Goal: Task Accomplishment & Management: Use online tool/utility

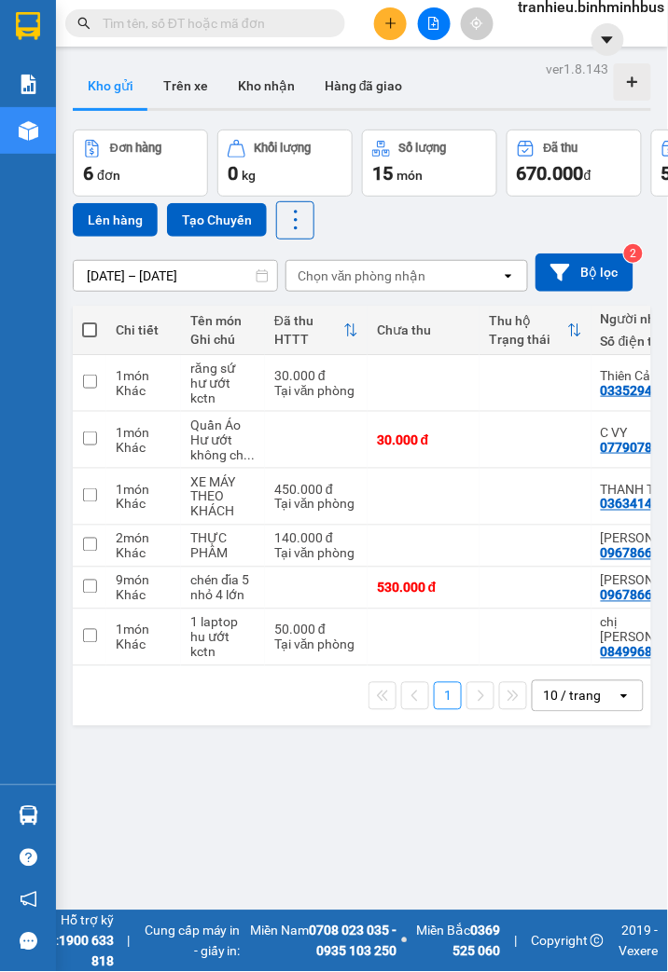
click at [556, 12] on span "tranhieu.binhminhbus" at bounding box center [591, 6] width 176 height 23
click at [545, 32] on span "Đăng xuất" at bounding box center [587, 41] width 138 height 21
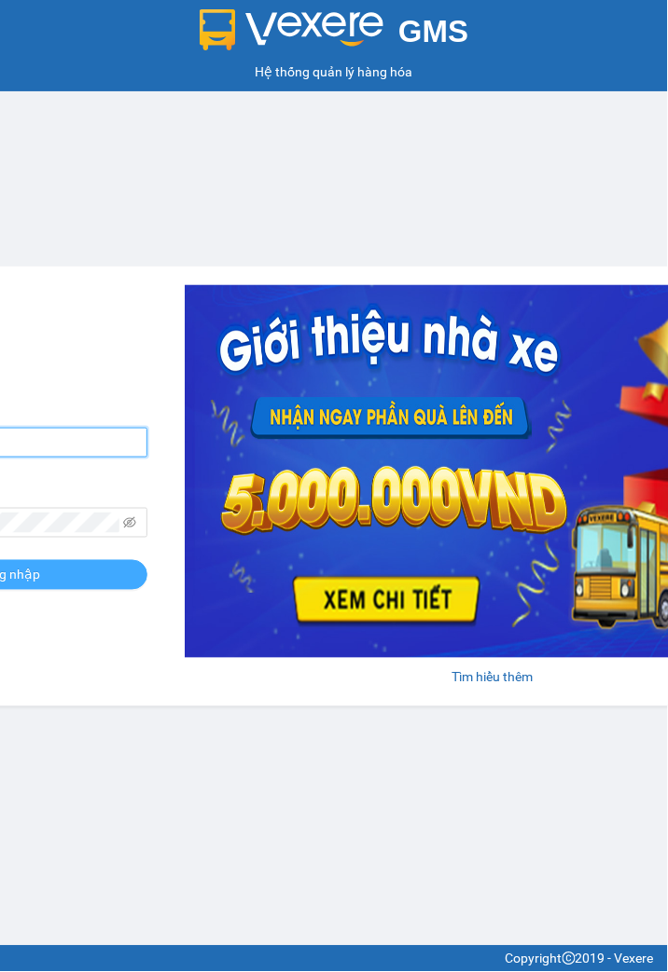
type input "tranhieu.binhminhbus"
click at [54, 579] on button "Đăng nhập" at bounding box center [8, 575] width 280 height 30
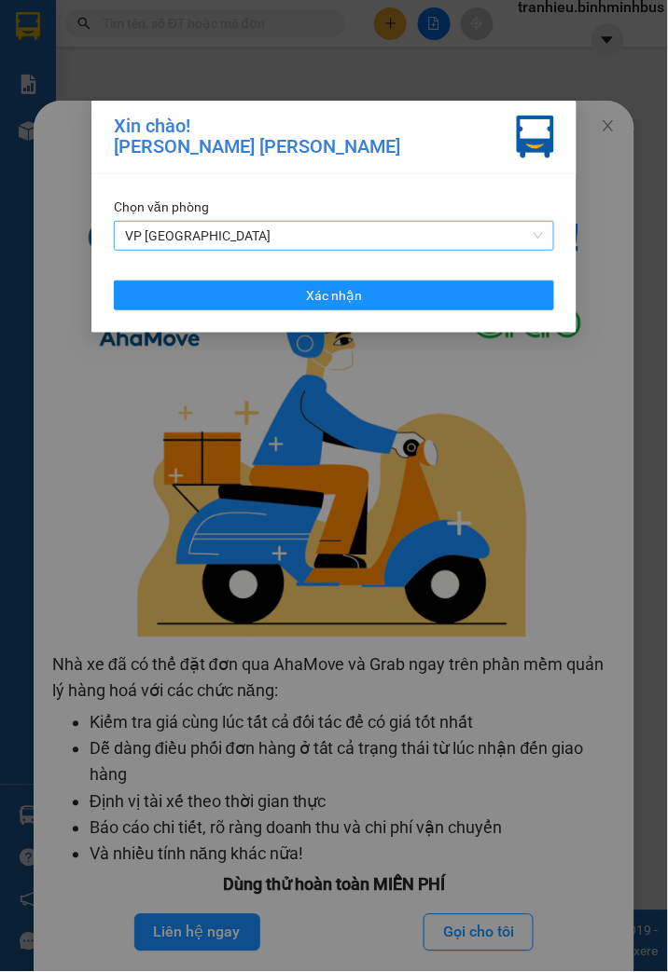
click at [256, 237] on span "VP [GEOGRAPHIC_DATA]" at bounding box center [334, 236] width 418 height 28
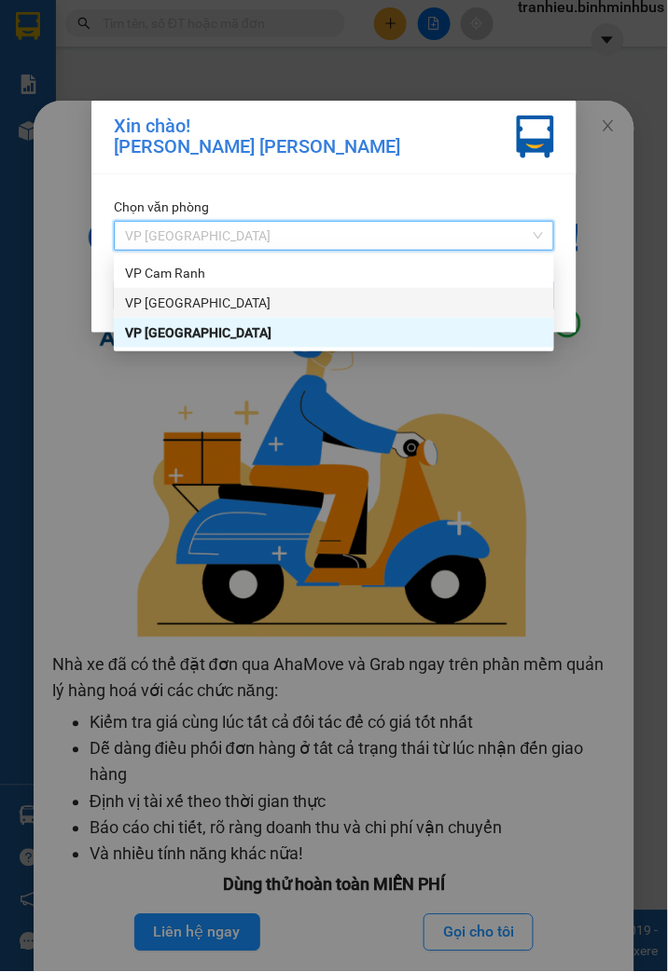
click at [228, 303] on div "VP [GEOGRAPHIC_DATA]" at bounding box center [334, 303] width 418 height 21
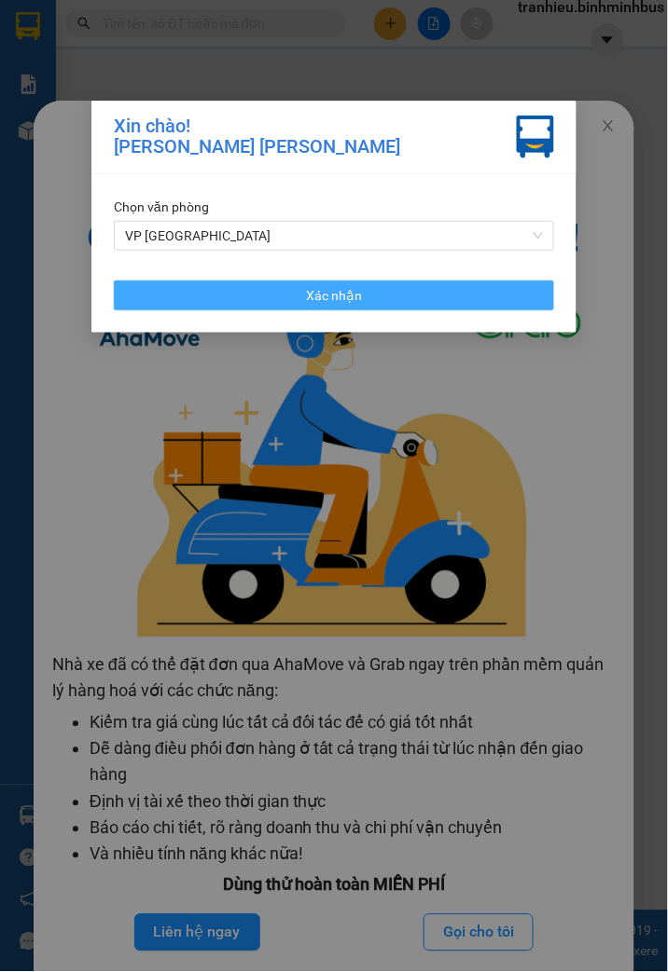
click at [270, 292] on button "Xác nhận" at bounding box center [334, 296] width 440 height 30
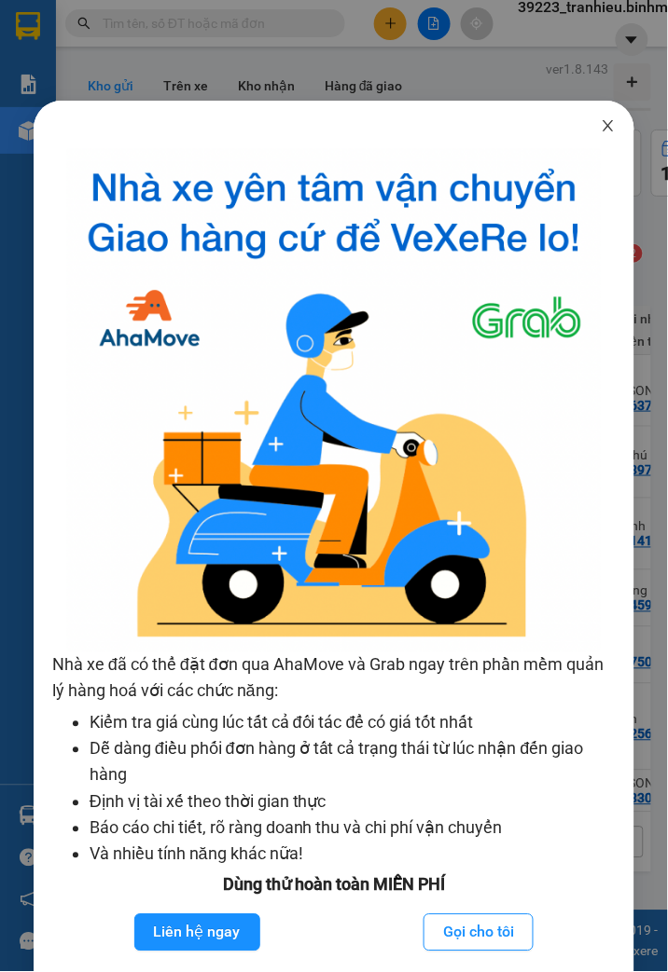
click at [603, 131] on icon "close" at bounding box center [608, 125] width 10 height 11
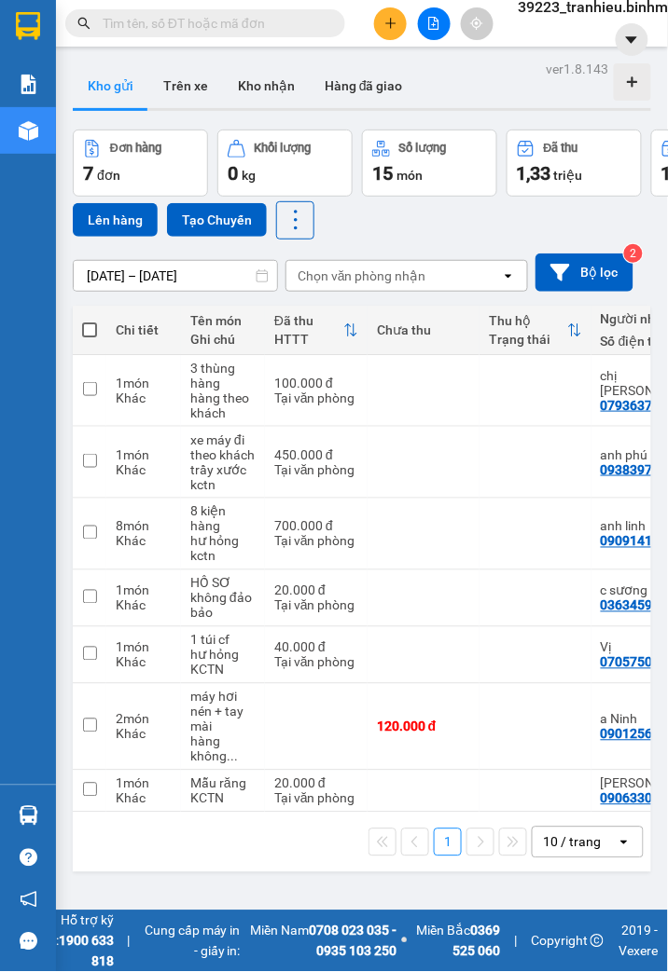
click at [160, 277] on input "[DATE] – [DATE]" at bounding box center [175, 276] width 203 height 30
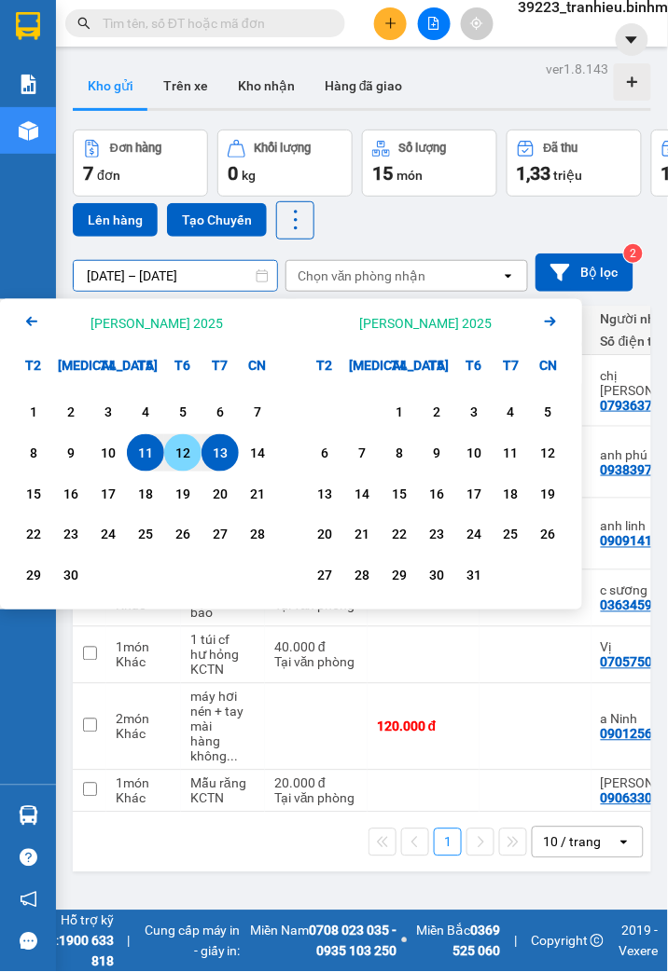
click at [175, 455] on div "12" at bounding box center [183, 453] width 26 height 22
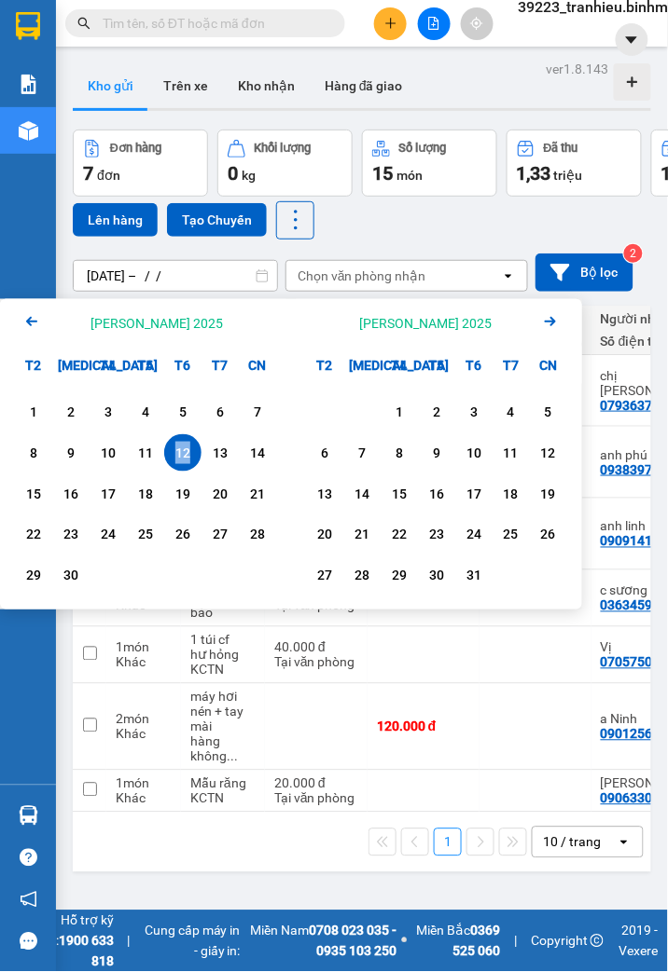
click at [175, 455] on div "12" at bounding box center [183, 453] width 26 height 22
type input "12/09/2025 – 12/09/2025"
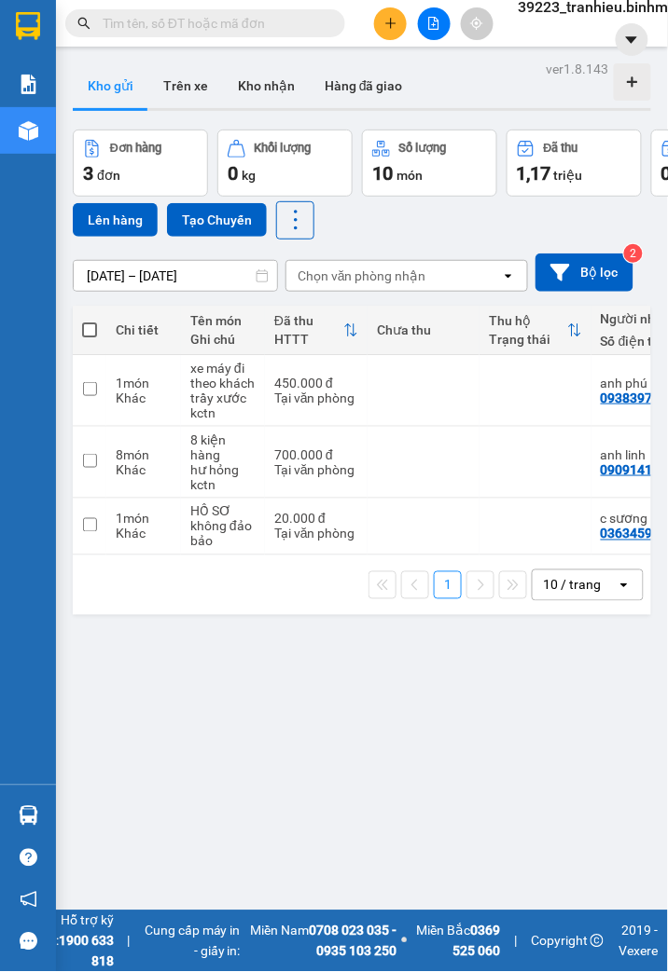
click at [578, 12] on span "39223_tranhieu.binhminhbus" at bounding box center [615, 6] width 225 height 23
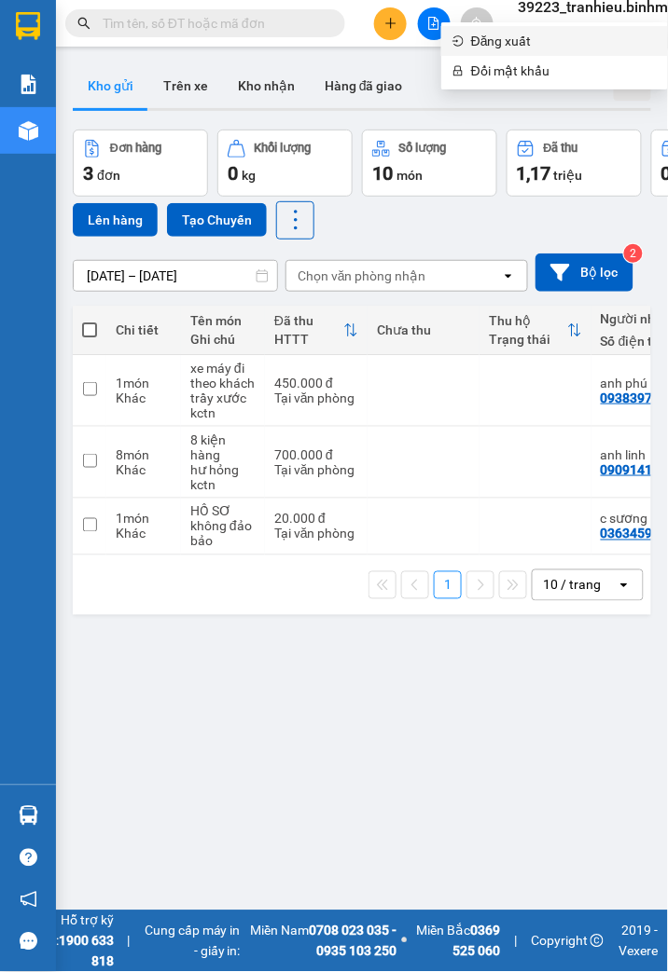
click at [489, 42] on span "Đăng xuất" at bounding box center [564, 41] width 186 height 21
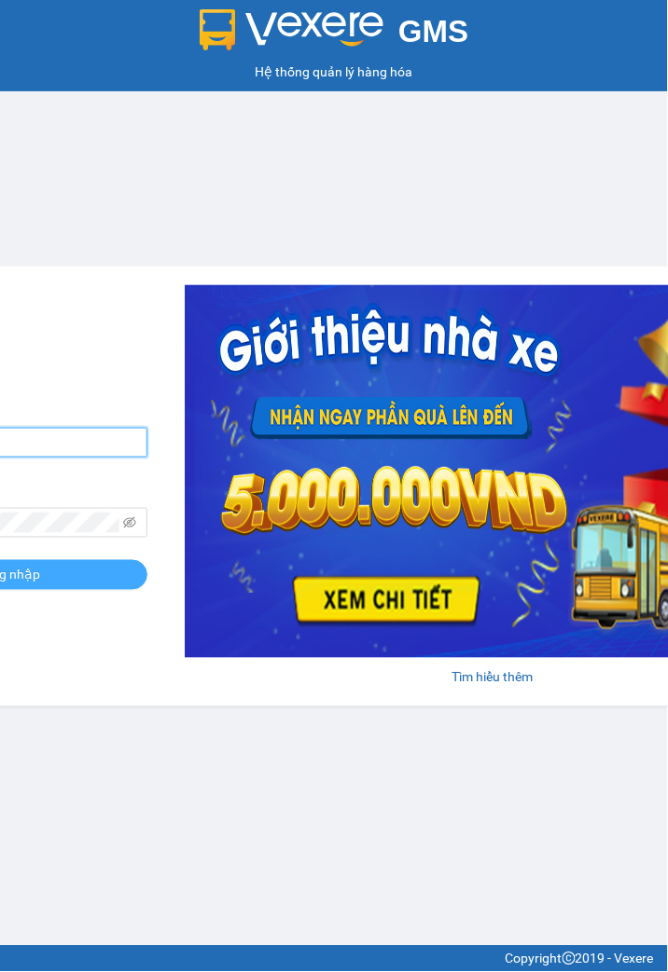
type input "tranhieu.binhminhbus"
click at [81, 578] on button "Đăng nhập" at bounding box center [8, 575] width 280 height 30
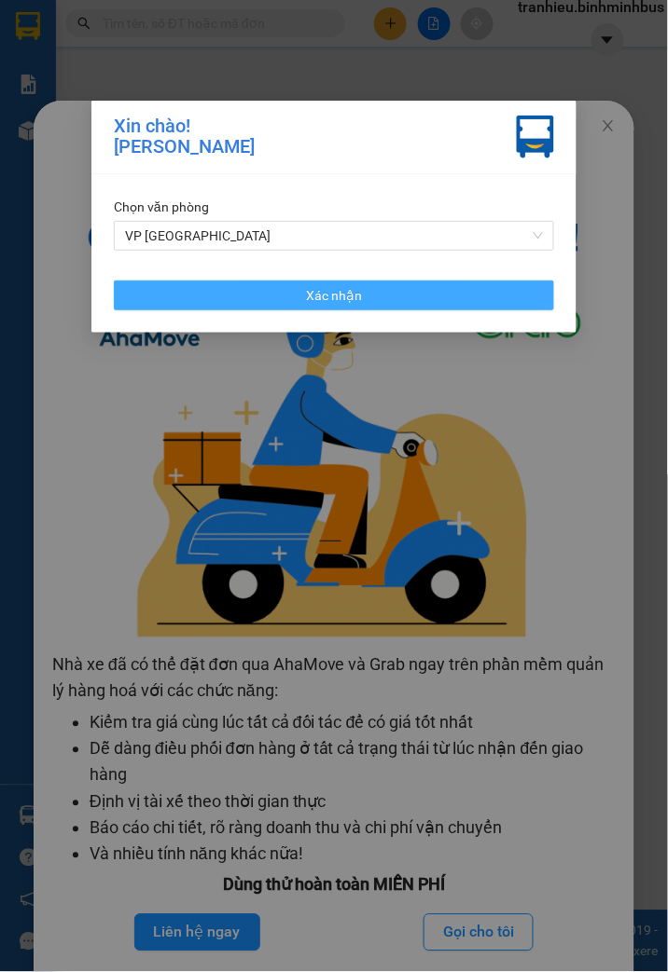
click at [310, 286] on span "Xác nhận" at bounding box center [334, 295] width 56 height 21
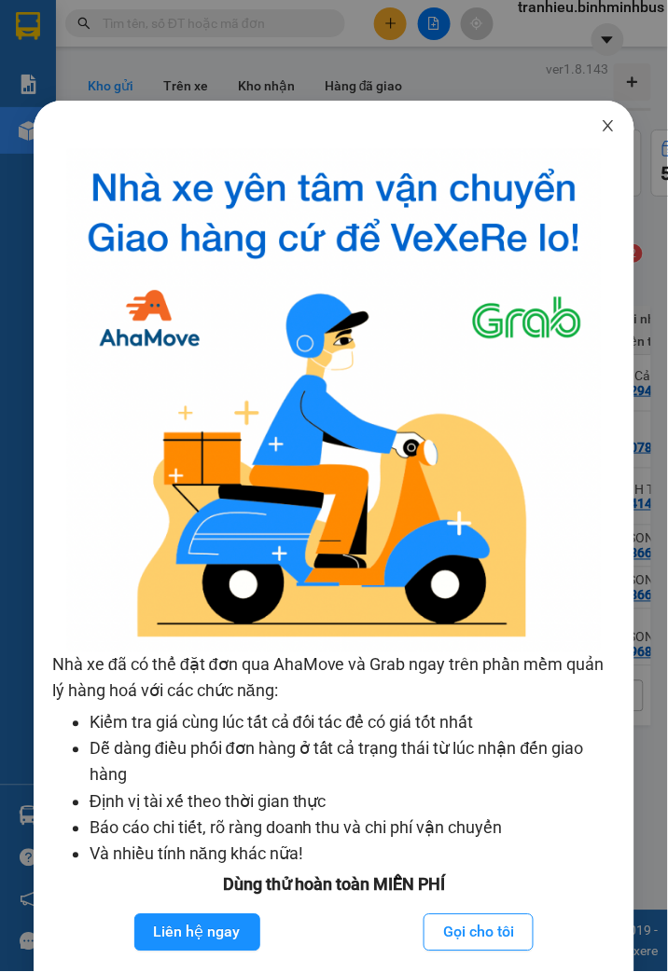
click at [600, 125] on icon "close" at bounding box center [607, 125] width 15 height 15
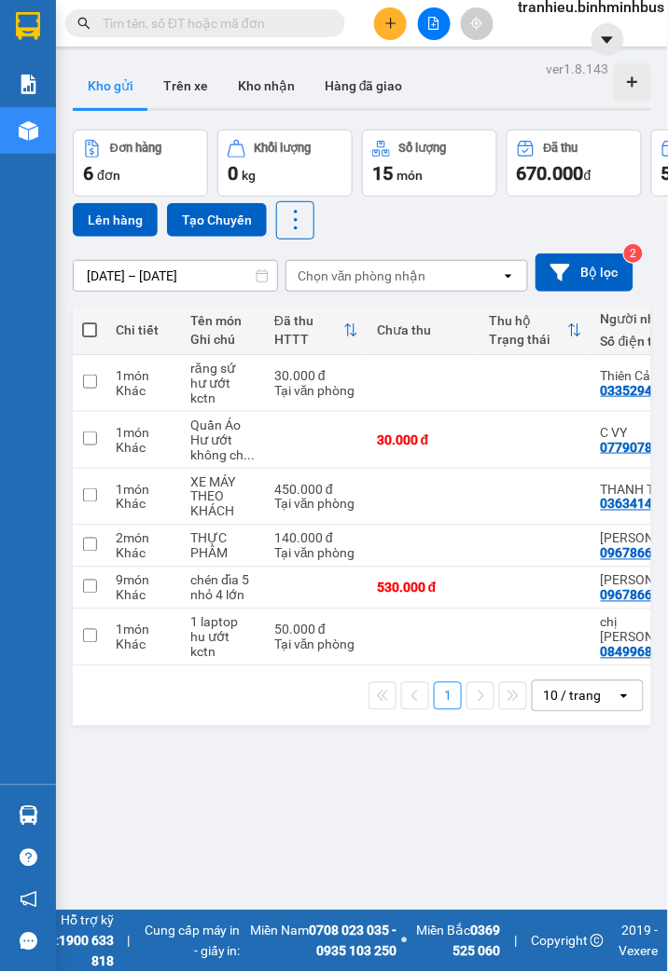
click at [129, 282] on input "[DATE] – [DATE]" at bounding box center [175, 276] width 203 height 30
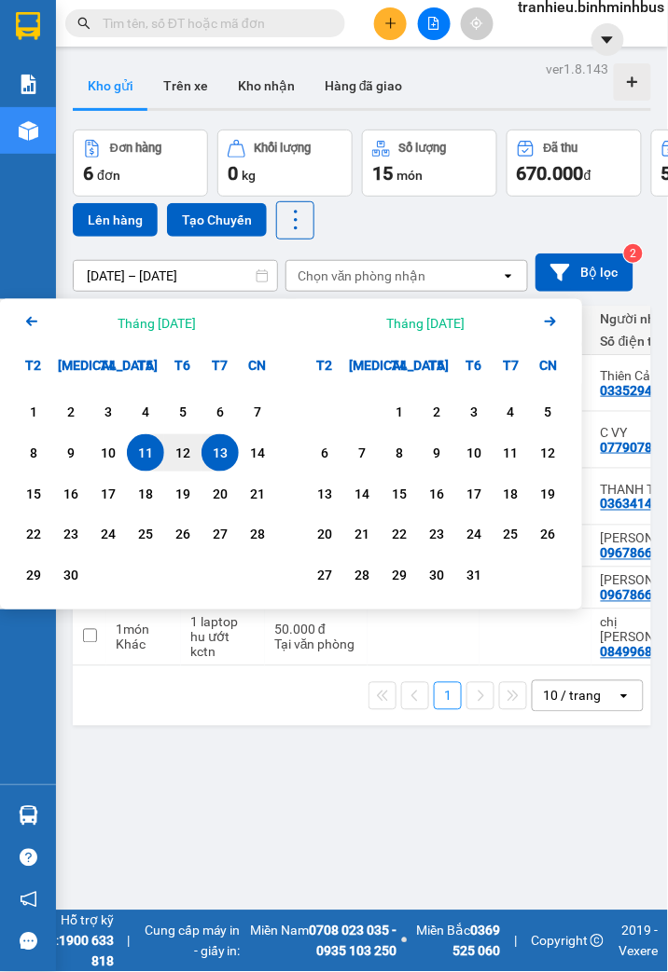
click at [136, 453] on div "11" at bounding box center [145, 453] width 26 height 22
click at [178, 459] on div "12" at bounding box center [183, 453] width 26 height 22
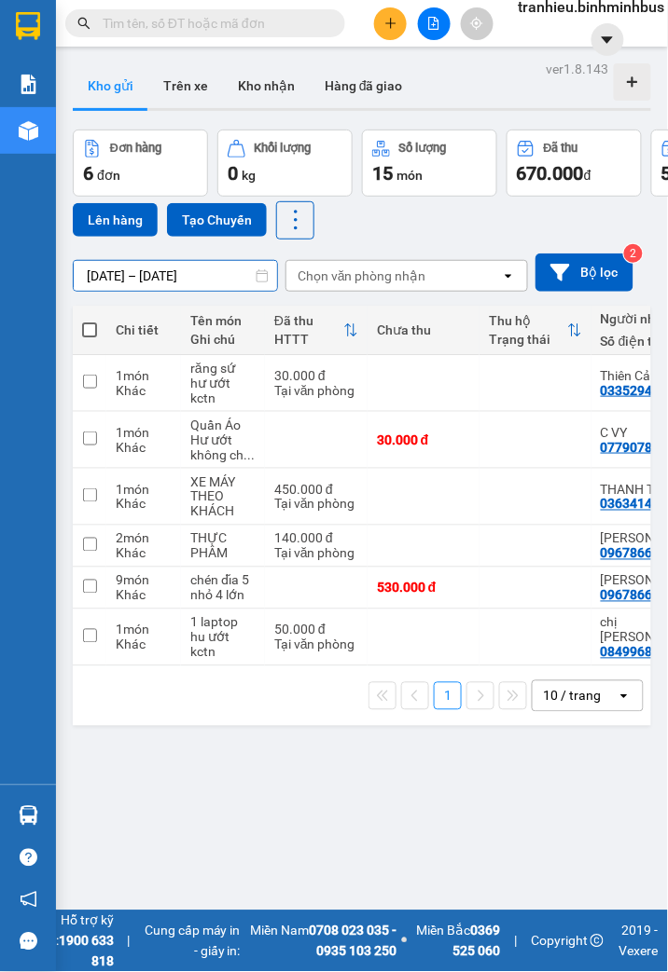
click at [163, 277] on input "11/09/2025 – 12/09/2025" at bounding box center [175, 276] width 203 height 30
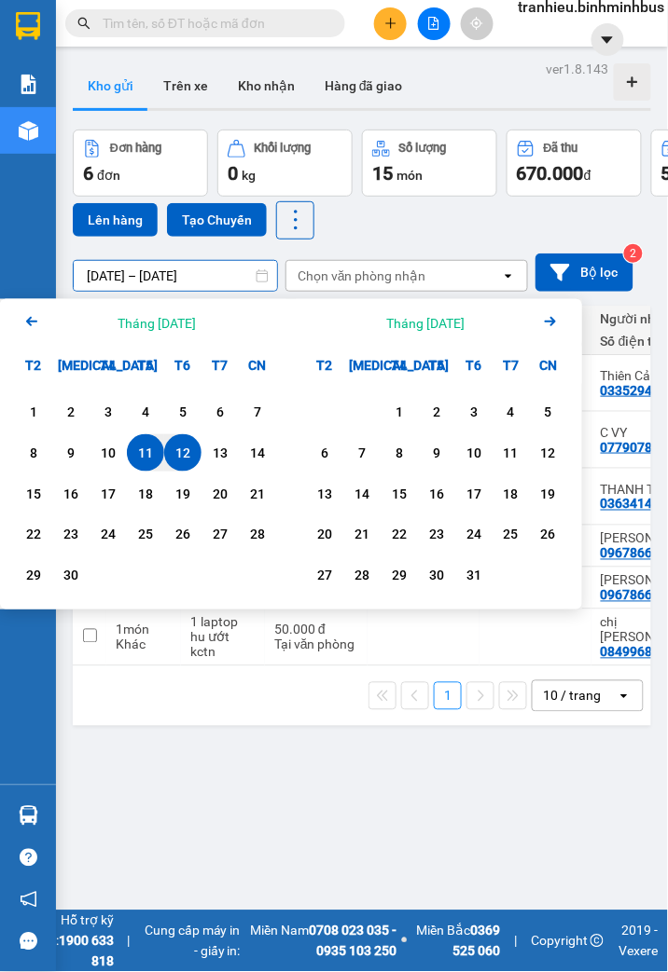
click at [146, 449] on div "11" at bounding box center [145, 453] width 26 height 22
click at [153, 462] on div "11" at bounding box center [145, 453] width 26 height 22
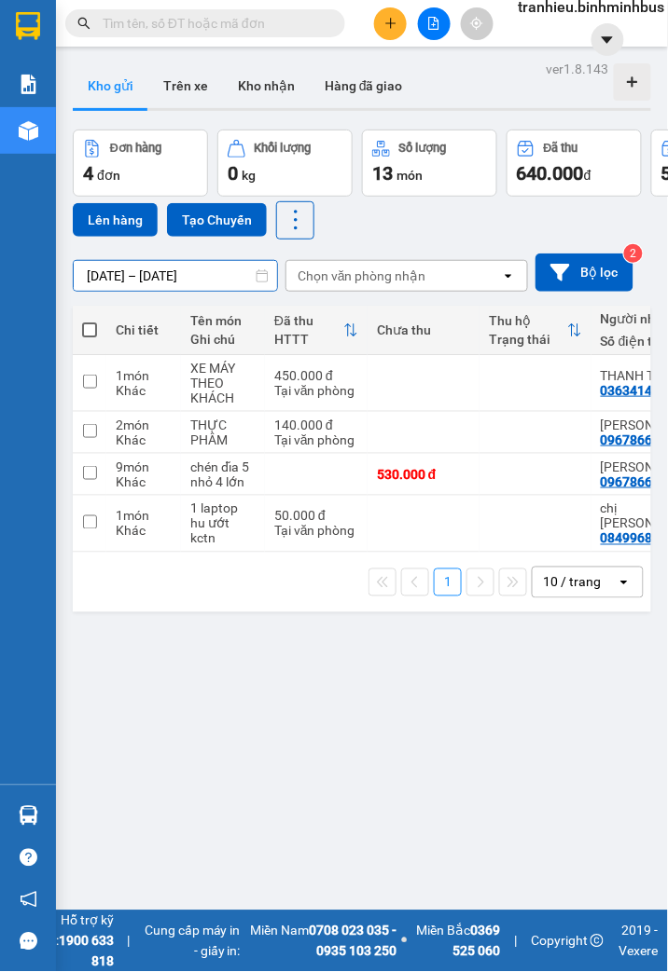
click at [220, 286] on div "ver 1.8.143 Kho gửi Trên xe Kho nhận Hàng đã giao Đơn hàng 4 đơn Khối lượng 0 k…" at bounding box center [361, 542] width 593 height 972
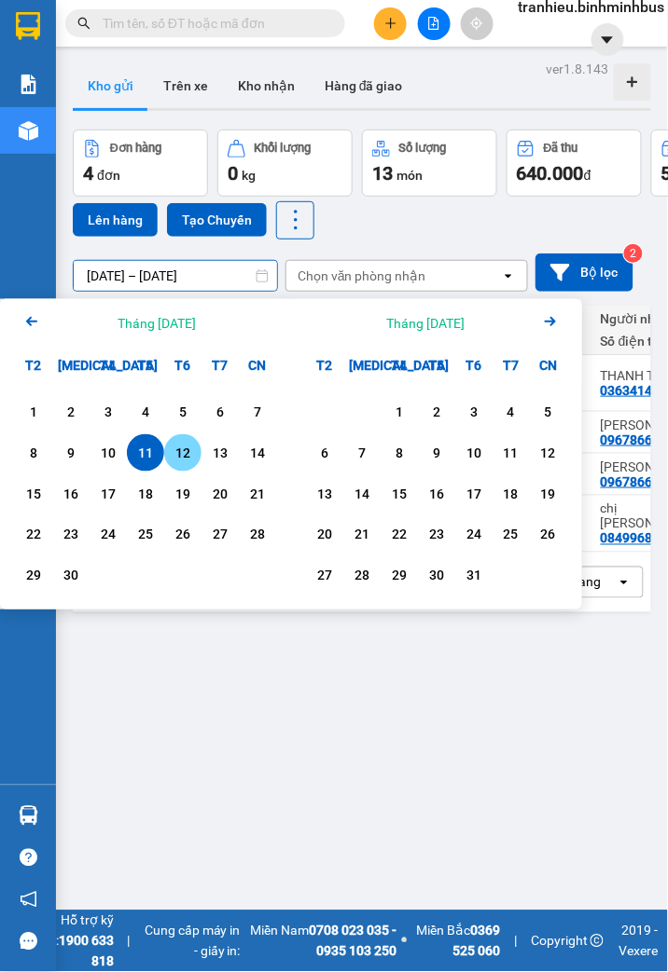
click at [180, 454] on div "12" at bounding box center [183, 453] width 26 height 22
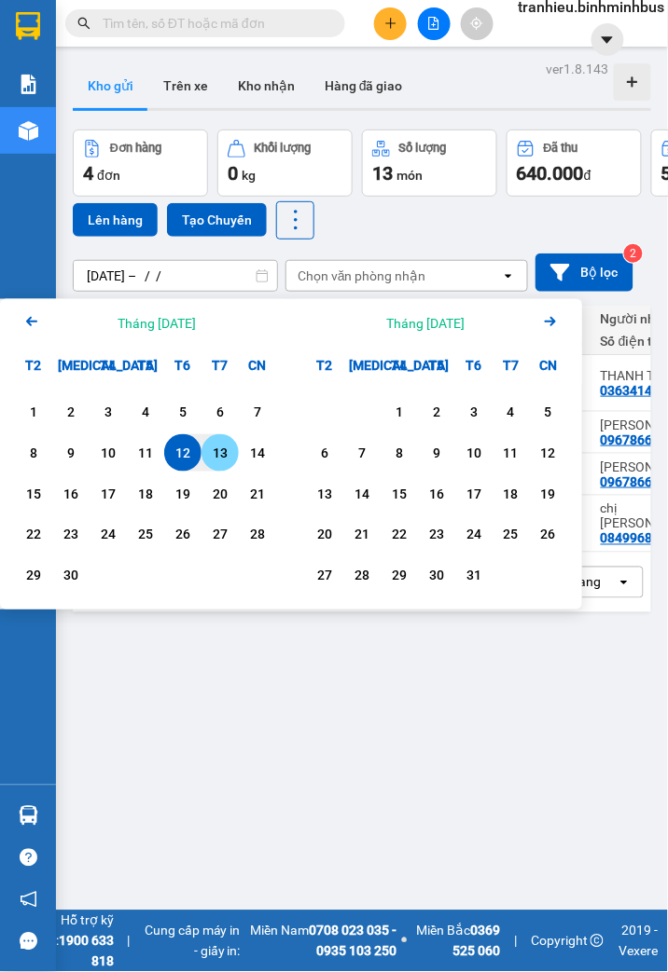
click at [215, 449] on div "13" at bounding box center [220, 453] width 26 height 22
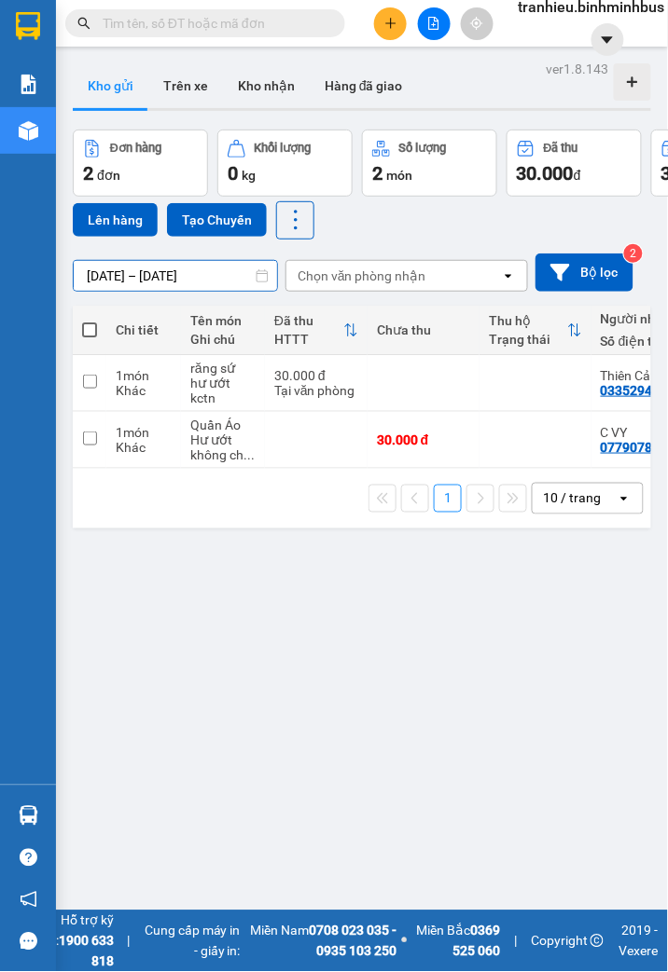
click at [157, 275] on input "12/09/2025 – 13/09/2025" at bounding box center [175, 276] width 203 height 30
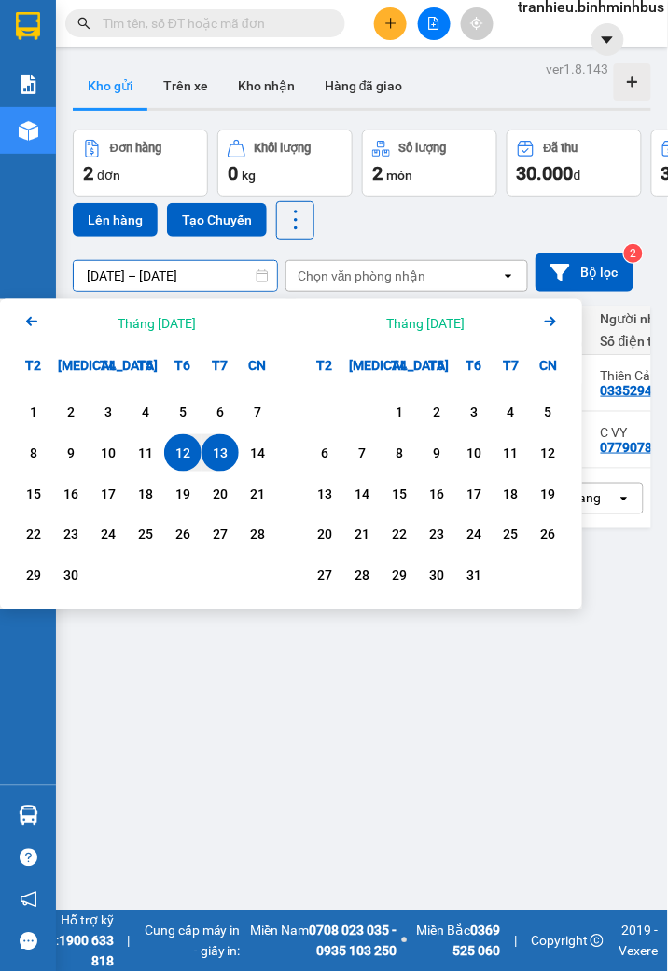
click at [199, 454] on div "12" at bounding box center [182, 452] width 37 height 37
drag, startPoint x: 199, startPoint y: 449, endPoint x: 374, endPoint y: 337, distance: 208.4
click at [200, 446] on div "12" at bounding box center [182, 452] width 37 height 37
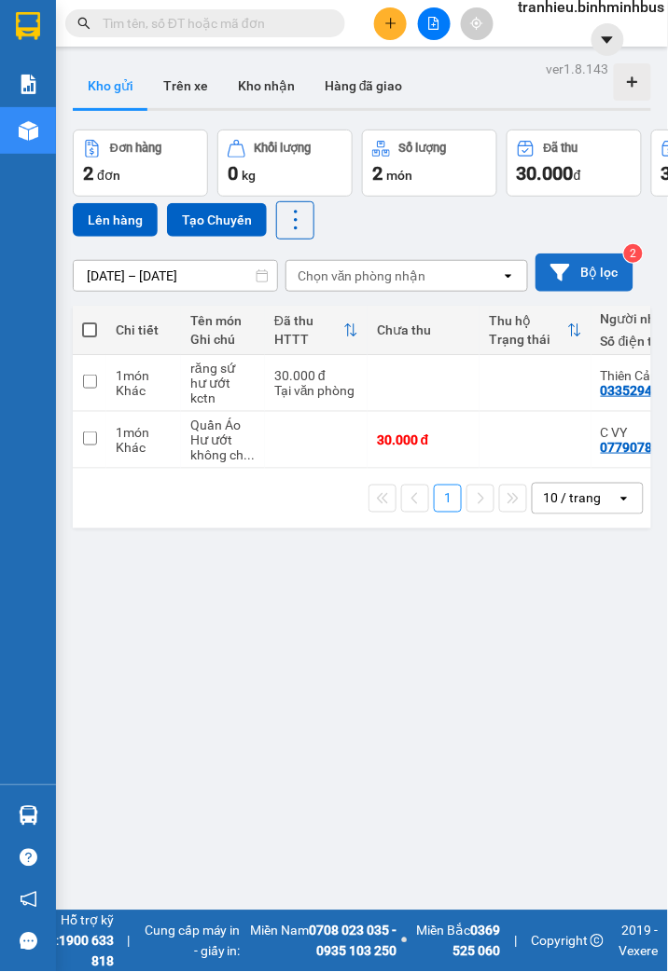
click at [585, 266] on button "Bộ lọc" at bounding box center [584, 273] width 98 height 38
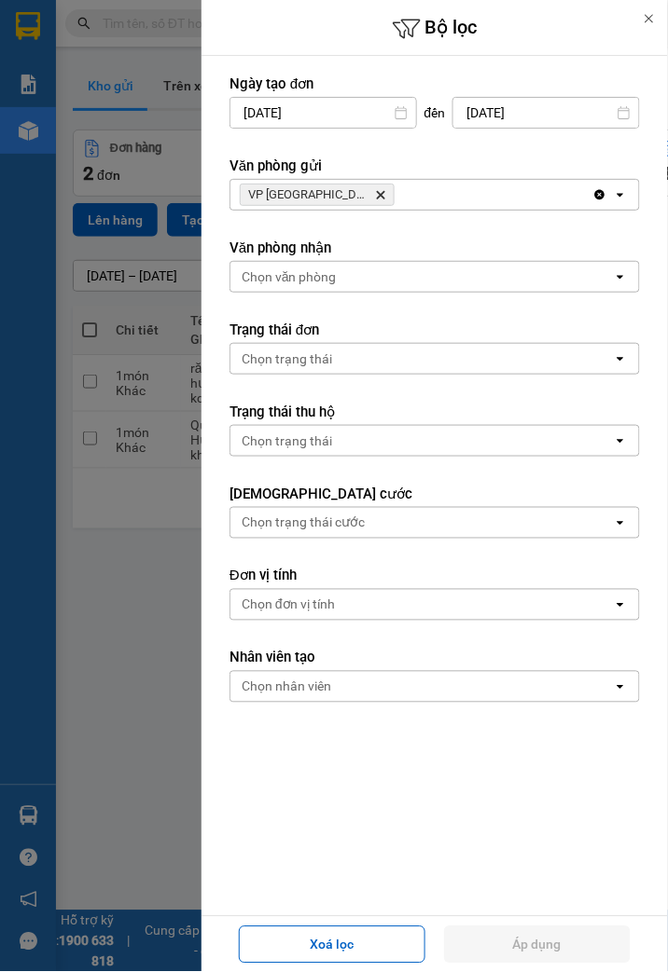
click at [643, 7] on div at bounding box center [648, 18] width 37 height 37
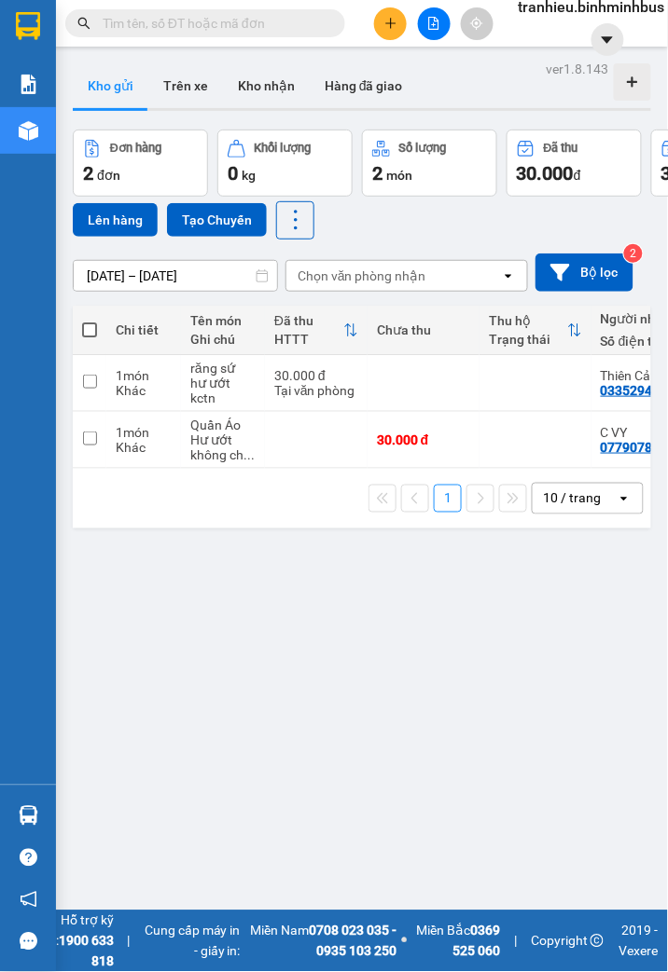
click at [107, 70] on button "Kho gửi" at bounding box center [111, 85] width 76 height 45
click at [311, 678] on div "ver 1.8.143 Kho gửi Trên xe Kho nhận Hàng đã giao Đơn hàng 2 đơn Khối lượng 0 k…" at bounding box center [361, 542] width 593 height 972
drag, startPoint x: 280, startPoint y: 656, endPoint x: 253, endPoint y: 611, distance: 53.1
click at [280, 656] on div "ver 1.8.143 Kho gửi Trên xe Kho nhận Hàng đã giao Đơn hàng 2 đơn Khối lượng 0 k…" at bounding box center [361, 542] width 593 height 972
click at [140, 273] on input "12/09/2025 – 12/09/2025" at bounding box center [175, 276] width 203 height 30
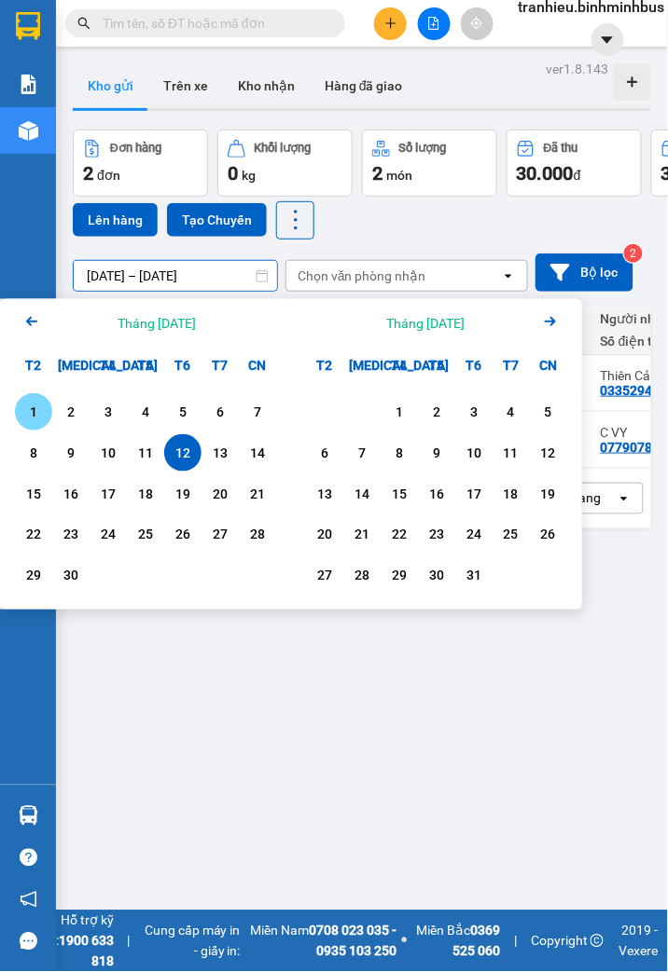
click at [32, 411] on div "1" at bounding box center [34, 412] width 26 height 22
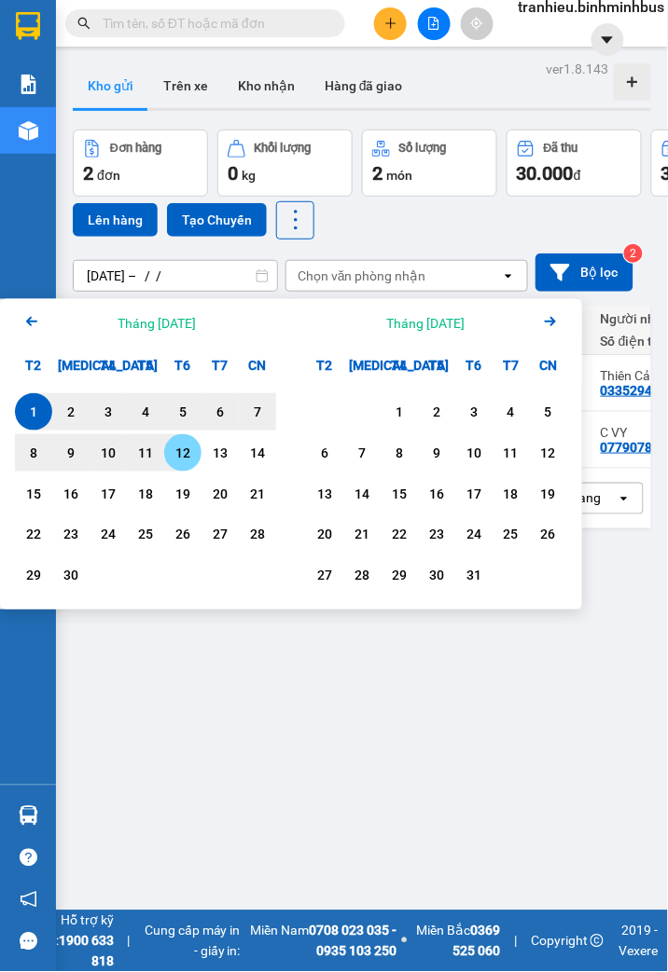
click at [186, 455] on div "12" at bounding box center [183, 453] width 26 height 22
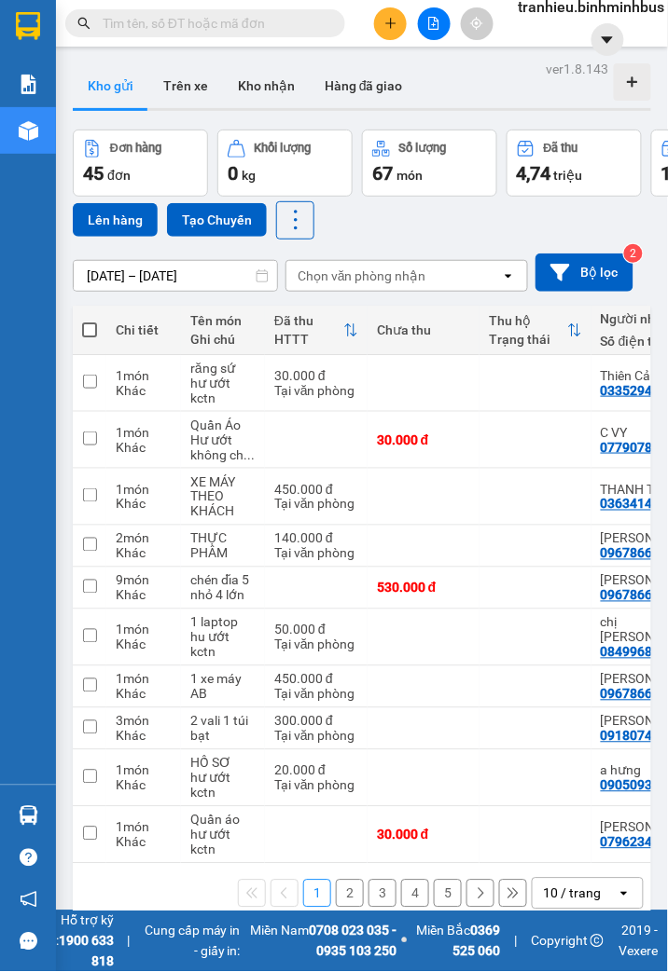
click at [408, 276] on div "Chọn văn phòng nhận" at bounding box center [361, 276] width 129 height 19
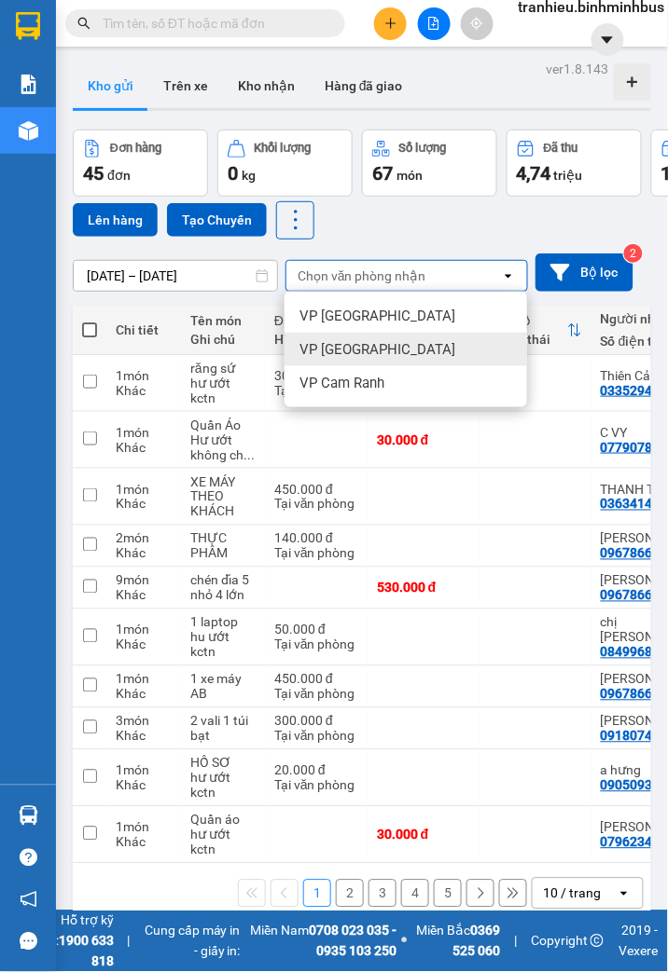
click at [385, 351] on div "VP [GEOGRAPHIC_DATA]" at bounding box center [405, 350] width 242 height 34
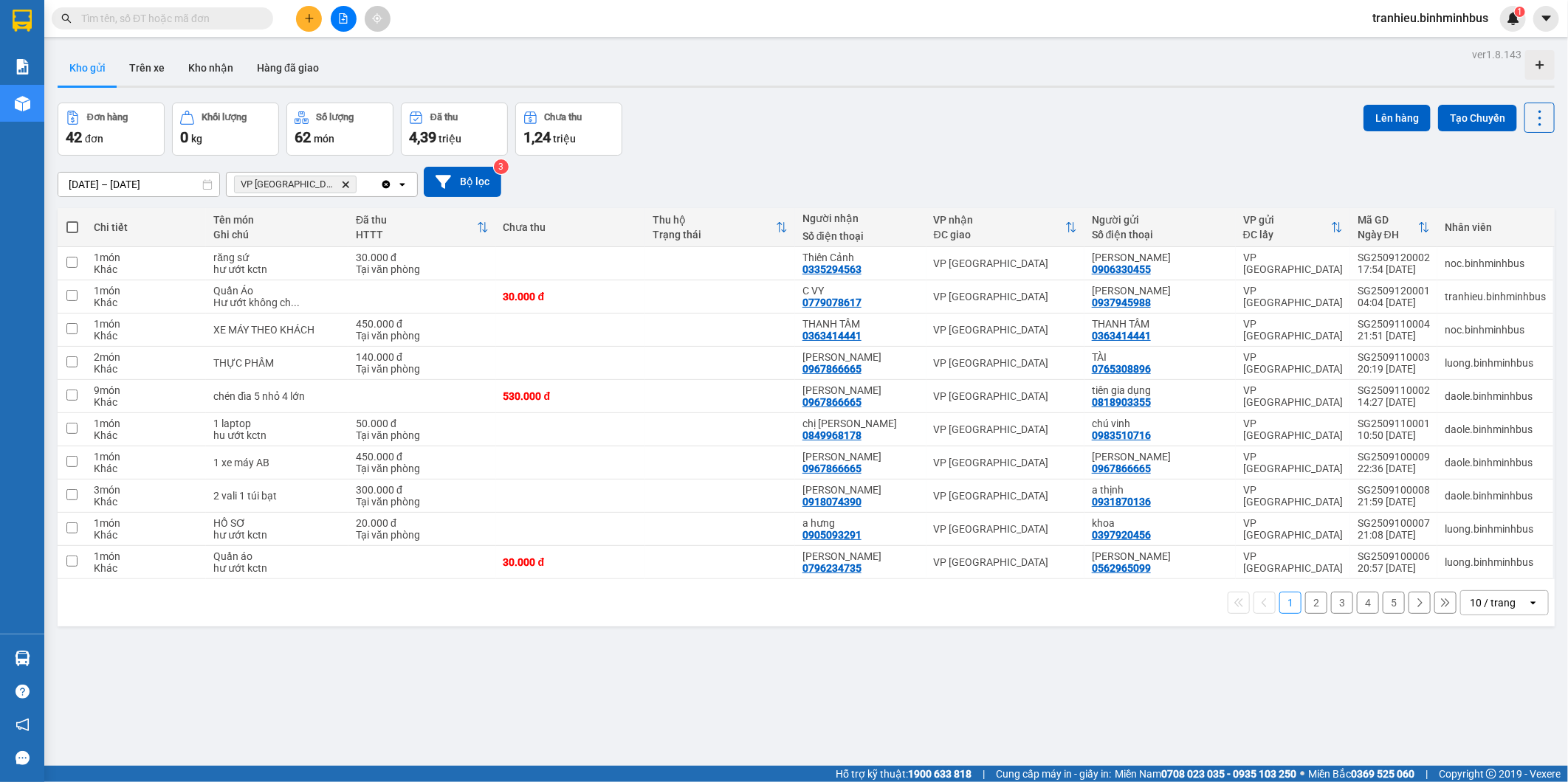
click at [528, 602] on div "10 / trang" at bounding box center [1493, 602] width 46 height 15
click at [528, 573] on span "100 / trang" at bounding box center [1486, 571] width 53 height 15
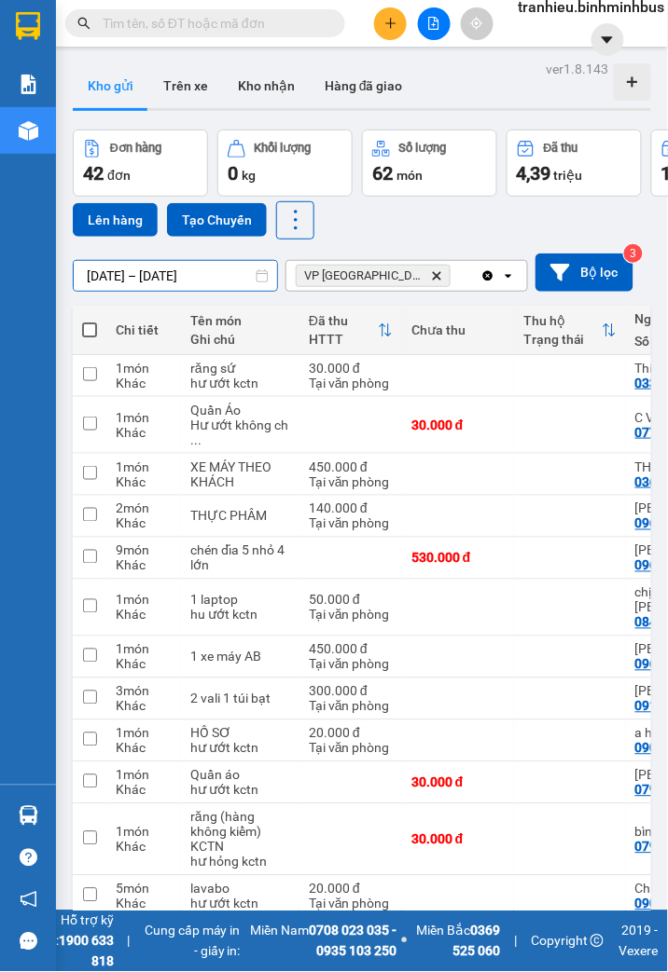
click at [189, 281] on input "[DATE] – [DATE]" at bounding box center [175, 276] width 203 height 30
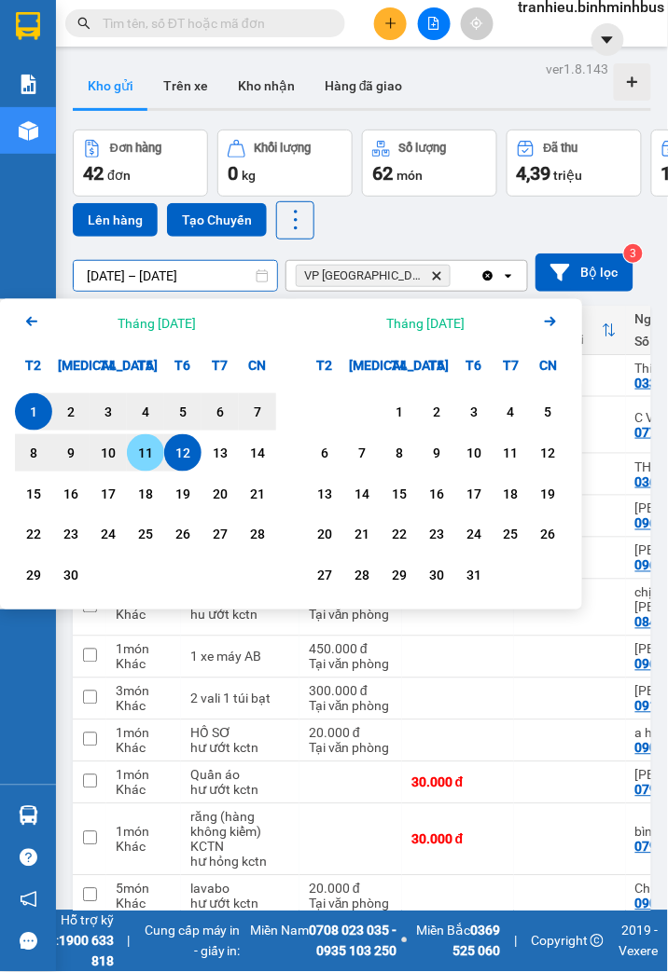
click at [142, 448] on div "11" at bounding box center [145, 453] width 26 height 22
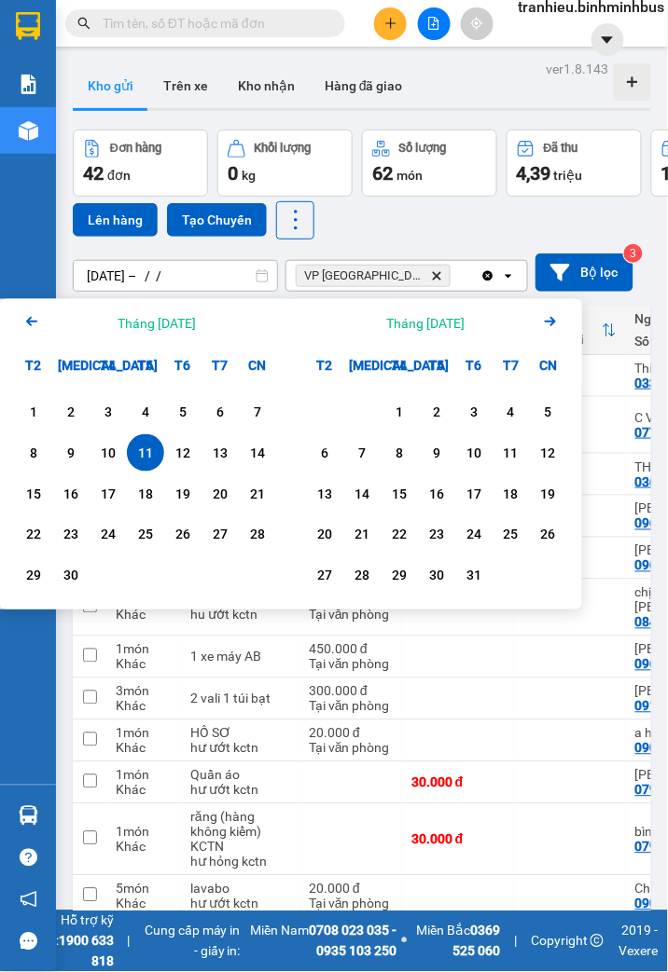
click at [146, 445] on div "11" at bounding box center [145, 453] width 26 height 22
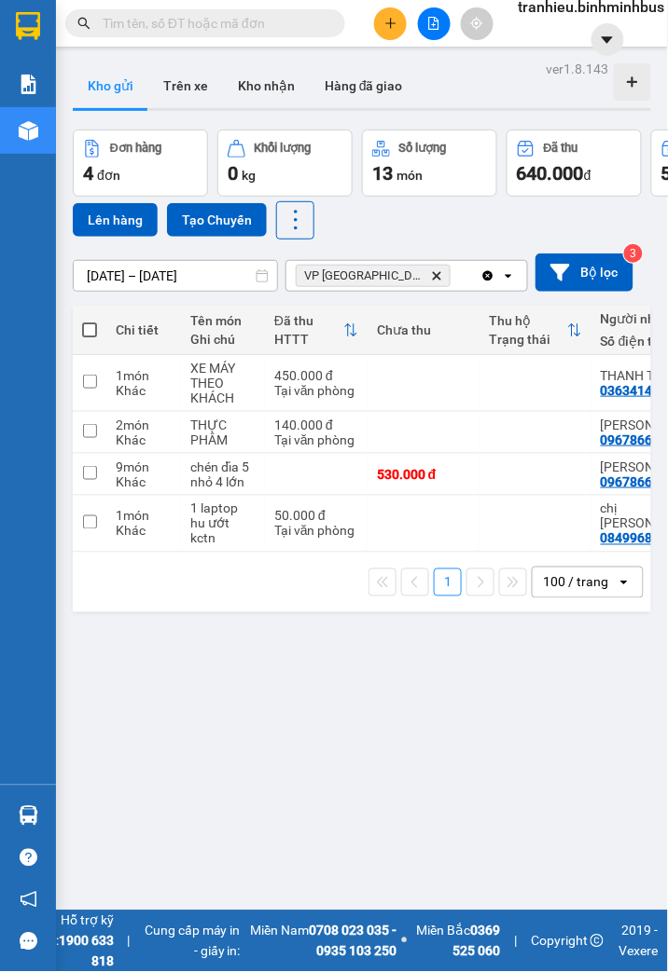
click at [121, 272] on input "11/09/2025 – 11/09/2025" at bounding box center [175, 276] width 203 height 30
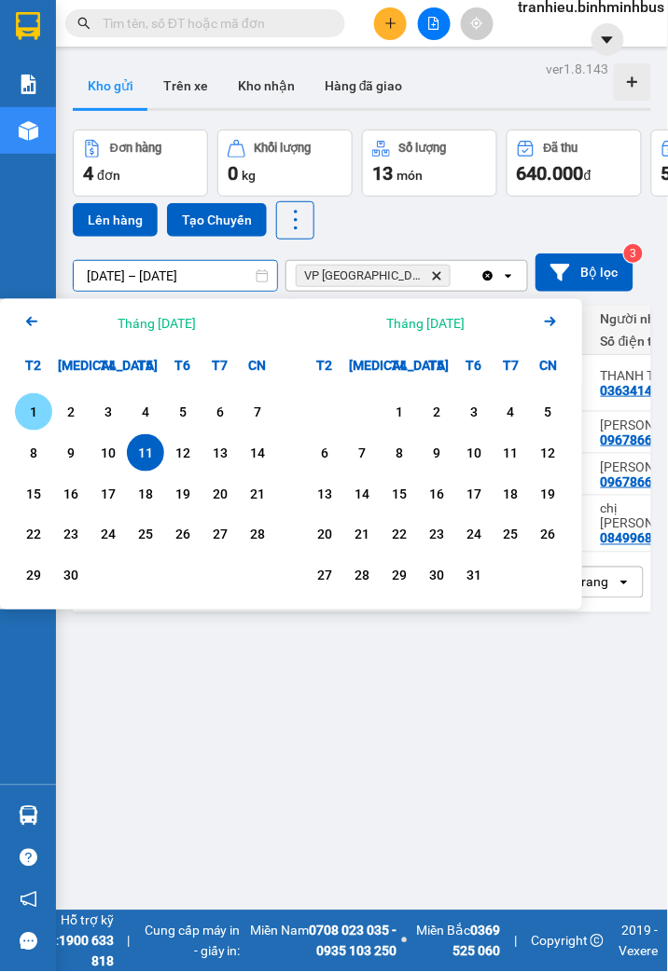
click at [31, 405] on div "1" at bounding box center [34, 412] width 26 height 22
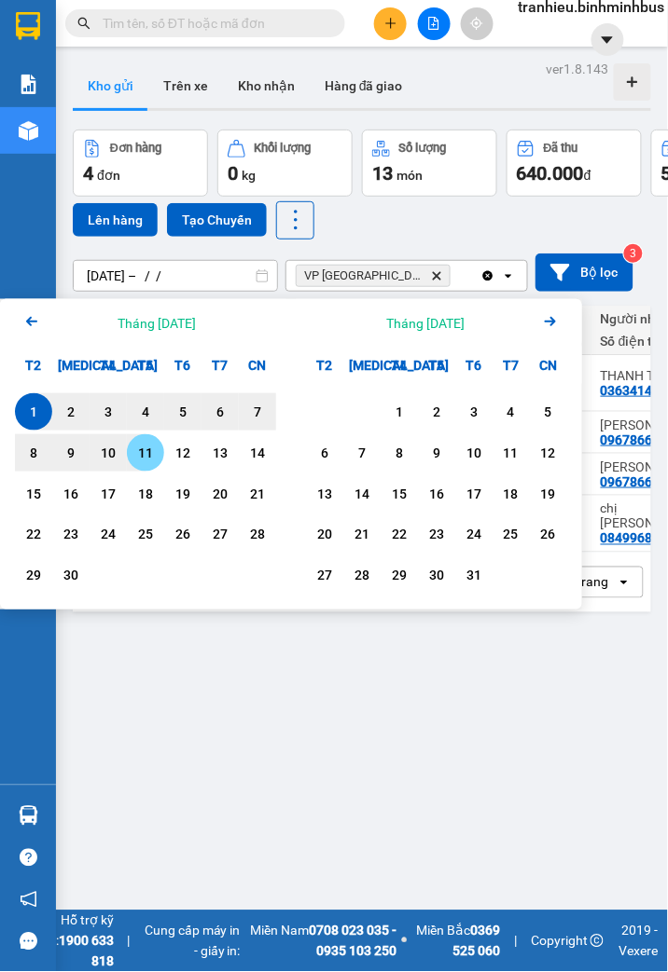
click at [144, 459] on div "11" at bounding box center [145, 453] width 26 height 22
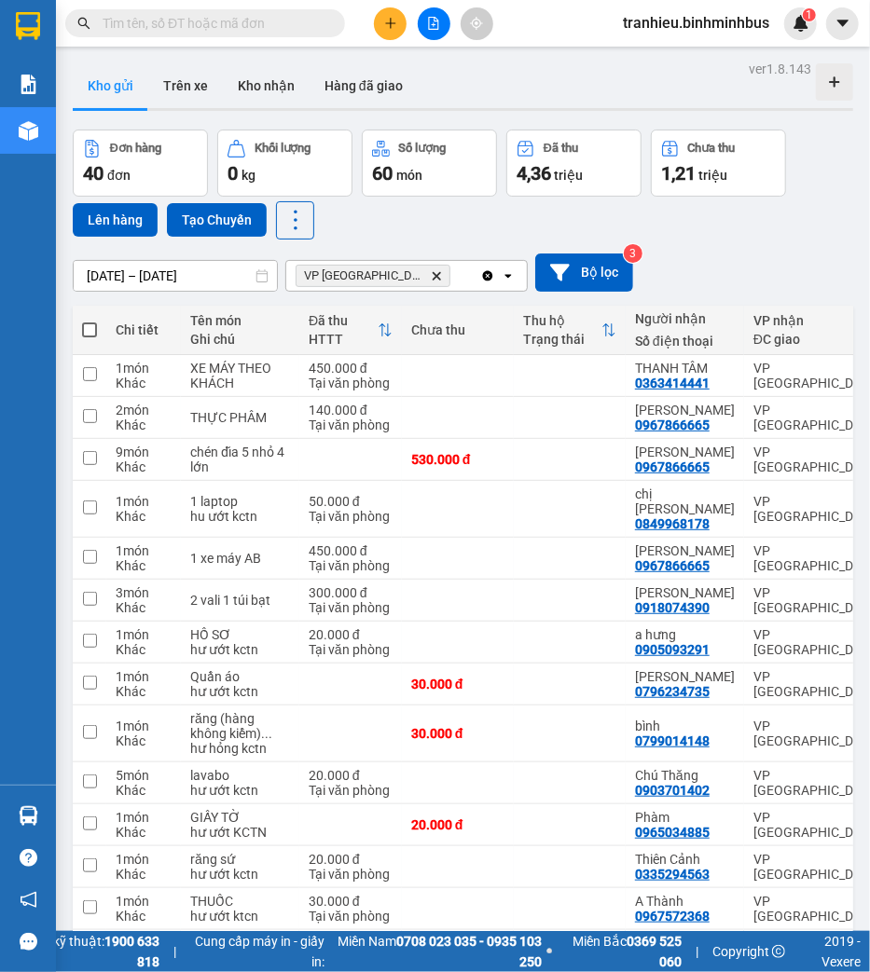
drag, startPoint x: 421, startPoint y: 228, endPoint x: 387, endPoint y: 240, distance: 36.3
click at [421, 228] on div "Đơn hàng 40 đơn Khối lượng 0 kg Số lượng 60 món Đã thu 4,36 triệu Chưa thu 1,21…" at bounding box center [463, 185] width 780 height 110
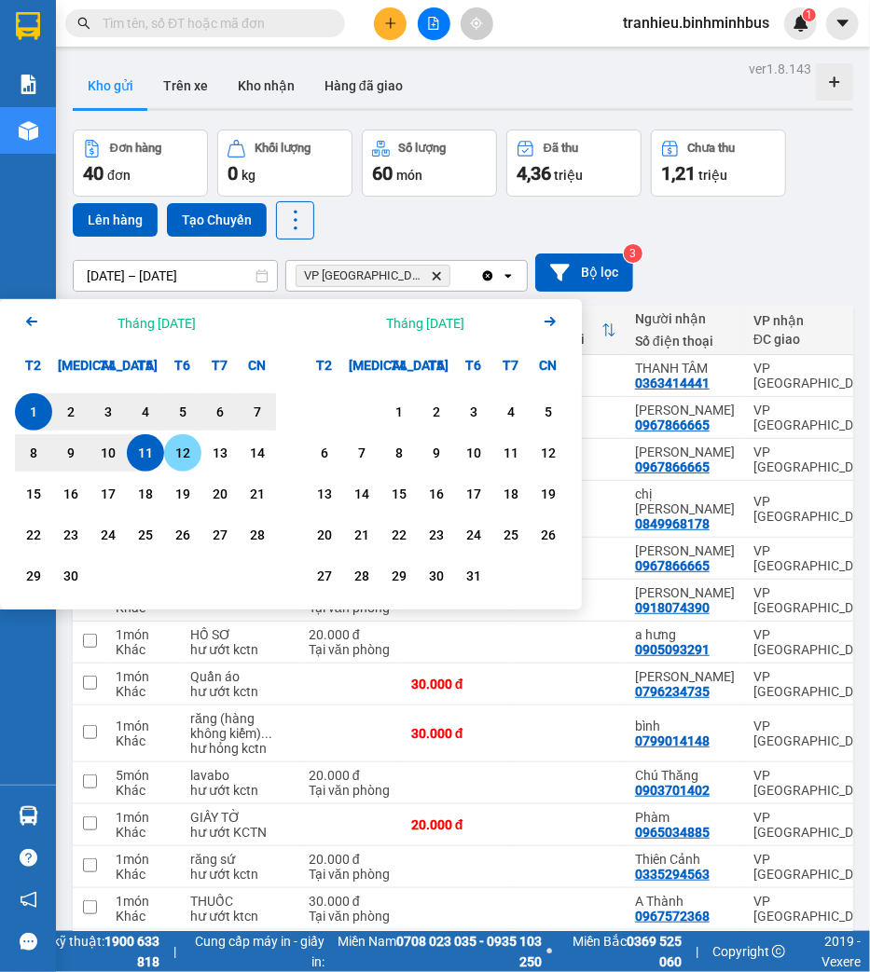
click at [181, 450] on div "12" at bounding box center [183, 453] width 26 height 22
click at [37, 405] on div "1" at bounding box center [34, 412] width 26 height 22
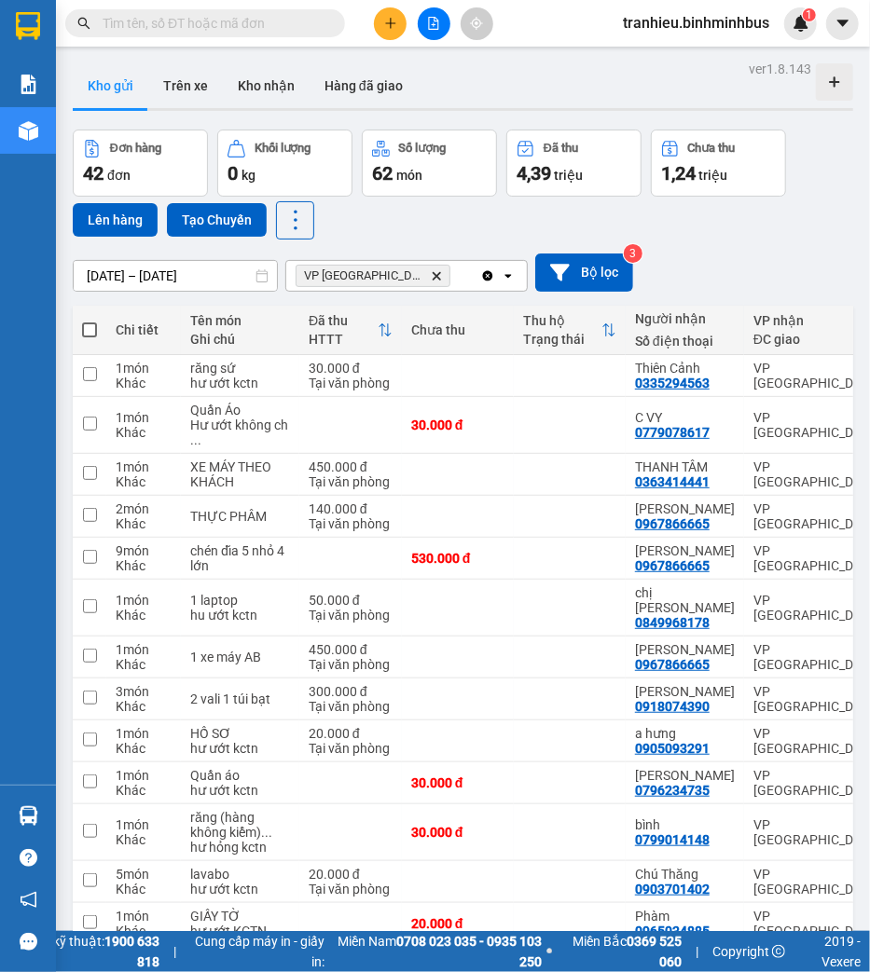
click at [667, 221] on div "Đơn hàng 42 đơn Khối lượng 0 kg Số lượng 62 món Đã thu 4,39 triệu Chưa thu 1,24…" at bounding box center [463, 185] width 780 height 110
click at [667, 249] on div "01/09/2025 – 12/09/2025 Press the down arrow key to interact with the calendar …" at bounding box center [463, 273] width 780 height 66
click at [667, 259] on div "01/09/2025 – 12/09/2025 Press the down arrow key to interact with the calendar …" at bounding box center [463, 273] width 780 height 38
click at [667, 274] on div "01/09/2025 – 12/09/2025 Press the down arrow key to interact with the calendar …" at bounding box center [463, 273] width 780 height 38
click at [147, 273] on input "[DATE] – [DATE]" at bounding box center [175, 276] width 203 height 30
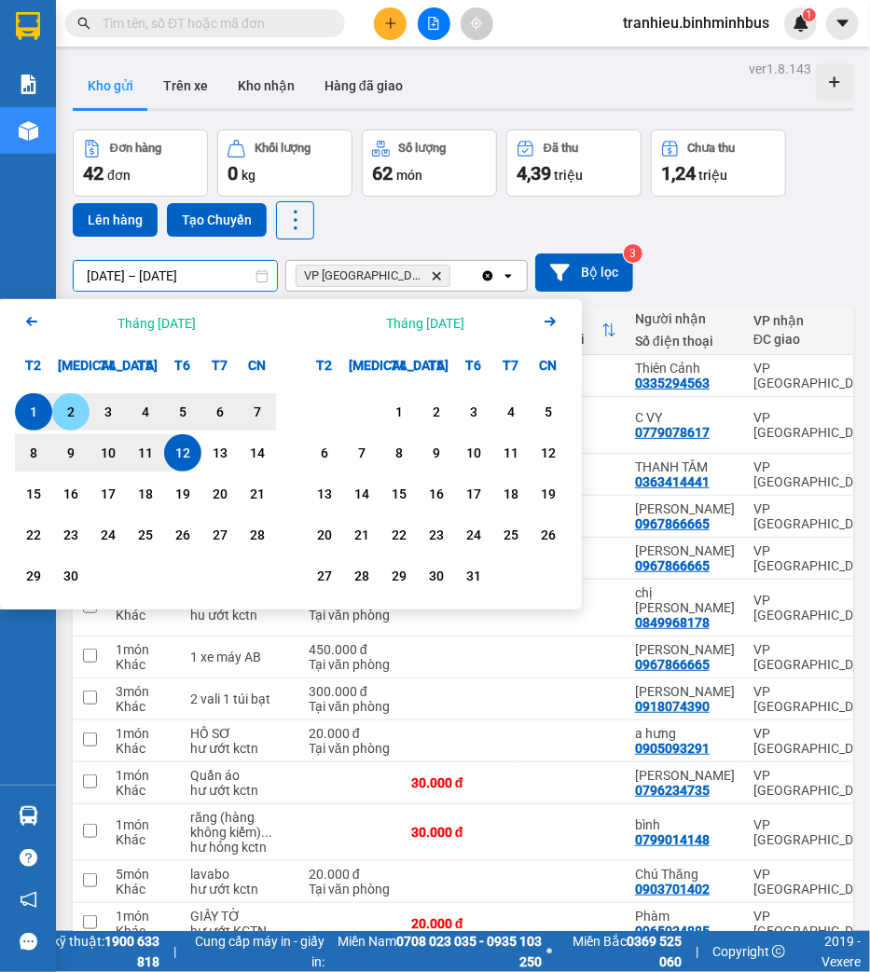
click at [38, 414] on div "1" at bounding box center [34, 412] width 26 height 22
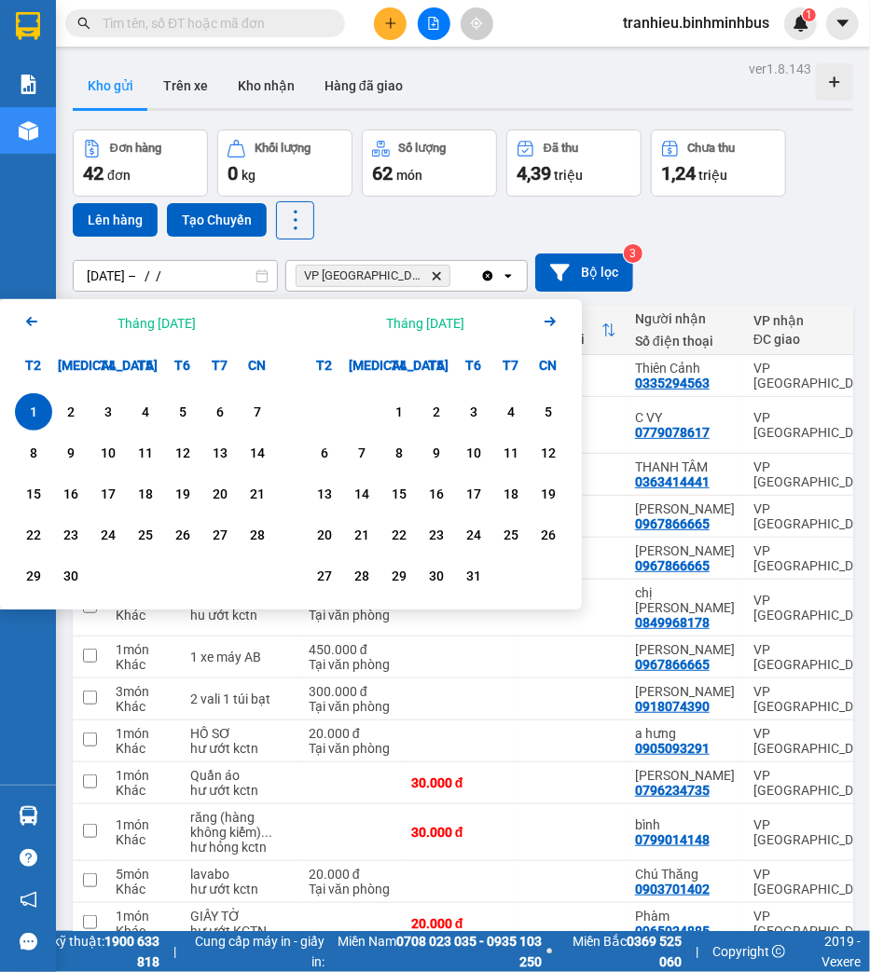
click at [38, 414] on div "1" at bounding box center [34, 412] width 26 height 22
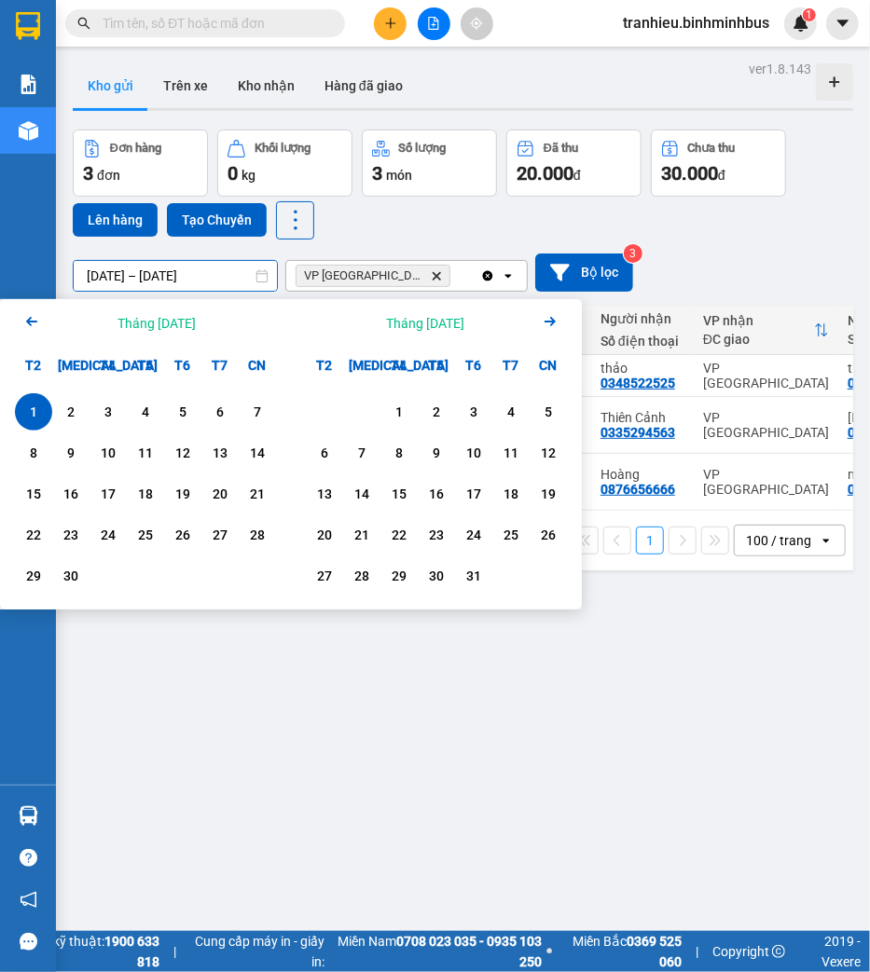
click at [217, 272] on input "01/09/2025 – 01/09/2025" at bounding box center [175, 276] width 203 height 30
click at [72, 404] on div "2" at bounding box center [71, 412] width 26 height 22
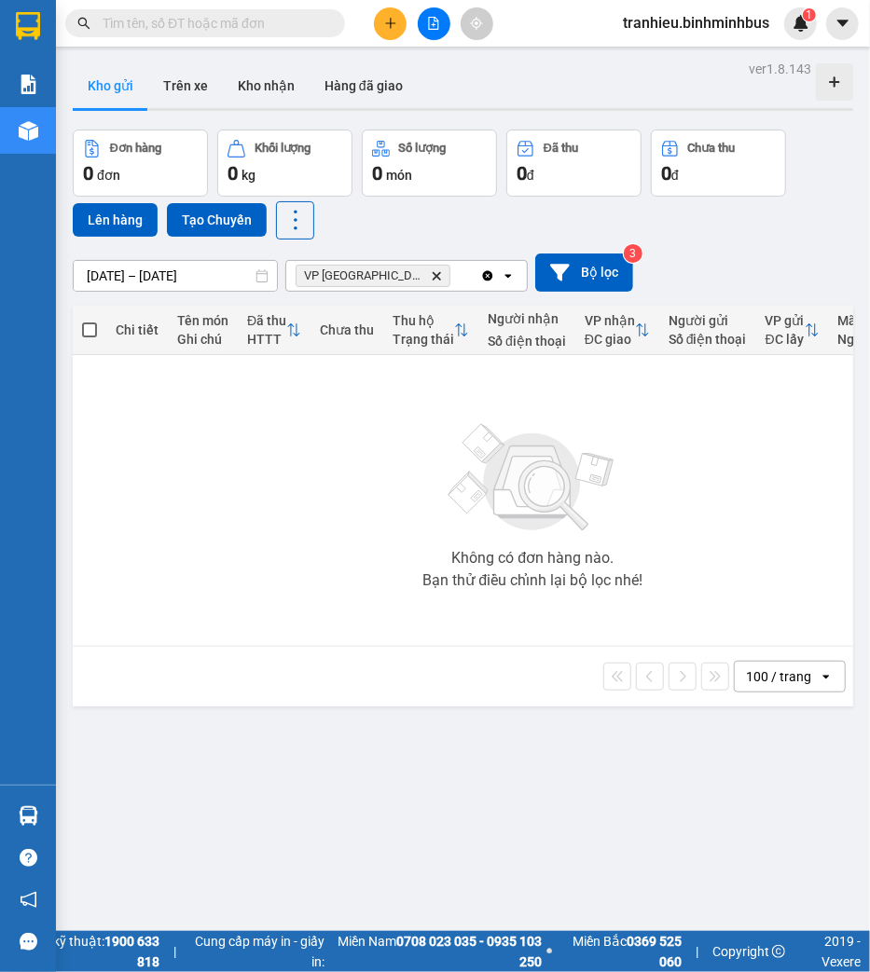
click at [155, 275] on input "02/09/2025 – 02/09/2025" at bounding box center [175, 276] width 203 height 30
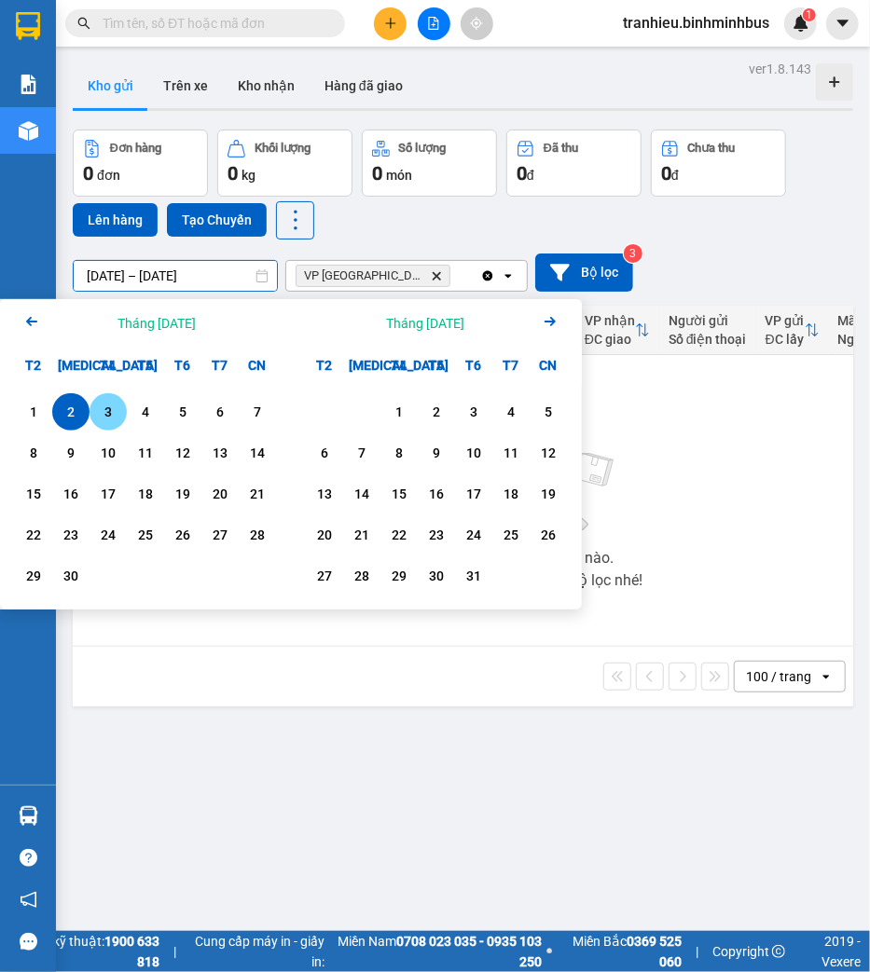
click at [117, 406] on div "3" at bounding box center [108, 412] width 26 height 22
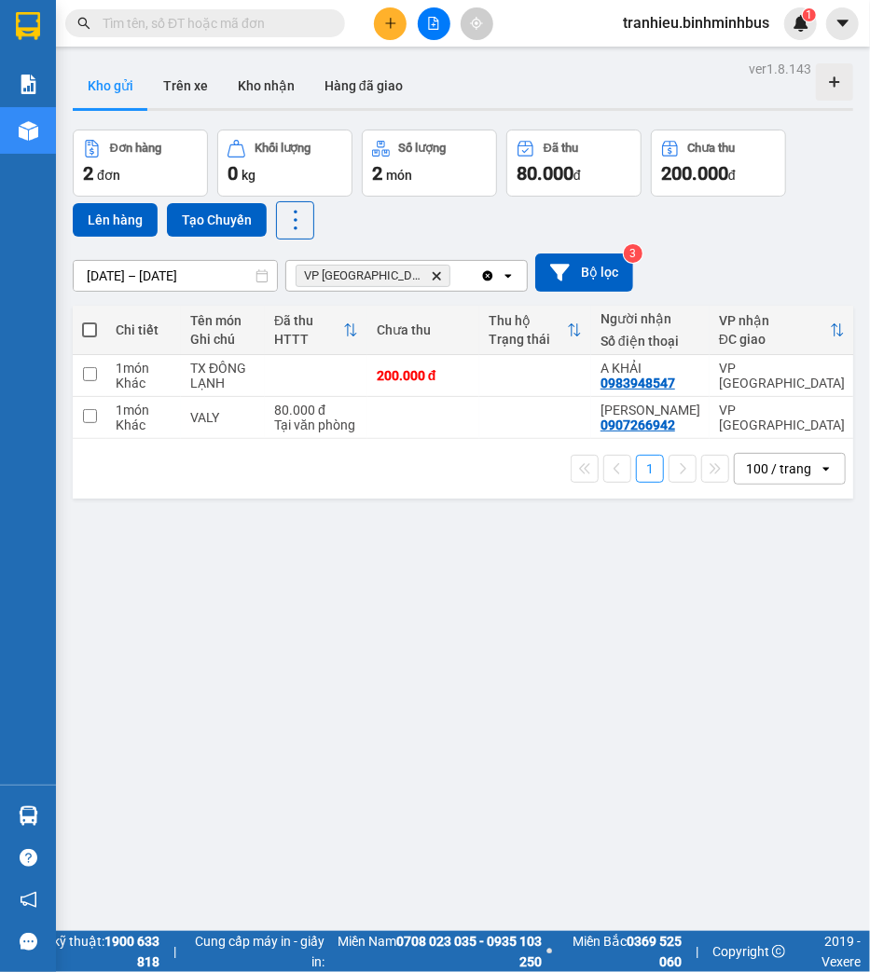
click at [132, 281] on input "03/09/2025 – 03/09/2025" at bounding box center [175, 276] width 203 height 30
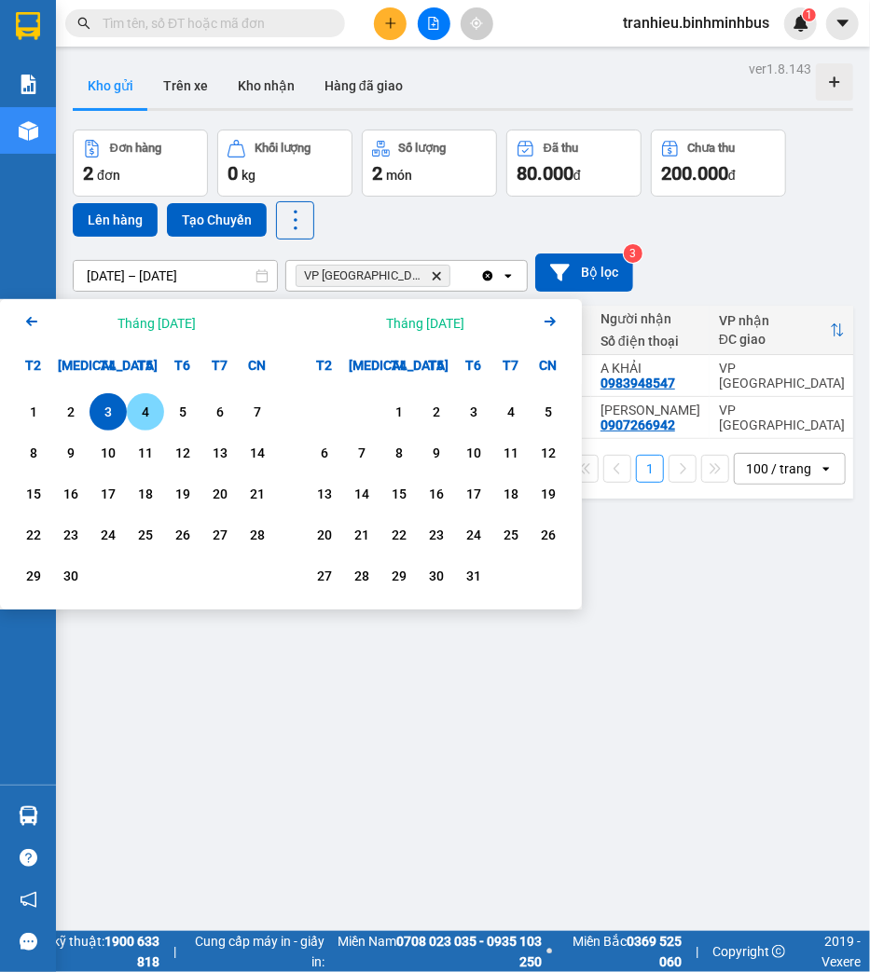
click at [144, 402] on div "4" at bounding box center [145, 412] width 26 height 22
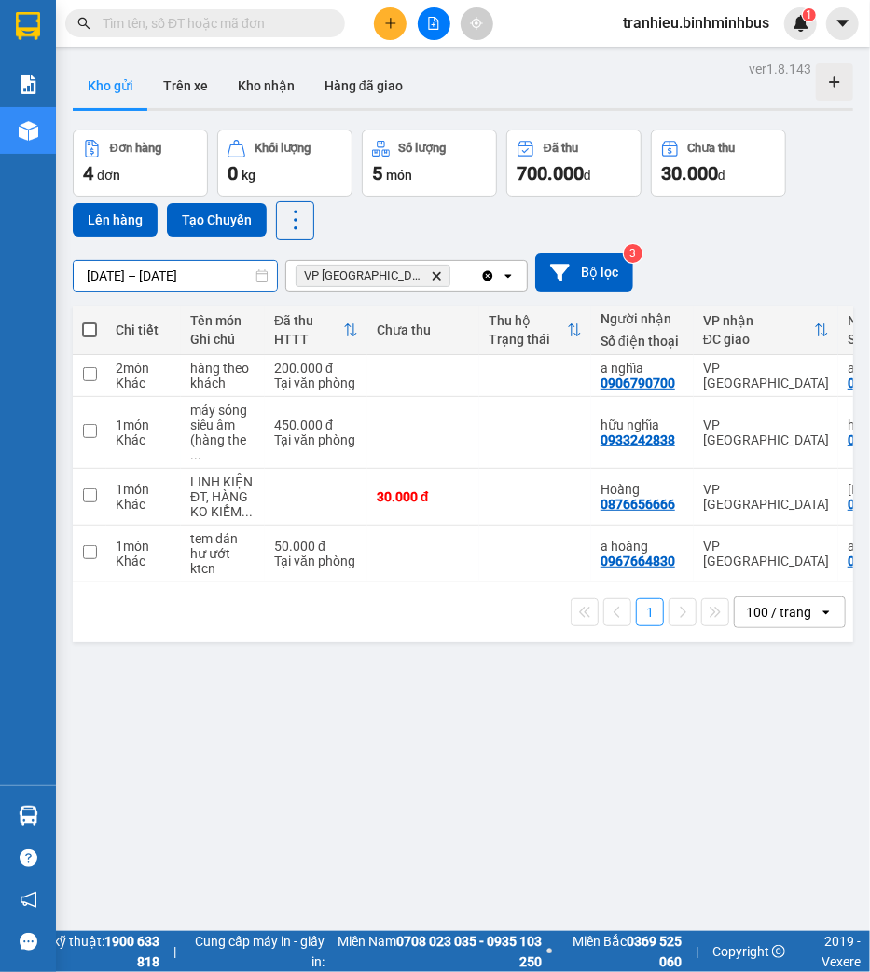
click at [140, 268] on input "04/09/2025 – 04/09/2025" at bounding box center [175, 276] width 203 height 30
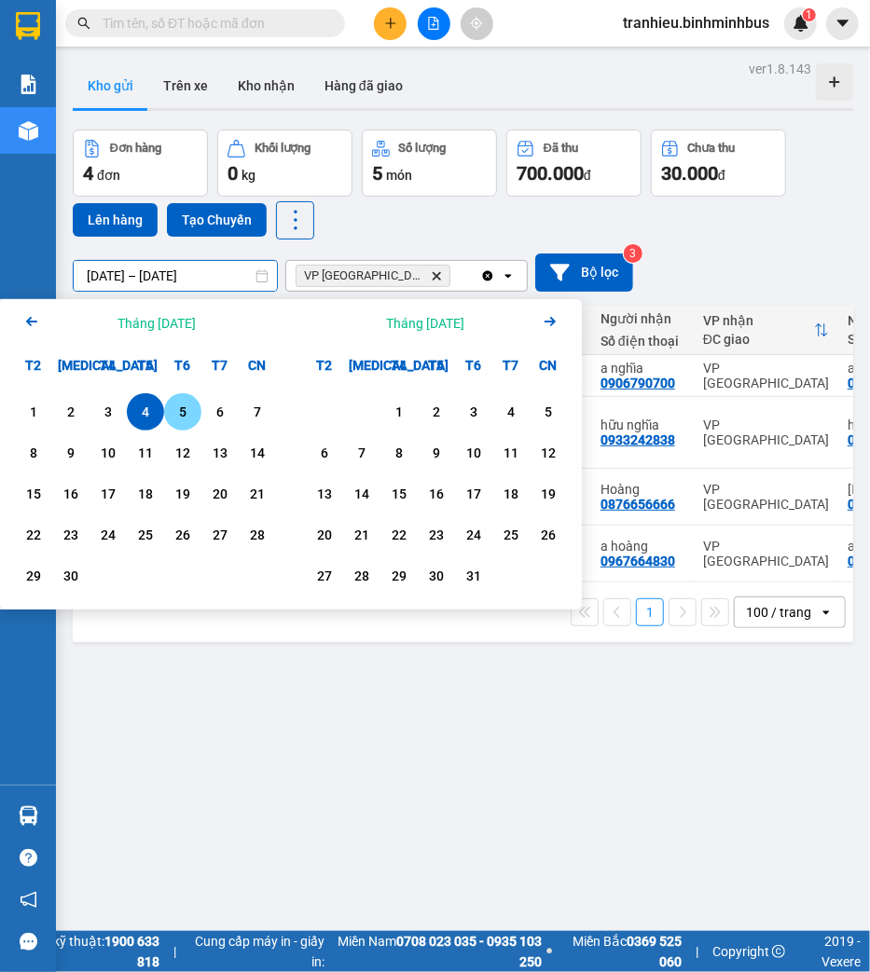
click at [182, 410] on div "5" at bounding box center [183, 412] width 26 height 22
click at [147, 404] on div "4" at bounding box center [145, 412] width 26 height 22
type input "04/09/2025 – 05/09/2025"
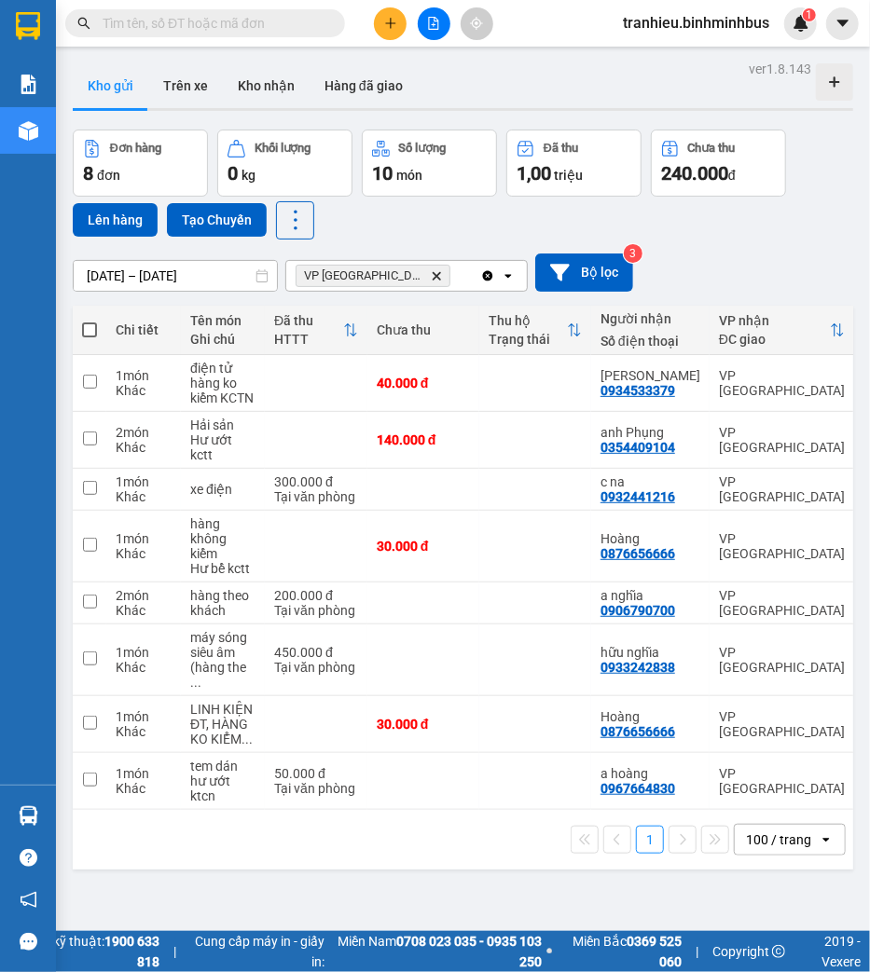
click at [453, 215] on div "Đơn hàng 8 đơn Khối lượng 0 kg Số lượng 10 món Đã thu 1,00 triệu Chưa thu 240.0…" at bounding box center [463, 185] width 780 height 110
click at [513, 226] on div "Đơn hàng 8 đơn Khối lượng 0 kg Số lượng 10 món Đã thu 1,00 triệu Chưa thu 240.0…" at bounding box center [463, 185] width 780 height 110
click at [667, 21] on span "tranhieu.binhminhbus" at bounding box center [696, 22] width 176 height 23
click at [667, 49] on span "Đăng xuất" at bounding box center [704, 58] width 138 height 21
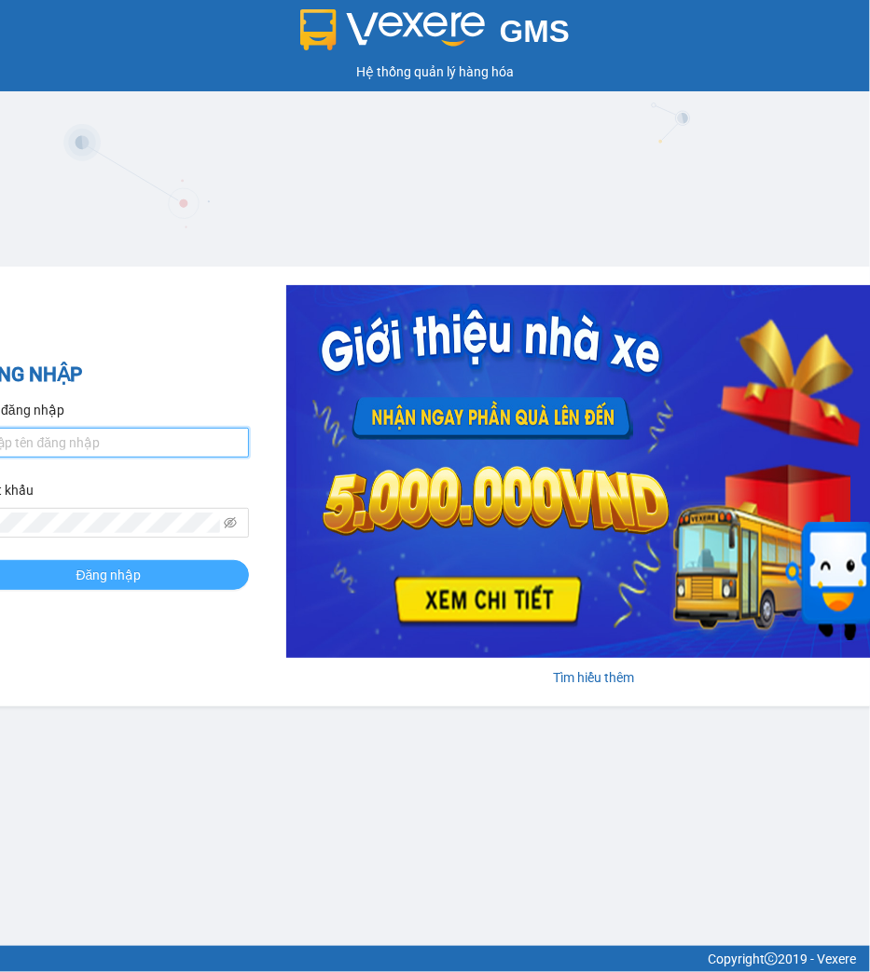
type input "tranhieu.binhminhbus"
drag, startPoint x: 112, startPoint y: 581, endPoint x: 190, endPoint y: 563, distance: 80.3
click at [113, 581] on span "Đăng nhập" at bounding box center [108, 575] width 65 height 21
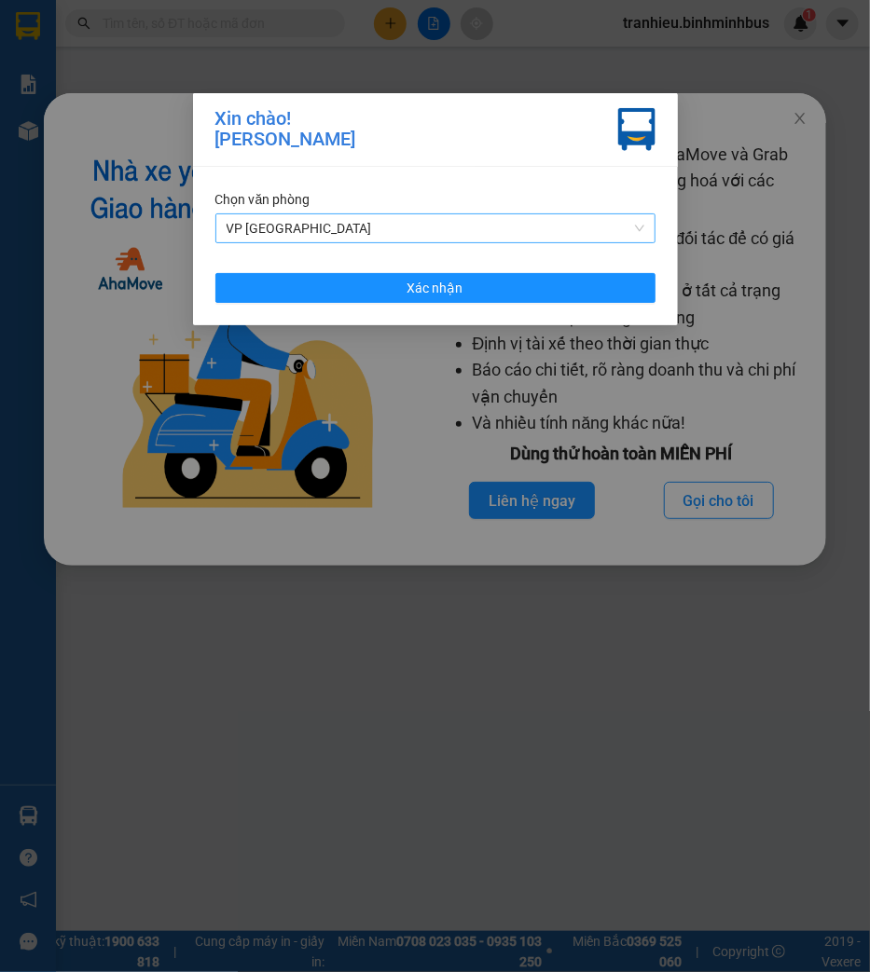
click at [408, 219] on span "VP [GEOGRAPHIC_DATA]" at bounding box center [436, 228] width 418 height 28
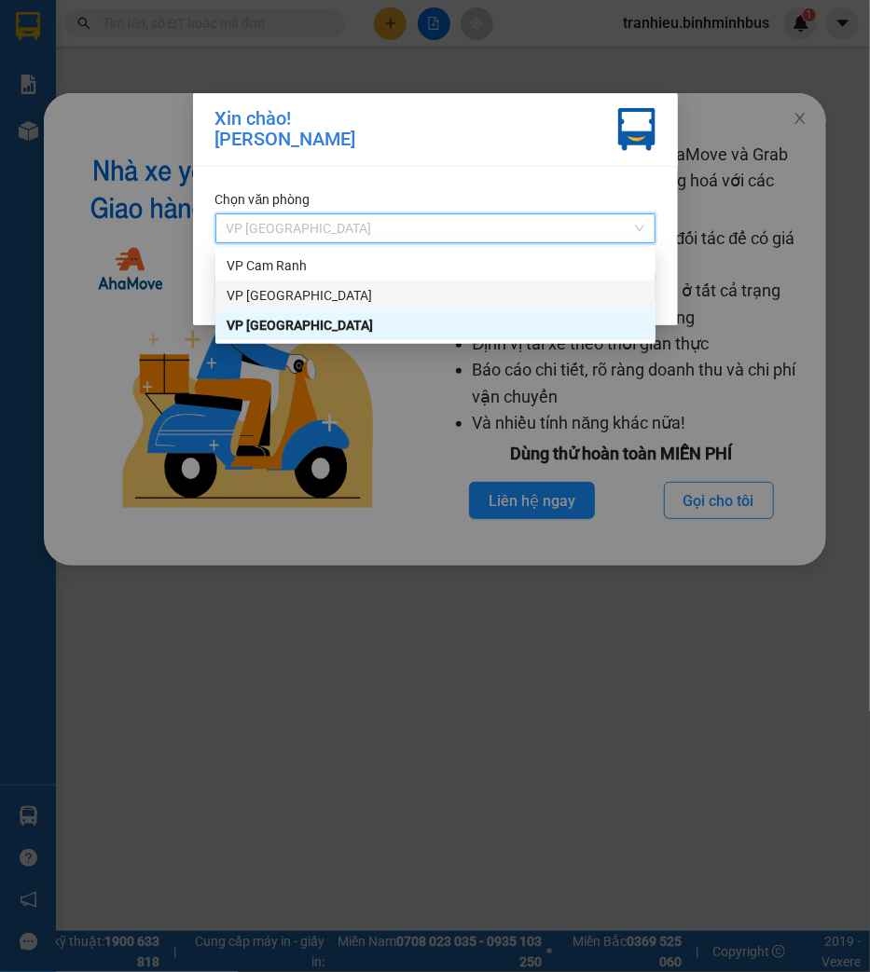
click at [359, 292] on div "VP [GEOGRAPHIC_DATA]" at bounding box center [436, 295] width 418 height 21
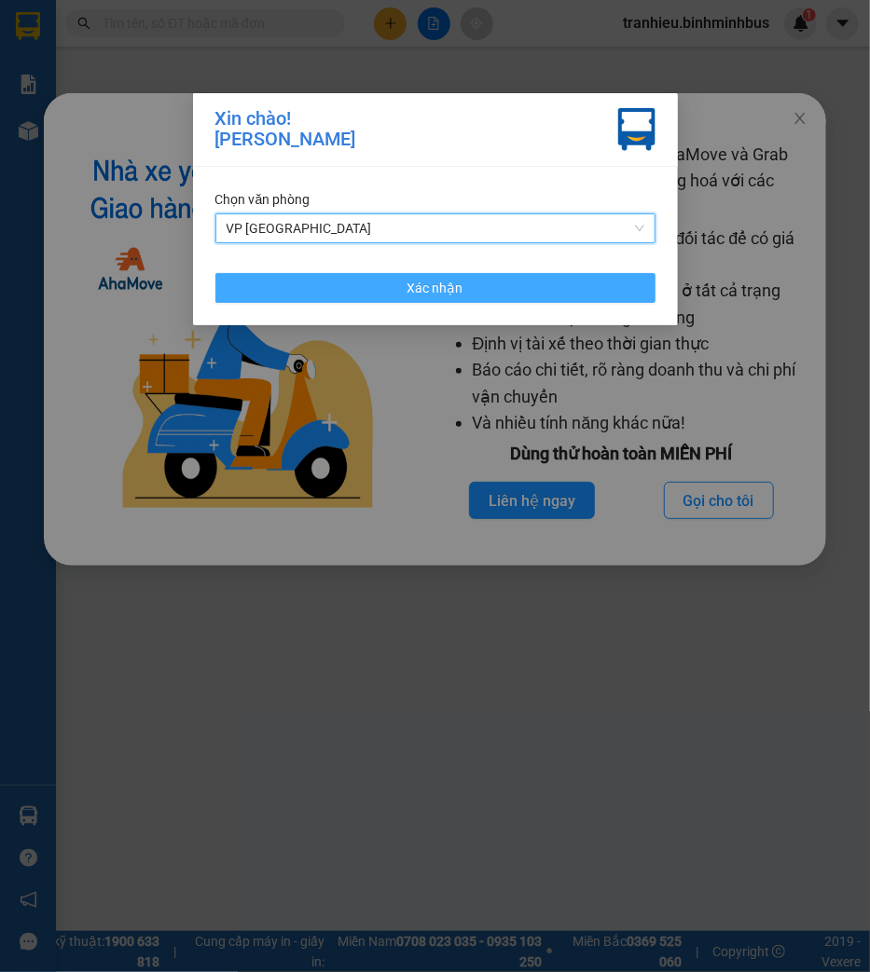
click at [402, 289] on button "Xác nhận" at bounding box center [435, 288] width 440 height 30
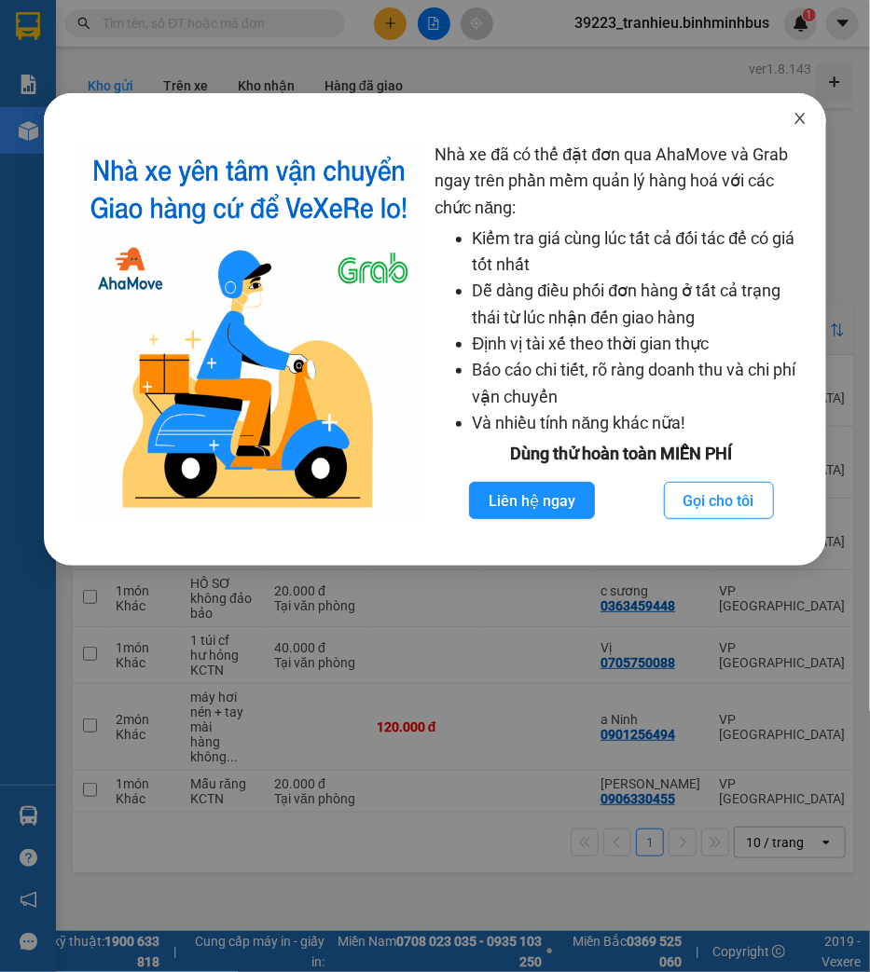
click at [803, 114] on icon "close" at bounding box center [799, 118] width 15 height 15
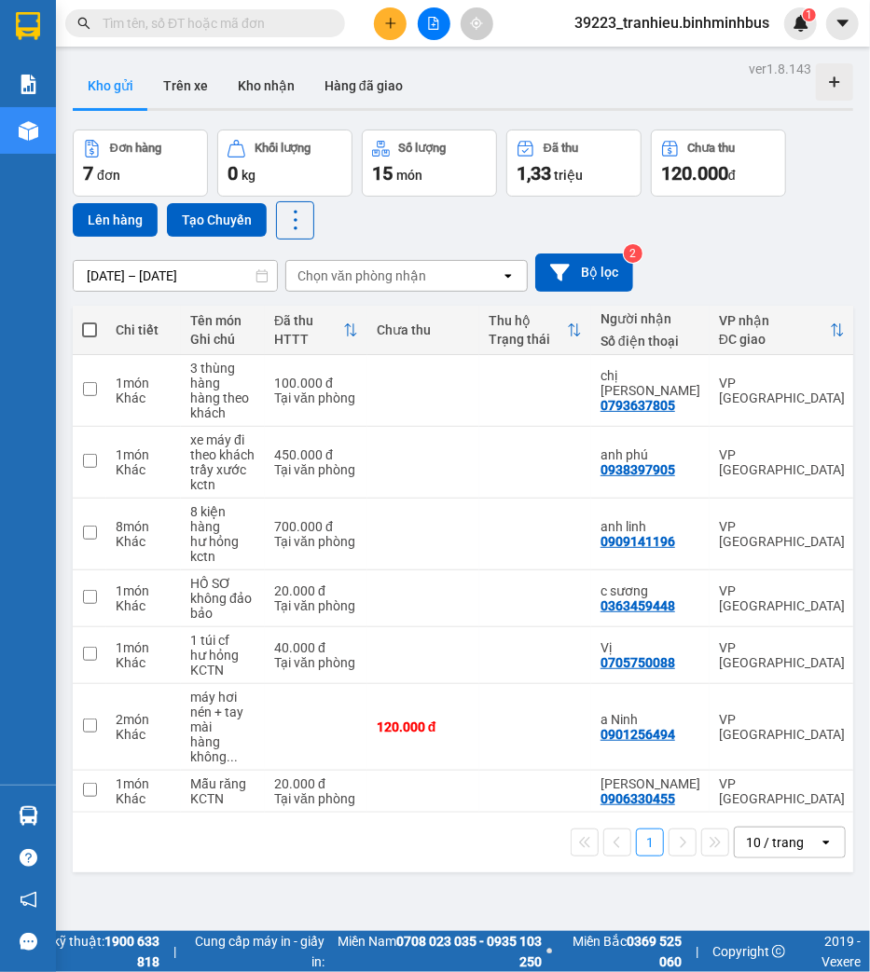
click at [135, 273] on input "11/09/2025 – 13/09/2025" at bounding box center [175, 276] width 203 height 30
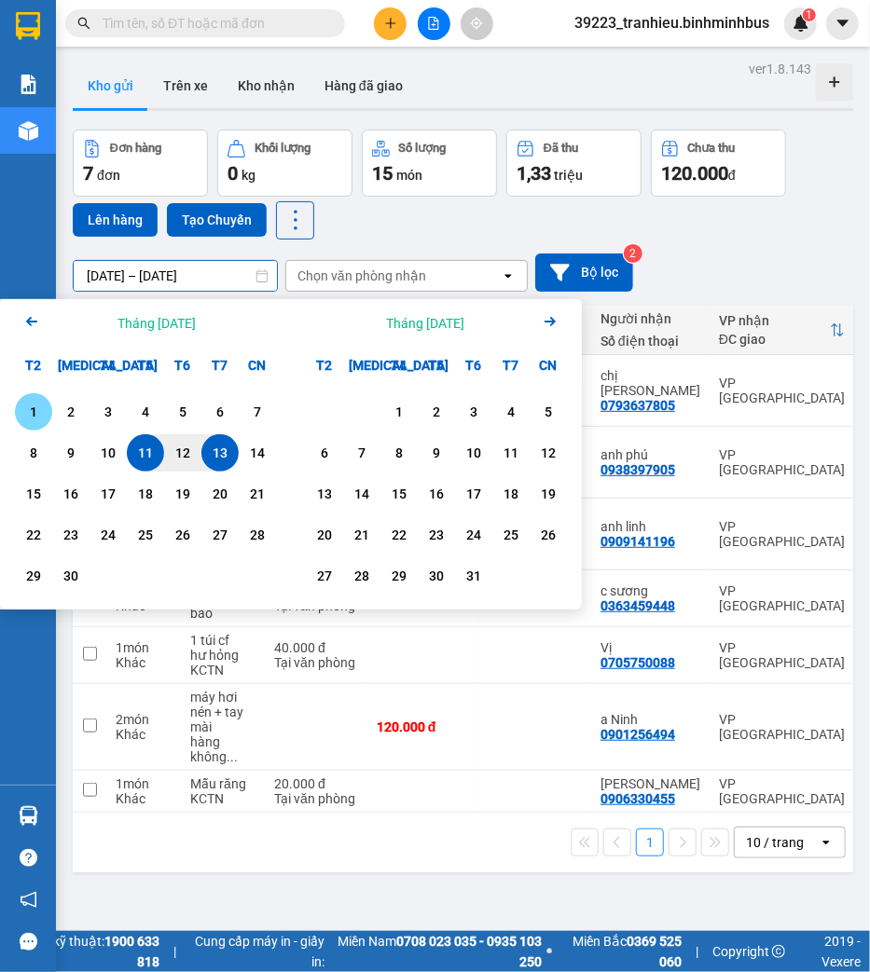
click at [39, 410] on div "1" at bounding box center [34, 412] width 26 height 22
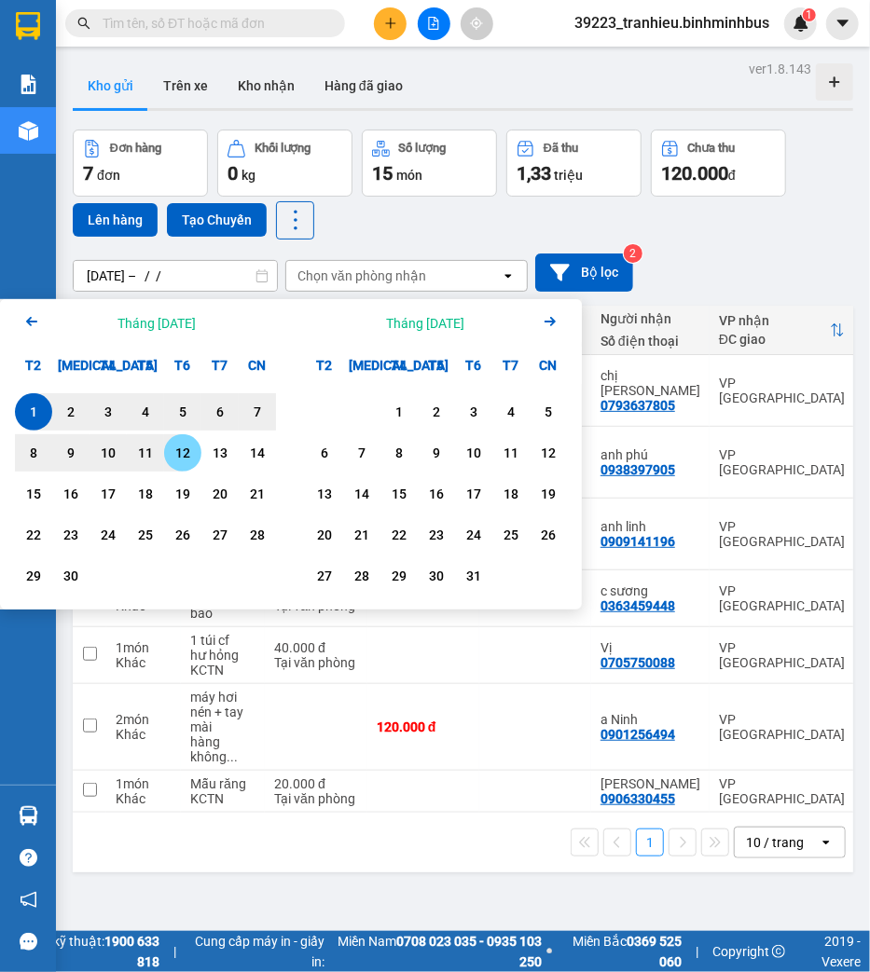
click at [179, 453] on div "12" at bounding box center [183, 453] width 26 height 22
type input "[DATE] – [DATE]"
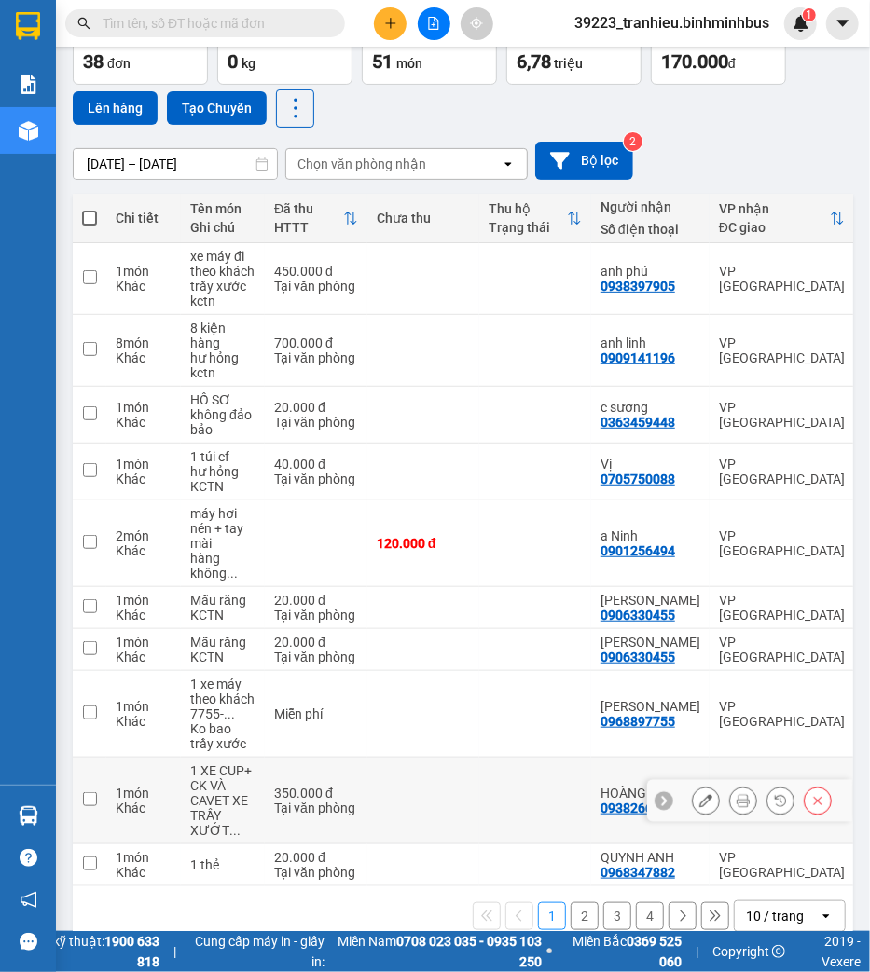
scroll to position [152, 0]
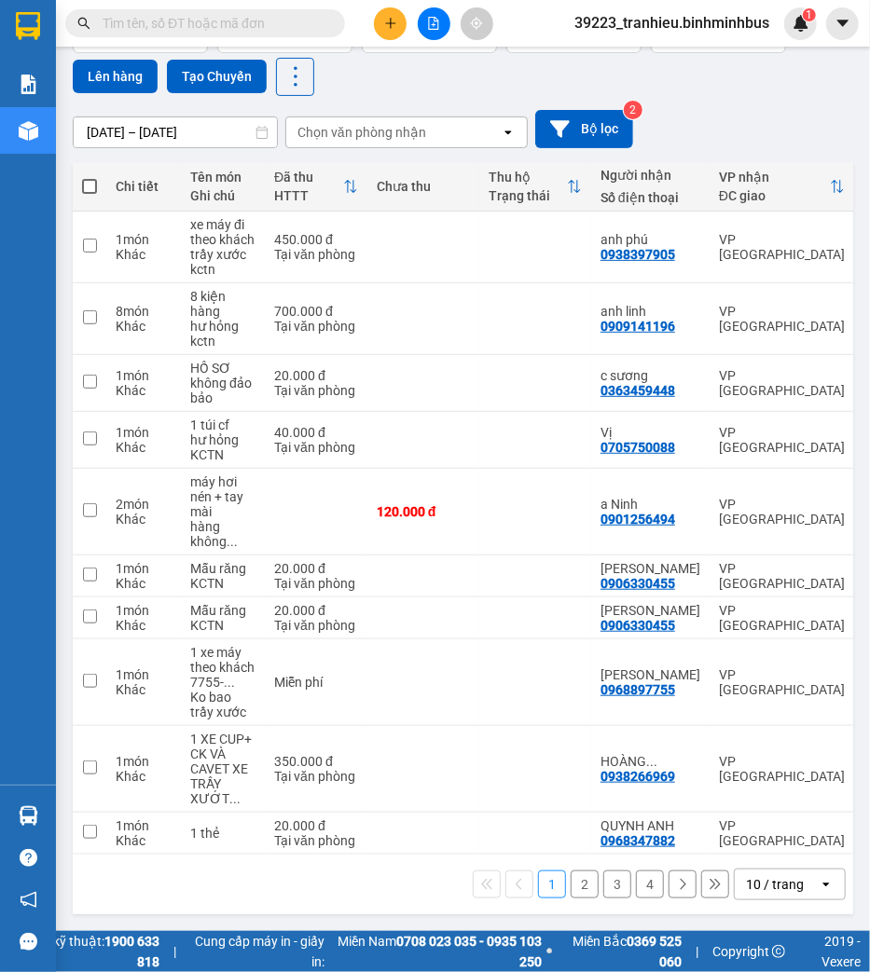
click at [770, 888] on div "10 / trang" at bounding box center [775, 884] width 58 height 19
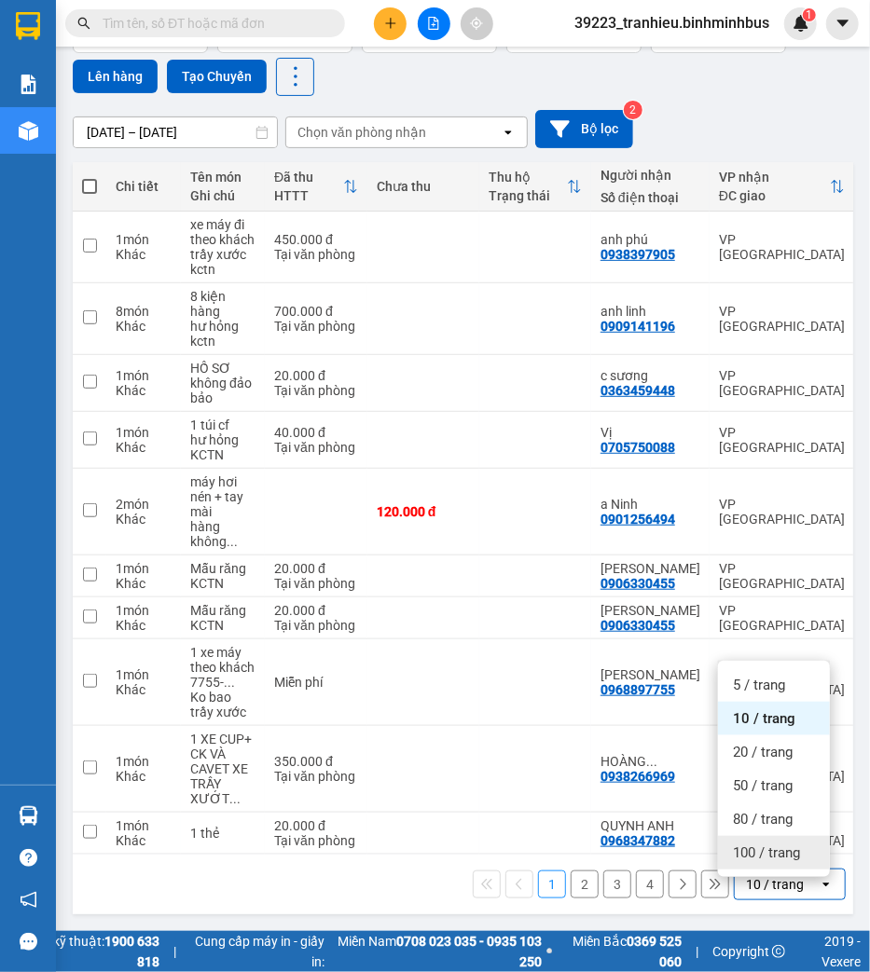
click at [741, 844] on span "100 / trang" at bounding box center [766, 853] width 67 height 19
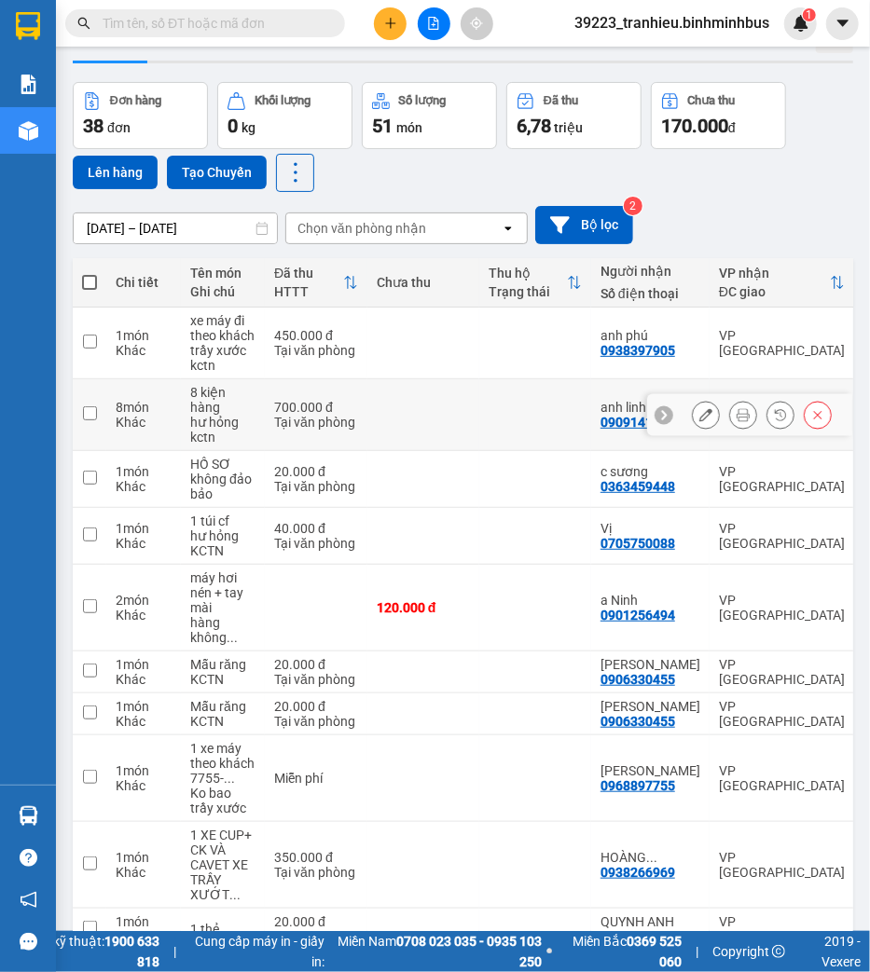
scroll to position [0, 0]
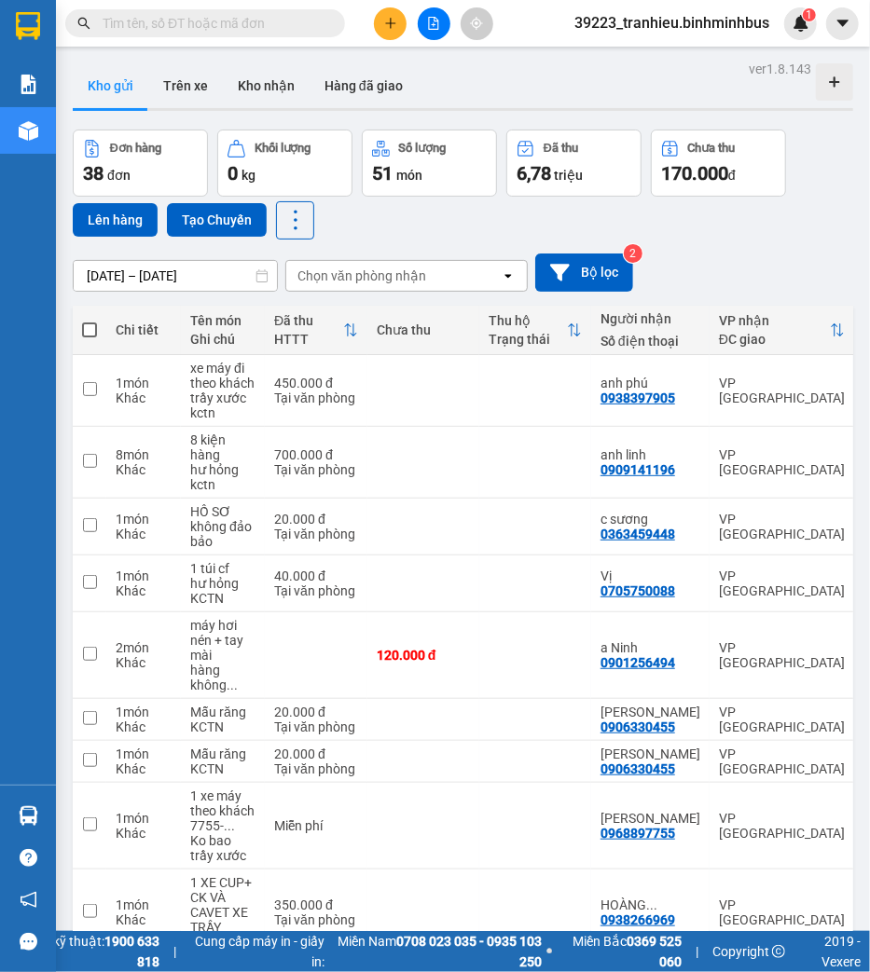
click at [379, 274] on div "Chọn văn phòng nhận" at bounding box center [361, 276] width 129 height 19
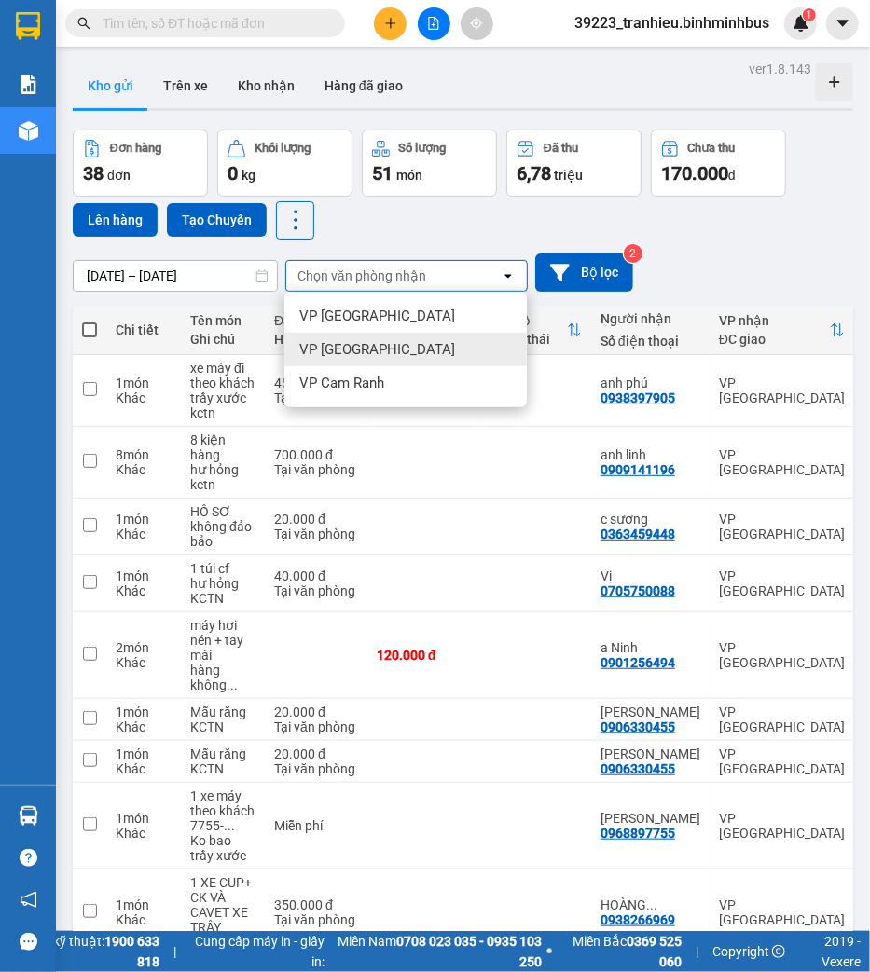
click at [371, 348] on span "VP [GEOGRAPHIC_DATA]" at bounding box center [377, 349] width 156 height 19
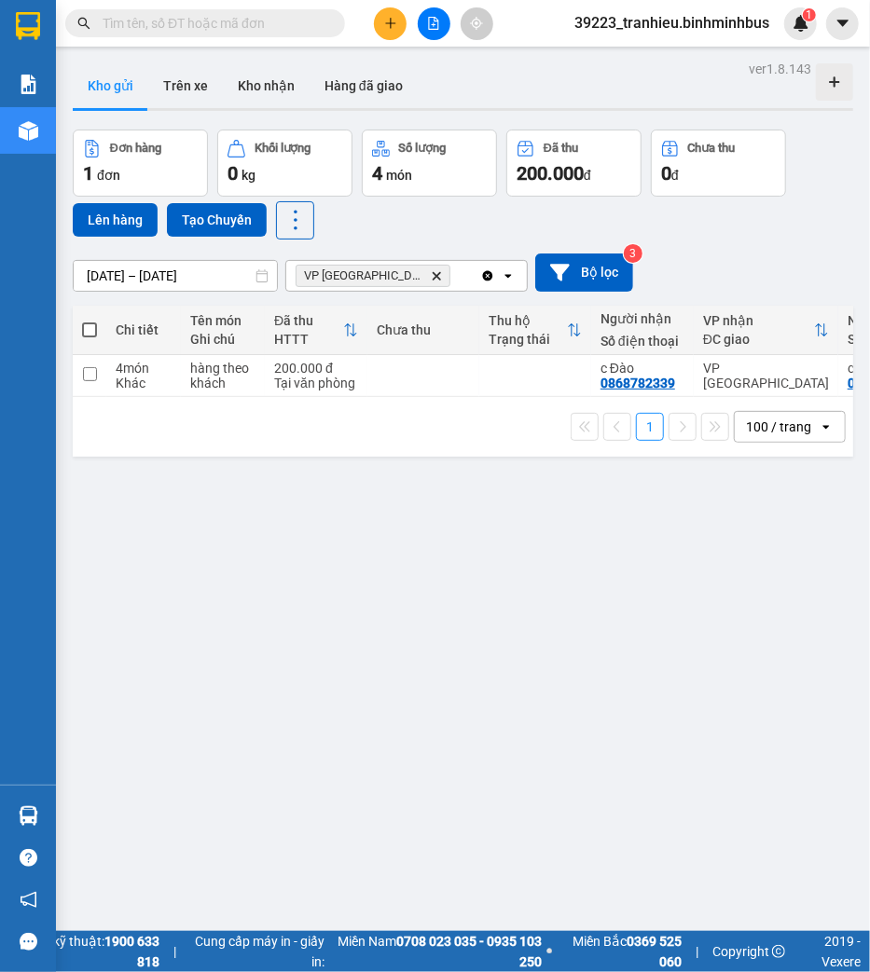
click at [413, 227] on div "Đơn hàng 1 đơn Khối lượng 0 kg Số lượng 4 món Đã thu 200.000 đ Chưa thu 0 đ Lên…" at bounding box center [463, 185] width 780 height 110
click at [433, 276] on icon "VP Nha Trang, close by backspace" at bounding box center [437, 275] width 8 height 8
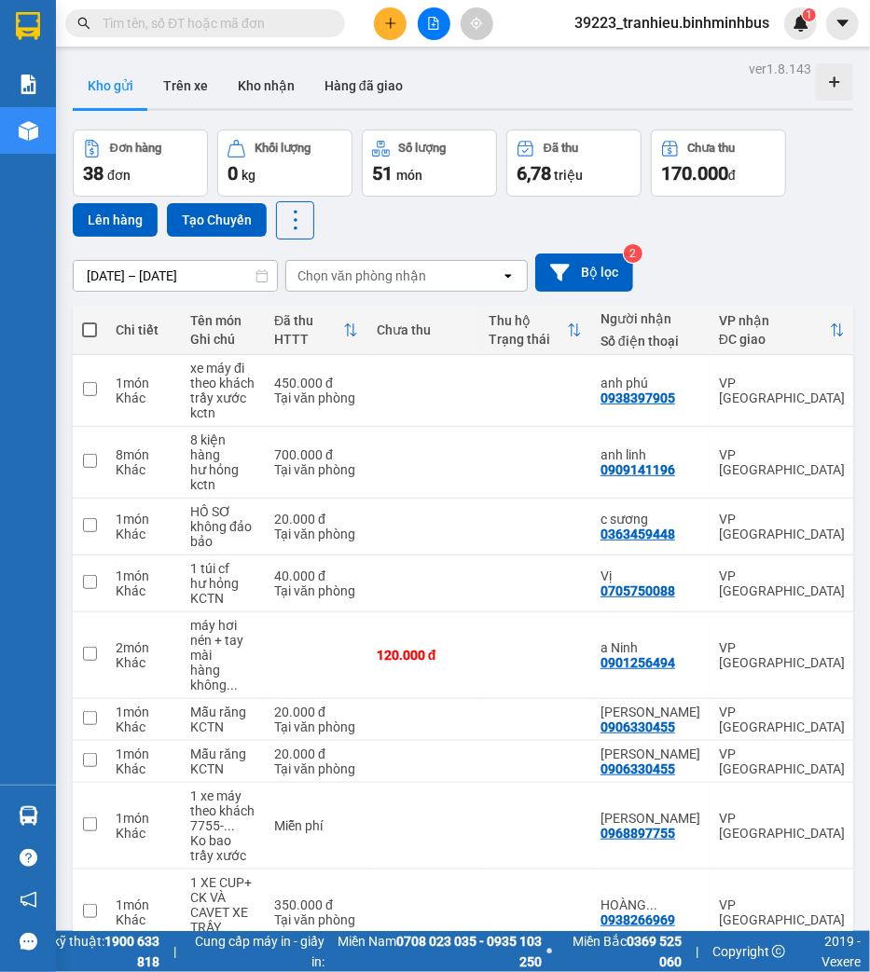
click at [371, 267] on div "Chọn văn phòng nhận" at bounding box center [361, 276] width 129 height 19
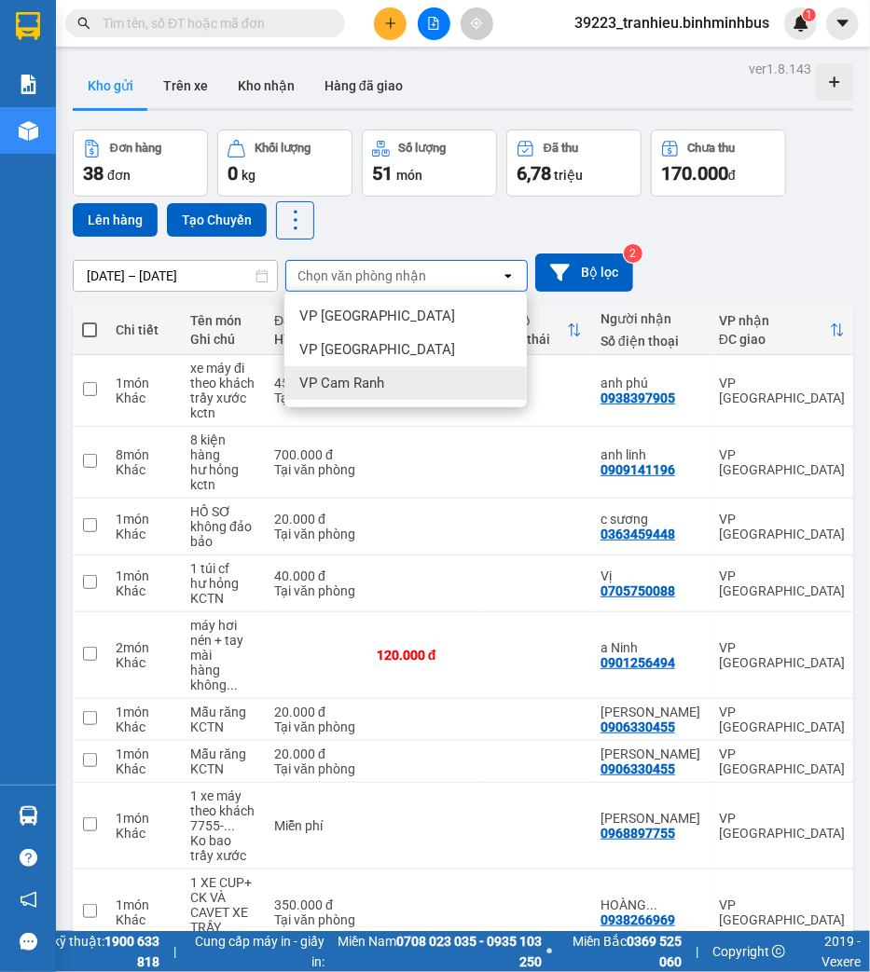
click at [337, 374] on span "VP Cam Ranh" at bounding box center [341, 383] width 85 height 19
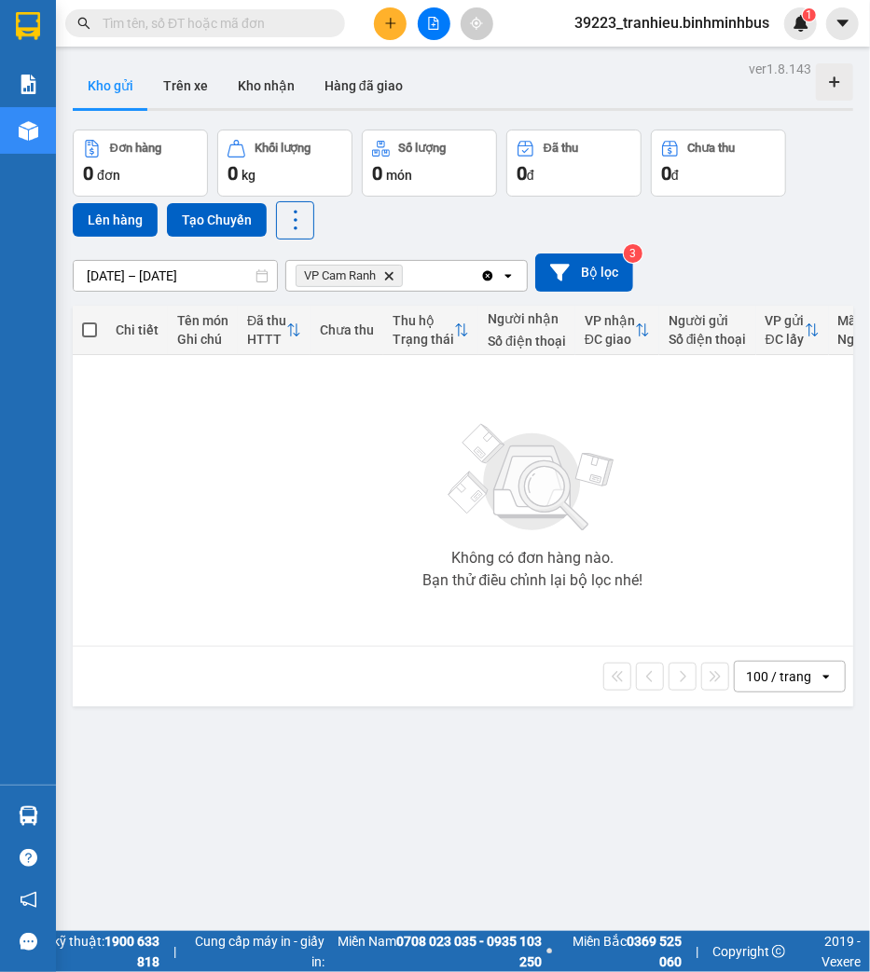
click at [389, 276] on icon "Delete" at bounding box center [388, 275] width 11 height 11
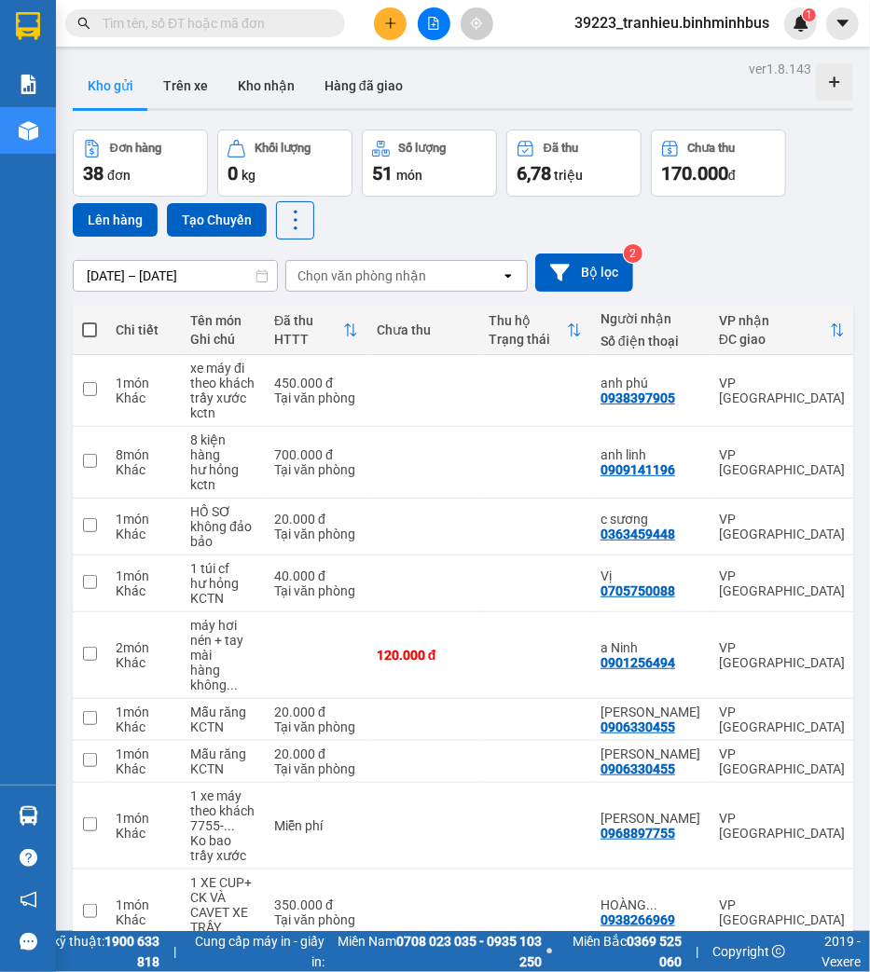
click at [781, 215] on div "Đơn hàng 38 đơn Khối lượng 0 kg Số lượng 51 món Đã thu 6,78 triệu Chưa thu 170.…" at bounding box center [463, 185] width 780 height 110
click at [758, 234] on div "Đơn hàng 38 đơn Khối lượng 0 kg Số lượng 51 món Đã thu 6,78 triệu Chưa thu 170.…" at bounding box center [463, 185] width 780 height 110
click at [368, 222] on div "Đơn hàng 38 đơn Khối lượng 0 kg Số lượng 51 món Đã thu 6,78 triệu Chưa thu 170.…" at bounding box center [463, 185] width 780 height 110
click at [337, 282] on div "Chọn văn phòng nhận" at bounding box center [361, 276] width 129 height 19
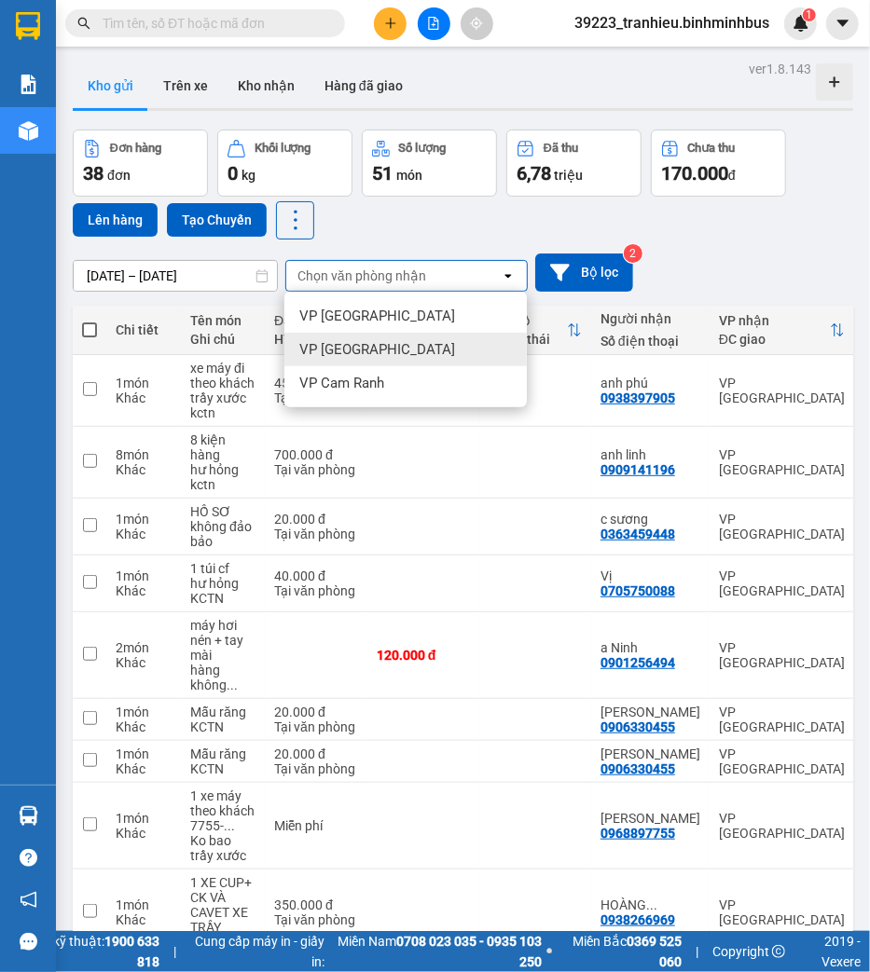
click at [327, 348] on span "VP [GEOGRAPHIC_DATA]" at bounding box center [377, 349] width 156 height 19
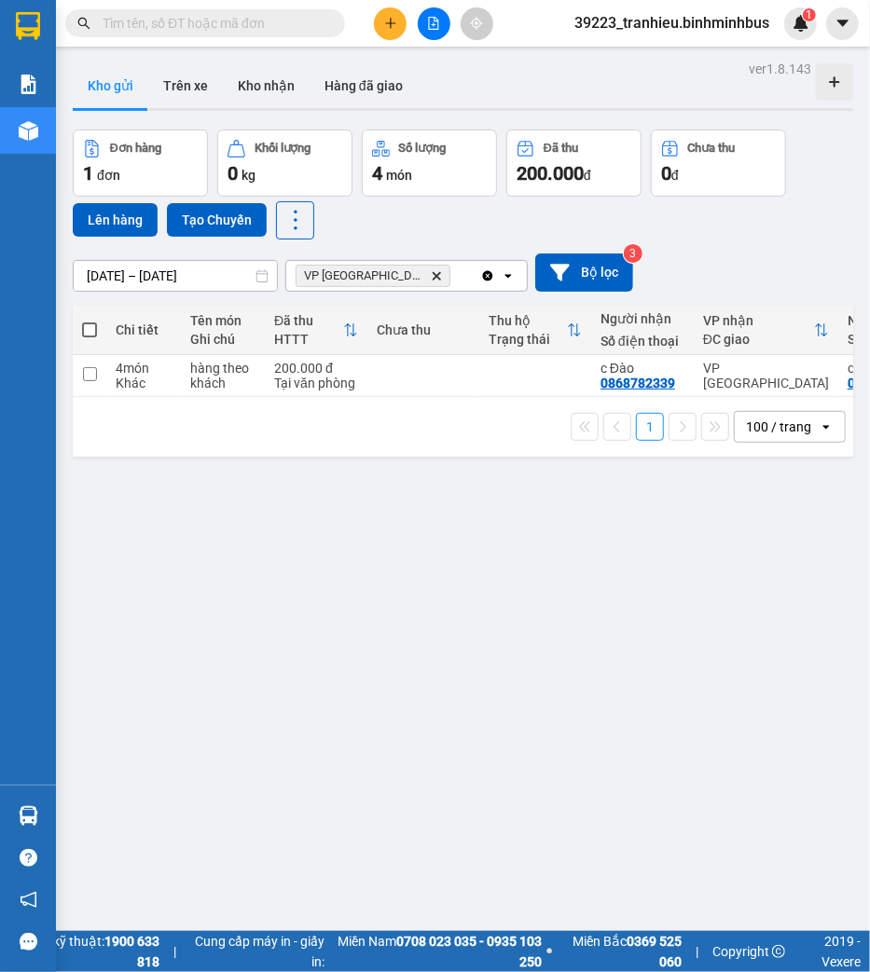
click at [431, 271] on icon "Delete" at bounding box center [436, 275] width 11 height 11
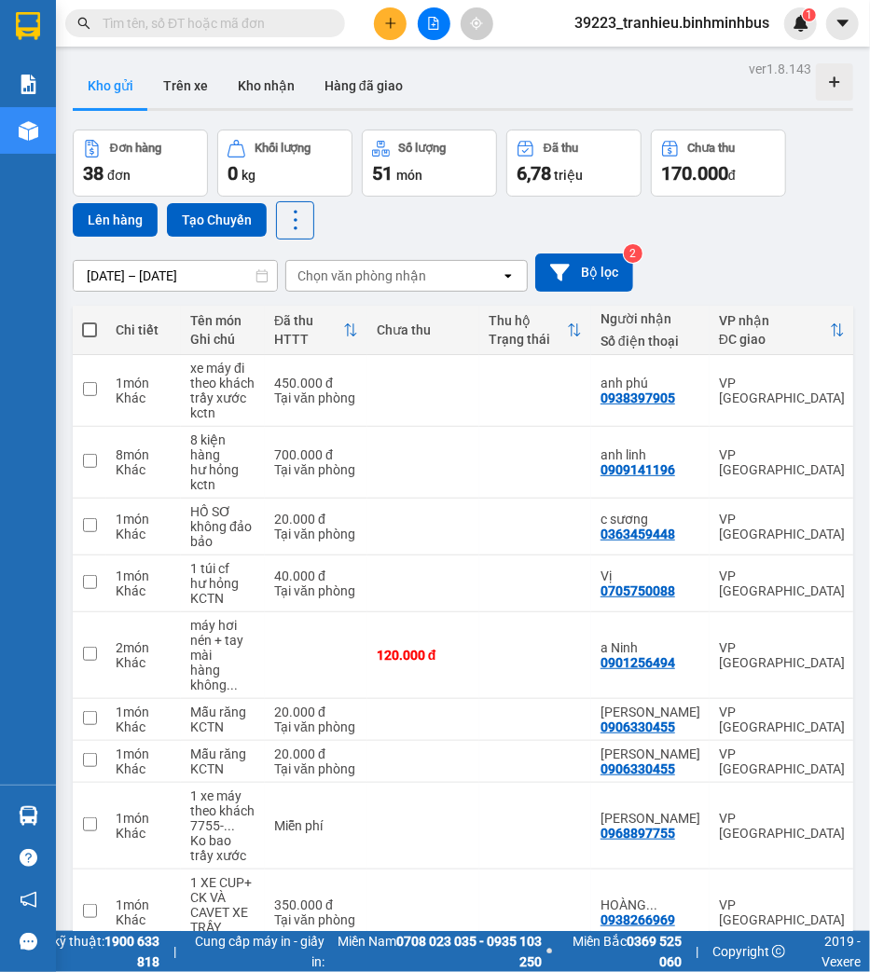
click at [367, 267] on div "Chọn văn phòng nhận" at bounding box center [361, 276] width 129 height 19
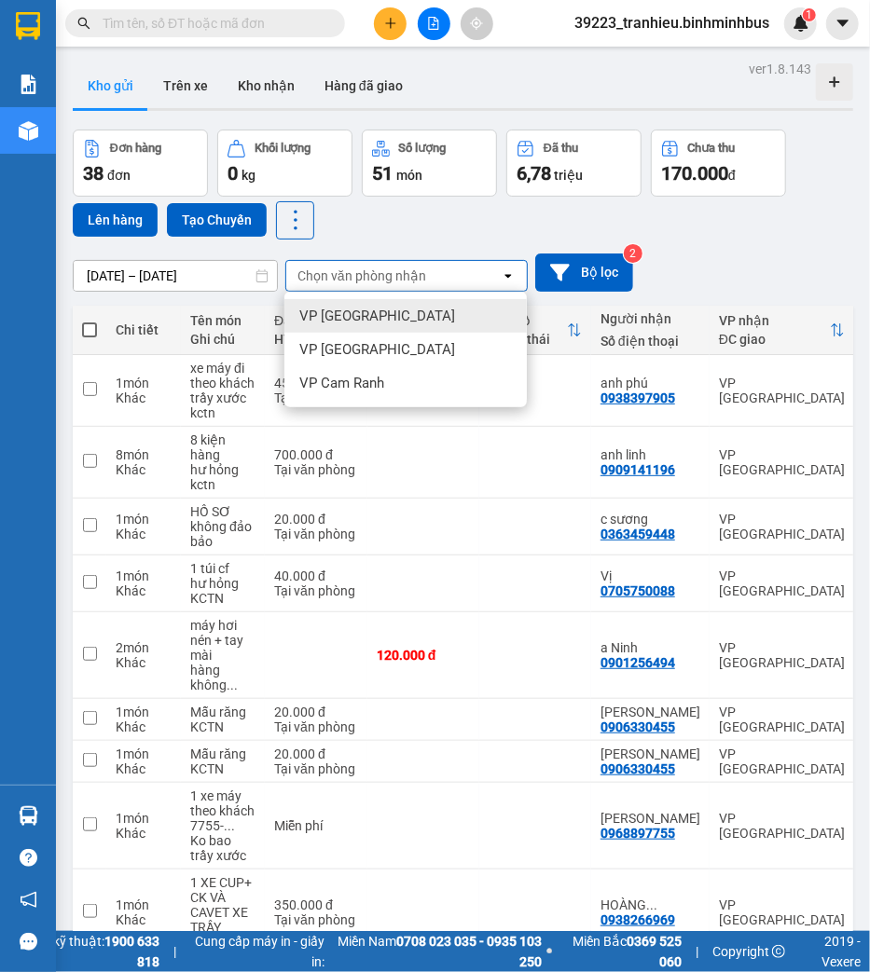
click at [349, 313] on span "VP [GEOGRAPHIC_DATA]" at bounding box center [377, 316] width 156 height 19
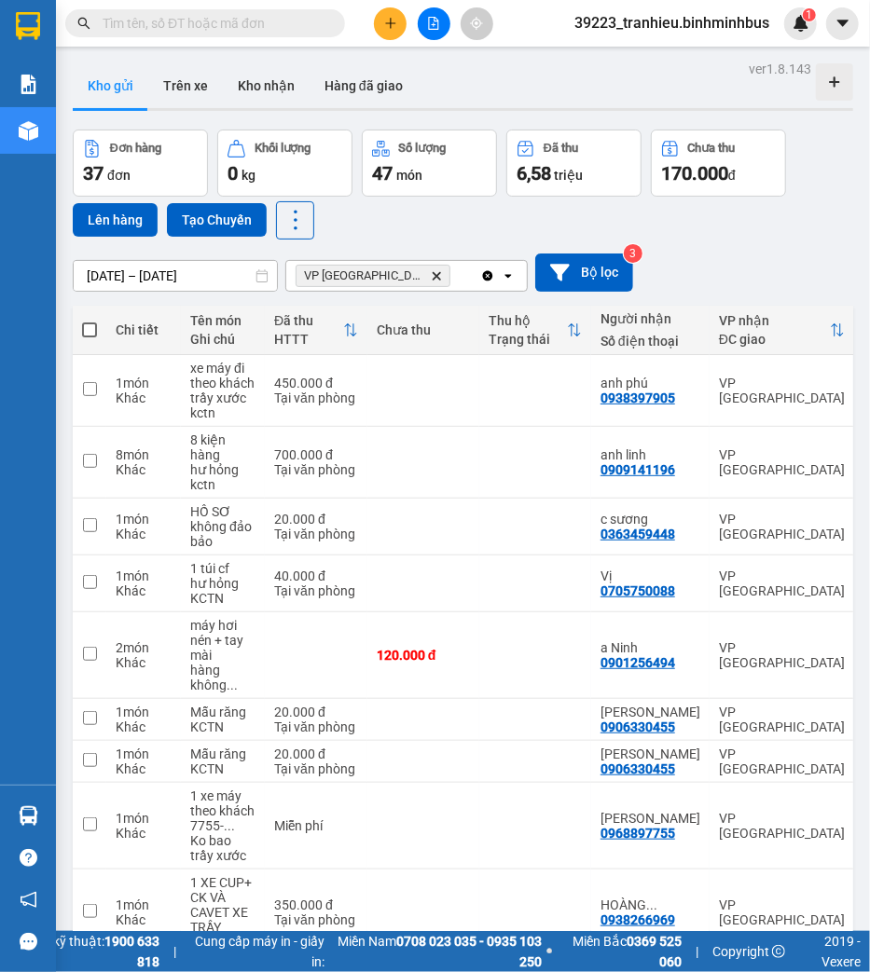
click at [720, 22] on span "39223_tranhieu.binhminhbus" at bounding box center [671, 22] width 225 height 23
click at [664, 66] on span "Đăng xuất" at bounding box center [680, 58] width 186 height 21
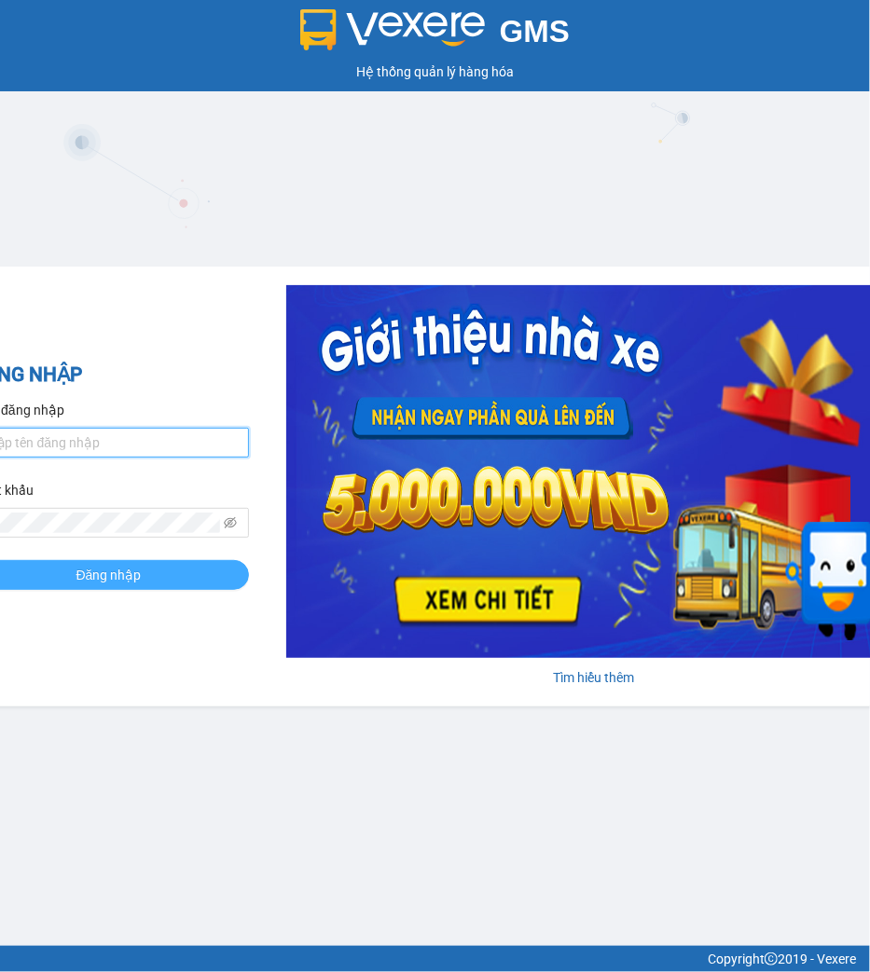
type input "tranhieu.binhminhbus"
click at [125, 574] on span "Đăng nhập" at bounding box center [108, 575] width 65 height 21
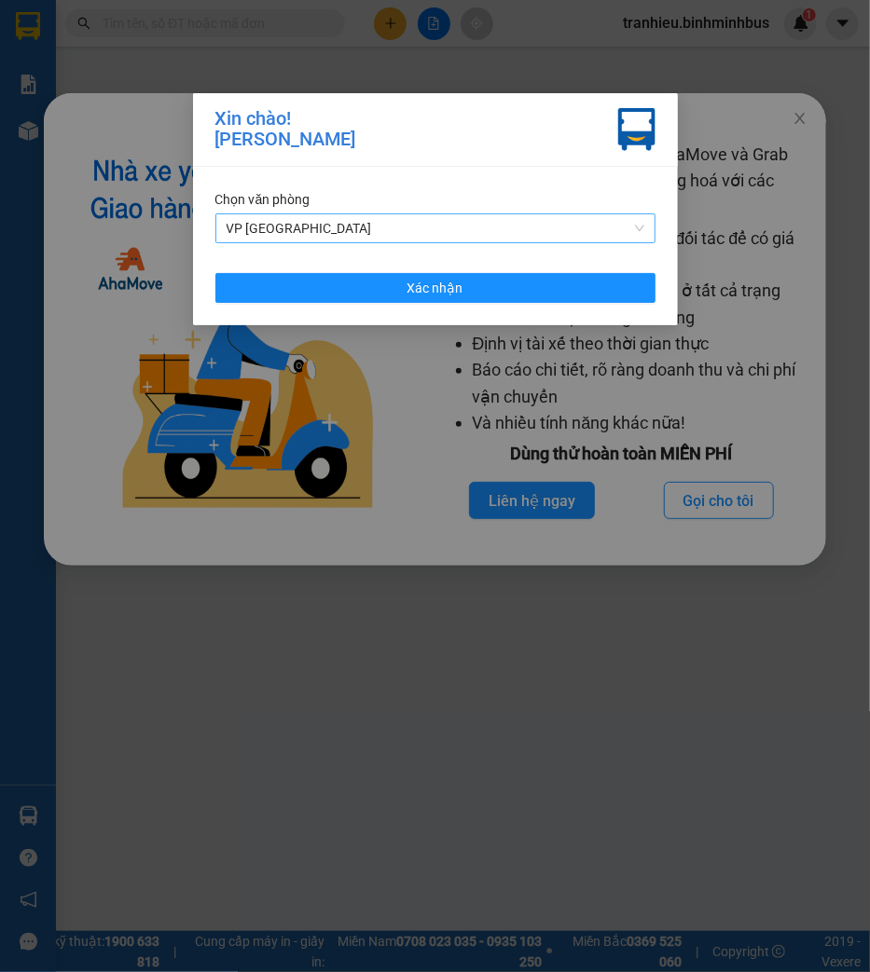
click at [401, 227] on span "VP [GEOGRAPHIC_DATA]" at bounding box center [436, 228] width 418 height 28
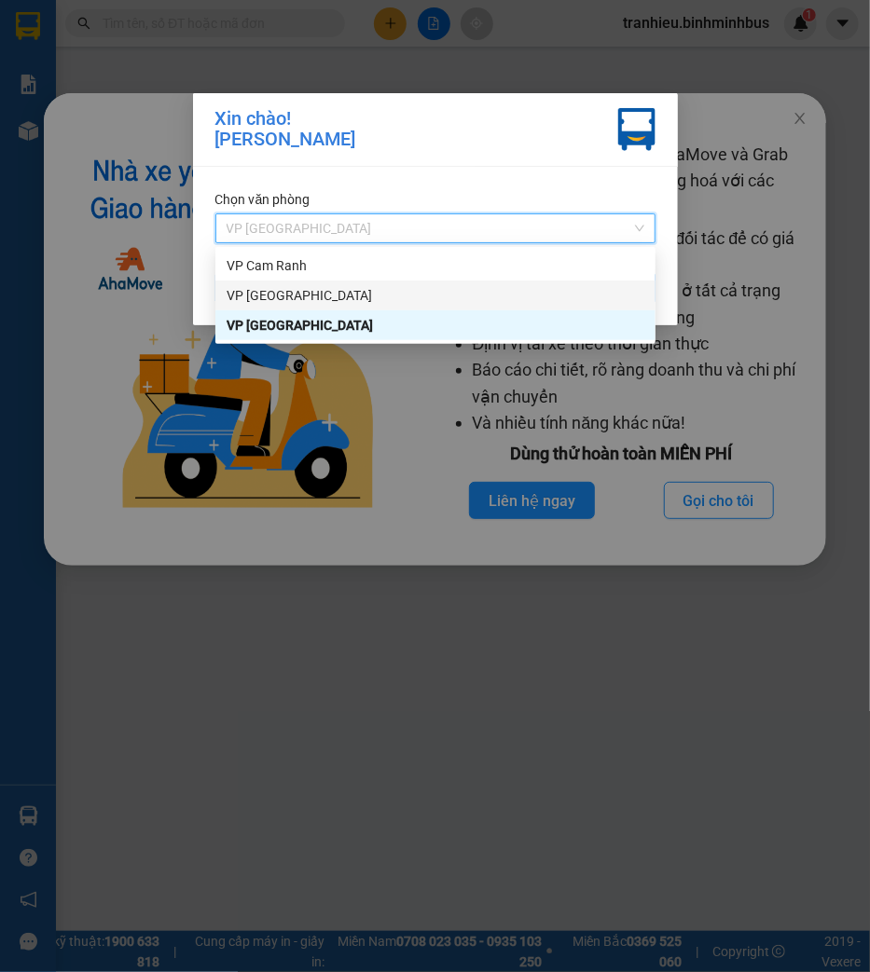
click at [376, 296] on div "VP [GEOGRAPHIC_DATA]" at bounding box center [436, 295] width 418 height 21
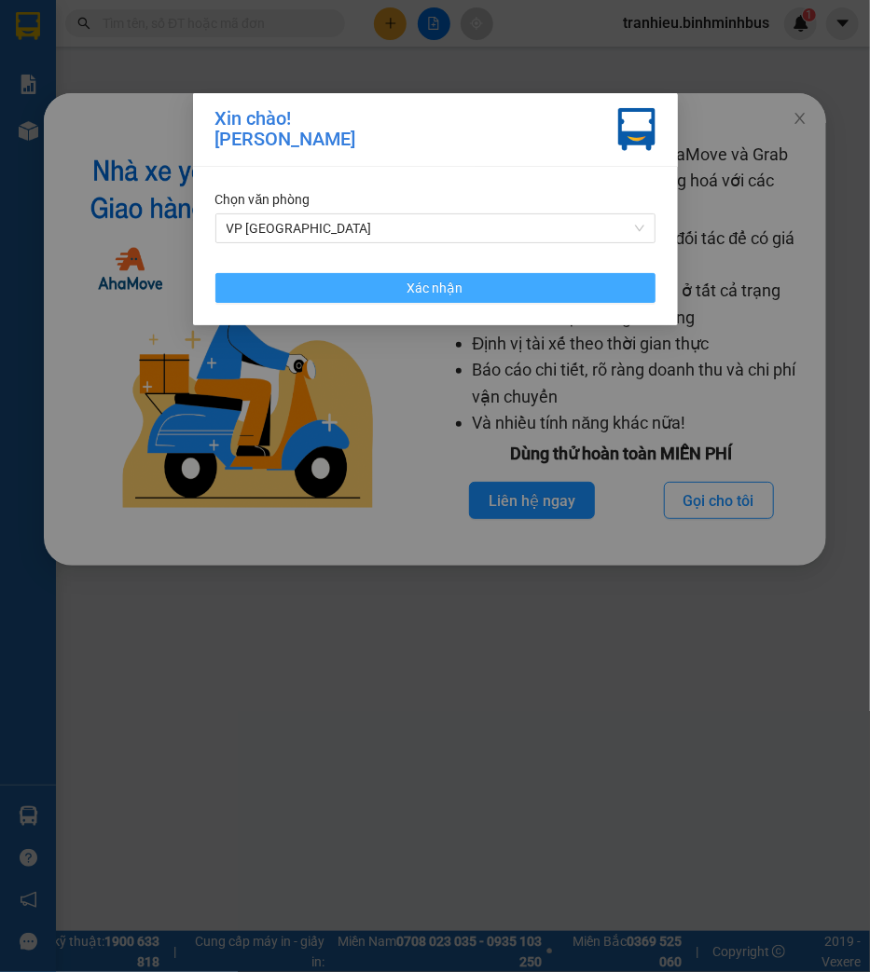
click at [403, 284] on button "Xác nhận" at bounding box center [435, 288] width 440 height 30
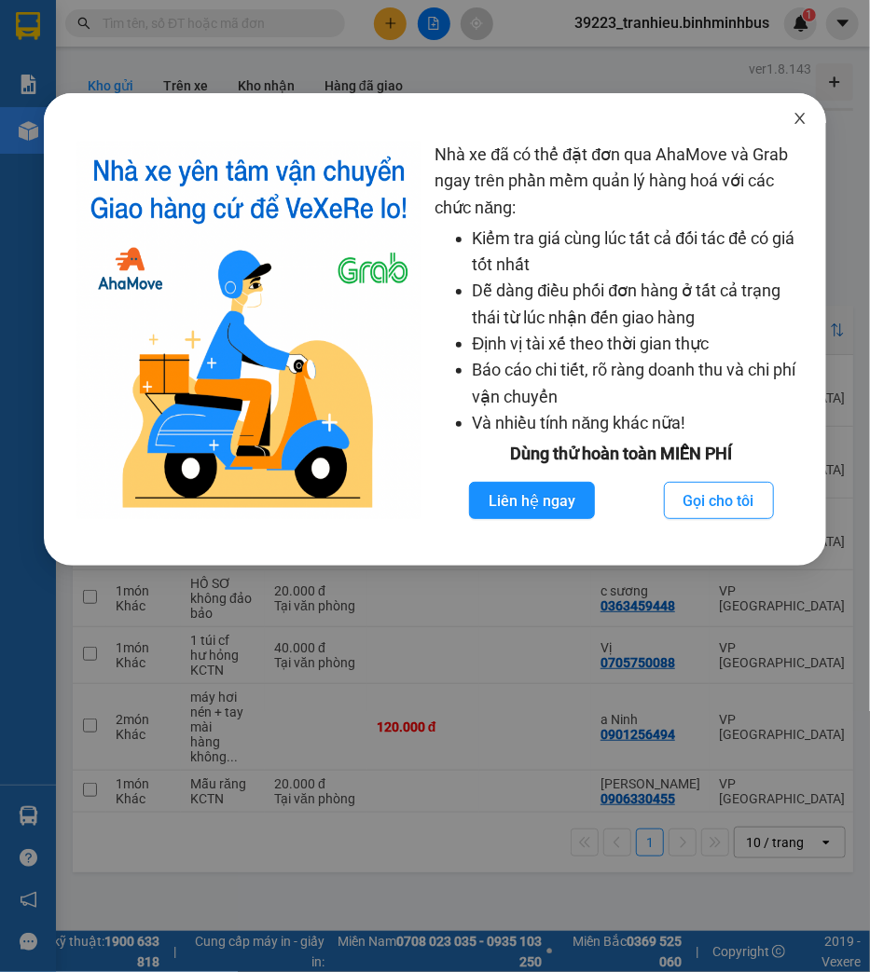
drag, startPoint x: 798, startPoint y: 122, endPoint x: 729, endPoint y: 149, distance: 74.1
click at [802, 122] on icon "close" at bounding box center [800, 118] width 10 height 11
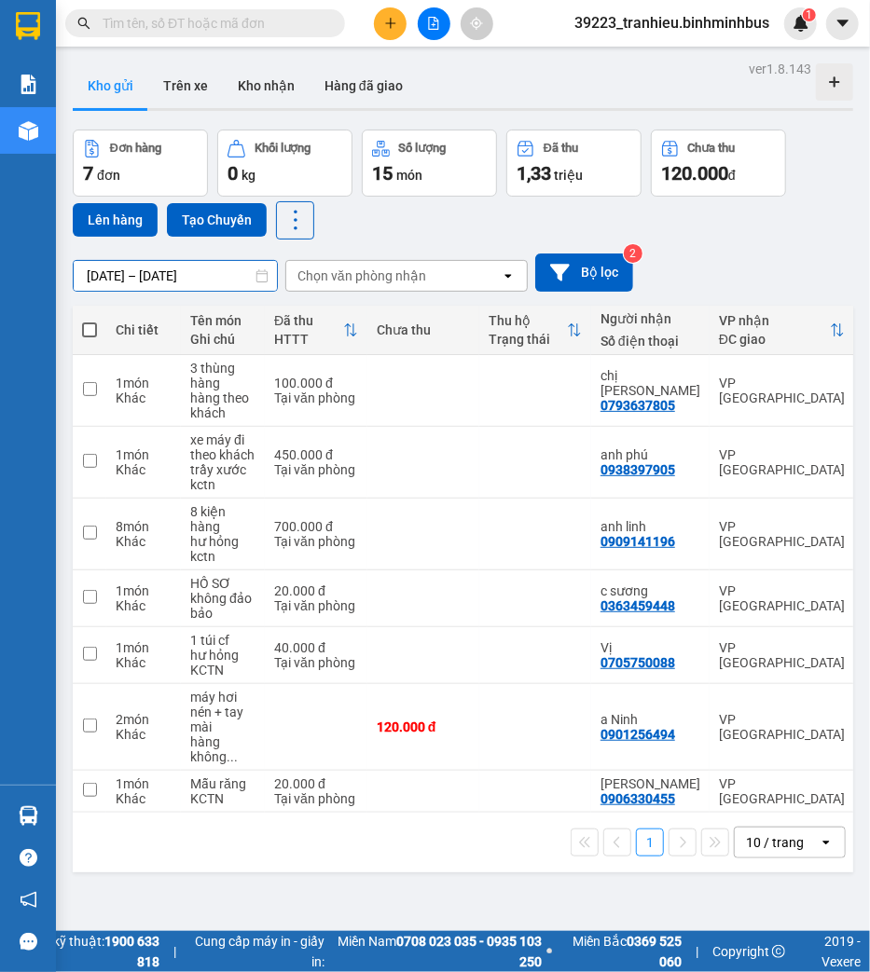
click at [121, 275] on input "[DATE] – [DATE]" at bounding box center [175, 276] width 203 height 30
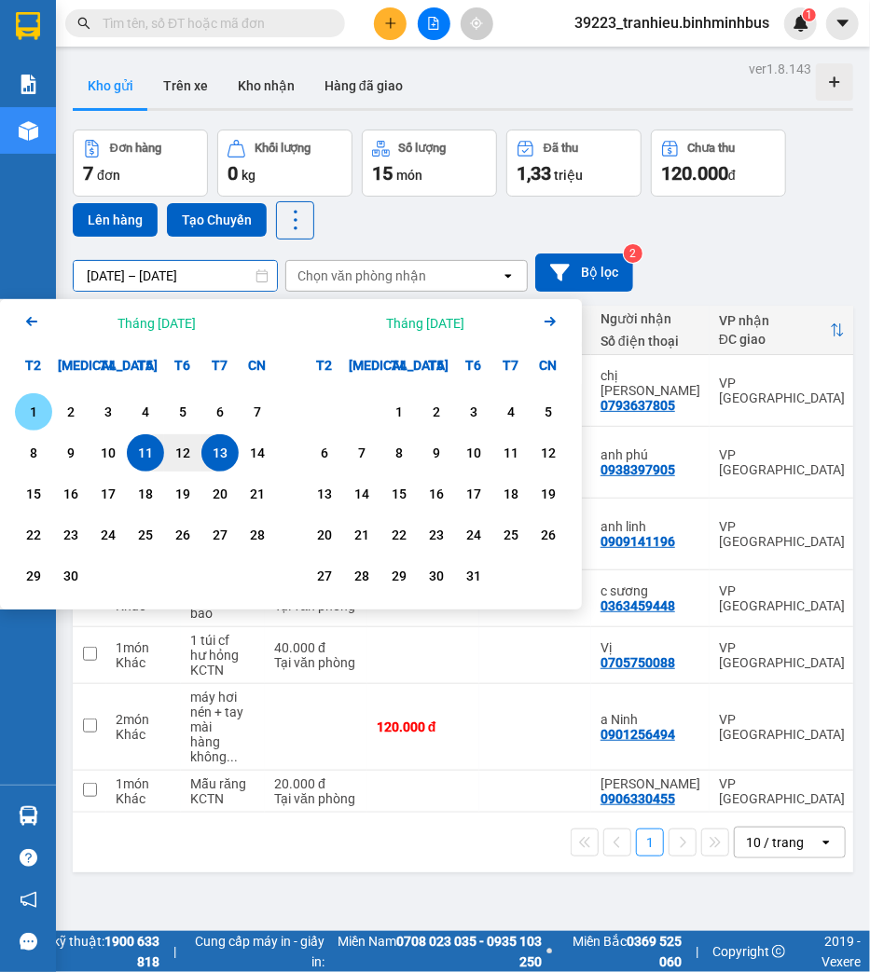
click at [34, 410] on div "1" at bounding box center [34, 412] width 26 height 22
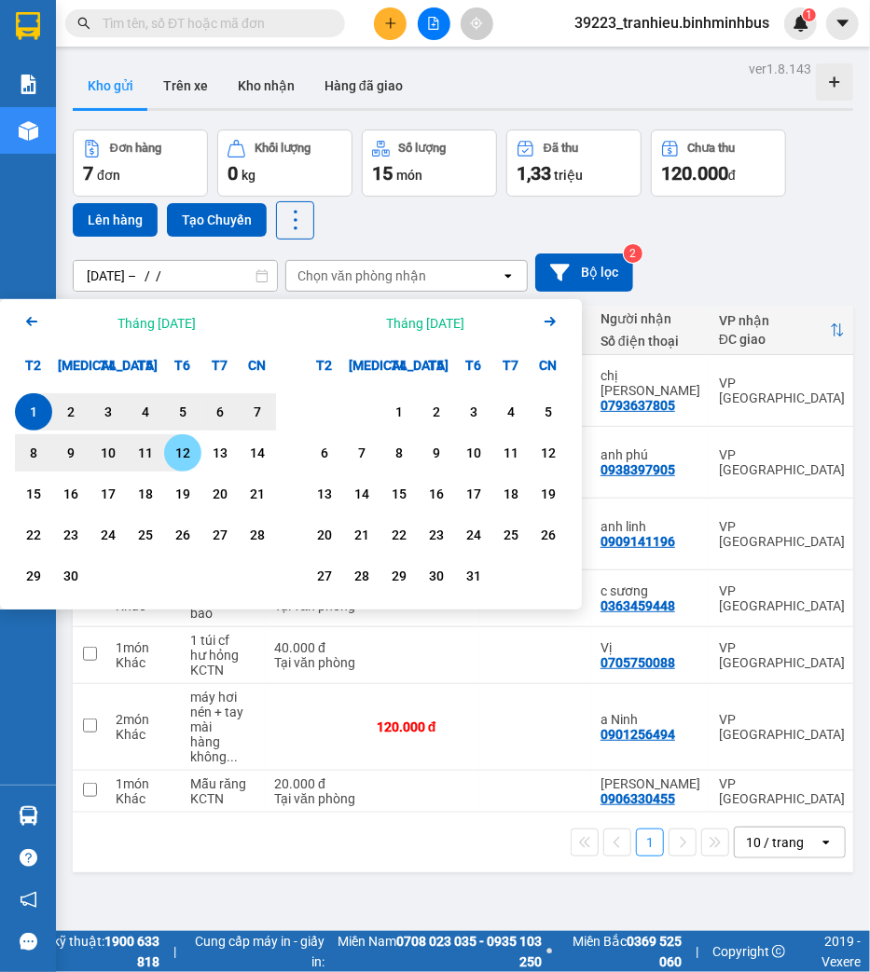
click at [172, 446] on div "12" at bounding box center [183, 453] width 26 height 22
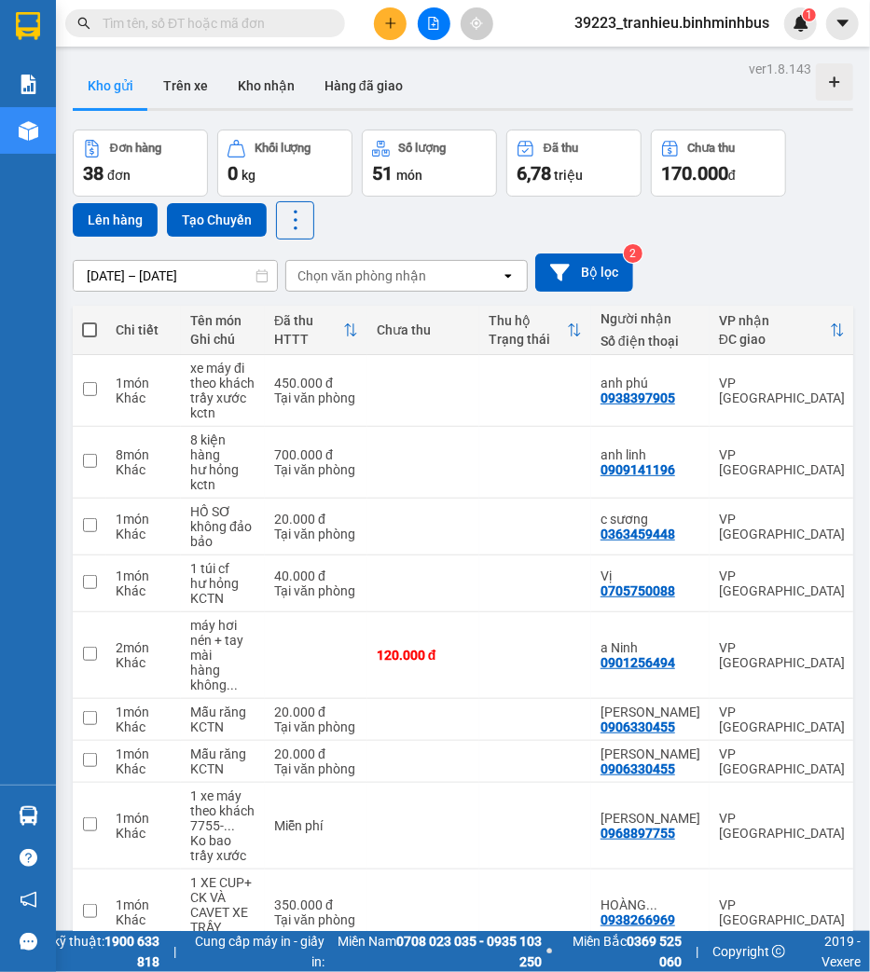
click at [420, 281] on div "Chọn văn phòng nhận" at bounding box center [361, 276] width 129 height 19
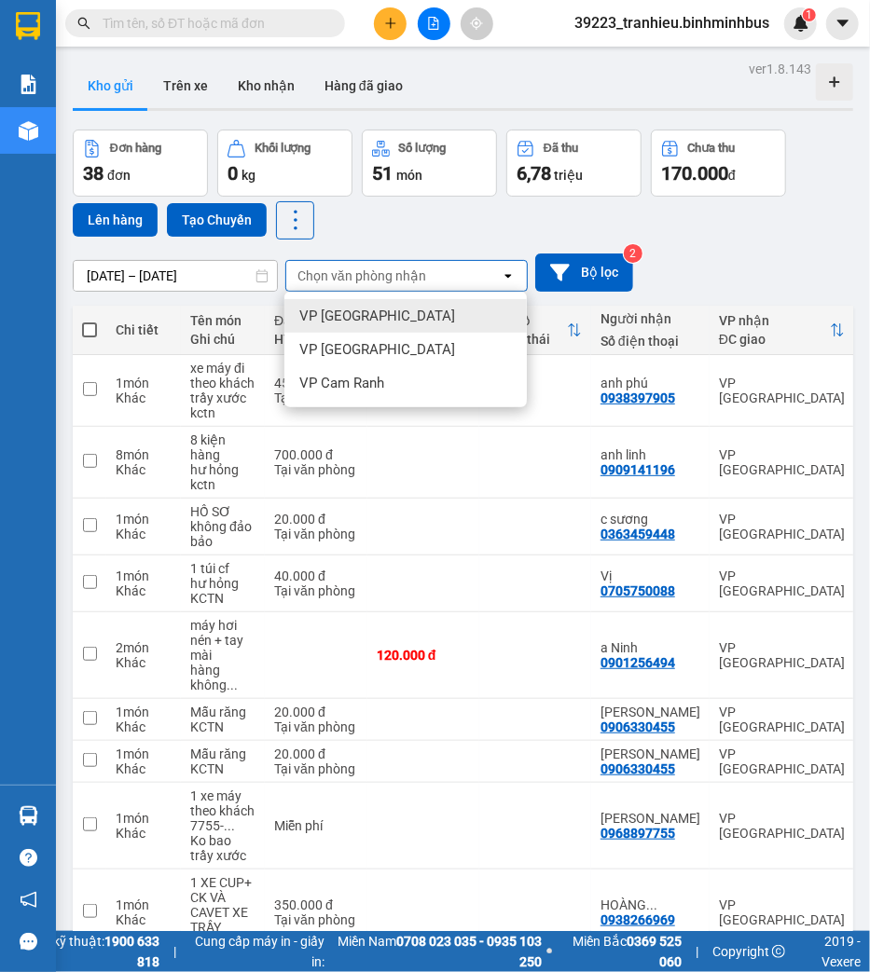
click at [383, 318] on div "VP Sài Gòn" at bounding box center [405, 316] width 242 height 34
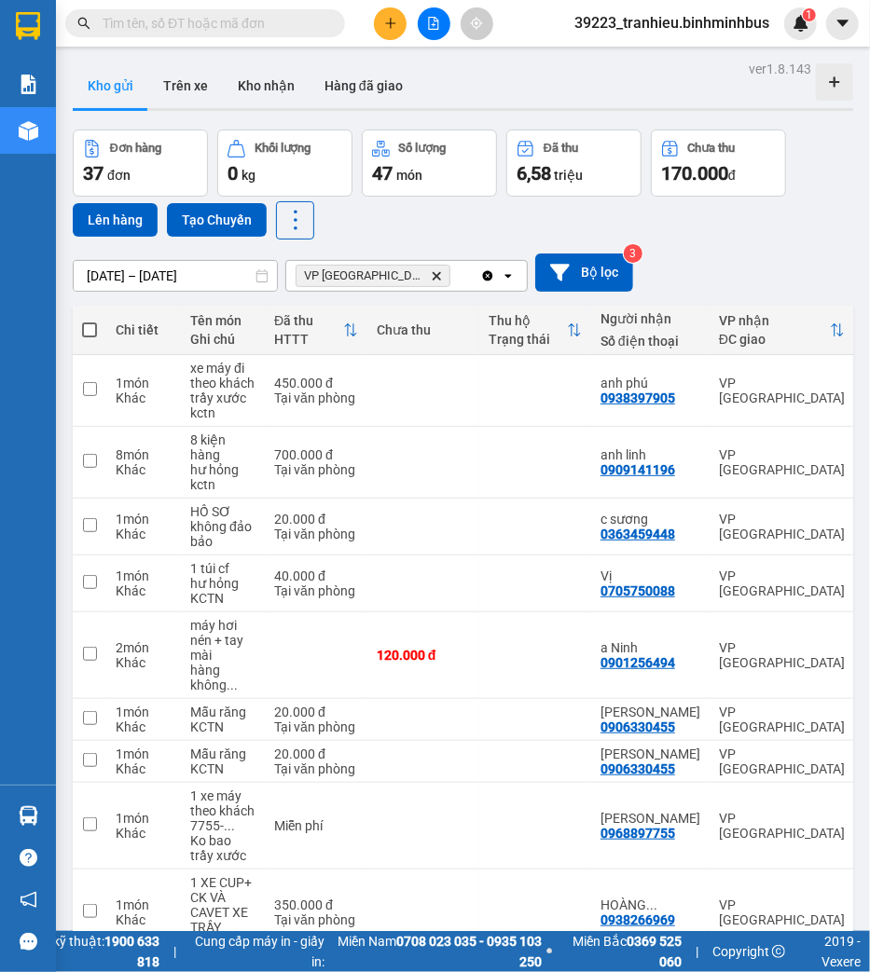
click at [771, 250] on div "01/09/2025 – 12/09/2025 Press the down arrow key to interact with the calendar …" at bounding box center [463, 273] width 780 height 66
click at [177, 278] on input "[DATE] – [DATE]" at bounding box center [175, 276] width 203 height 30
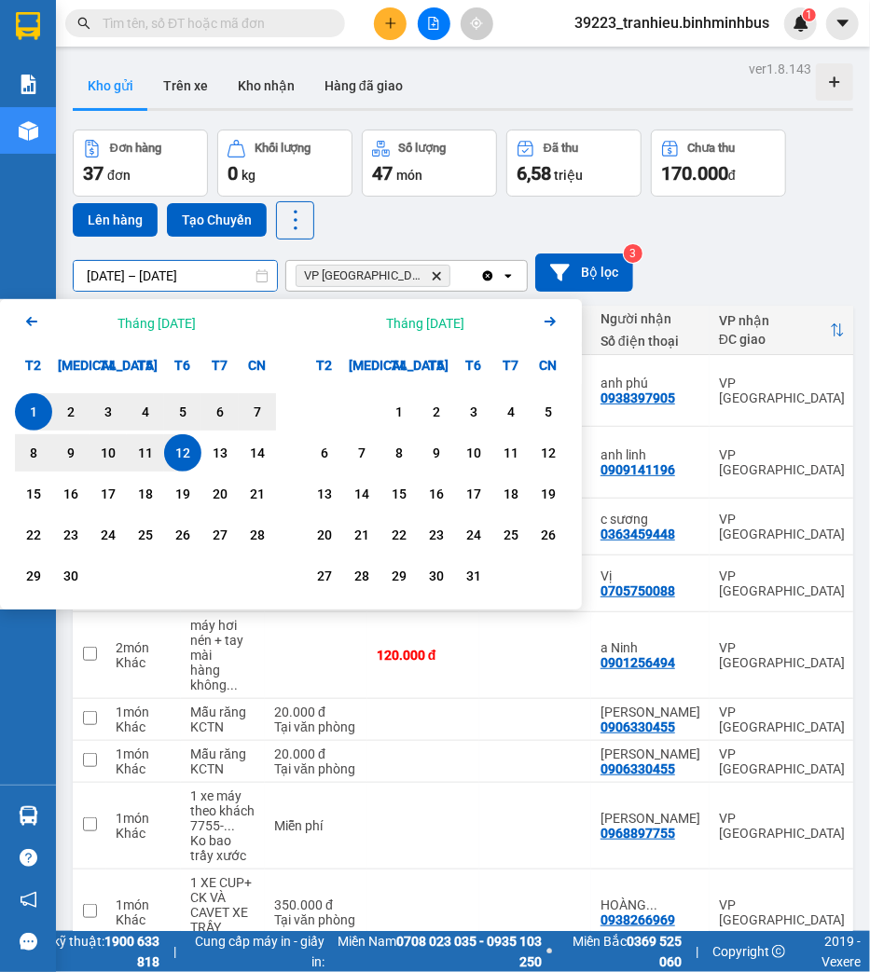
click at [40, 413] on div "1" at bounding box center [34, 412] width 26 height 22
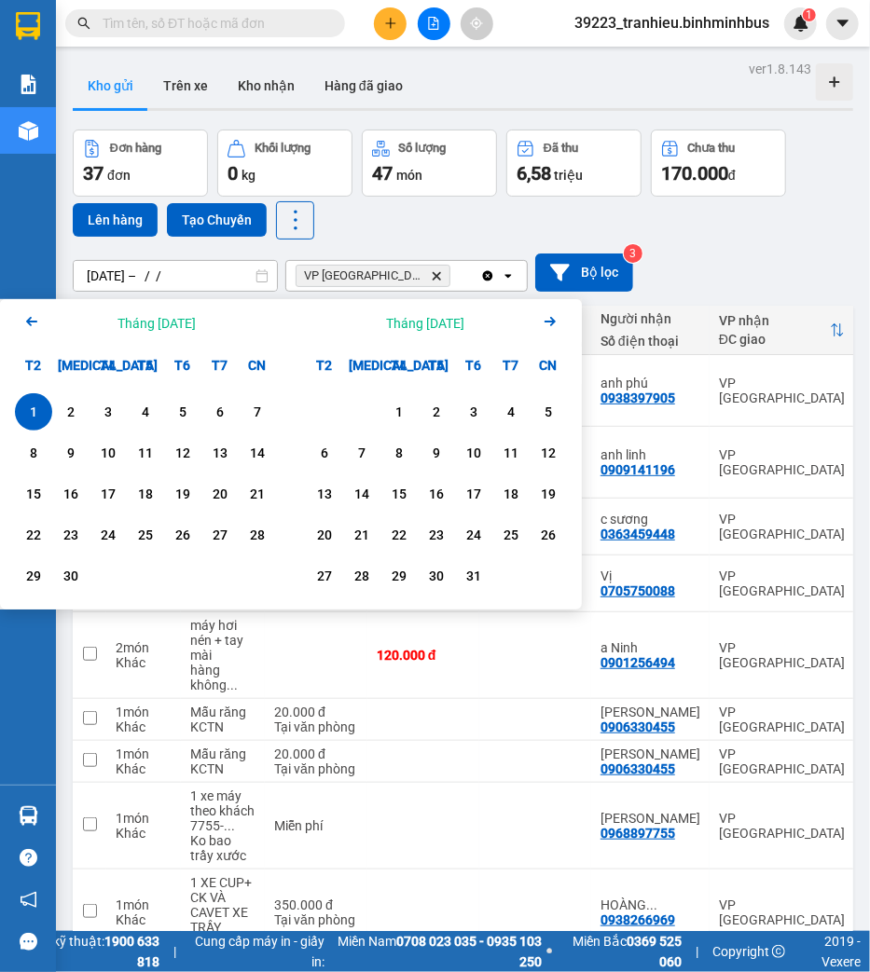
click at [40, 413] on div "1" at bounding box center [34, 412] width 26 height 22
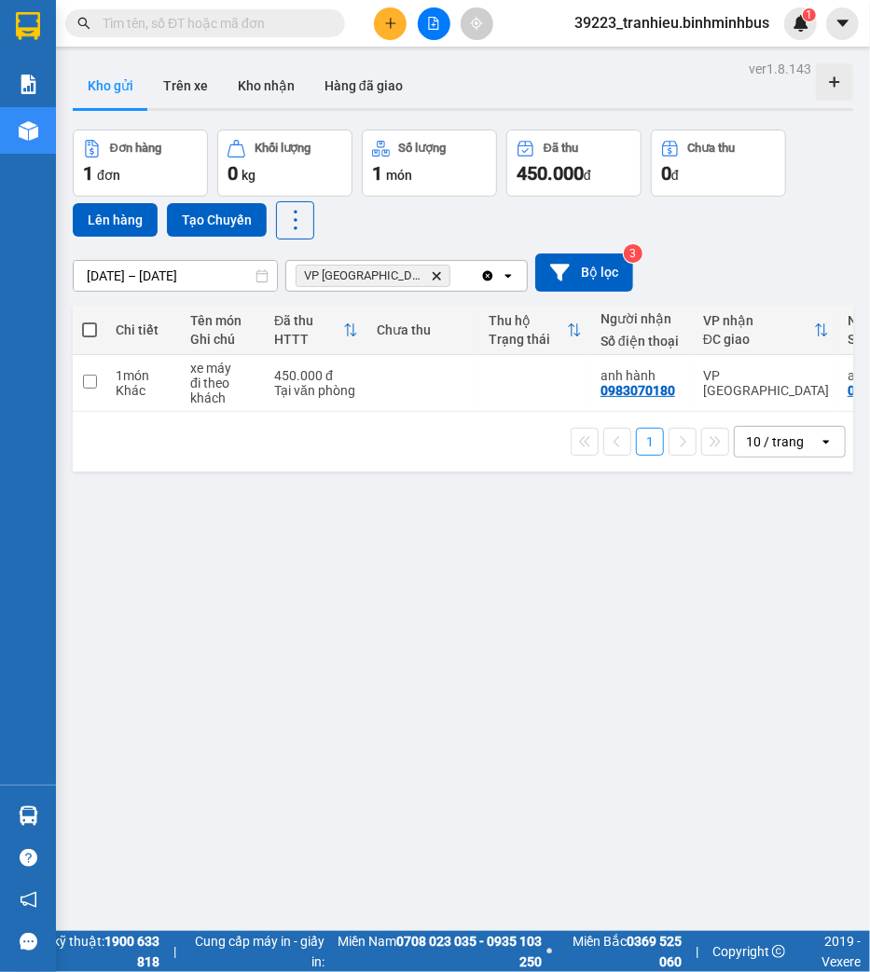
click at [108, 272] on input "01/09/2025 – 01/09/2025" at bounding box center [175, 276] width 203 height 30
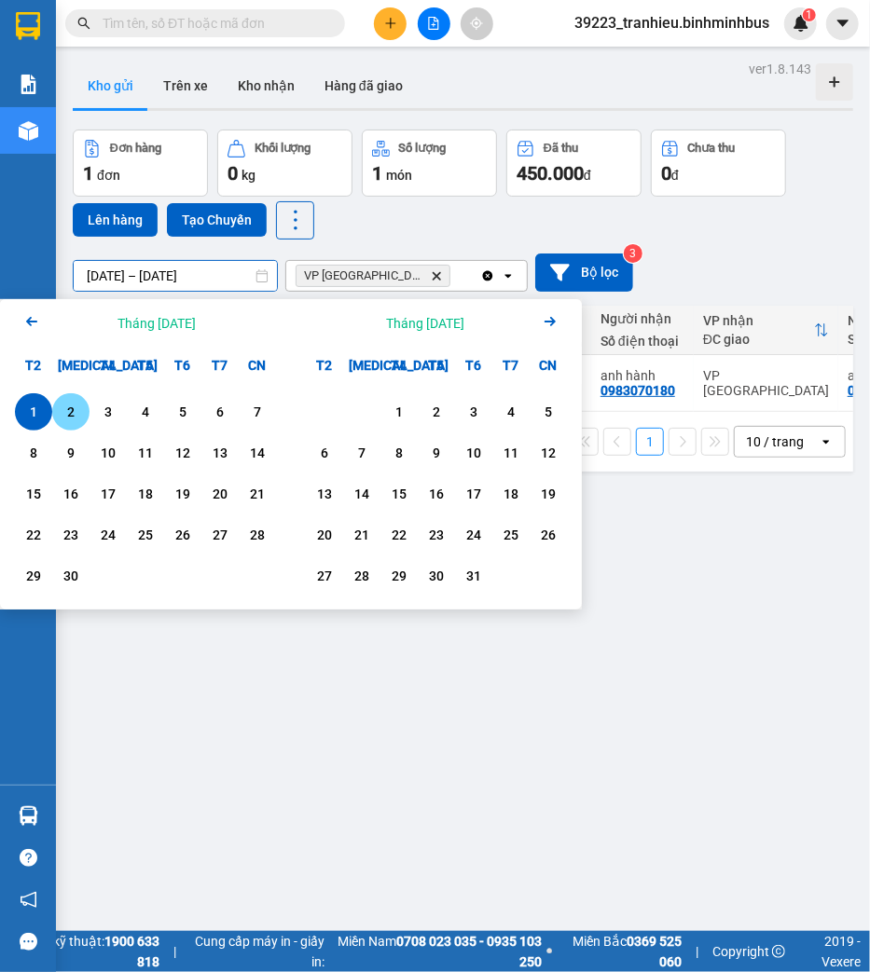
click at [71, 415] on div "2" at bounding box center [71, 412] width 26 height 22
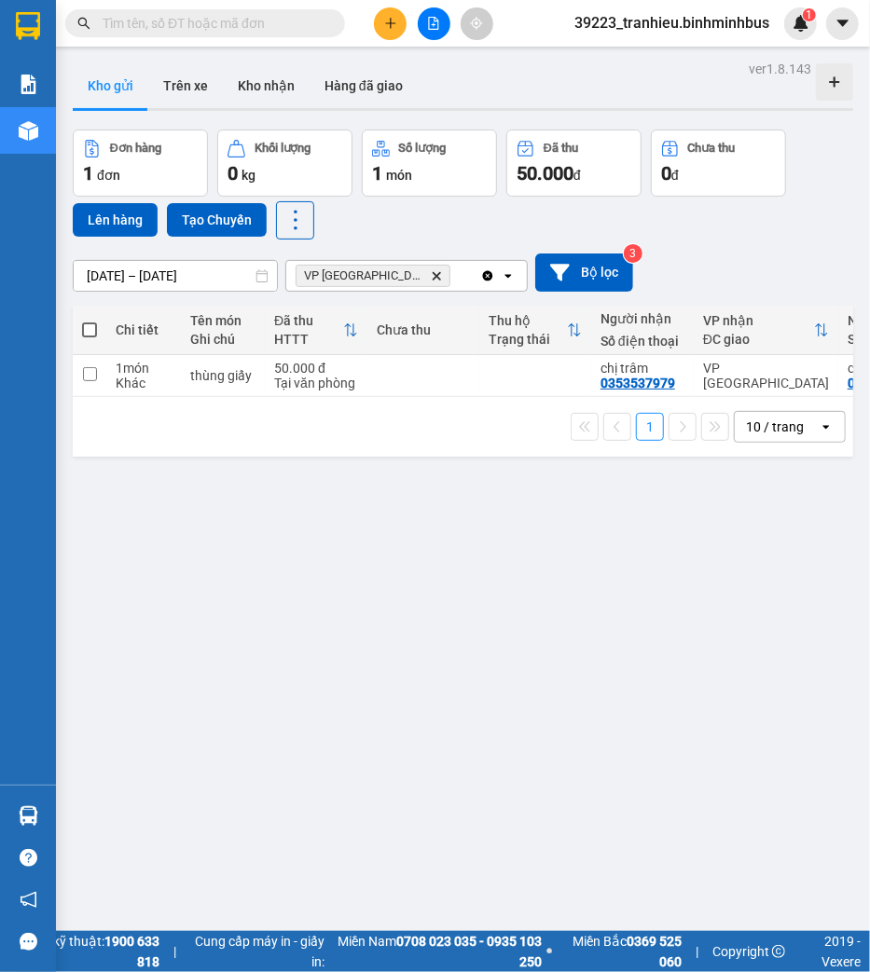
drag, startPoint x: 531, startPoint y: 629, endPoint x: 497, endPoint y: 611, distance: 39.2
click at [531, 631] on div "ver 1.8.143 Kho gửi Trên xe Kho nhận Hàng đã giao Đơn hàng 1 đơn Khối lượng 0 k…" at bounding box center [462, 542] width 795 height 972
click at [572, 561] on div "ver 1.8.143 Kho gửi Trên xe Kho nhận Hàng đã giao Đơn hàng 1 đơn Khối lượng 0 k…" at bounding box center [462, 542] width 795 height 972
click at [207, 270] on input "02/09/2025 – 02/09/2025" at bounding box center [175, 276] width 203 height 30
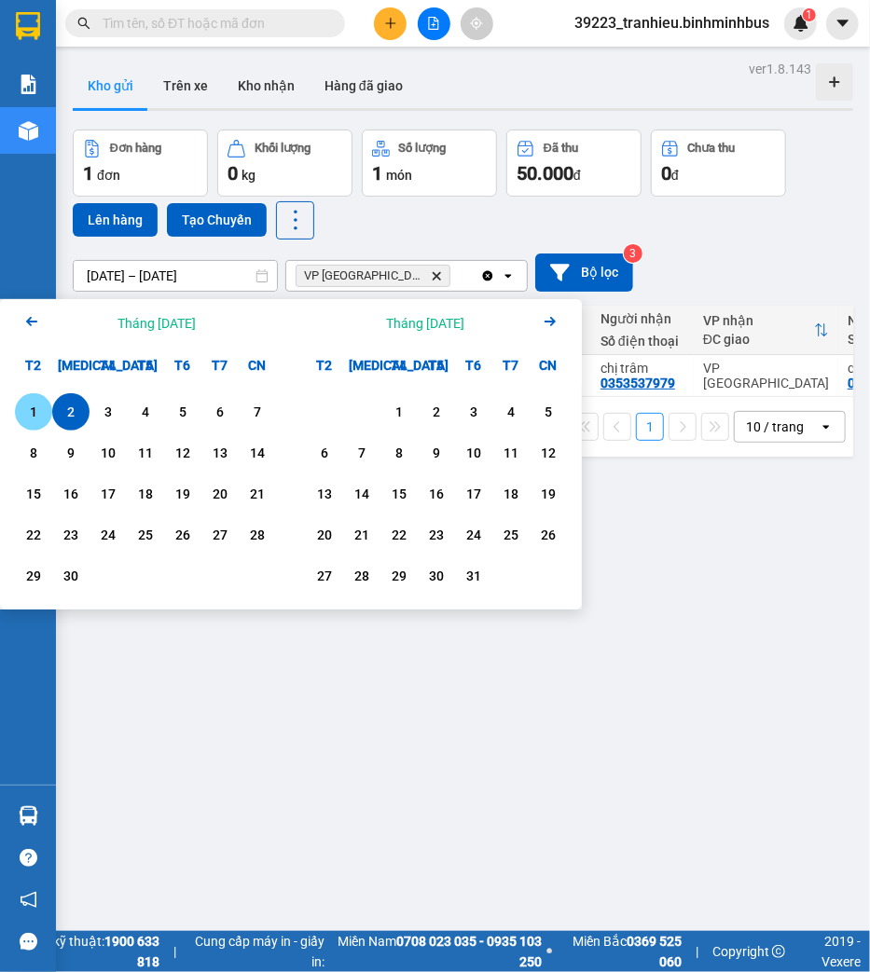
click at [21, 407] on div "1" at bounding box center [34, 412] width 26 height 22
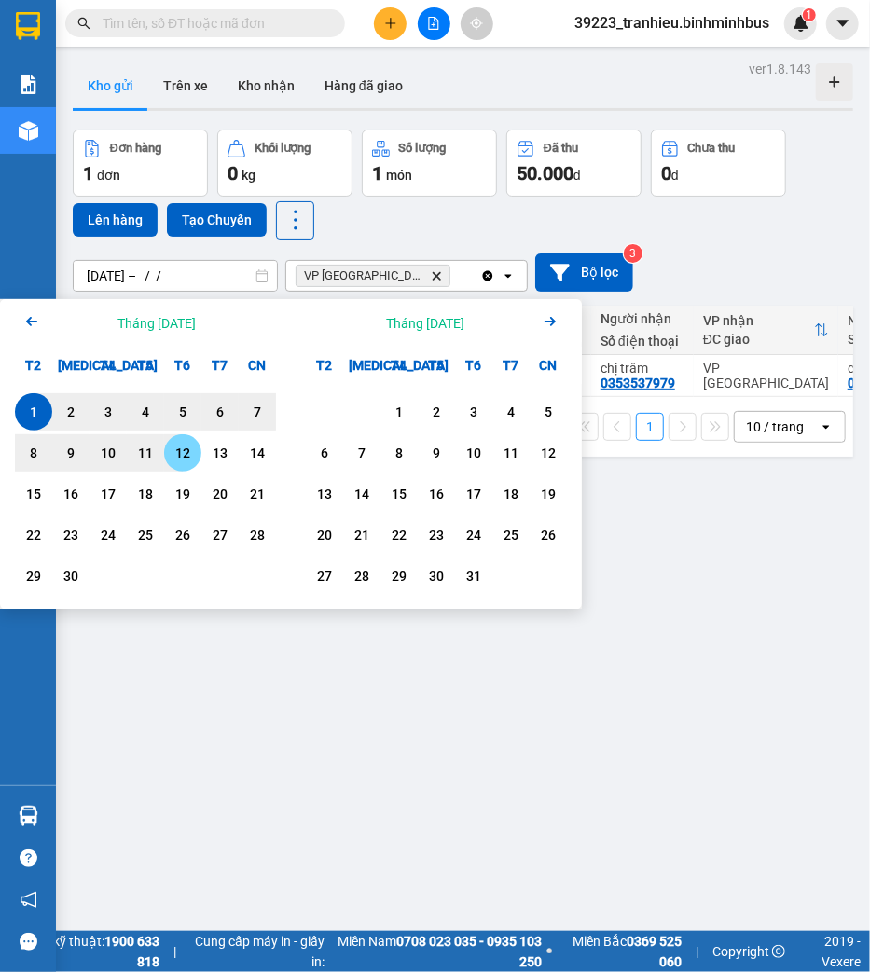
click at [194, 457] on div "12" at bounding box center [183, 453] width 26 height 22
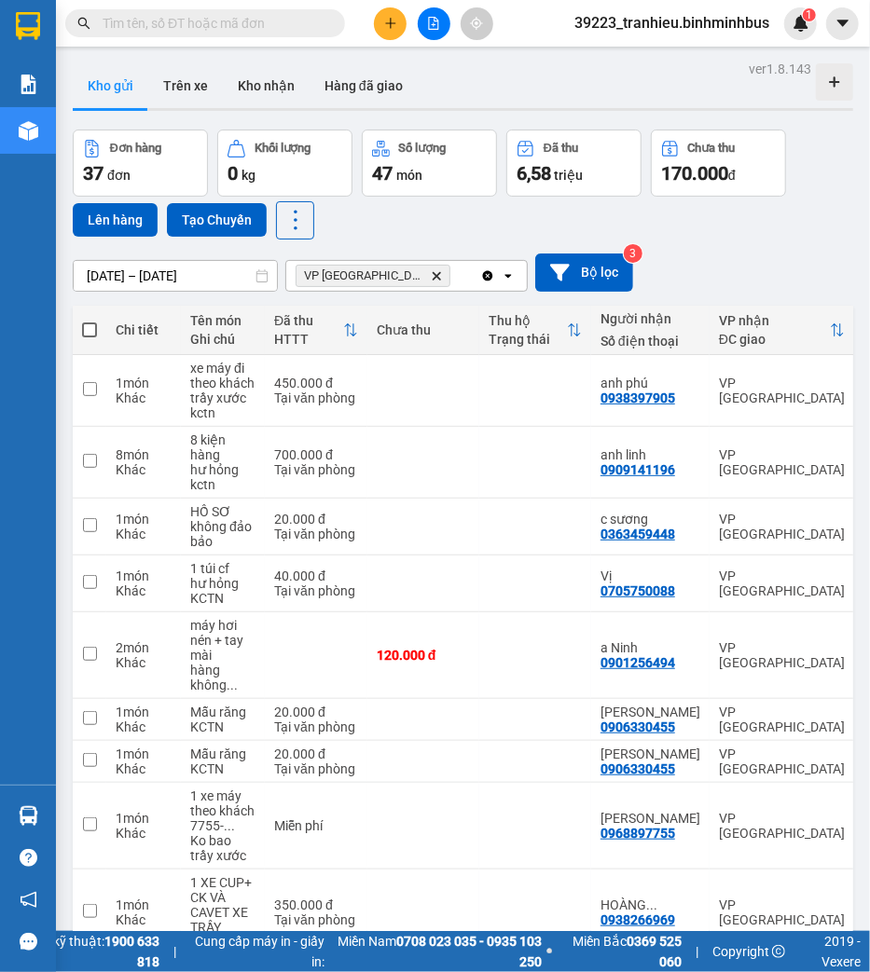
click at [425, 198] on div "Đơn hàng 37 đơn Khối lượng 0 kg Số lượng 47 món Đã thu 6,58 triệu Chưa thu 170.…" at bounding box center [463, 185] width 780 height 110
click at [380, 282] on span "VP Sài Gòn Delete" at bounding box center [373, 276] width 155 height 22
click at [433, 276] on icon "VP Sài Gòn, close by backspace" at bounding box center [437, 275] width 8 height 8
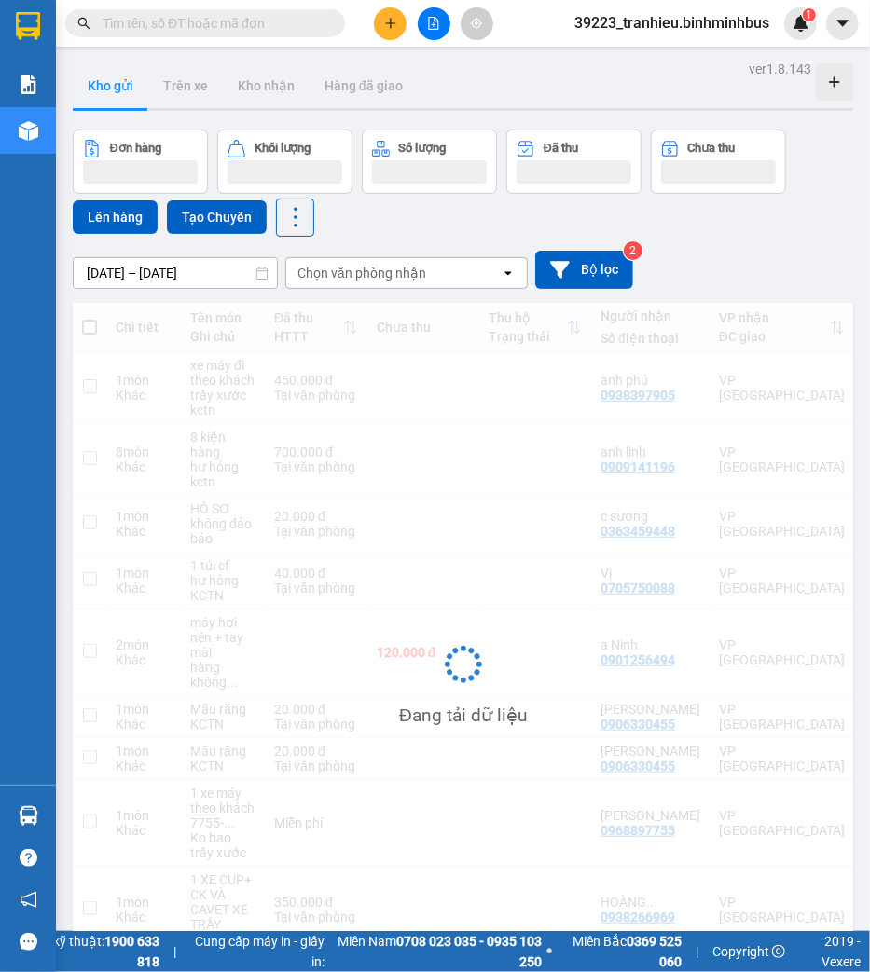
click at [379, 275] on div "Chọn văn phòng nhận" at bounding box center [361, 273] width 129 height 19
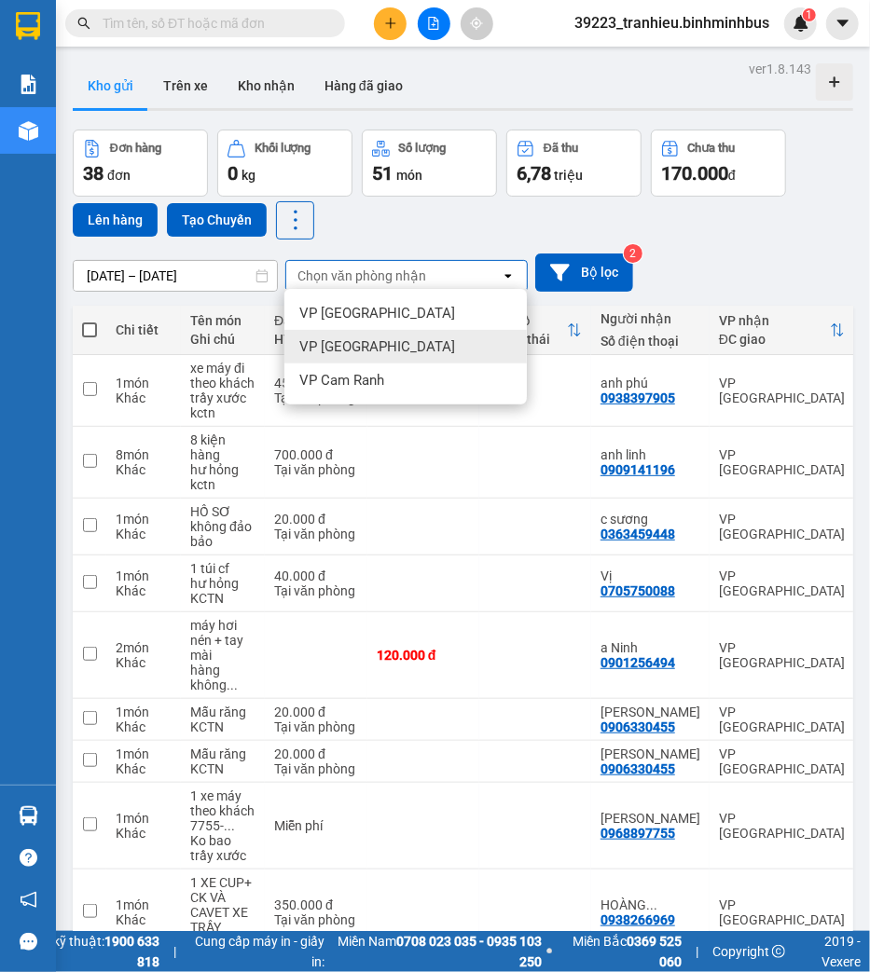
click at [351, 343] on span "VP [GEOGRAPHIC_DATA]" at bounding box center [377, 346] width 156 height 19
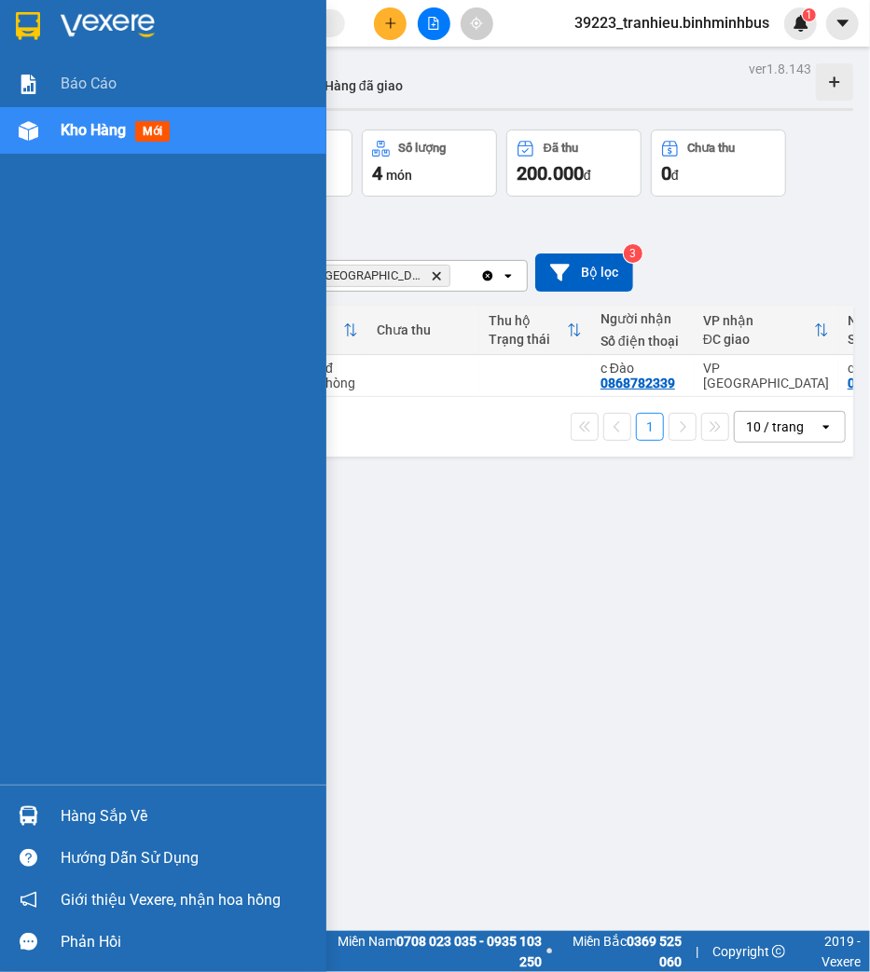
drag, startPoint x: 16, startPoint y: 522, endPoint x: 0, endPoint y: 508, distance: 21.1
click at [17, 520] on div "Báo cáo Kho hàng mới" at bounding box center [163, 423] width 326 height 724
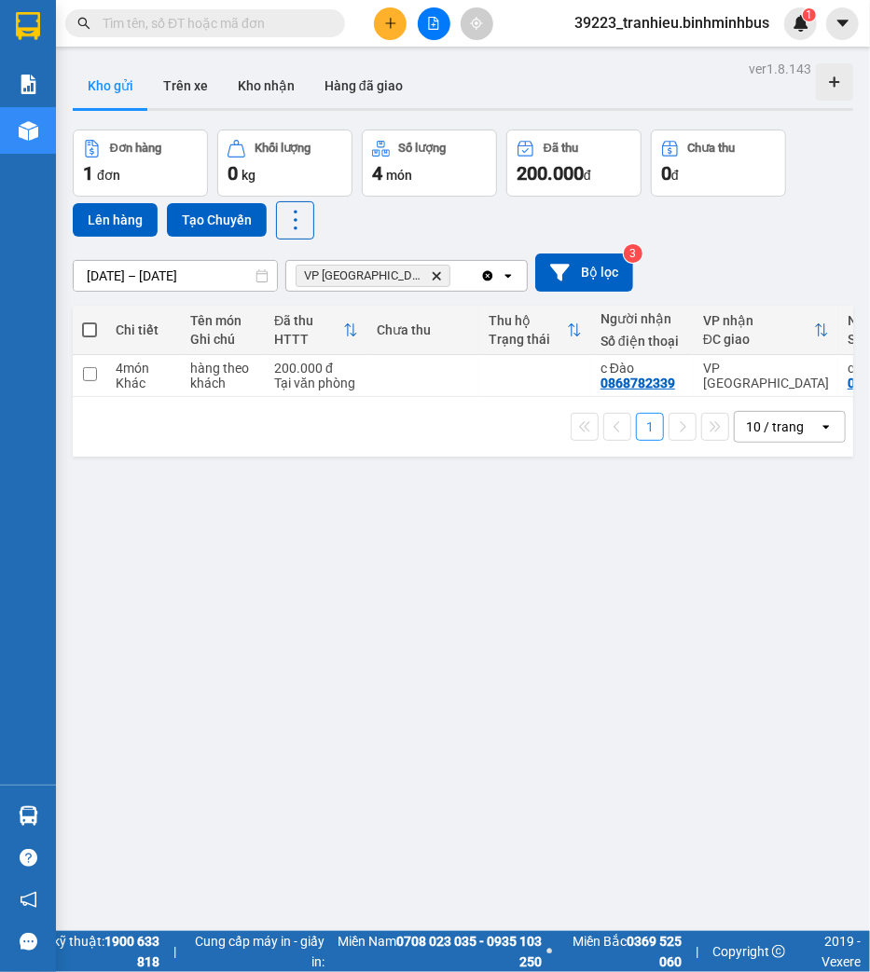
click at [572, 645] on div "ver 1.8.143 Kho gửi Trên xe Kho nhận Hàng đã giao Đơn hàng 1 đơn Khối lượng 0 k…" at bounding box center [462, 542] width 795 height 972
click at [738, 612] on div "ver 1.8.143 Kho gửi Trên xe Kho nhận Hàng đã giao Đơn hàng 1 đơn Khối lượng 0 k…" at bounding box center [462, 542] width 795 height 972
click at [581, 587] on div "ver 1.8.143 Kho gửi Trên xe Kho nhận Hàng đã giao Đơn hàng 1 đơn Khối lượng 0 k…" at bounding box center [462, 542] width 795 height 972
click at [433, 277] on icon "VP Nha Trang, close by backspace" at bounding box center [437, 275] width 8 height 8
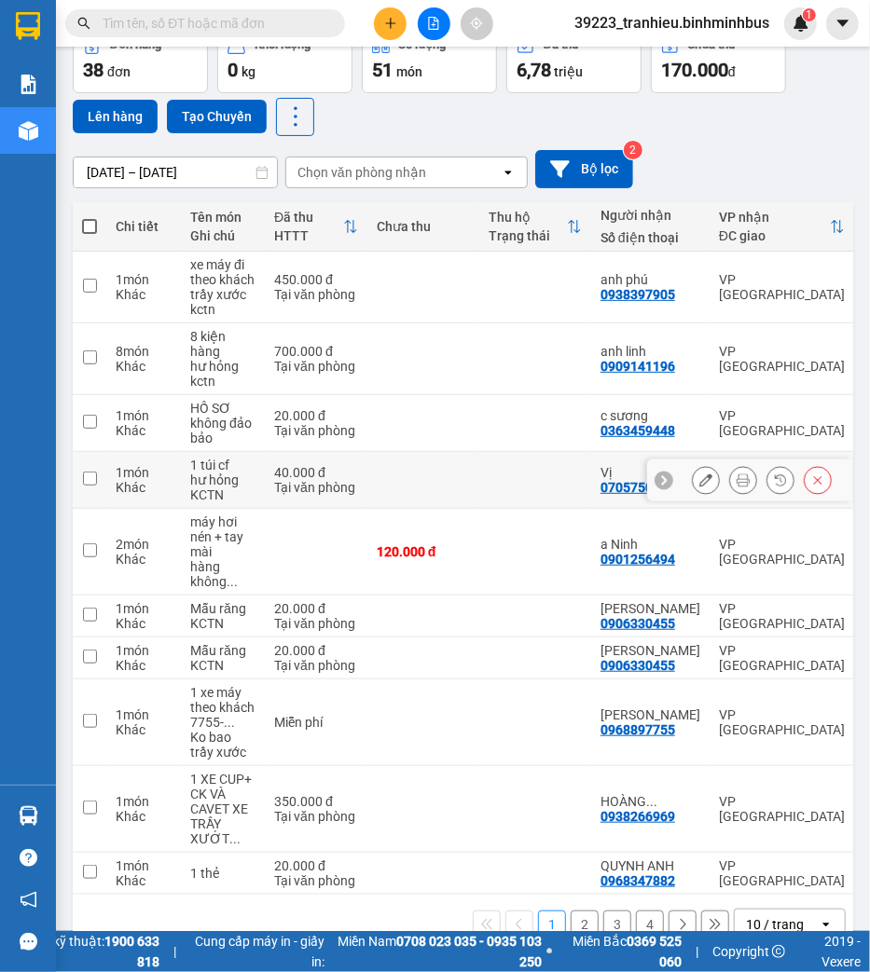
scroll to position [152, 0]
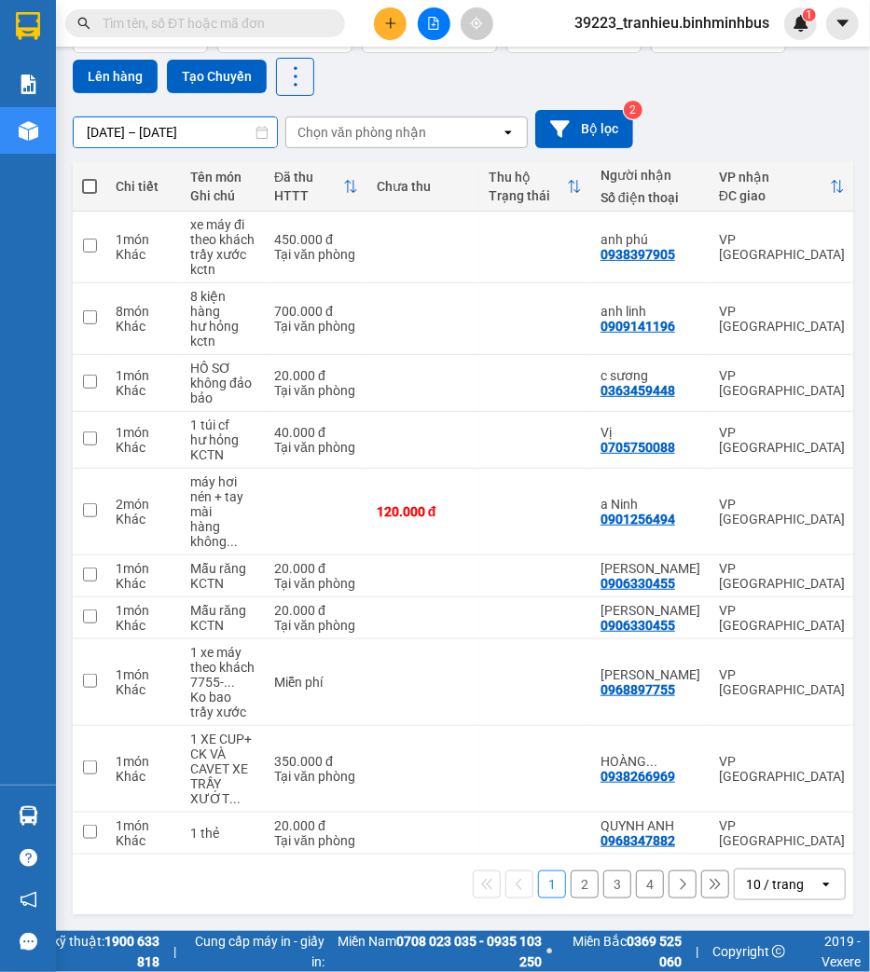
click at [122, 127] on input "[DATE] – [DATE]" at bounding box center [175, 132] width 203 height 30
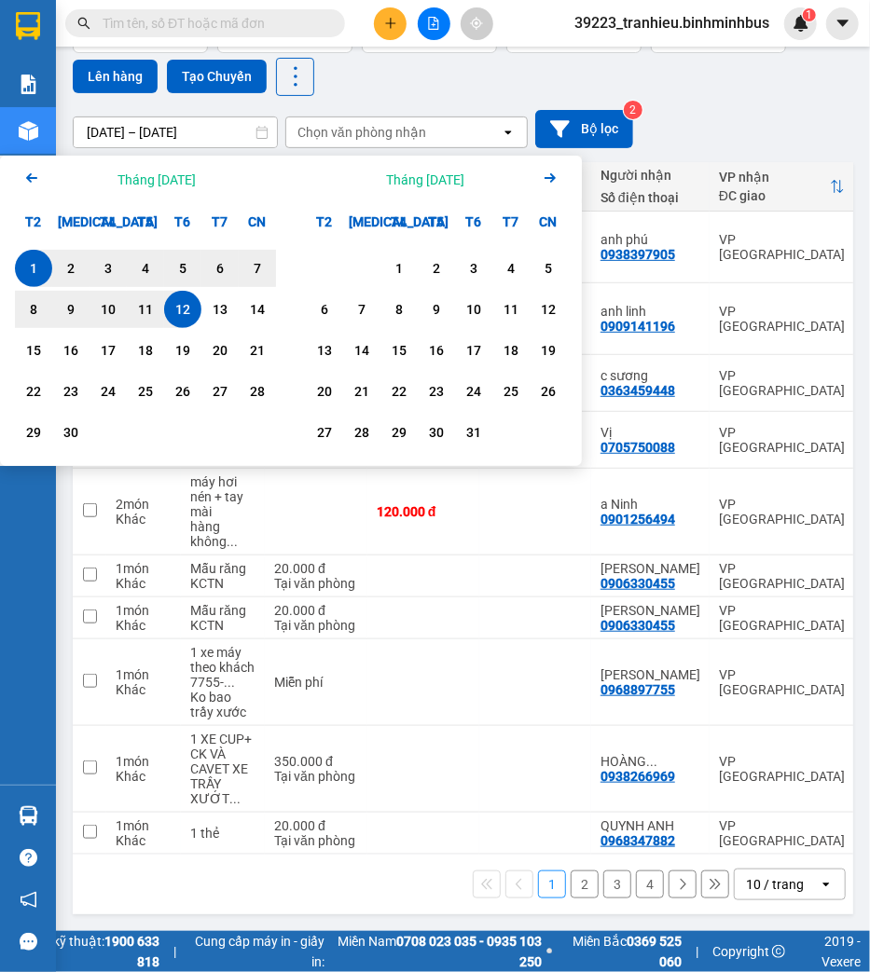
click at [38, 259] on div "1" at bounding box center [34, 268] width 26 height 22
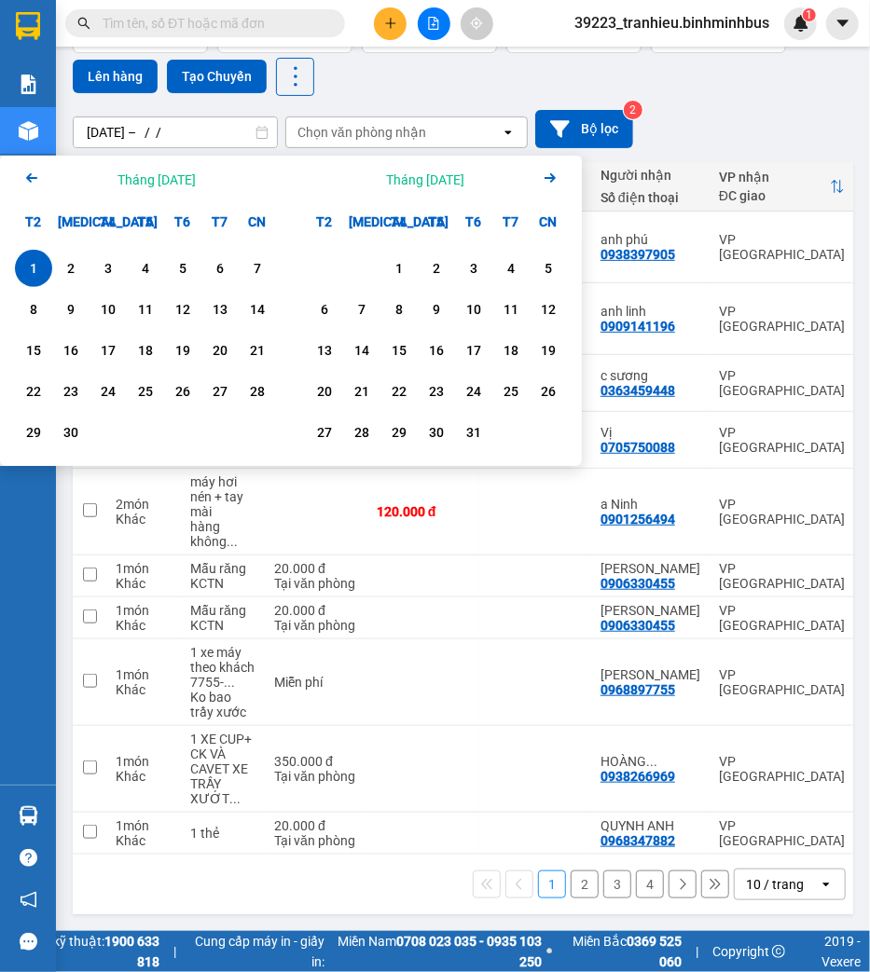
click at [38, 259] on div "1" at bounding box center [34, 268] width 26 height 22
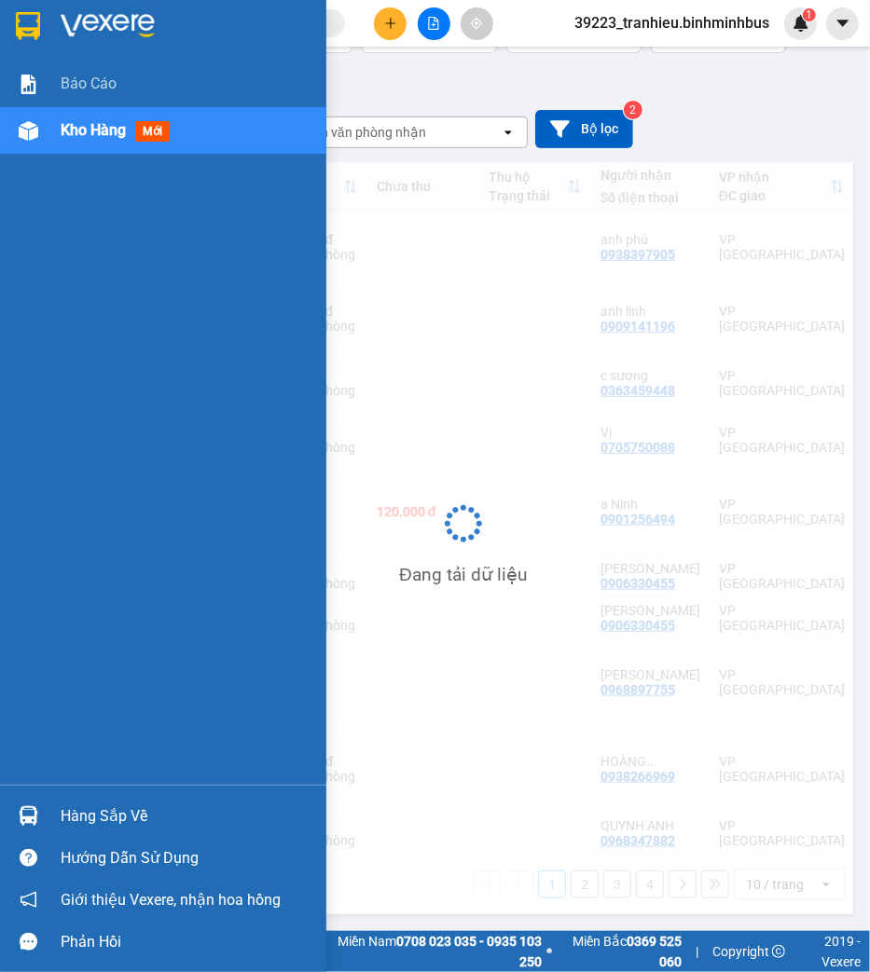
scroll to position [106, 0]
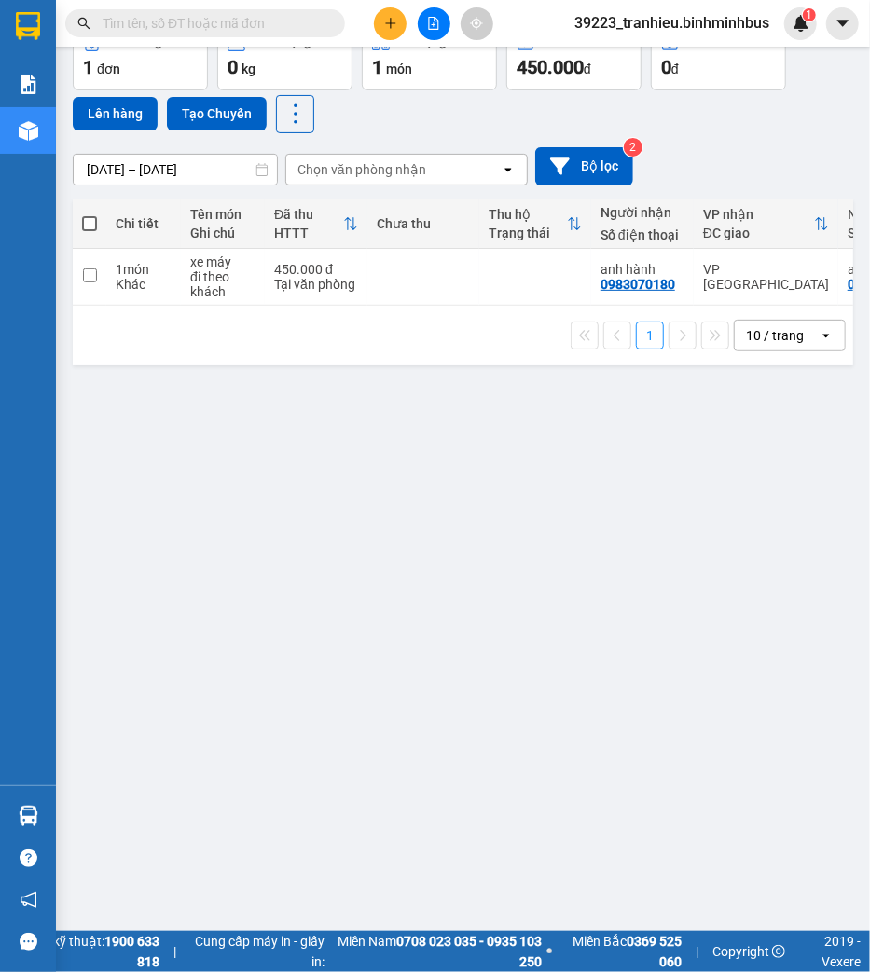
click at [522, 497] on div "ver 1.8.143 Kho gửi Trên xe Kho nhận Hàng đã giao Đơn hàng 1 đơn Khối lượng 0 k…" at bounding box center [462, 436] width 795 height 972
click at [156, 165] on input "01/09/2025 – 01/09/2025" at bounding box center [175, 170] width 203 height 30
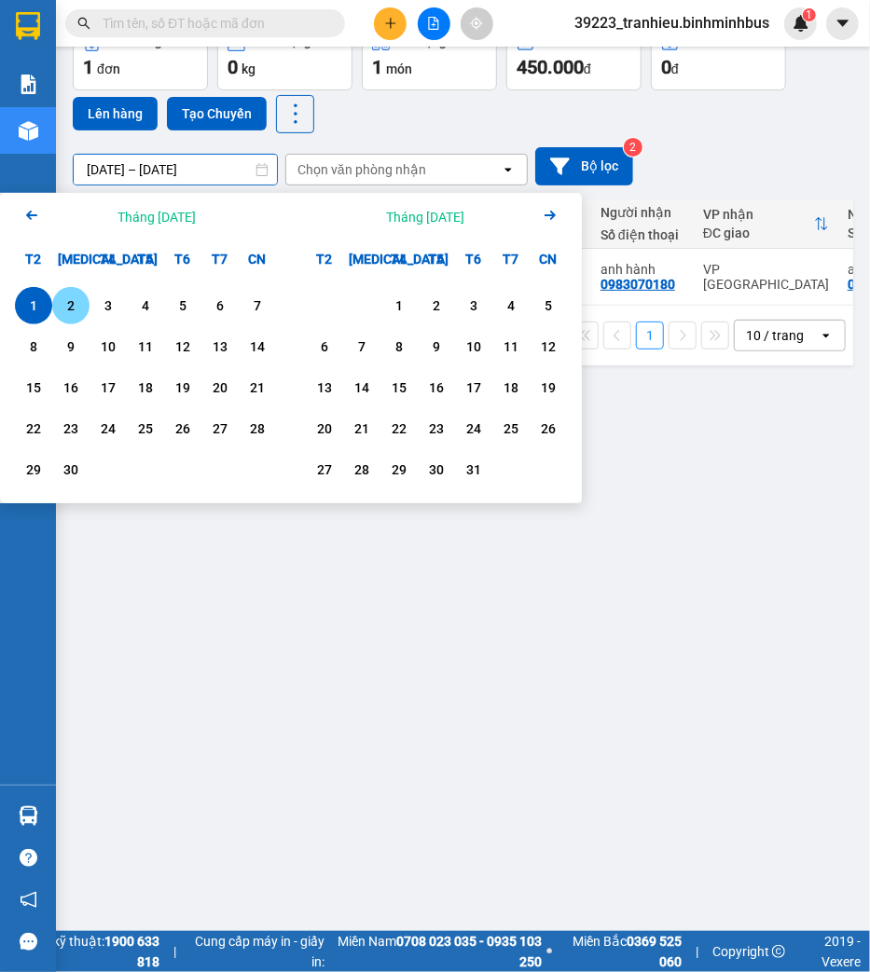
click at [68, 309] on div "2" at bounding box center [71, 306] width 26 height 22
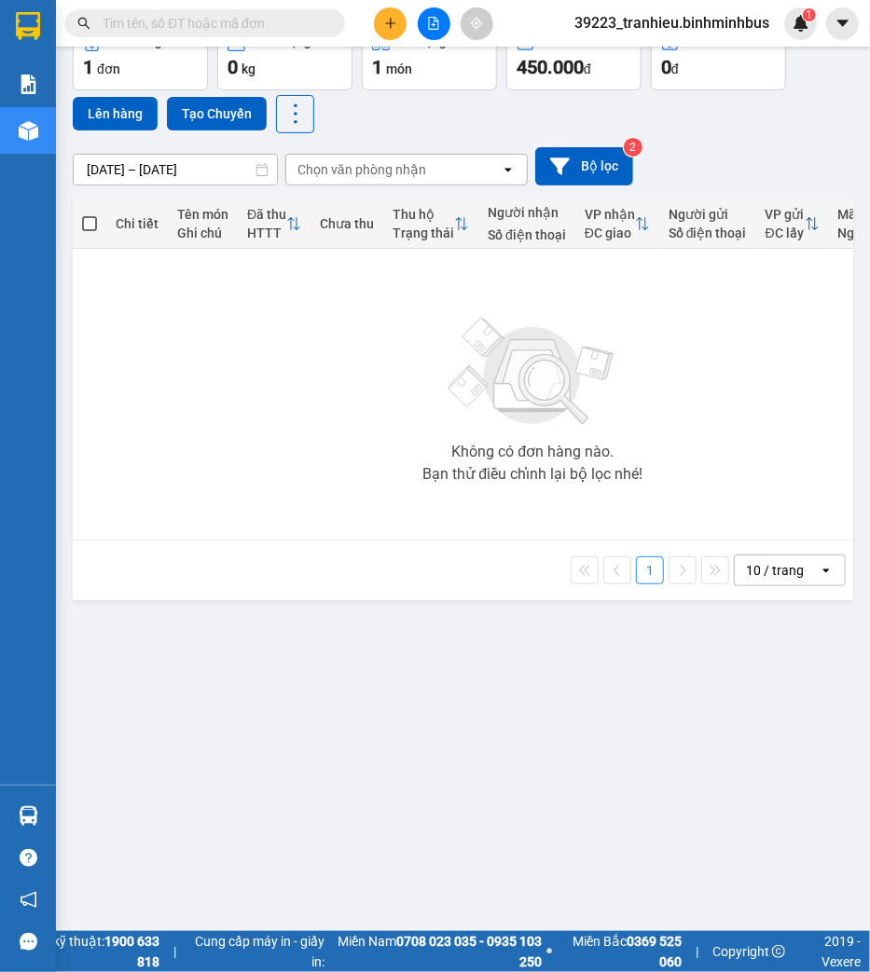
click at [143, 177] on input "02/09/2025 – 02/09/2025" at bounding box center [175, 170] width 203 height 30
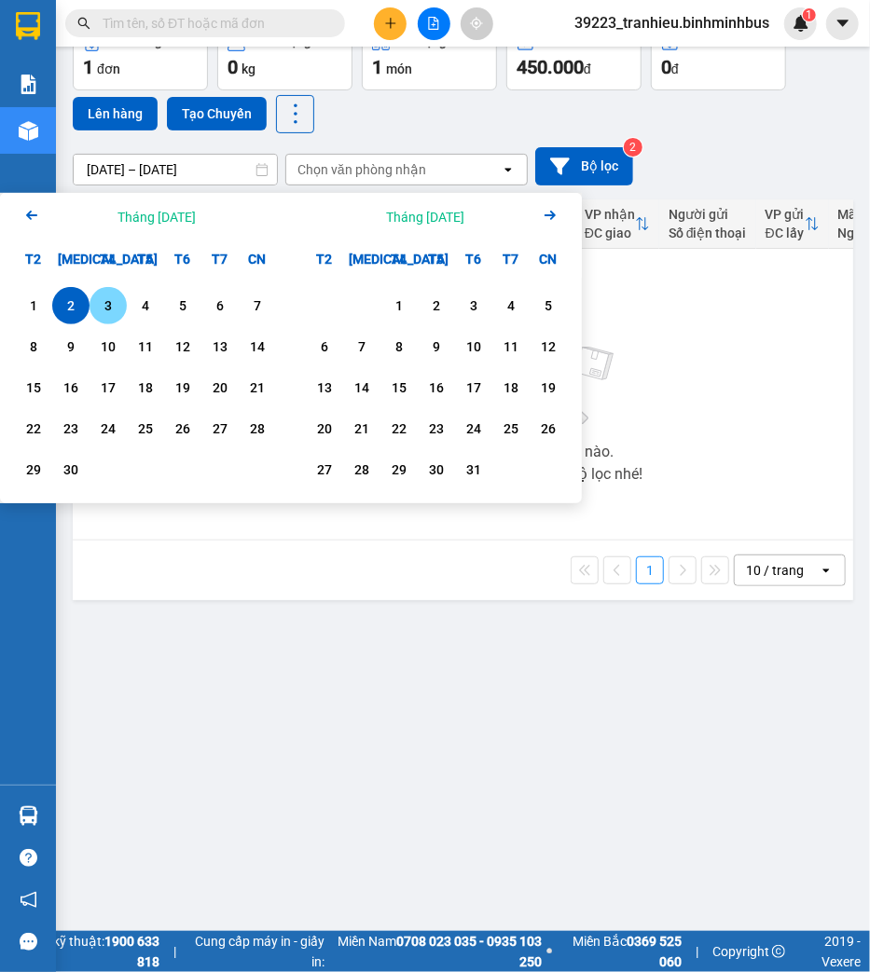
click at [90, 298] on div "3" at bounding box center [108, 305] width 37 height 37
click at [119, 309] on div "3" at bounding box center [108, 306] width 26 height 22
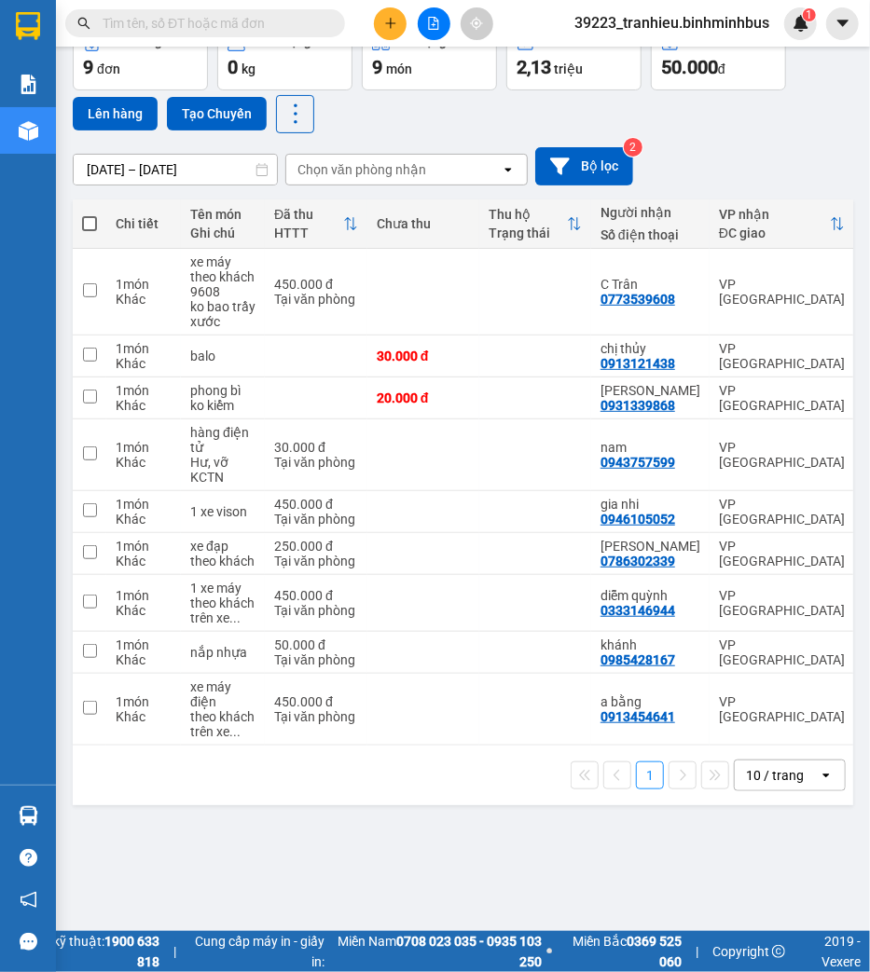
click at [431, 202] on th "Chưa thu" at bounding box center [423, 224] width 112 height 49
click at [173, 172] on input "03/09/2025 – 03/09/2025" at bounding box center [175, 170] width 203 height 30
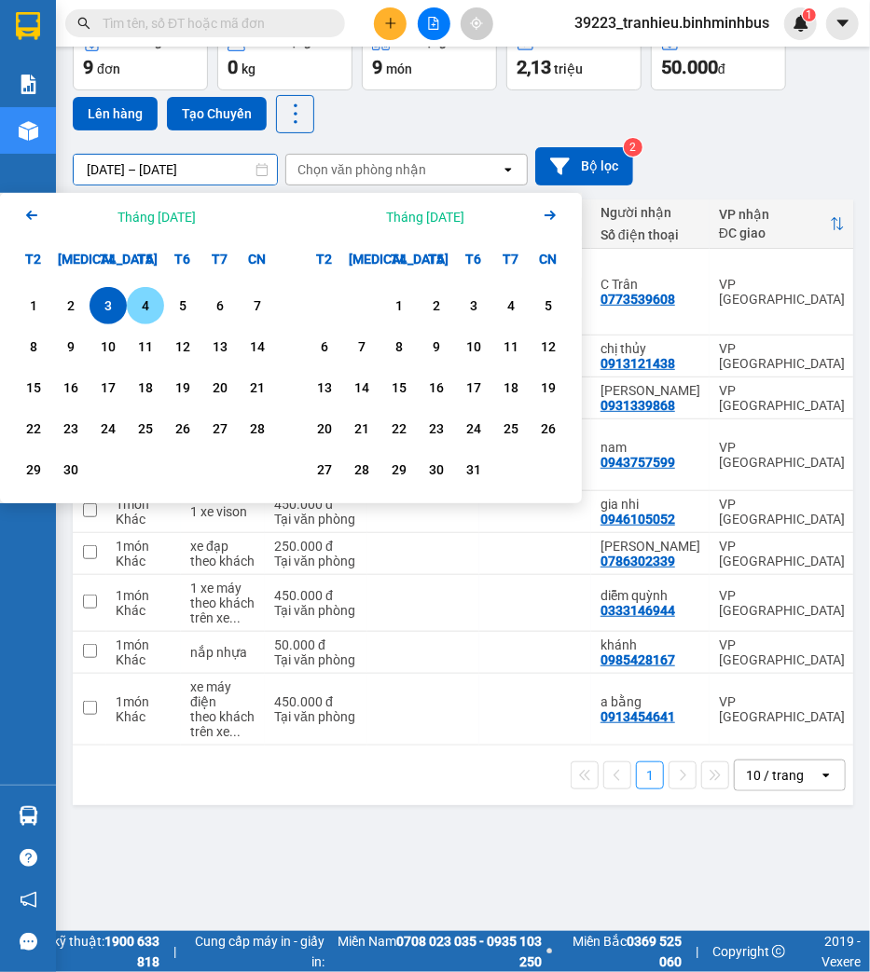
click at [146, 304] on div "4" at bounding box center [145, 306] width 26 height 22
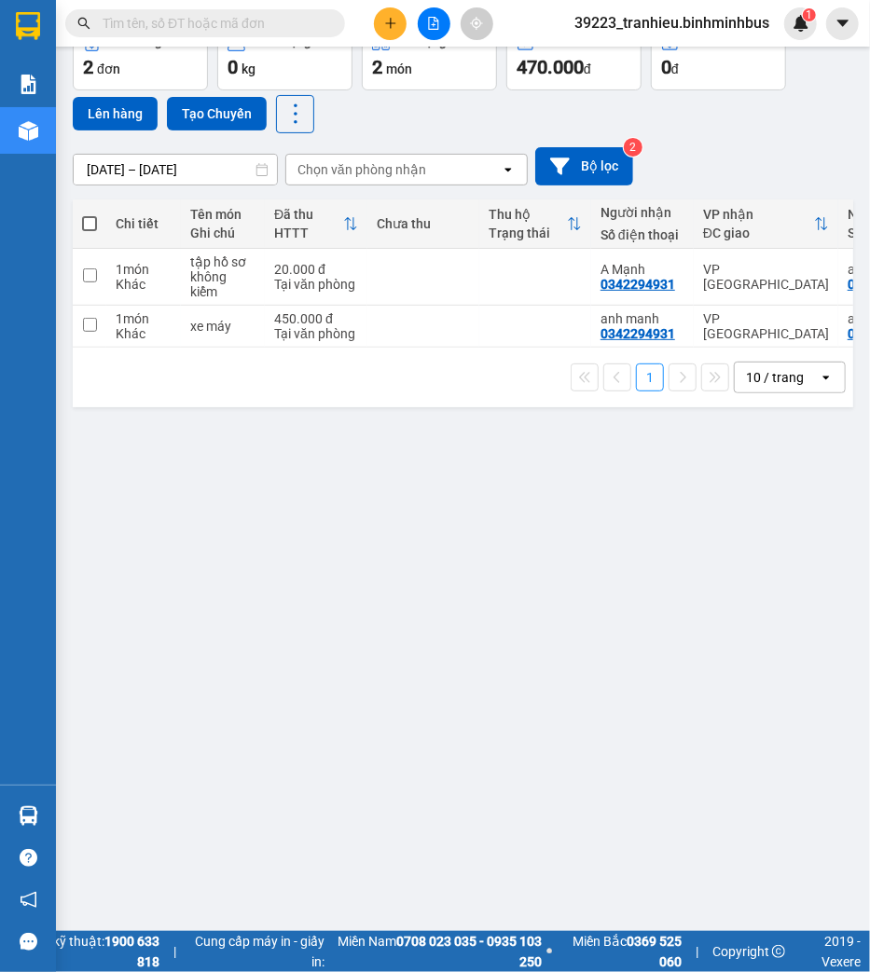
click at [137, 170] on input "04/09/2025 – 04/09/2025" at bounding box center [175, 170] width 203 height 30
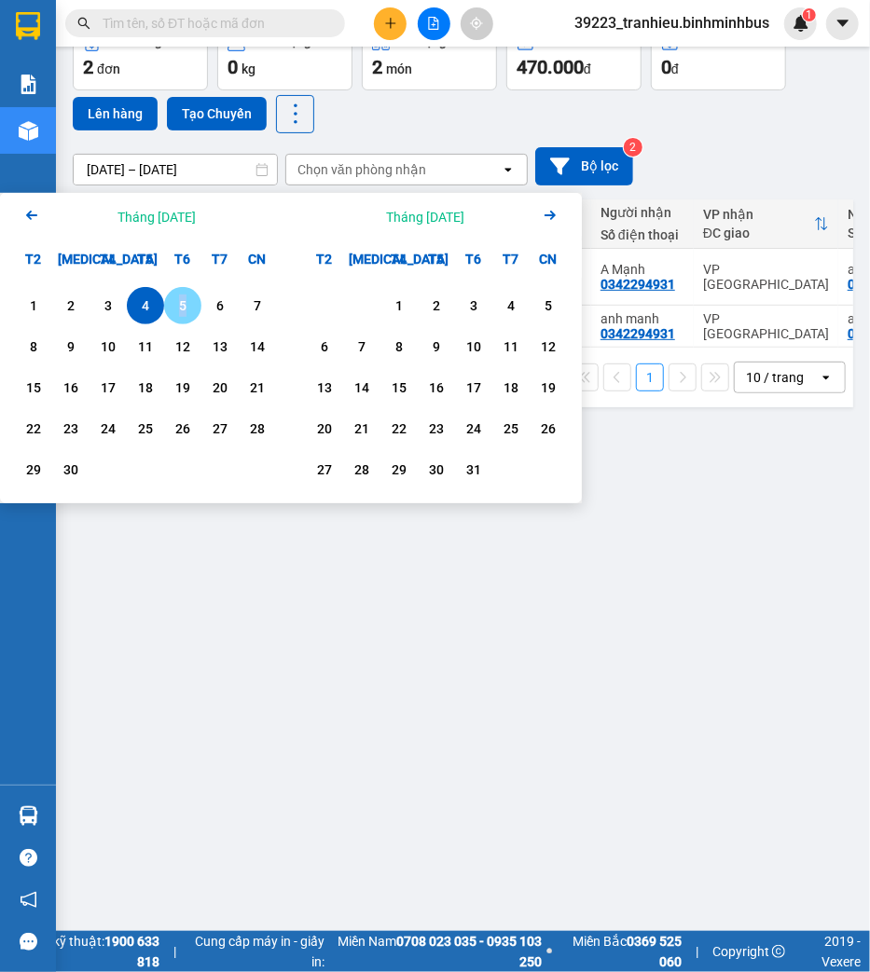
click at [183, 301] on div "5" at bounding box center [183, 306] width 26 height 22
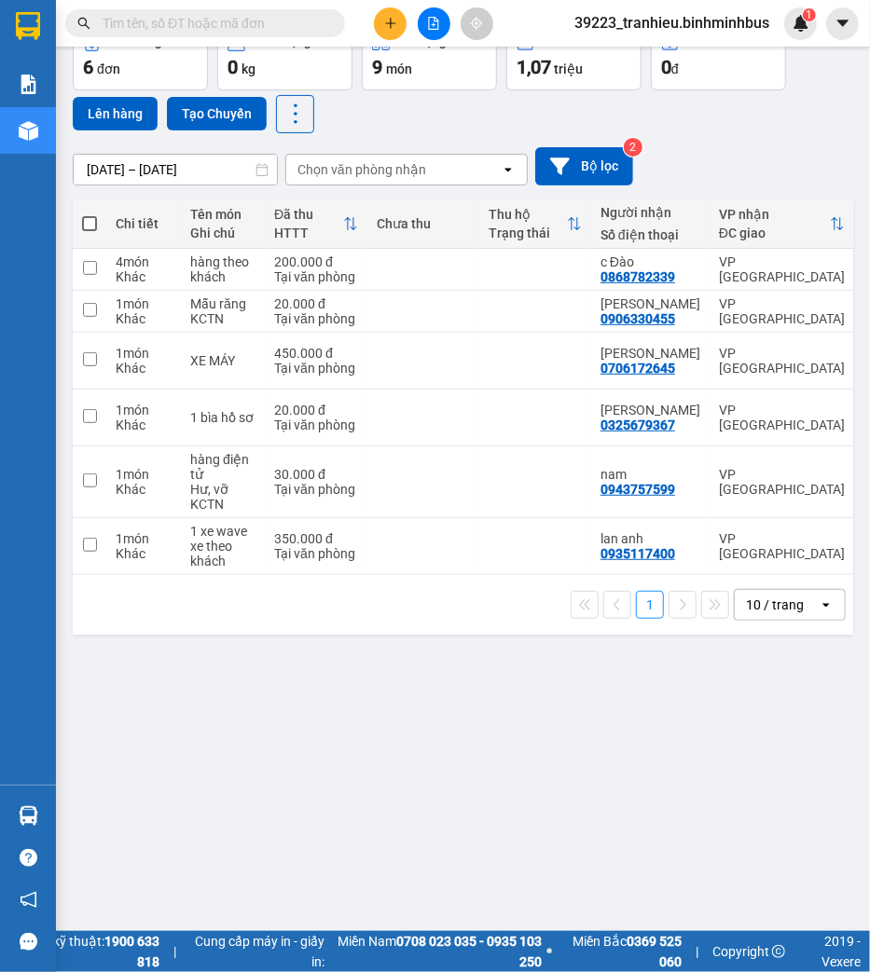
click at [259, 185] on div "05/09/2025 – 05/09/2025" at bounding box center [175, 170] width 205 height 32
click at [178, 163] on input "05/09/2025 – 05/09/2025" at bounding box center [175, 170] width 203 height 30
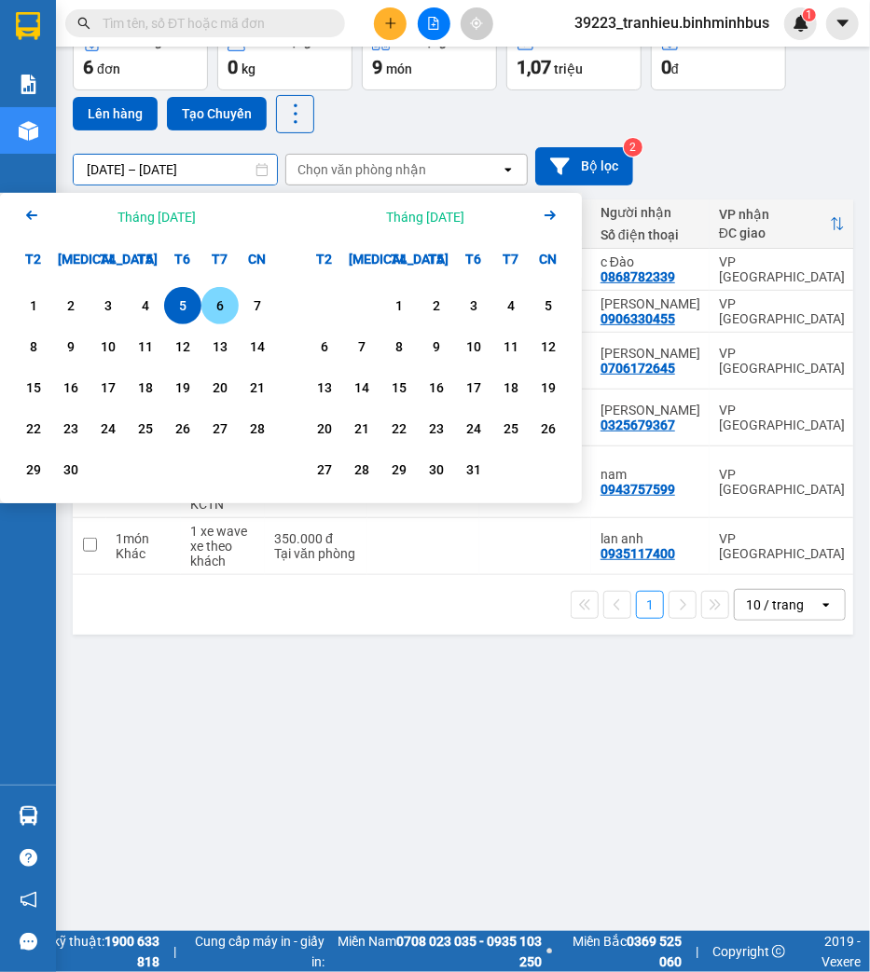
click at [216, 293] on div "6" at bounding box center [219, 305] width 37 height 37
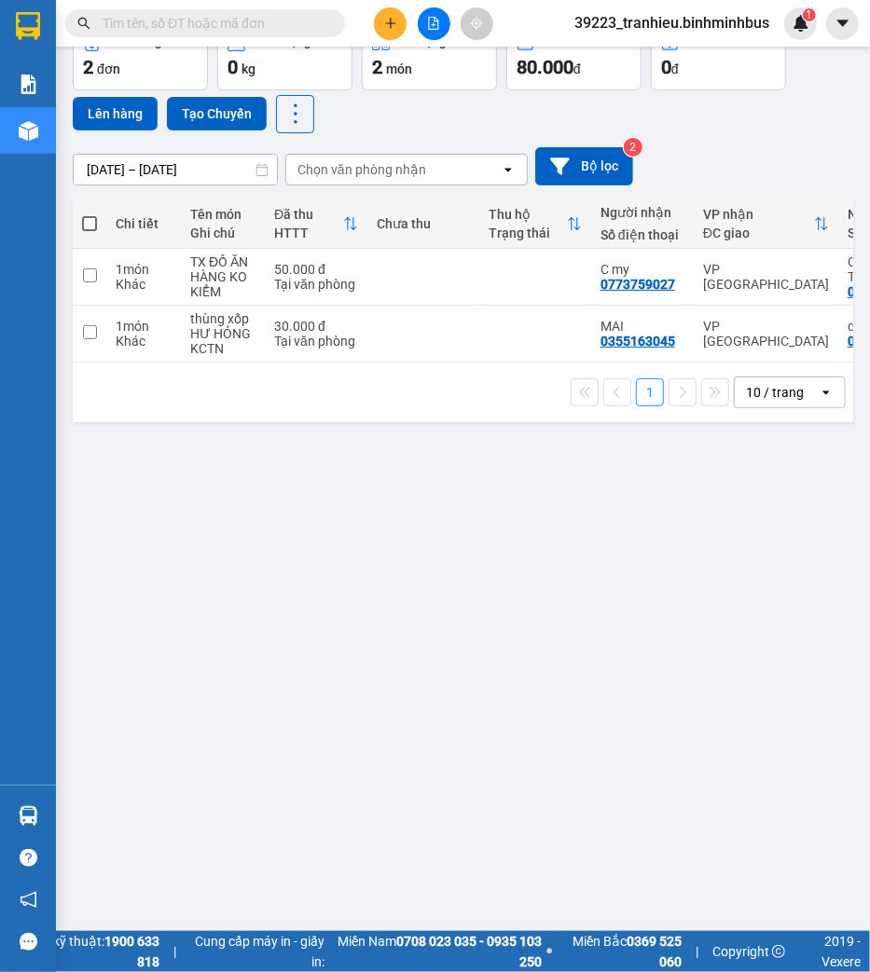
click at [164, 179] on div "ver 1.8.143 Kho gửi Trên xe Kho nhận Hàng đã giao Đơn hàng 2 đơn Khối lượng 0 k…" at bounding box center [462, 436] width 795 height 972
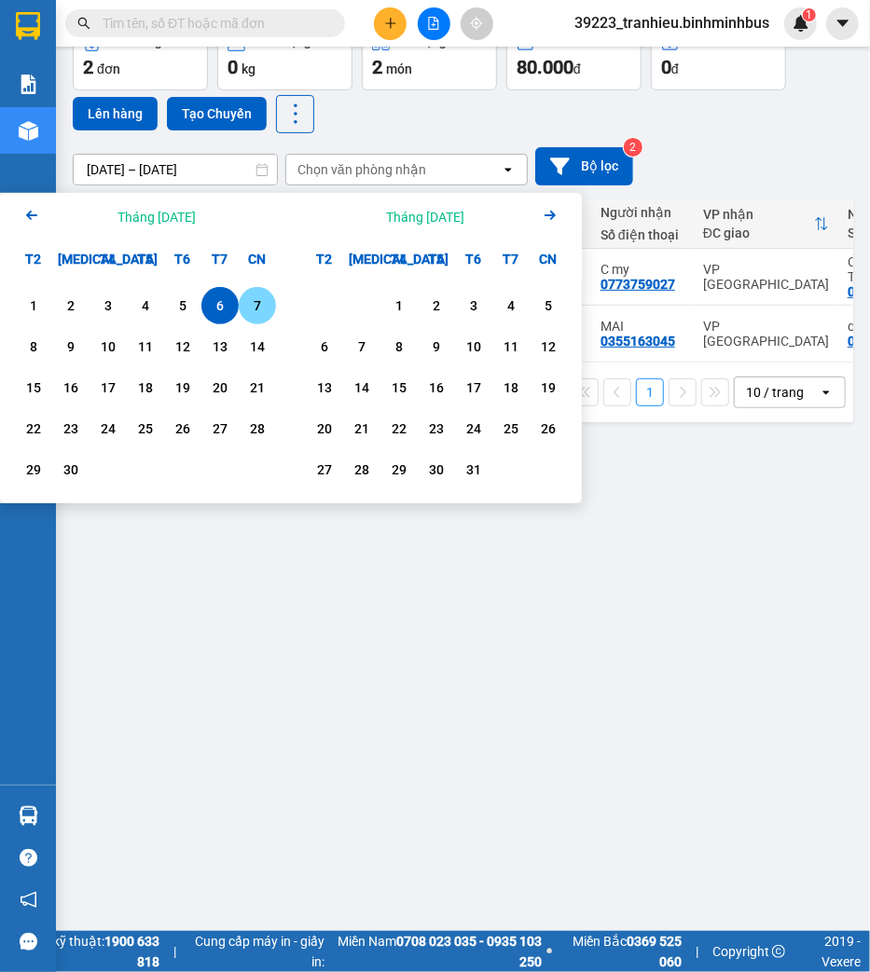
click at [255, 296] on div "7" at bounding box center [257, 306] width 26 height 22
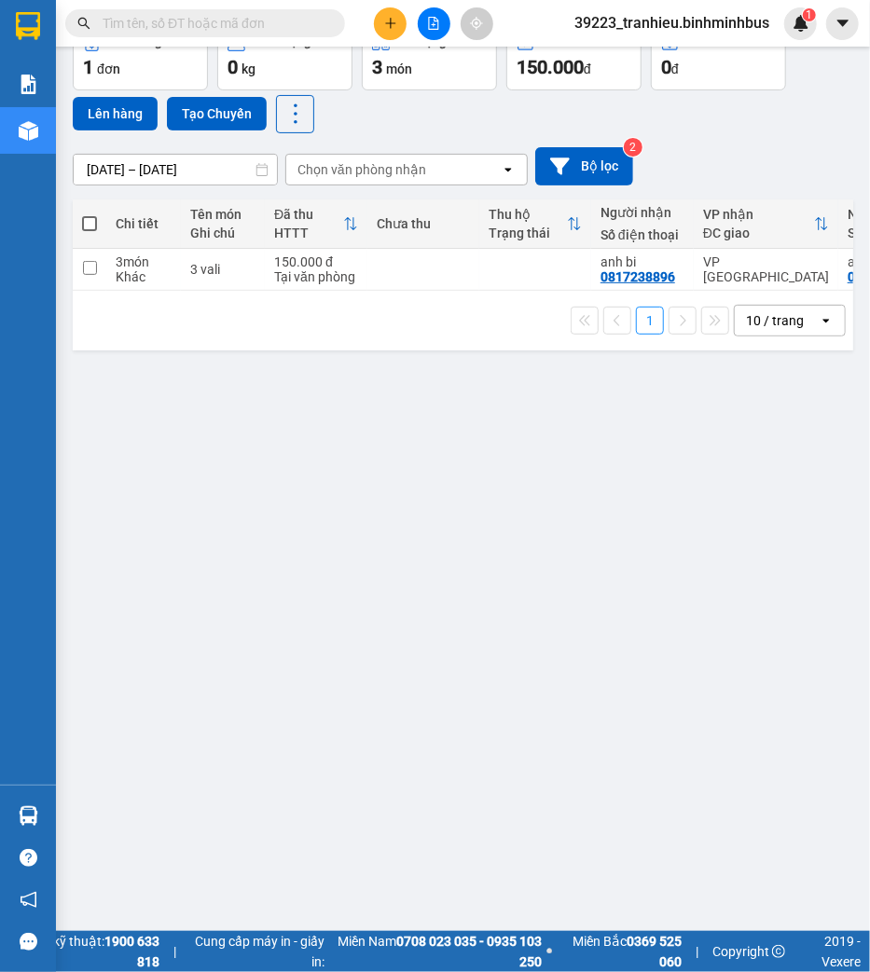
click at [124, 162] on input "07/09/2025 – 07/09/2025" at bounding box center [175, 170] width 203 height 30
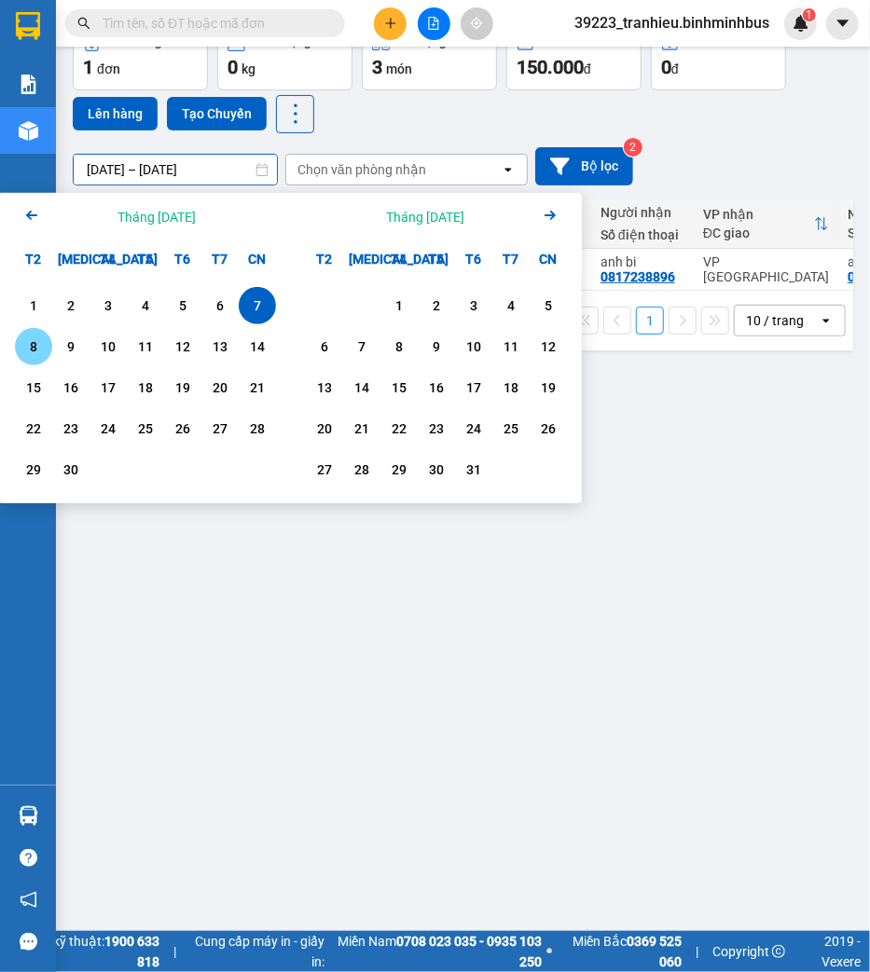
click at [23, 339] on div "8" at bounding box center [34, 347] width 26 height 22
click at [30, 339] on div "8" at bounding box center [34, 347] width 26 height 22
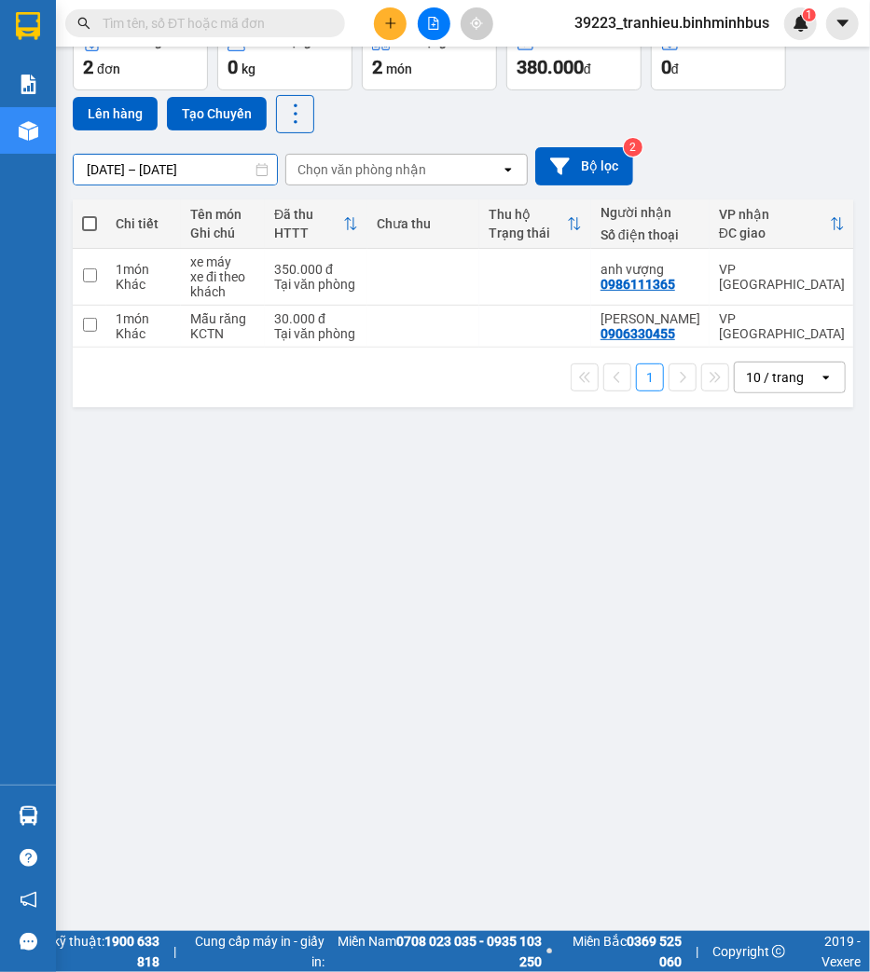
click at [100, 161] on input "08/09/2025 – 08/09/2025" at bounding box center [175, 170] width 203 height 30
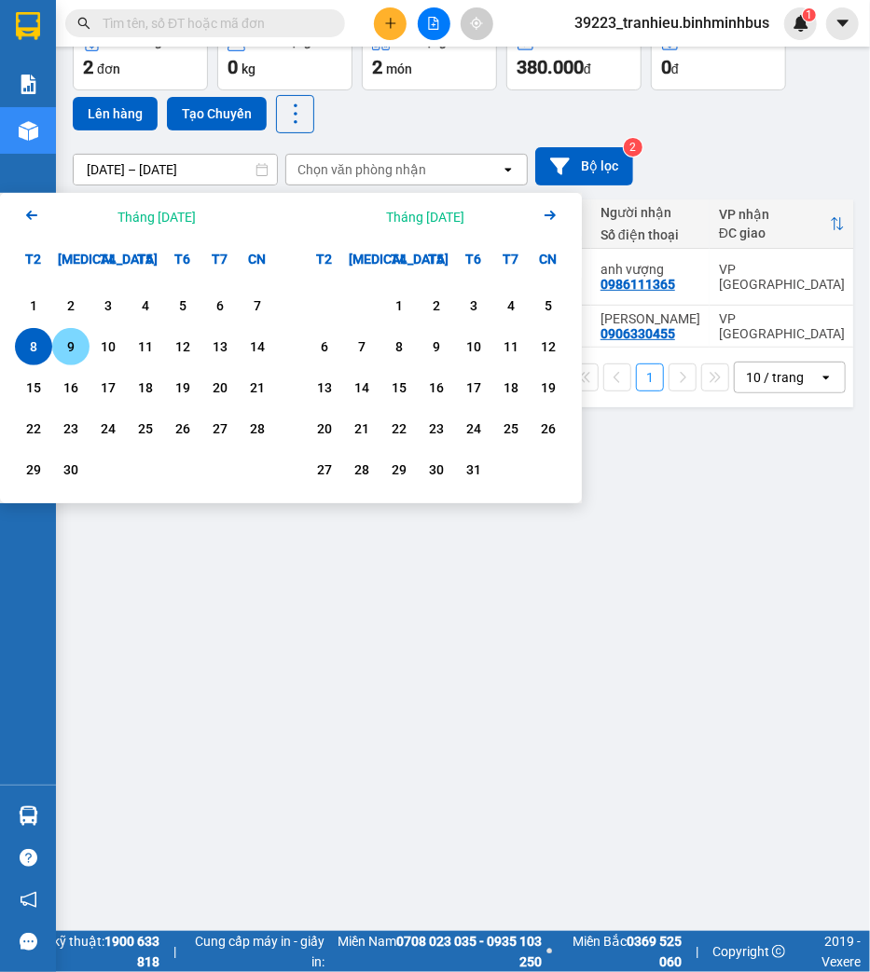
click at [67, 337] on div "9" at bounding box center [71, 347] width 26 height 22
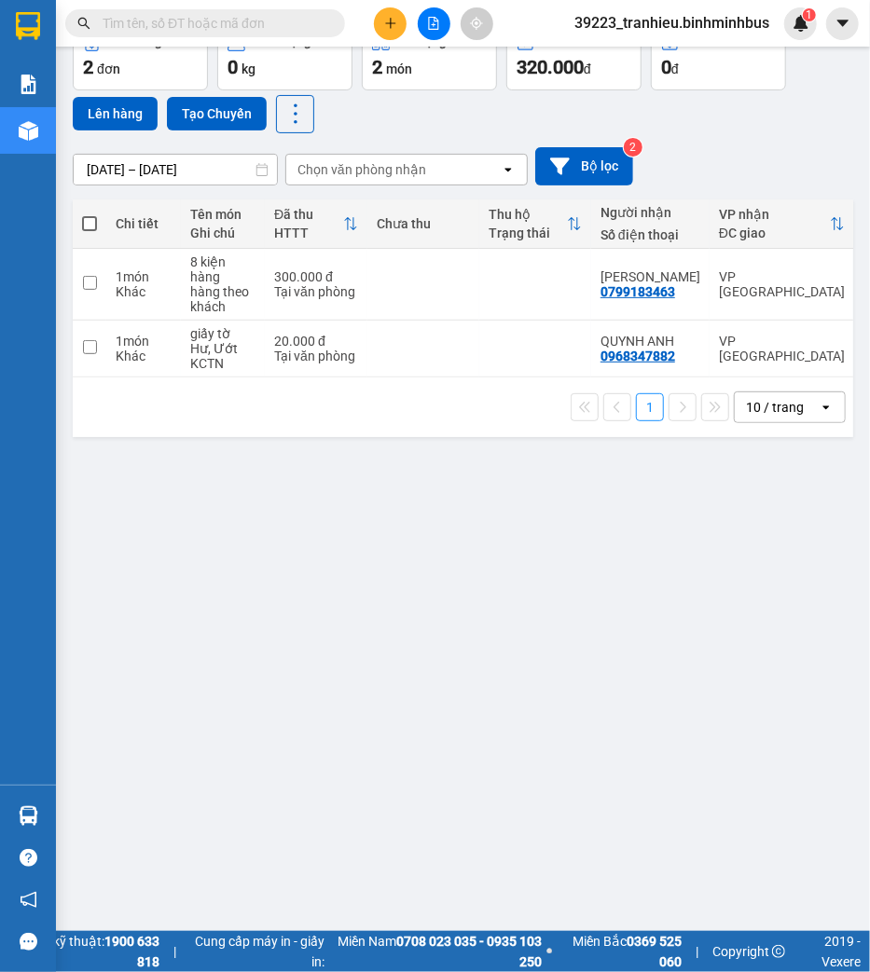
drag, startPoint x: 475, startPoint y: 703, endPoint x: 474, endPoint y: 559, distance: 143.6
click at [476, 703] on div "ver 1.8.143 Kho gửi Trên xe Kho nhận Hàng đã giao Đơn hàng 2 đơn Khối lượng 0 k…" at bounding box center [462, 436] width 795 height 972
click at [226, 172] on input "09/09/2025 – 09/09/2025" at bounding box center [175, 170] width 203 height 30
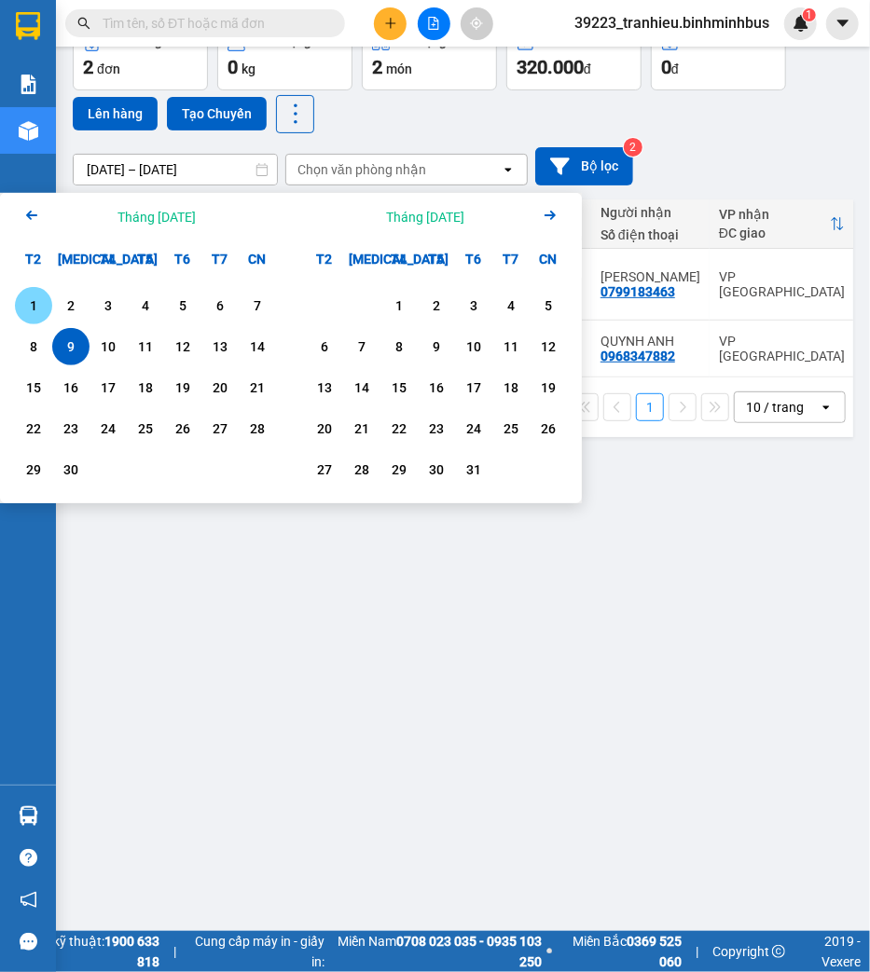
click at [35, 304] on div "1" at bounding box center [34, 306] width 26 height 22
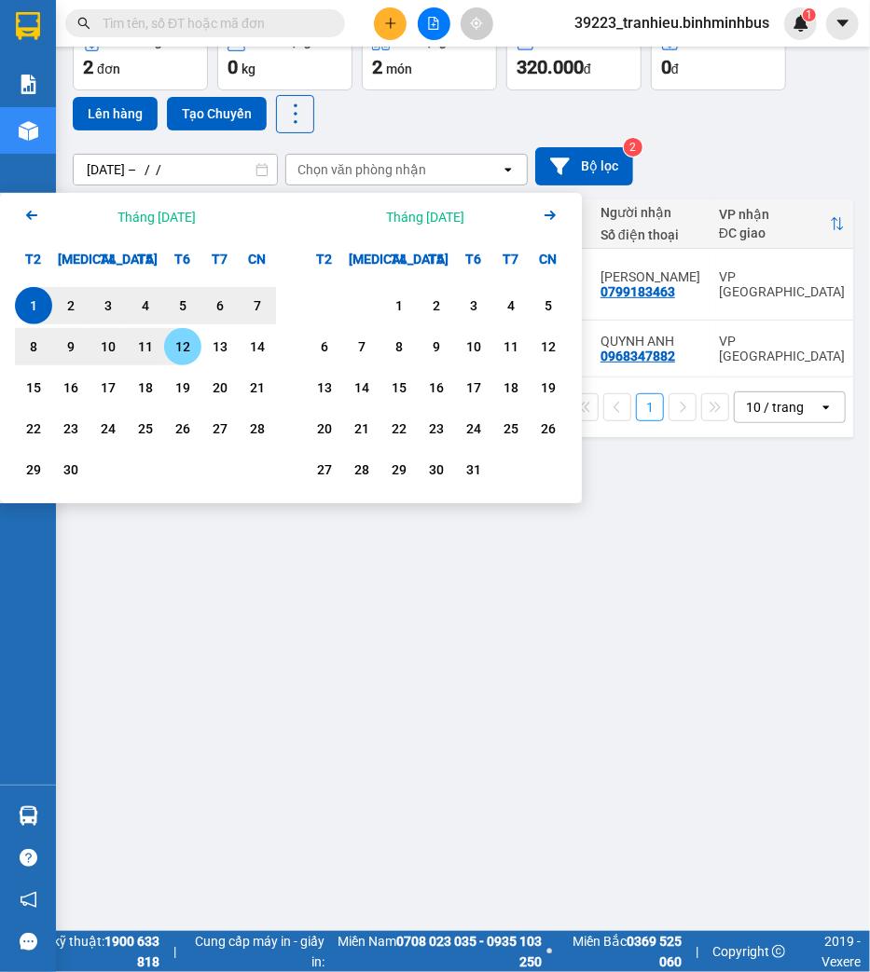
click at [178, 343] on div "12" at bounding box center [183, 347] width 26 height 22
type input "[DATE] – [DATE]"
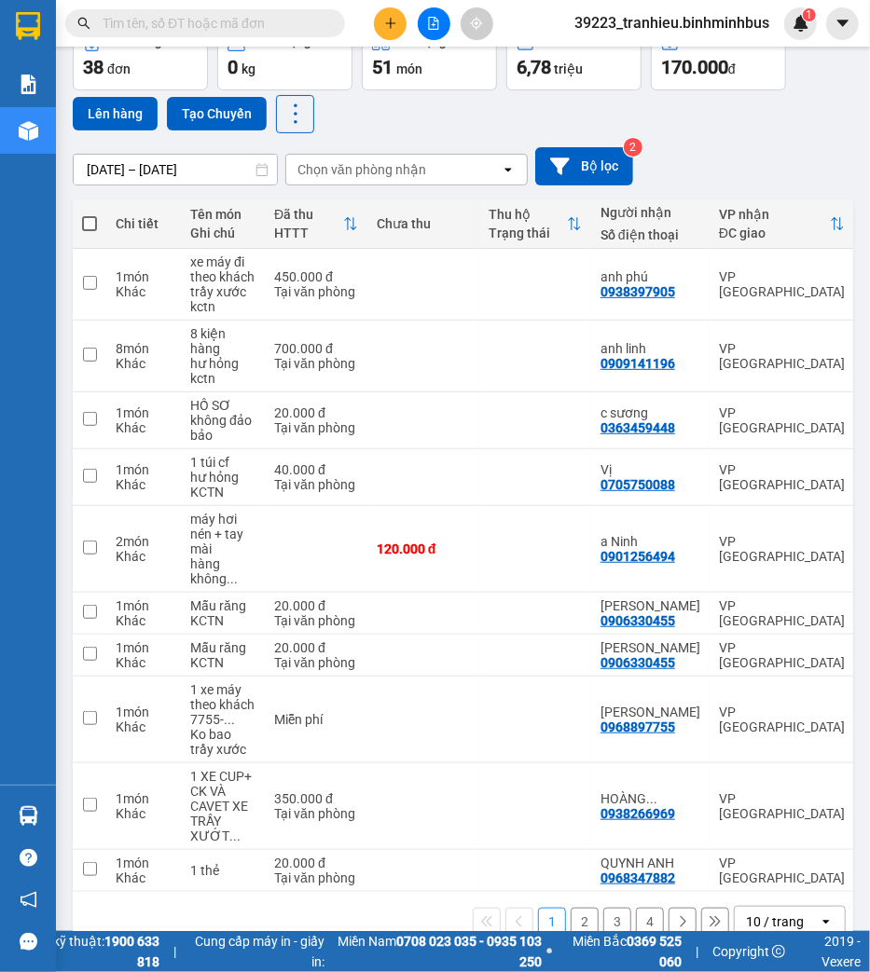
click at [406, 169] on div "Chọn văn phòng nhận" at bounding box center [361, 169] width 129 height 19
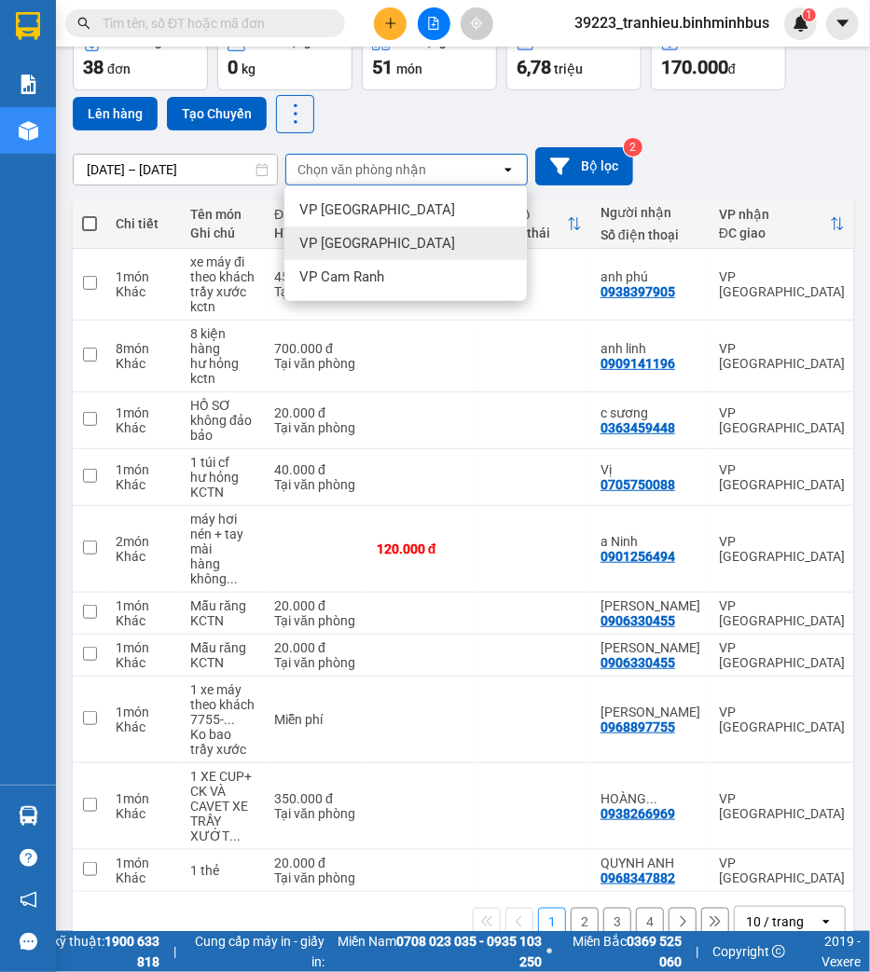
click at [388, 234] on div "VP [GEOGRAPHIC_DATA]" at bounding box center [405, 244] width 242 height 34
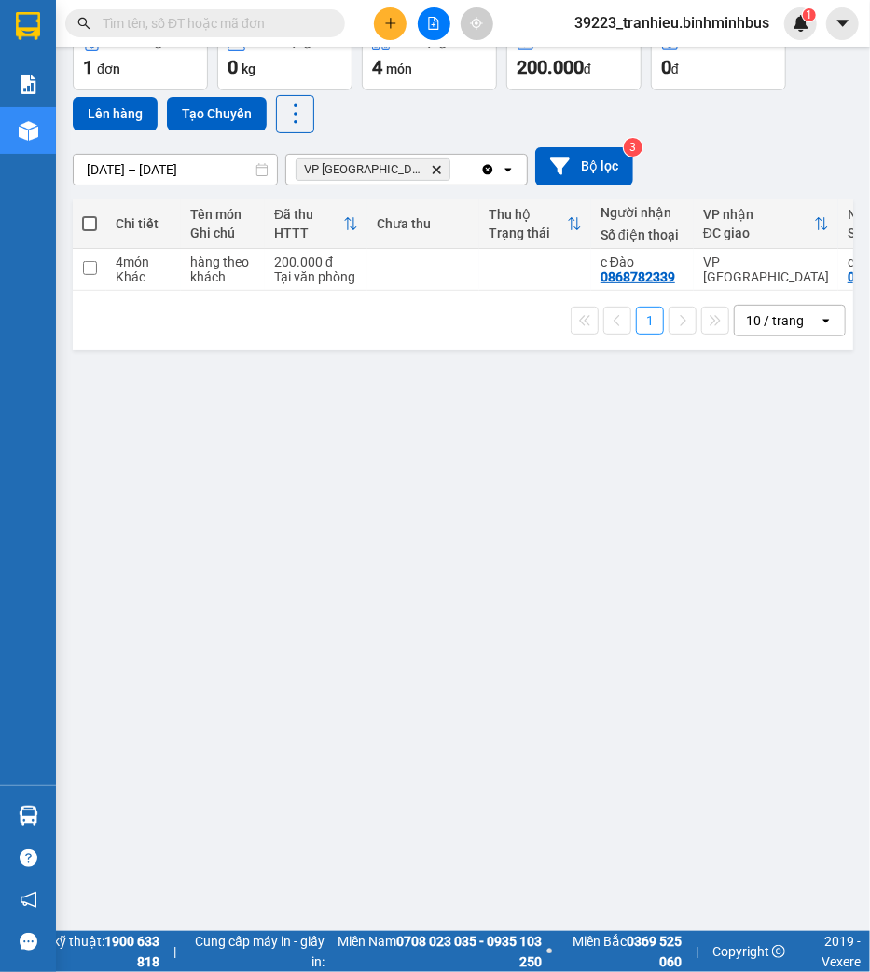
click at [431, 169] on icon "Delete" at bounding box center [436, 169] width 11 height 11
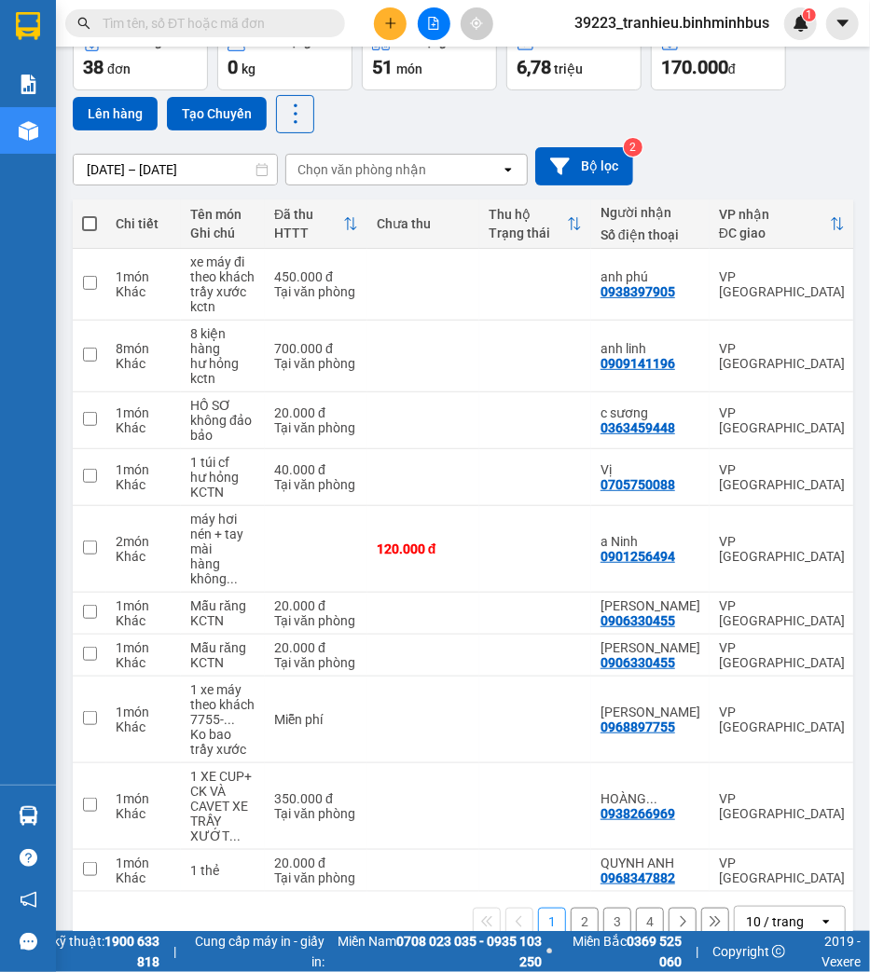
click at [404, 165] on div "Chọn văn phòng nhận" at bounding box center [361, 169] width 129 height 19
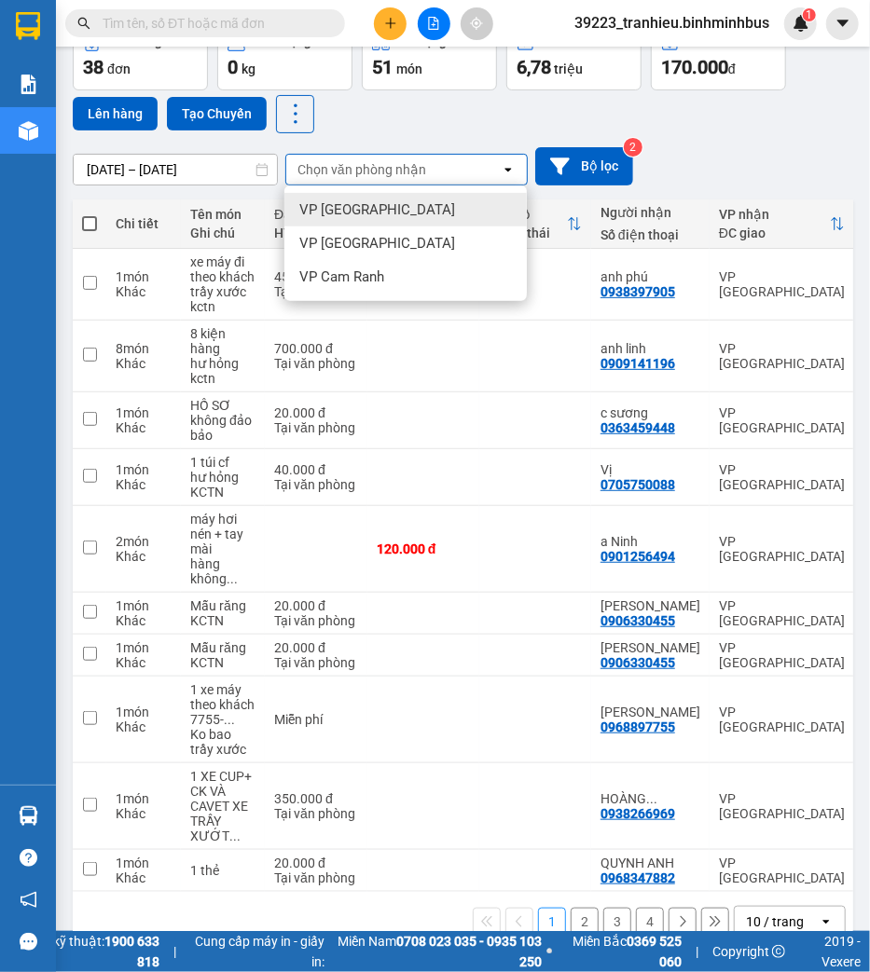
click at [379, 212] on div "VP [GEOGRAPHIC_DATA]" at bounding box center [405, 210] width 242 height 34
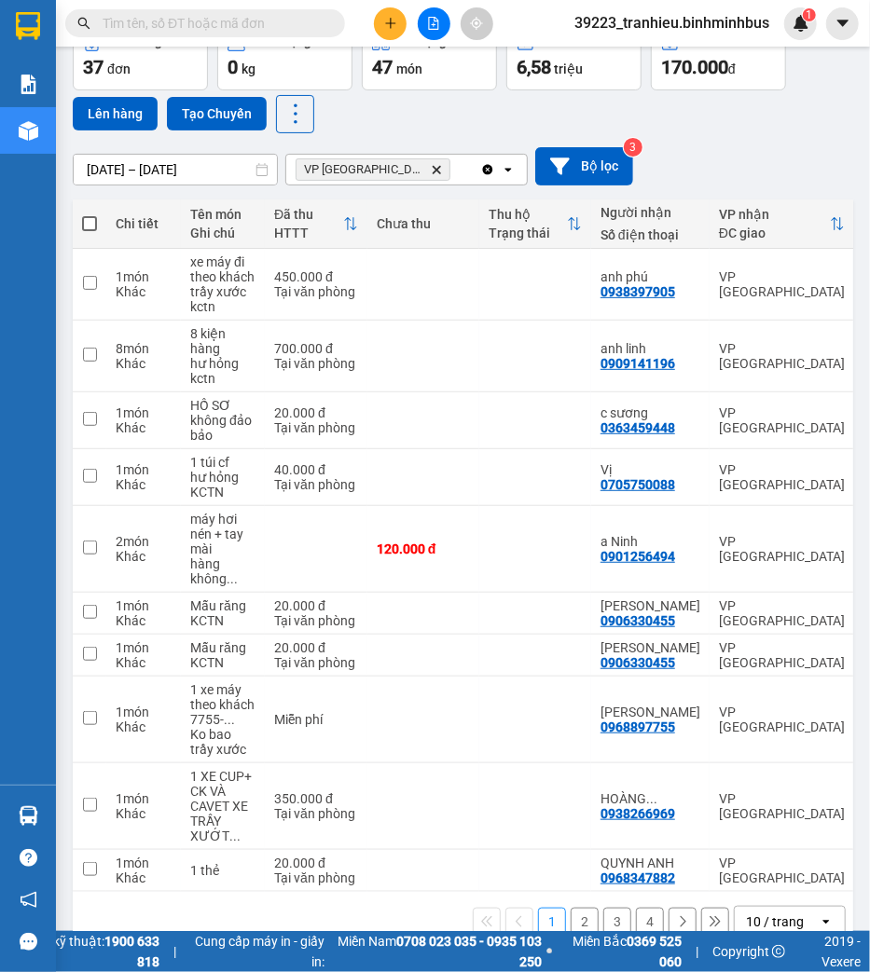
click at [489, 168] on icon "Clear all" at bounding box center [487, 169] width 15 height 15
click at [490, 112] on div "Đơn hàng 38 đơn Khối lượng 0 kg Số lượng 51 món Đã thu 6,78 triệu Chưa thu 170.…" at bounding box center [463, 78] width 780 height 110
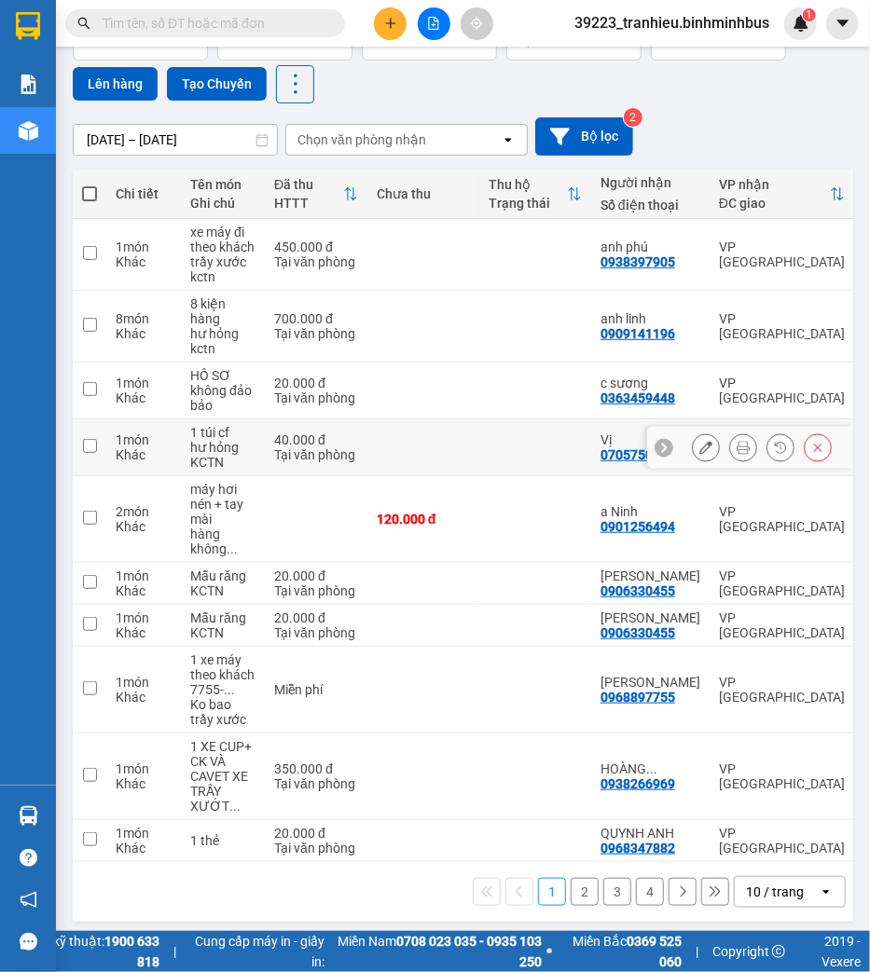
scroll to position [152, 0]
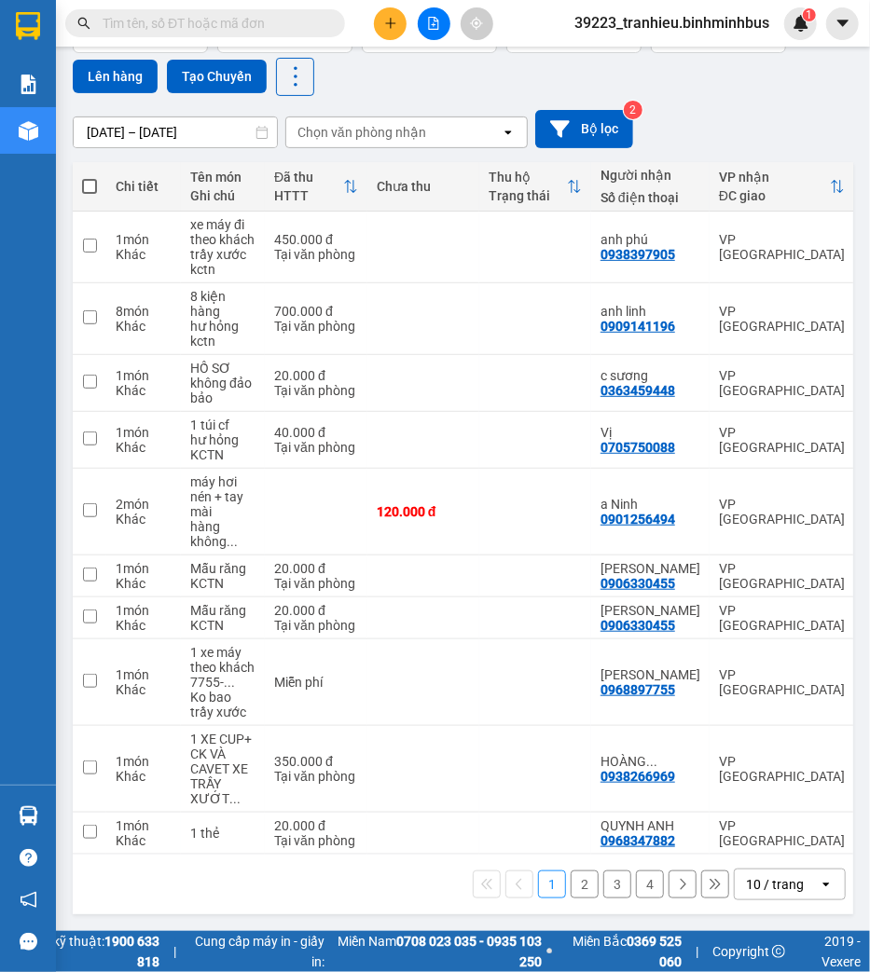
click at [746, 879] on div "10 / trang" at bounding box center [775, 884] width 58 height 19
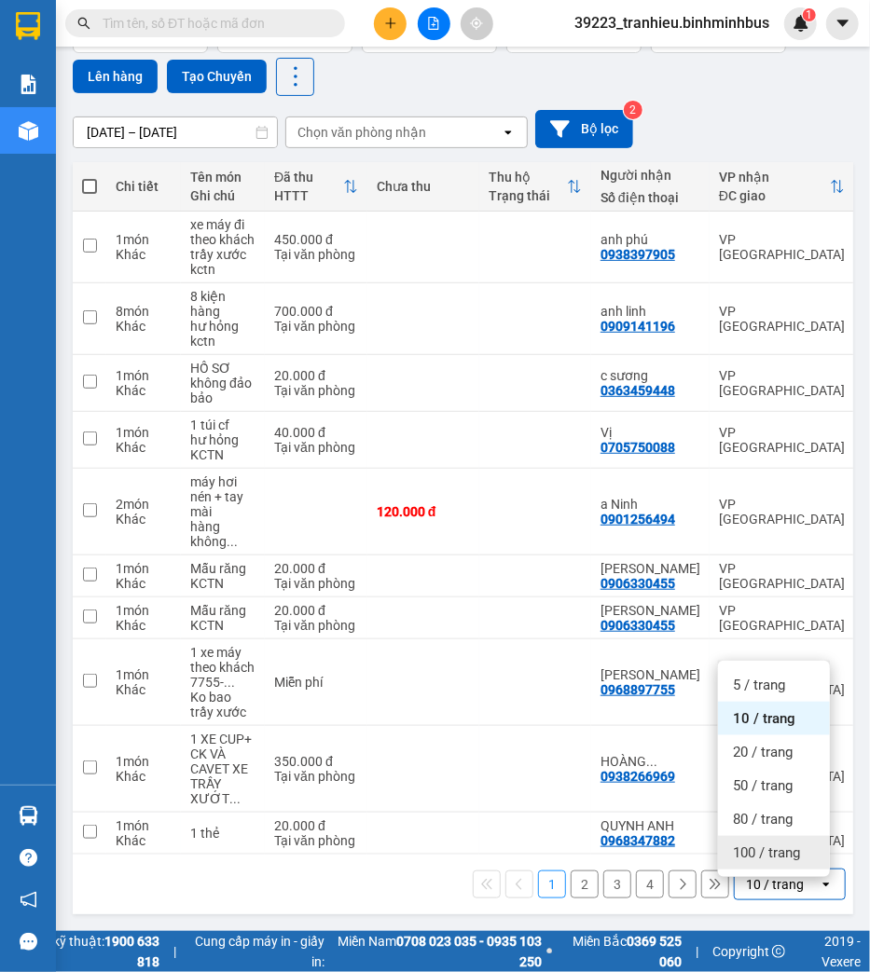
click at [729, 846] on div "100 / trang" at bounding box center [774, 853] width 112 height 34
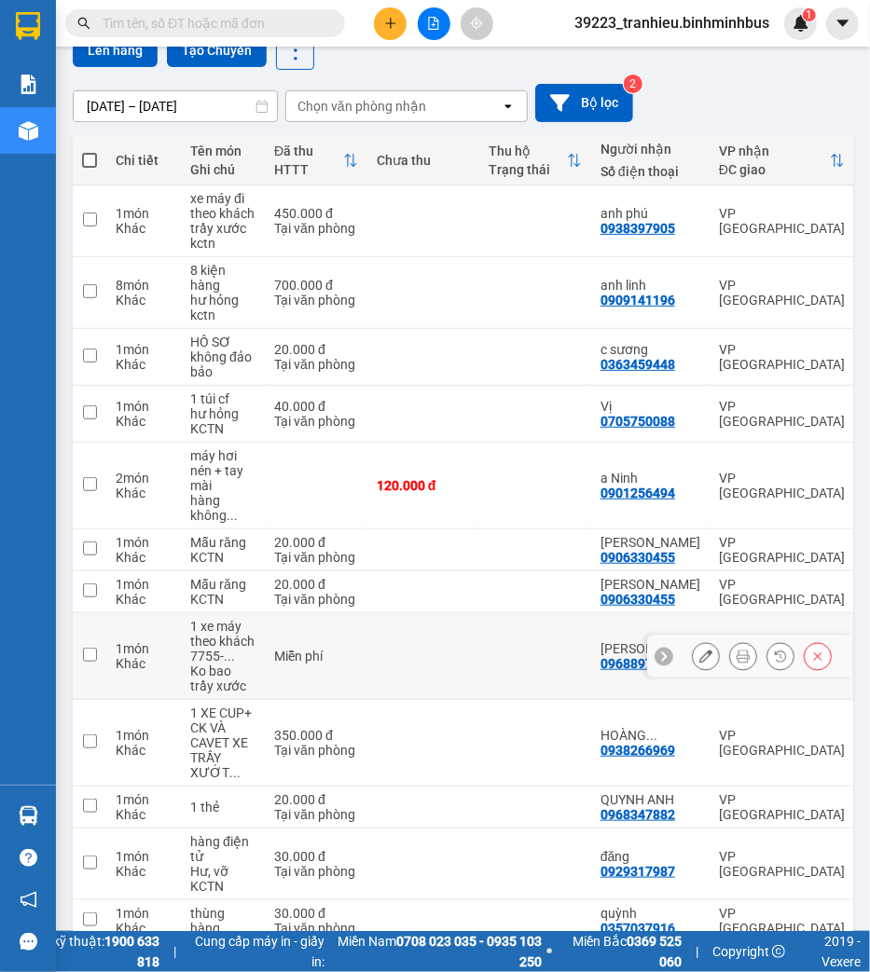
scroll to position [0, 0]
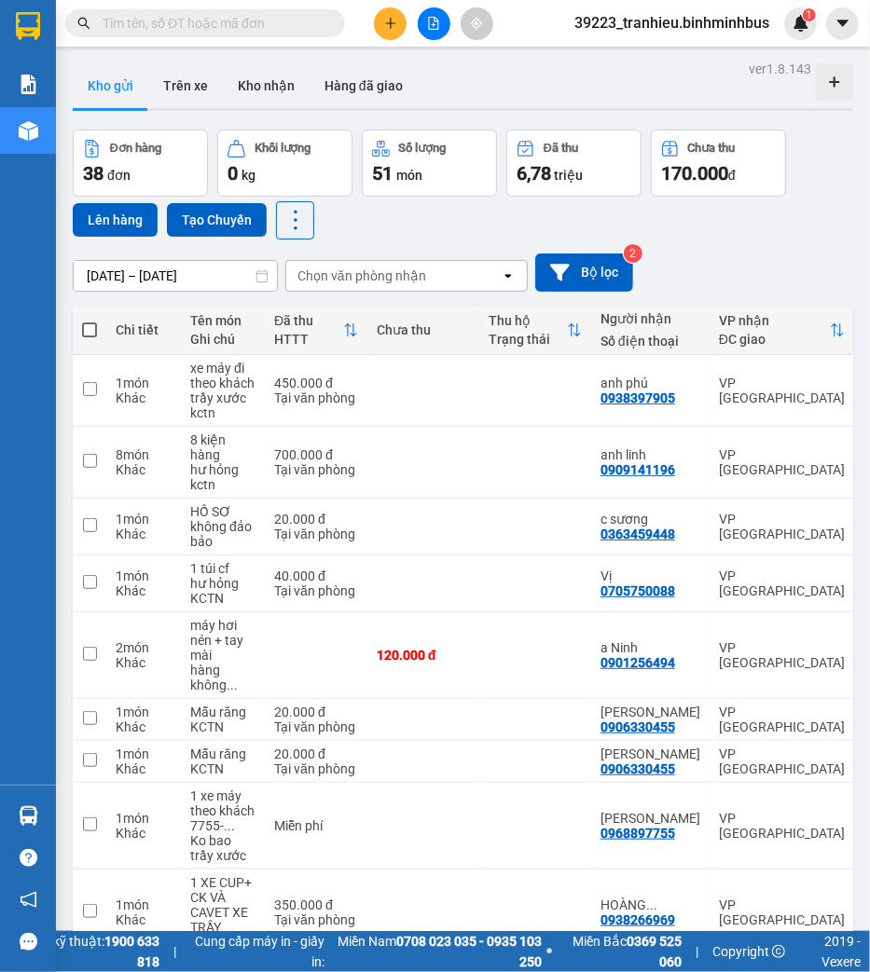
click at [422, 278] on div "Chọn văn phòng nhận" at bounding box center [361, 276] width 129 height 19
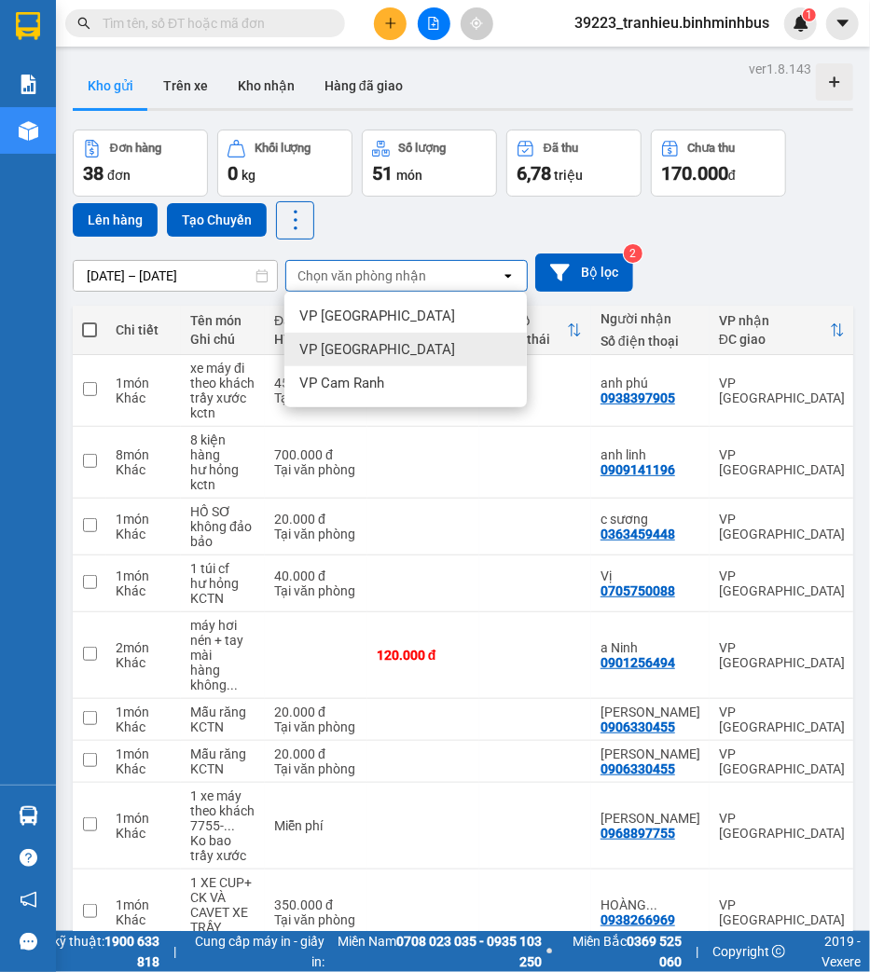
click at [385, 351] on div "VP [GEOGRAPHIC_DATA]" at bounding box center [405, 350] width 242 height 34
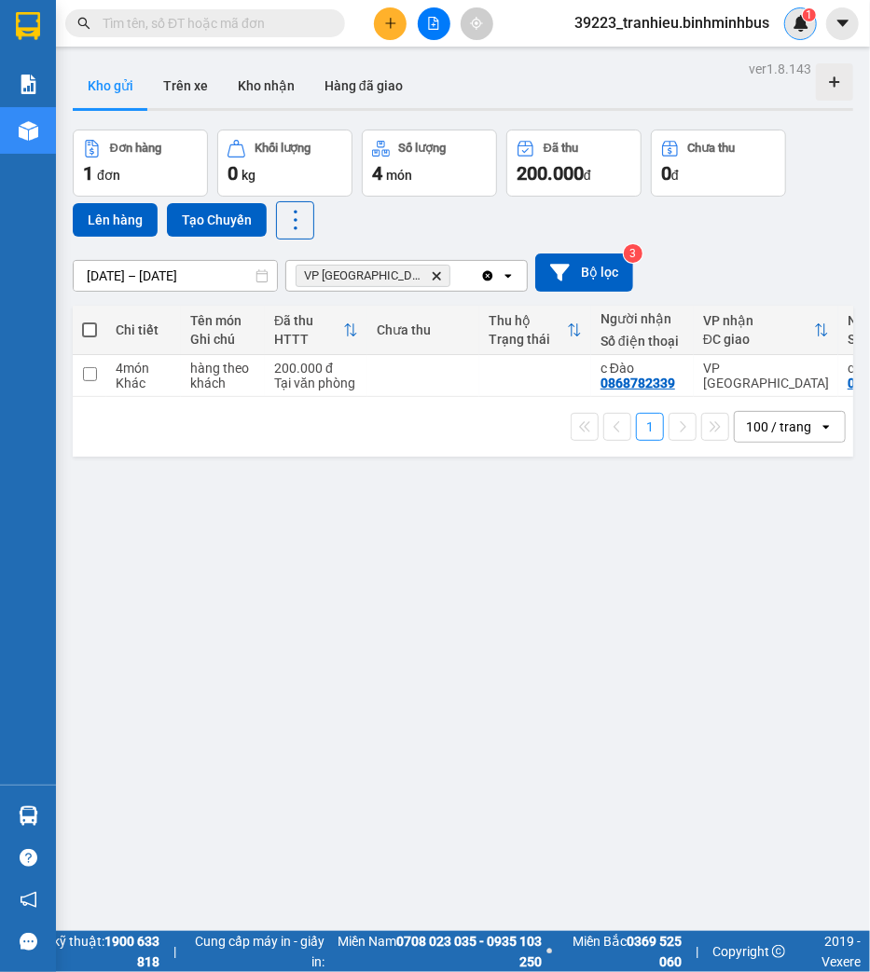
click at [799, 15] on img at bounding box center [800, 23] width 17 height 17
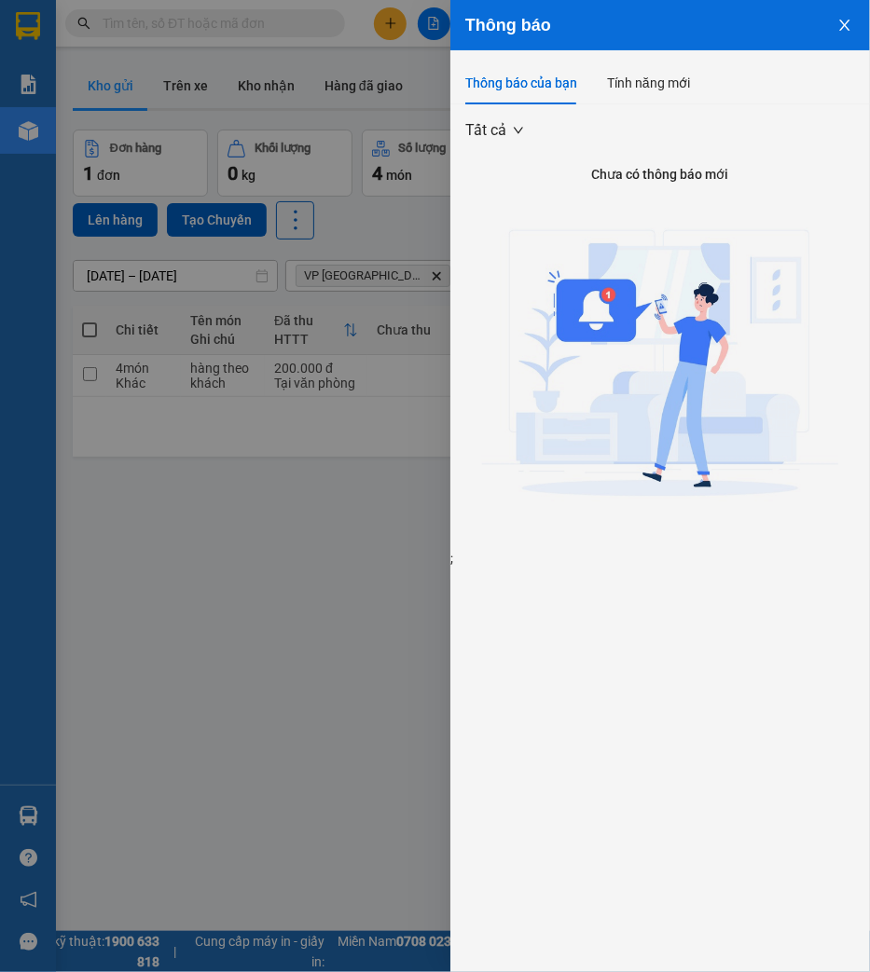
click at [837, 21] on icon "close" at bounding box center [844, 25] width 15 height 15
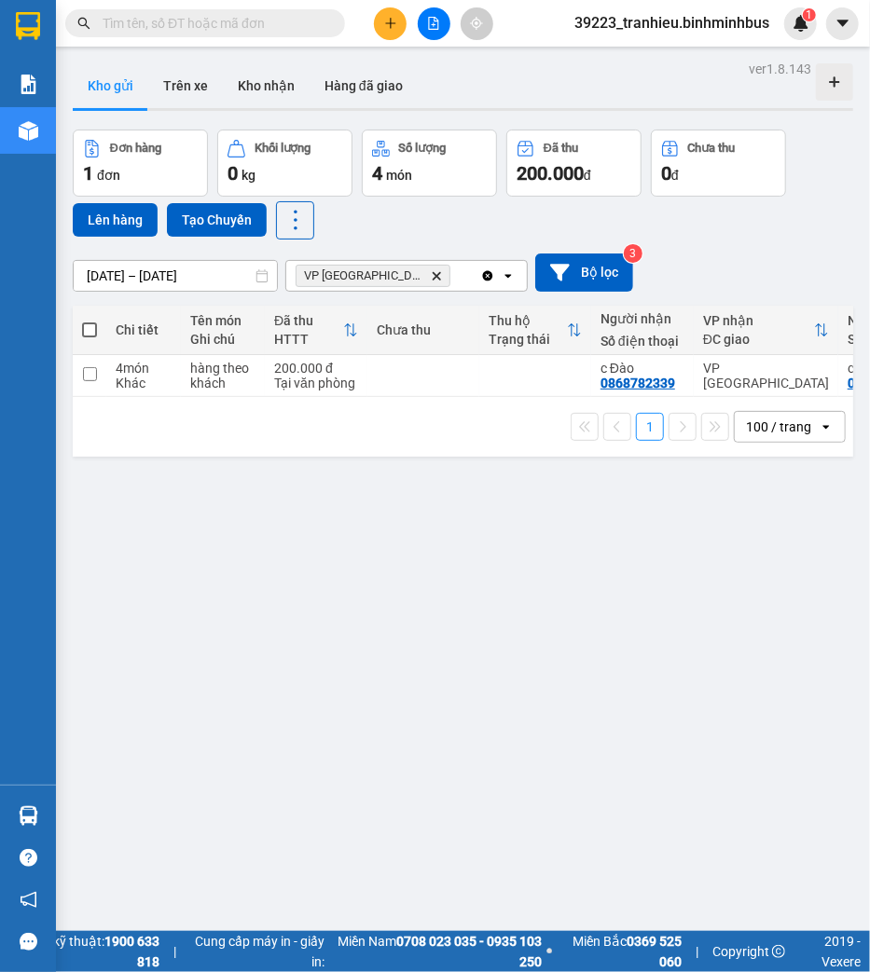
click at [692, 29] on span "39223_tranhieu.binhminhbus" at bounding box center [671, 22] width 225 height 23
click at [632, 54] on span "Đăng xuất" at bounding box center [680, 58] width 186 height 21
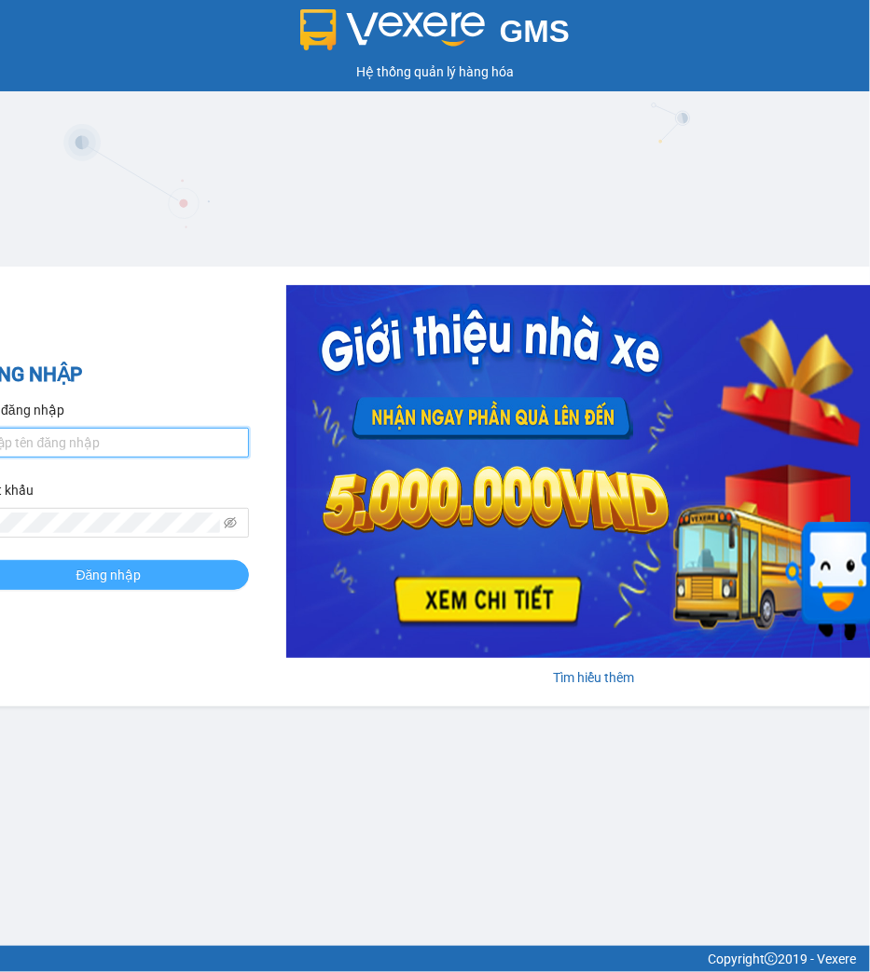
type input "tranhieu.binhminhbus"
click at [147, 575] on button "Đăng nhập" at bounding box center [109, 575] width 280 height 30
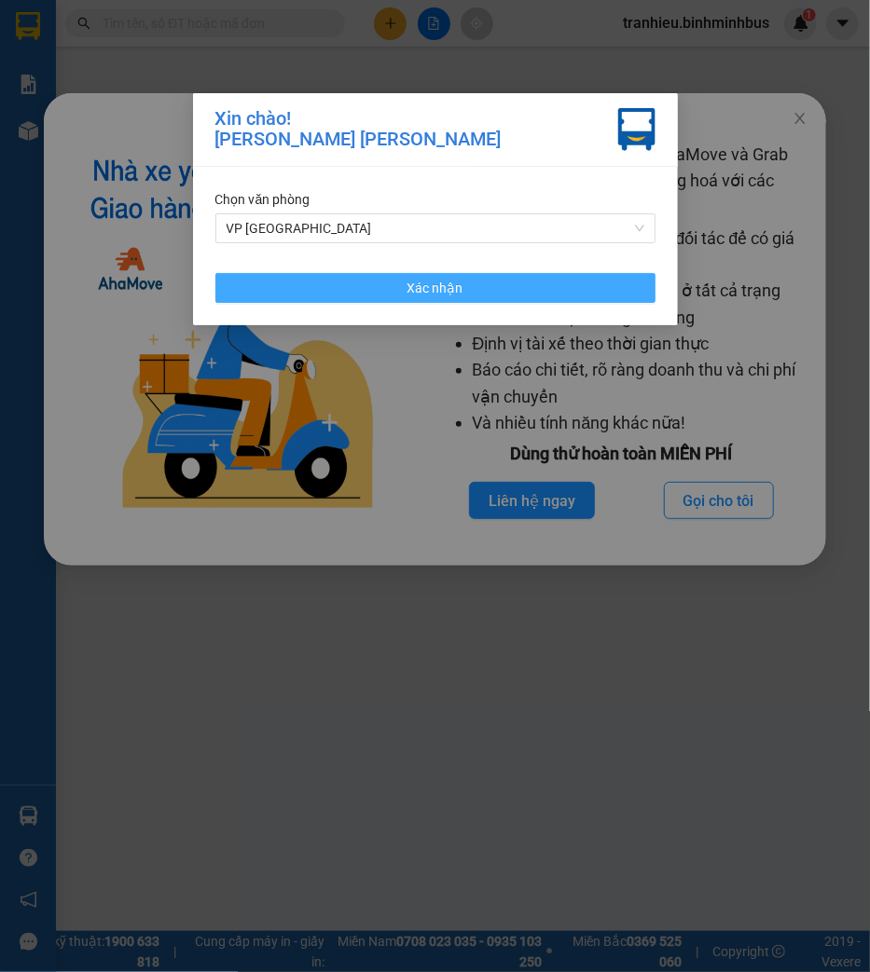
click at [416, 296] on span "Xác nhận" at bounding box center [435, 288] width 56 height 21
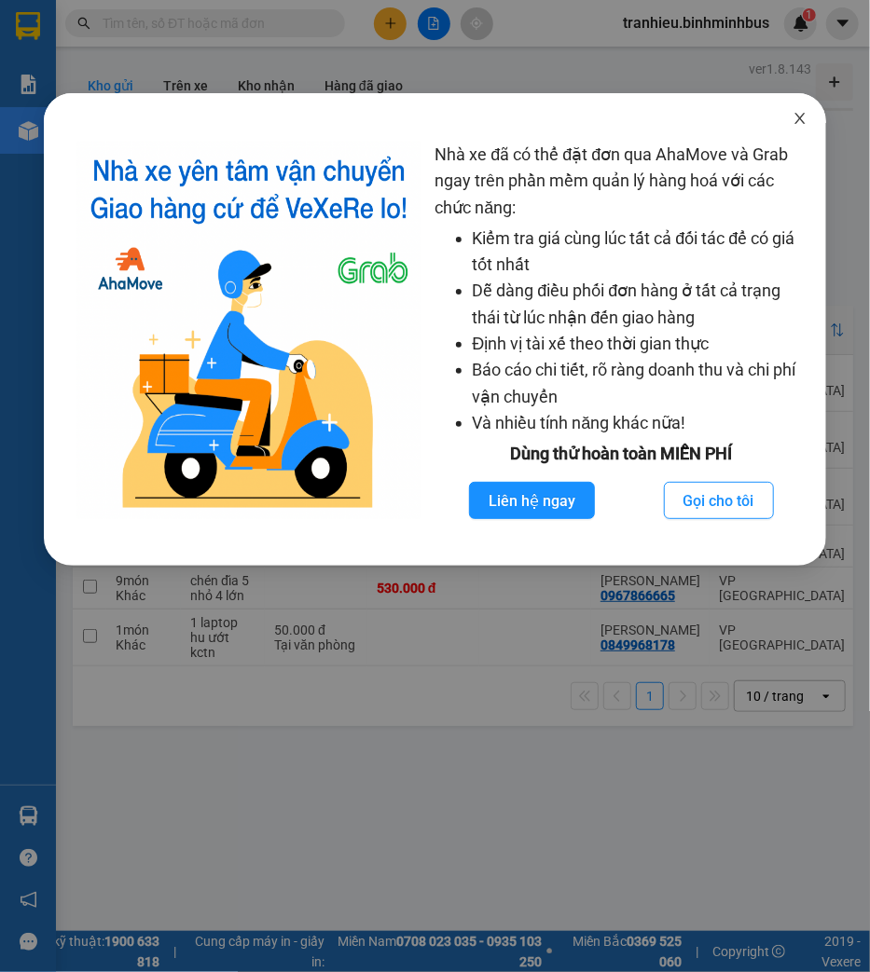
click at [800, 119] on icon "close" at bounding box center [800, 118] width 10 height 11
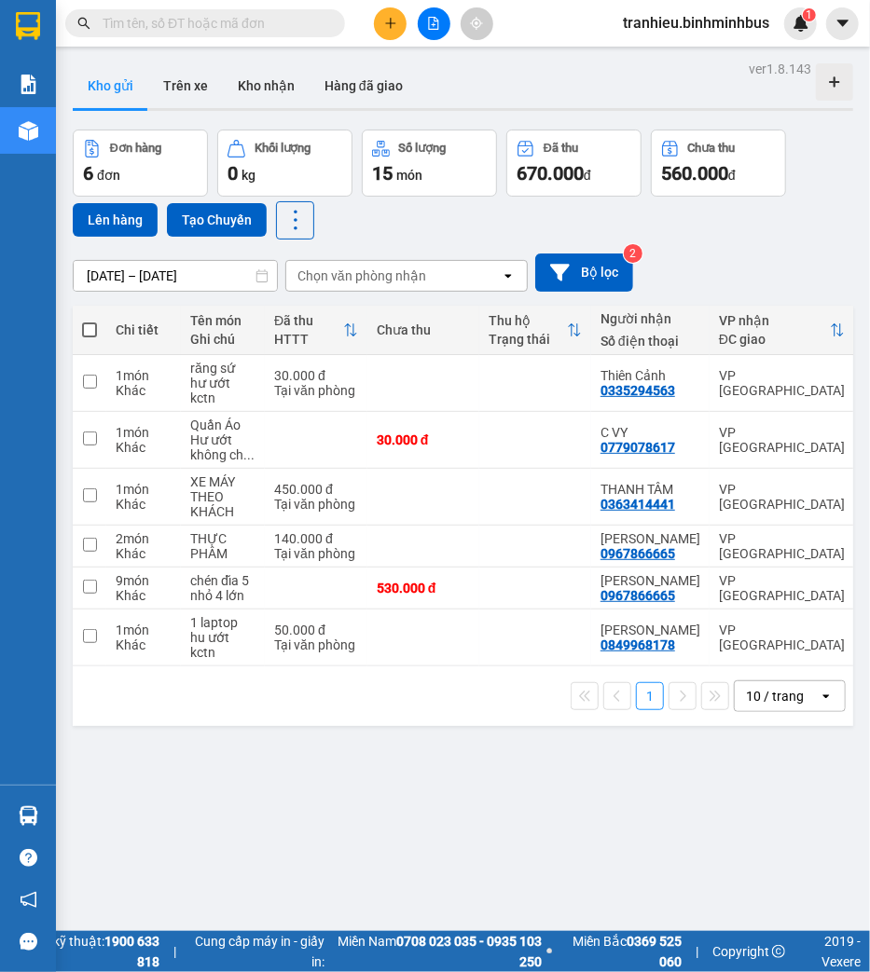
click at [108, 277] on input "[DATE] – [DATE]" at bounding box center [175, 276] width 203 height 30
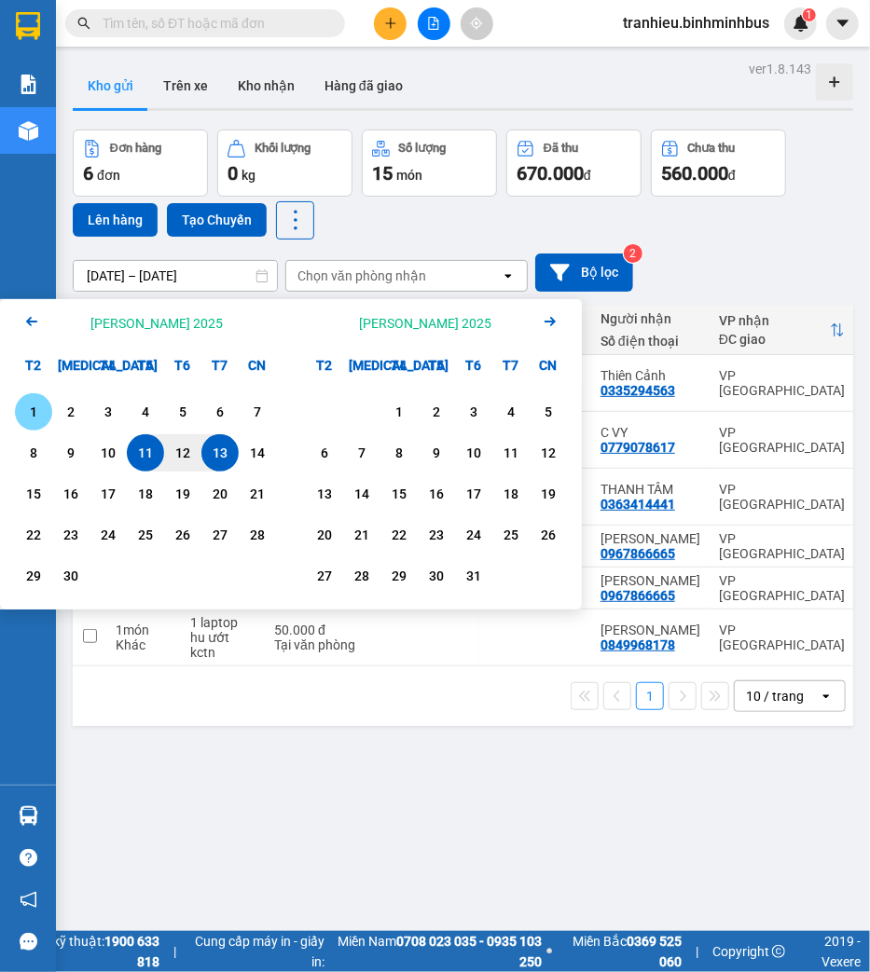
drag, startPoint x: 30, startPoint y: 406, endPoint x: 114, endPoint y: 337, distance: 109.2
click at [32, 406] on div "1" at bounding box center [34, 412] width 26 height 22
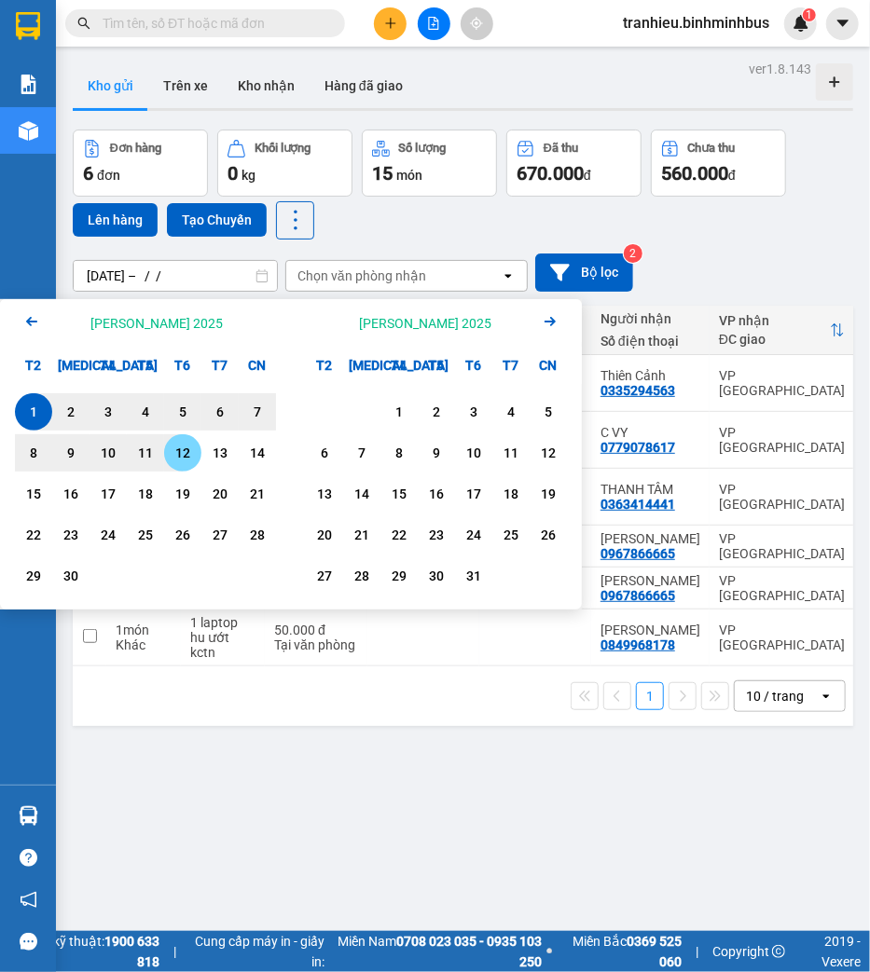
click at [180, 451] on div "12" at bounding box center [183, 453] width 26 height 22
type input "[DATE] – [DATE]"
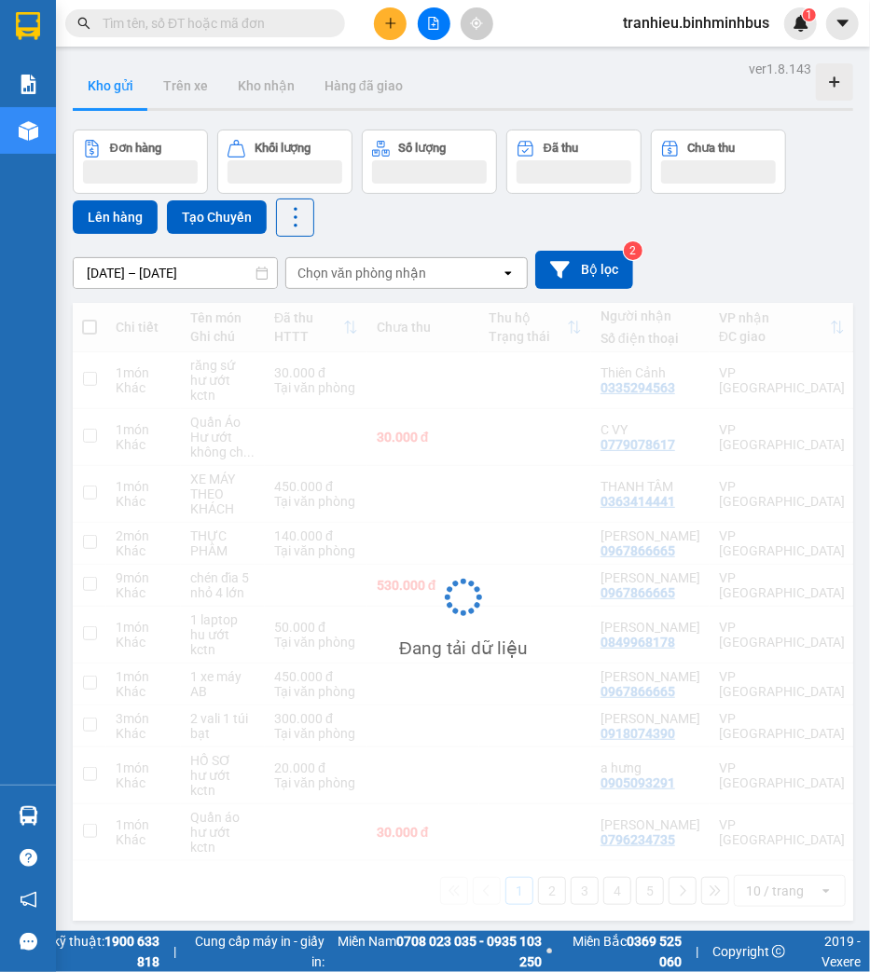
click at [365, 267] on div "Chọn văn phòng nhận" at bounding box center [361, 273] width 129 height 19
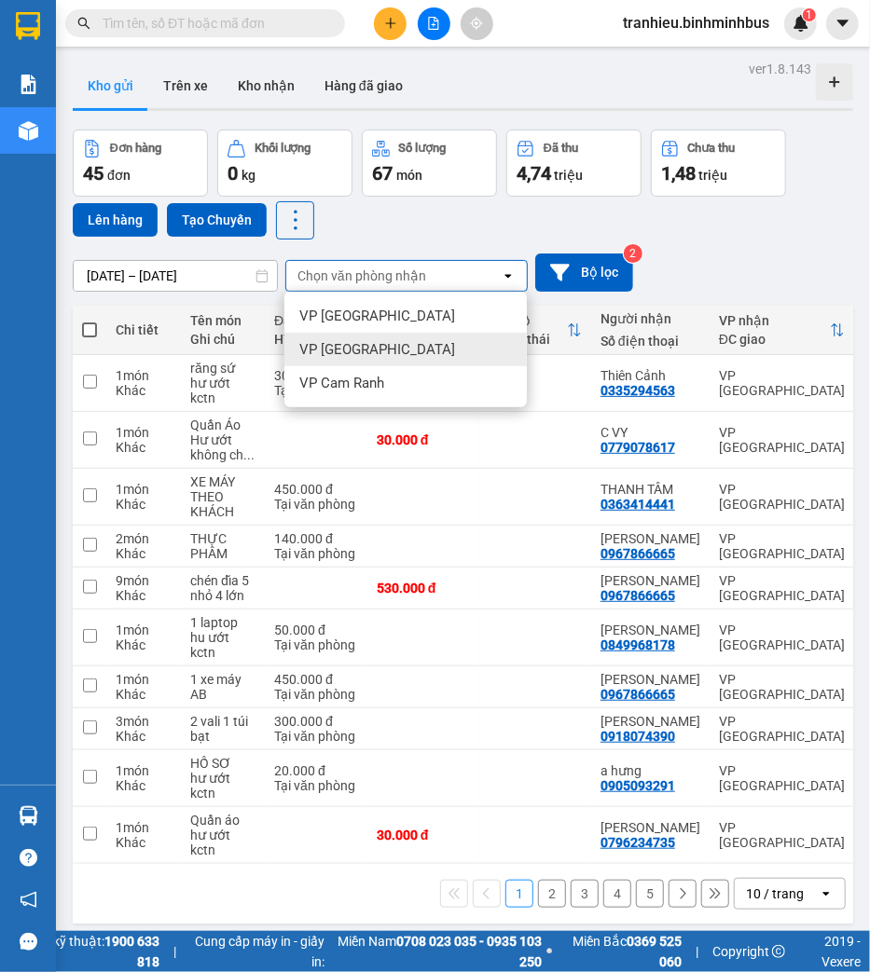
click at [337, 350] on span "VP [GEOGRAPHIC_DATA]" at bounding box center [377, 349] width 156 height 19
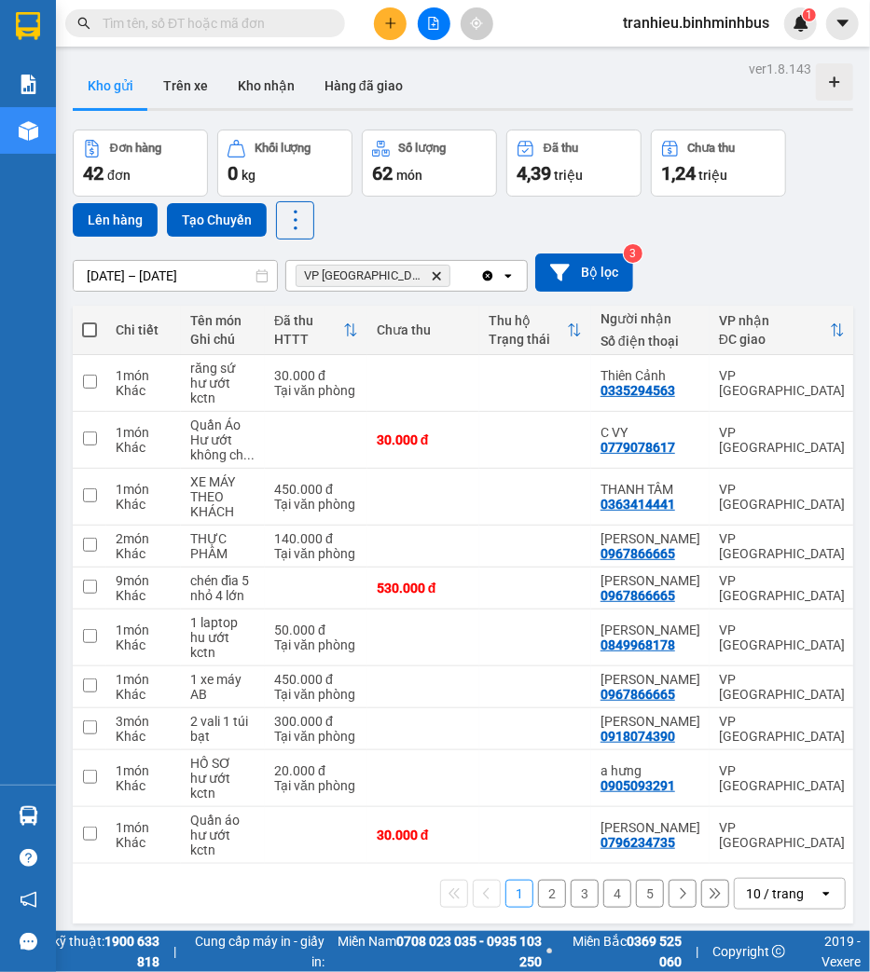
drag, startPoint x: 514, startPoint y: 213, endPoint x: 500, endPoint y: 217, distance: 14.7
click at [513, 214] on div "Đơn hàng 42 đơn Khối lượng 0 kg Số lượng 62 món Đã thu 4,39 triệu Chưa thu 1,24…" at bounding box center [463, 185] width 780 height 110
click at [735, 30] on span "tranhieu.binhminhbus" at bounding box center [696, 22] width 176 height 23
click at [673, 59] on span "Đăng xuất" at bounding box center [704, 58] width 138 height 21
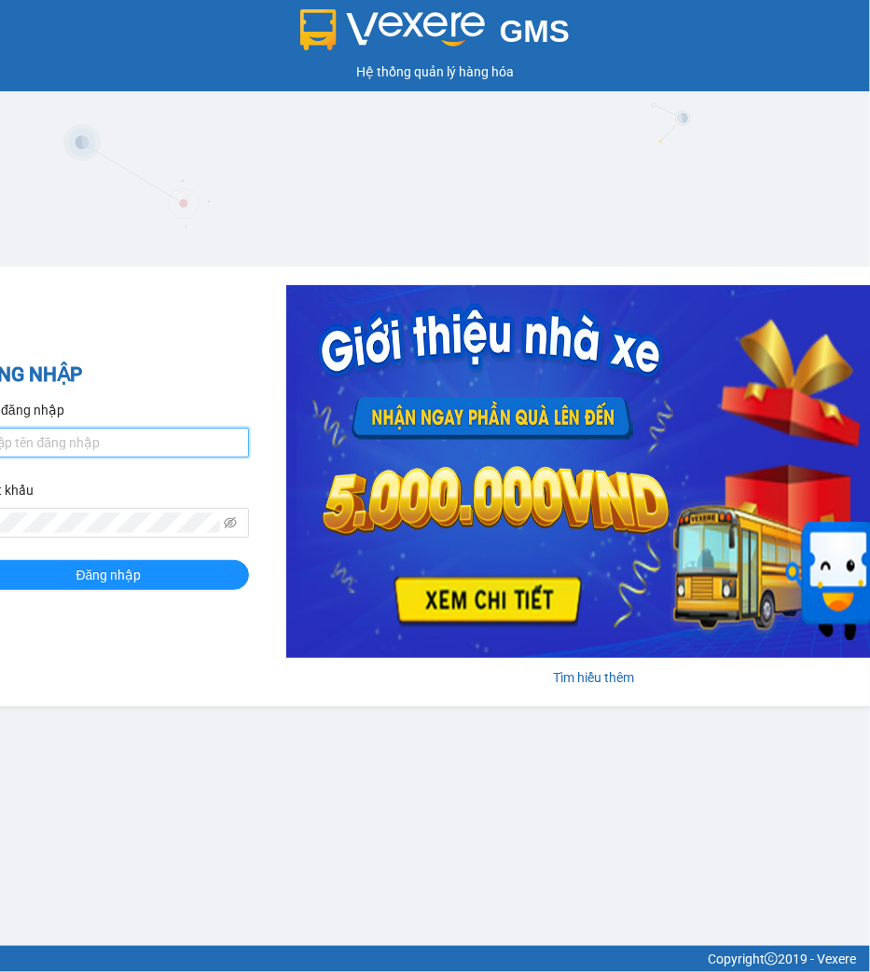
type input "tranhieu.binhminhbus"
click at [110, 592] on div "ĐĂNG NHẬP Tên đăng nhập tranhieu.[PERSON_NAME] khẩu Đăng nhập" at bounding box center [109, 487] width 280 height 254
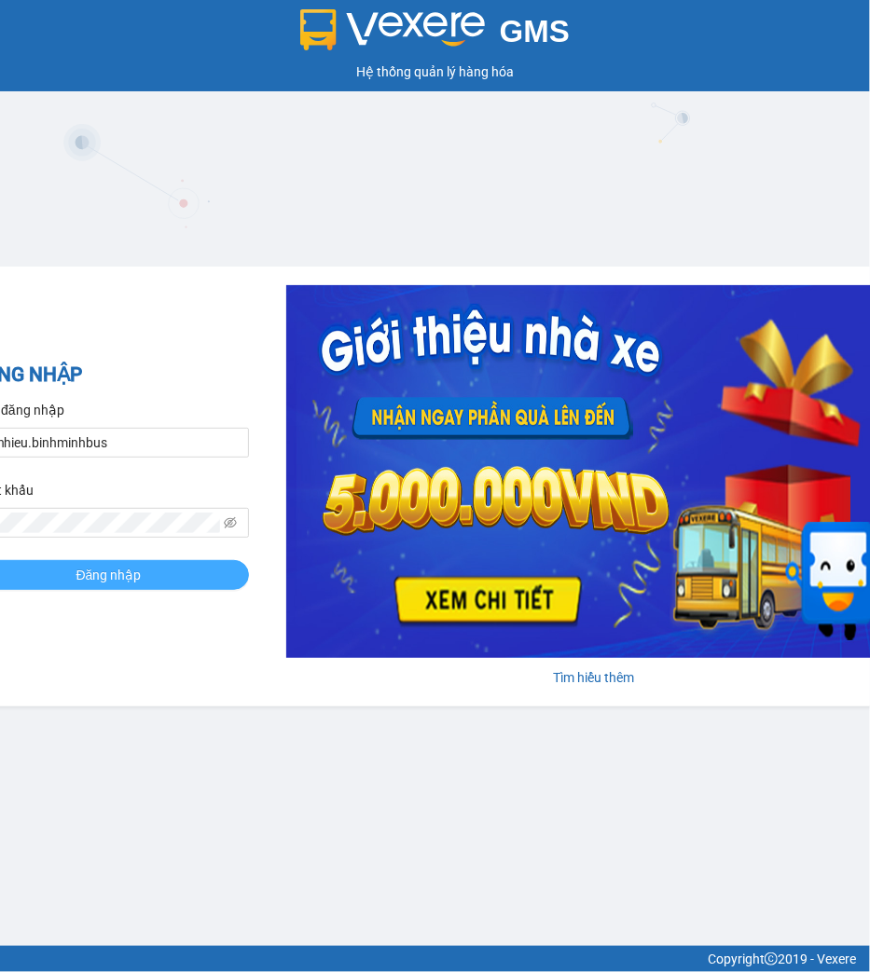
click at [118, 576] on span "Đăng nhập" at bounding box center [108, 575] width 65 height 21
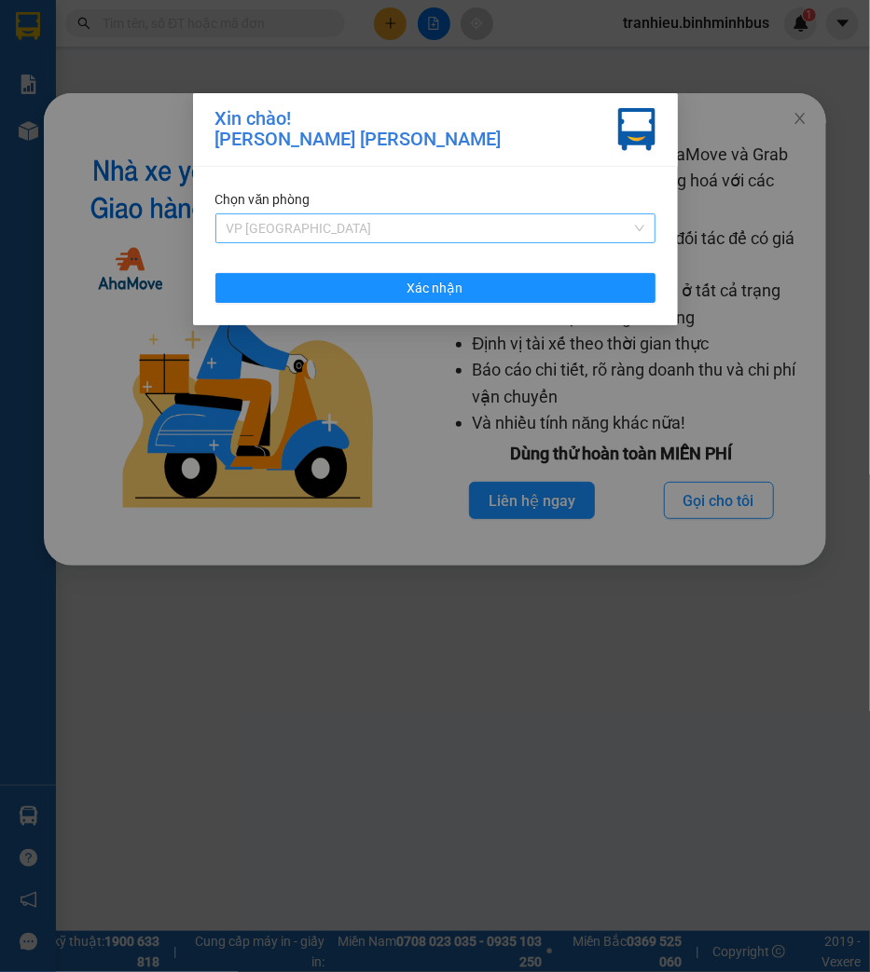
click at [528, 224] on span "VP [GEOGRAPHIC_DATA]" at bounding box center [436, 228] width 418 height 28
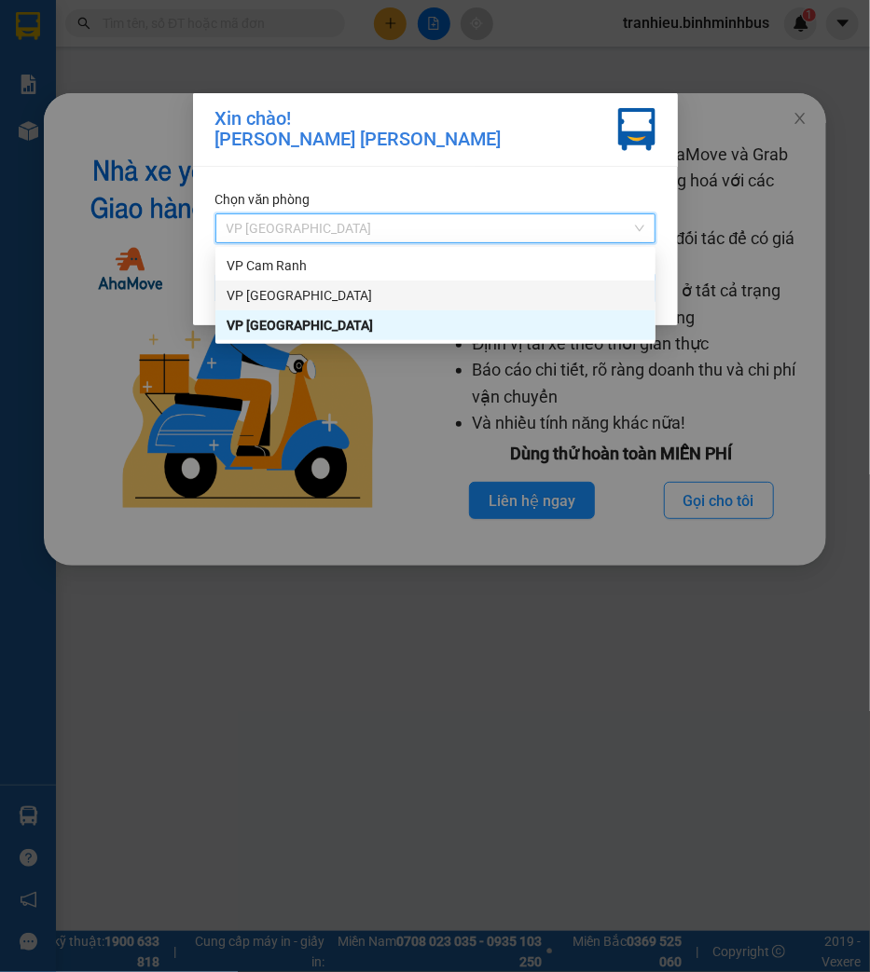
click at [477, 299] on div "VP [GEOGRAPHIC_DATA]" at bounding box center [436, 295] width 418 height 21
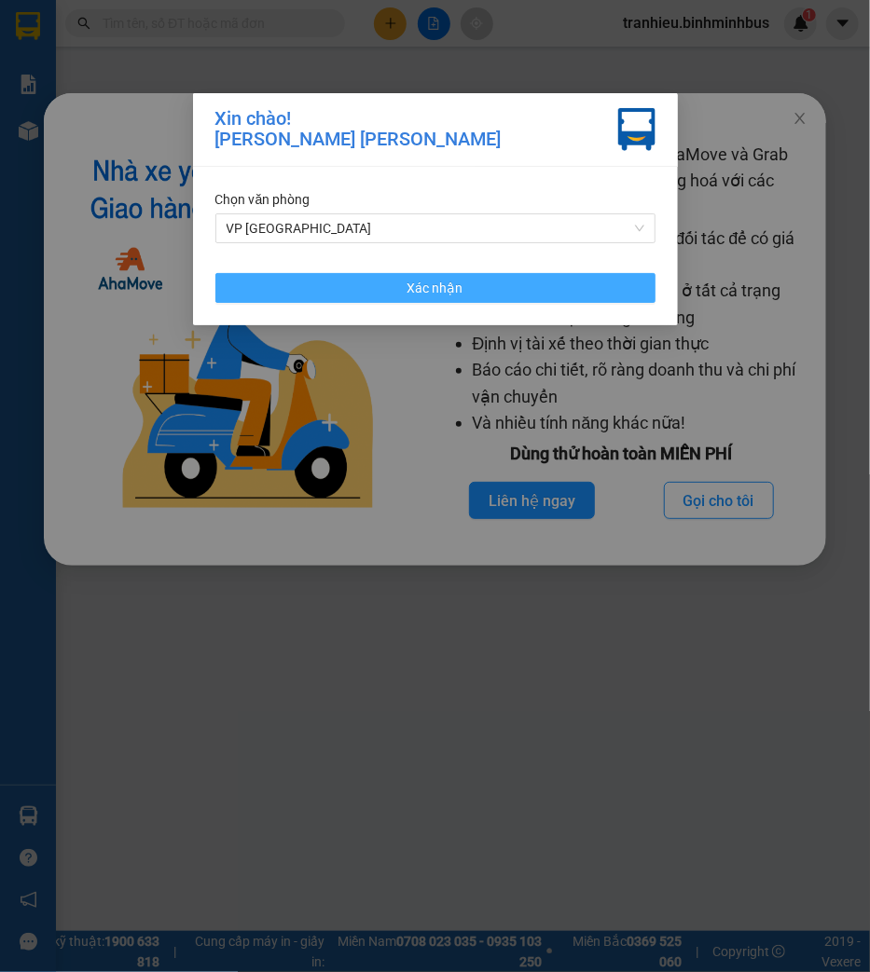
click at [475, 285] on button "Xác nhận" at bounding box center [435, 288] width 440 height 30
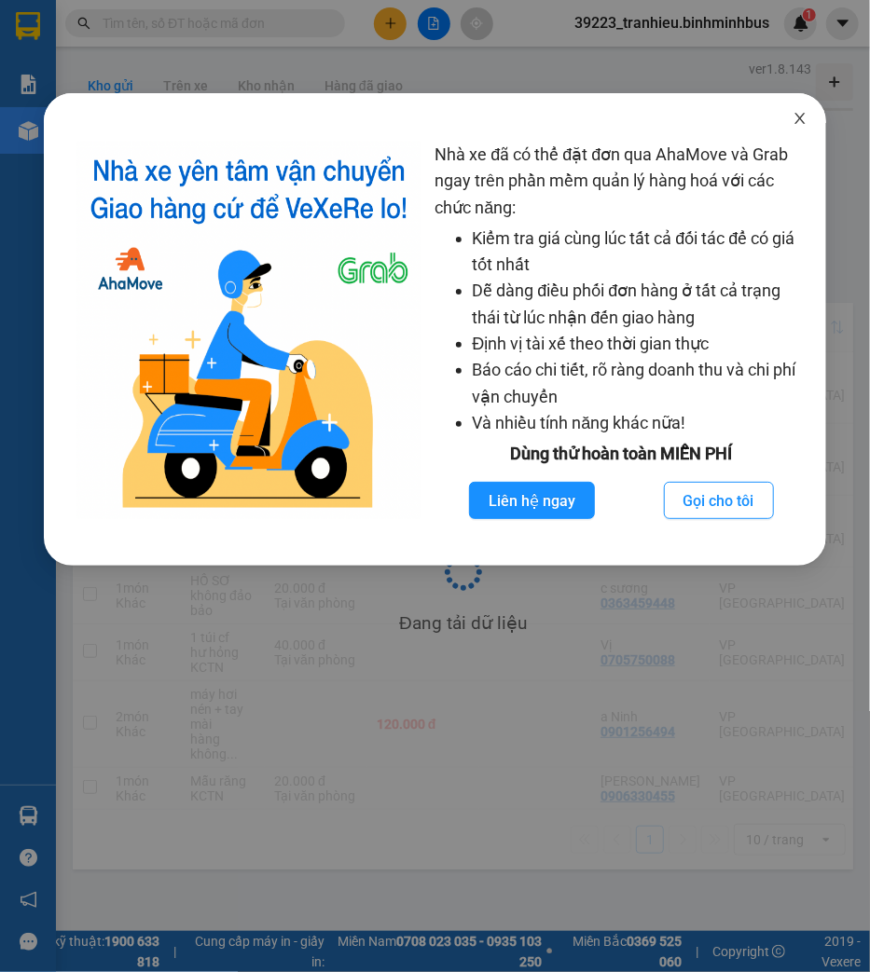
click at [805, 119] on icon "close" at bounding box center [799, 118] width 15 height 15
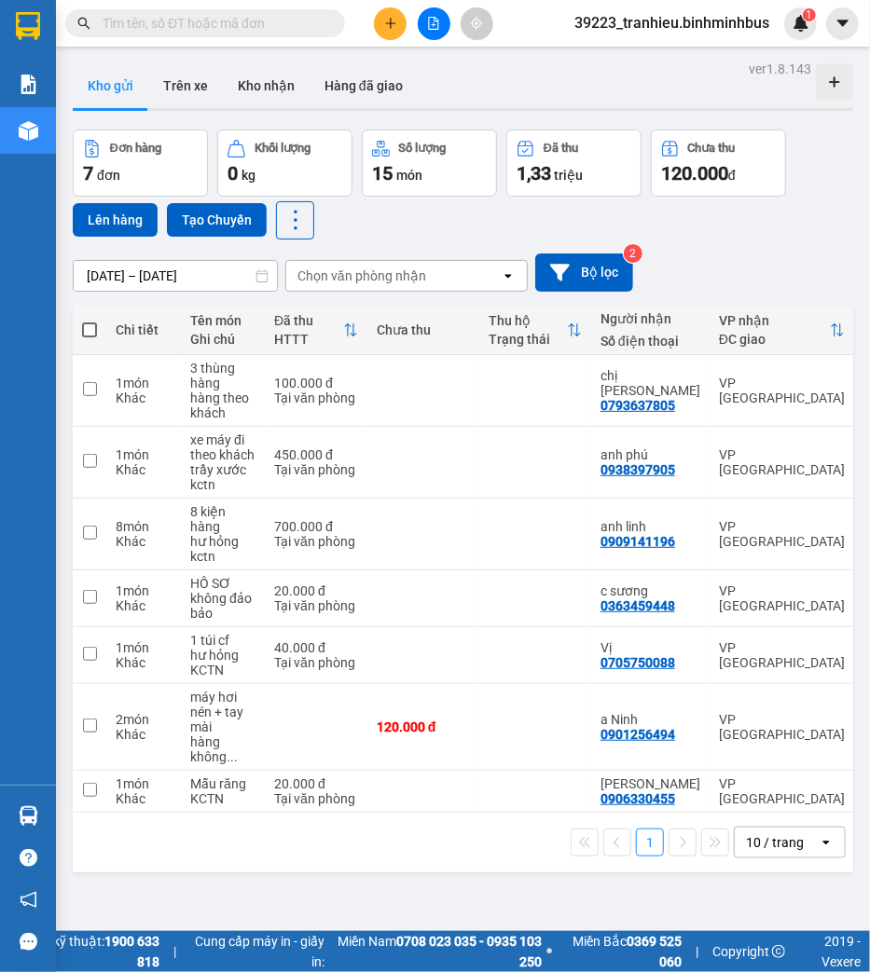
click at [158, 271] on input "[DATE] – [DATE]" at bounding box center [175, 276] width 203 height 30
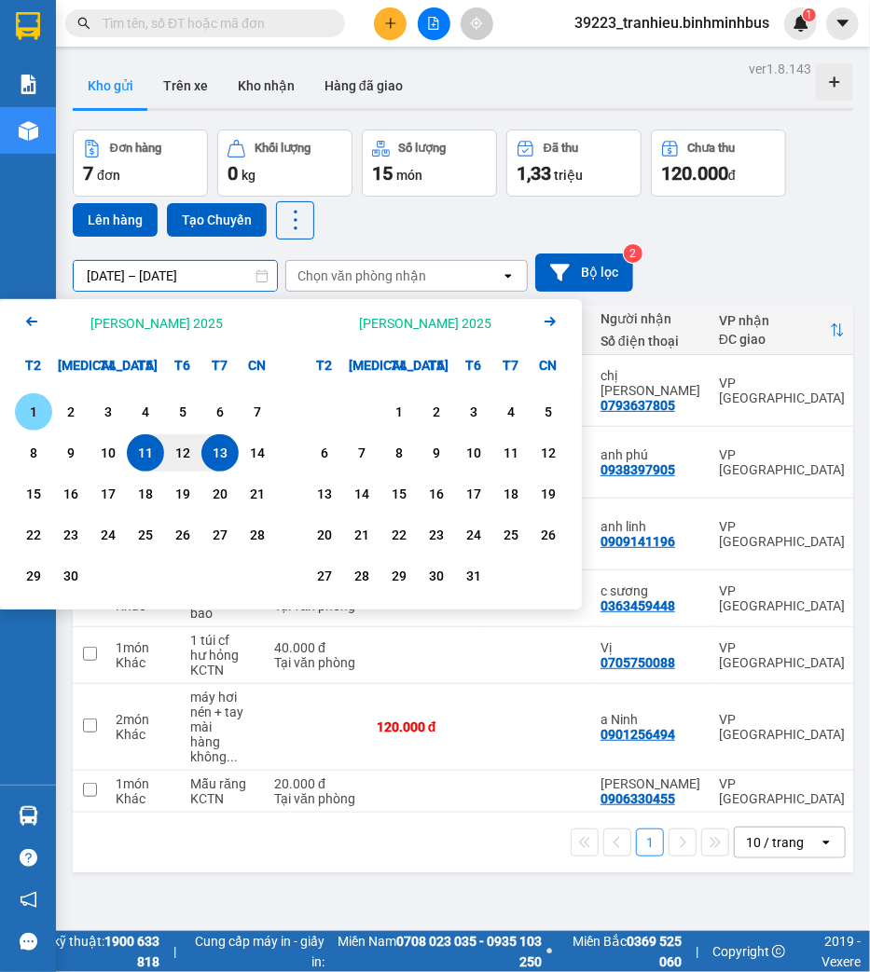
click at [37, 412] on div "1" at bounding box center [34, 412] width 26 height 22
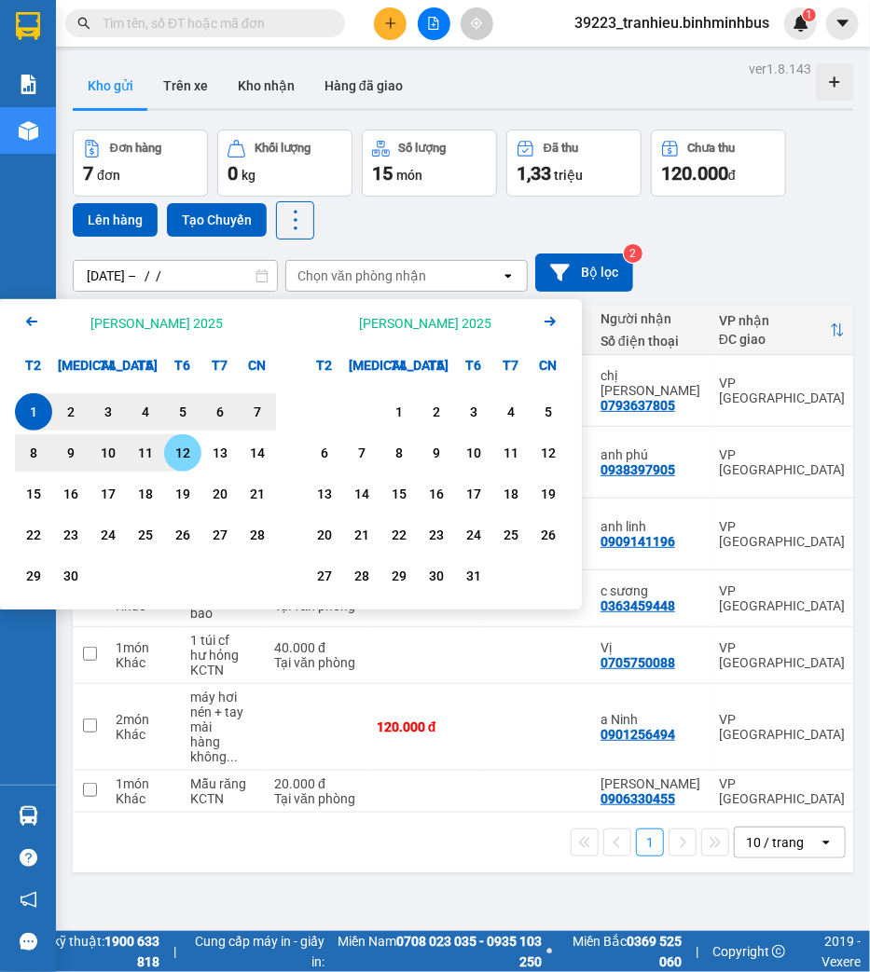
click at [191, 455] on div "12" at bounding box center [183, 453] width 26 height 22
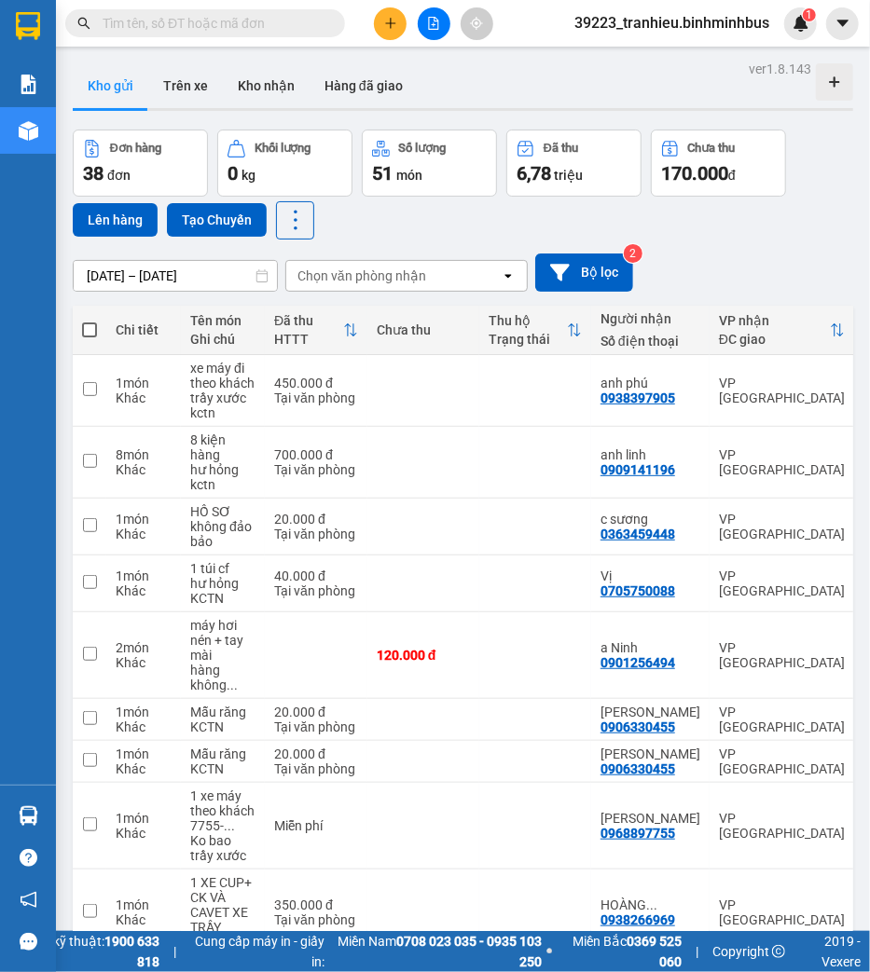
click at [410, 269] on div "Chọn văn phòng nhận" at bounding box center [361, 276] width 129 height 19
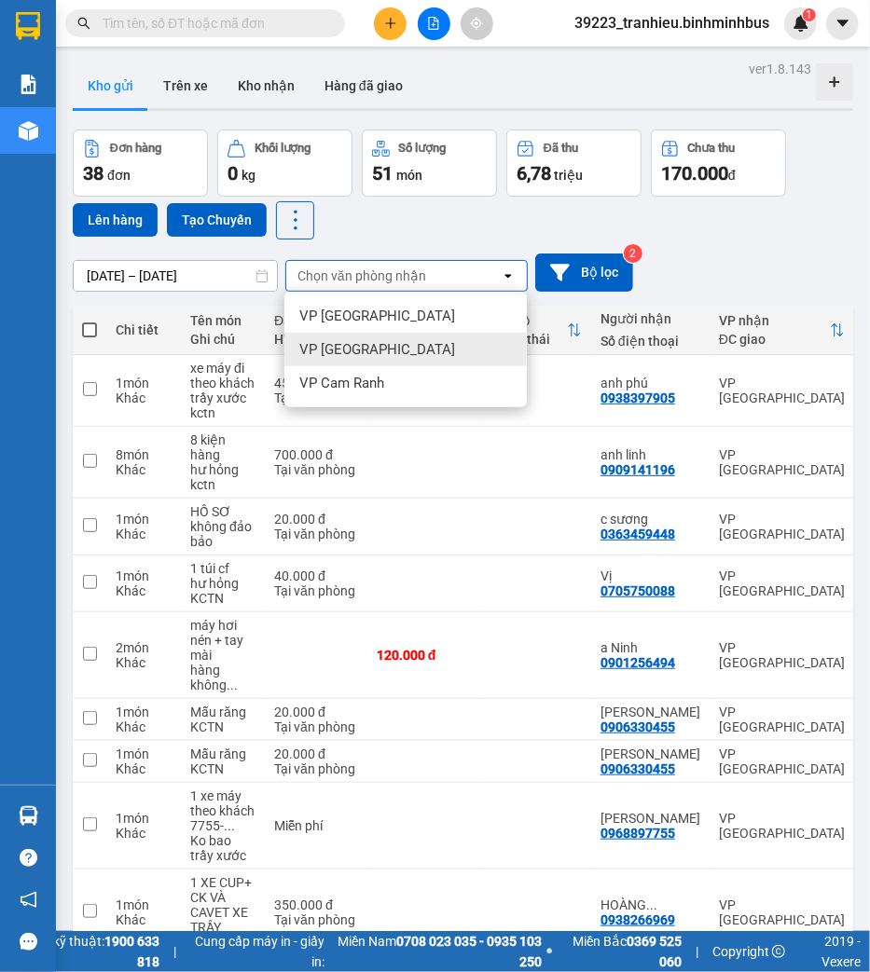
click at [357, 351] on span "VP [GEOGRAPHIC_DATA]" at bounding box center [377, 349] width 156 height 19
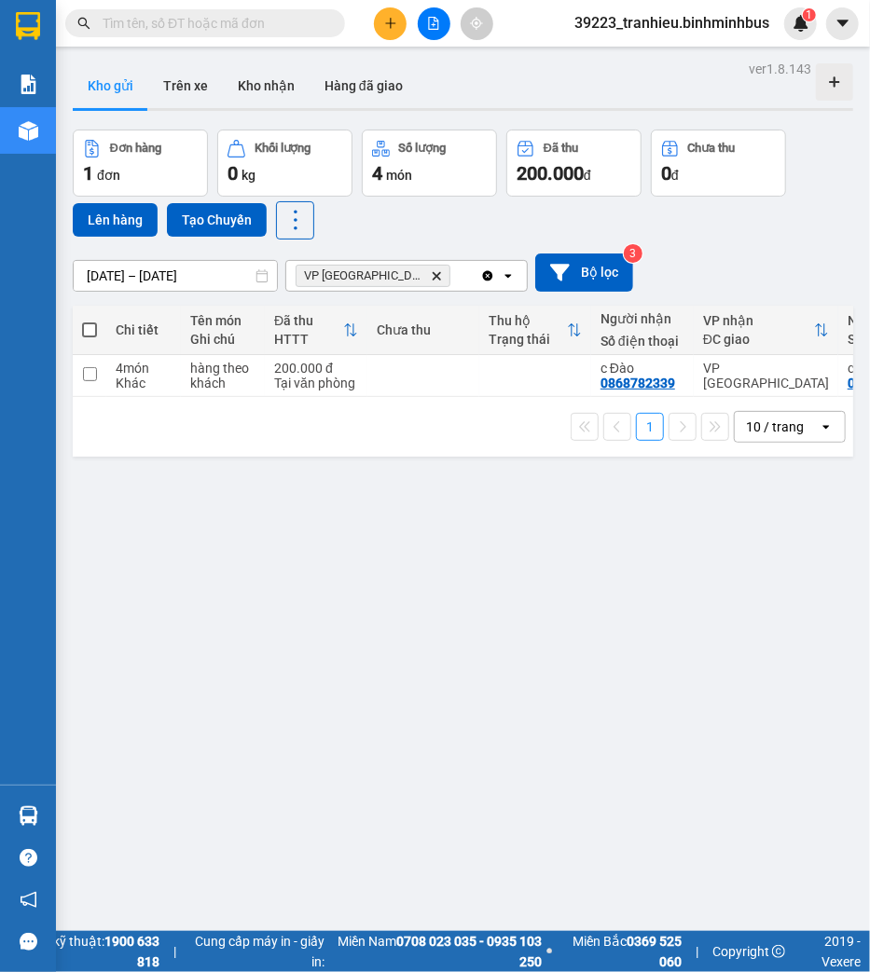
click at [402, 269] on span "VP [GEOGRAPHIC_DATA] Delete" at bounding box center [373, 276] width 155 height 22
click at [433, 274] on icon "VP Nha Trang, close by backspace" at bounding box center [437, 275] width 8 height 8
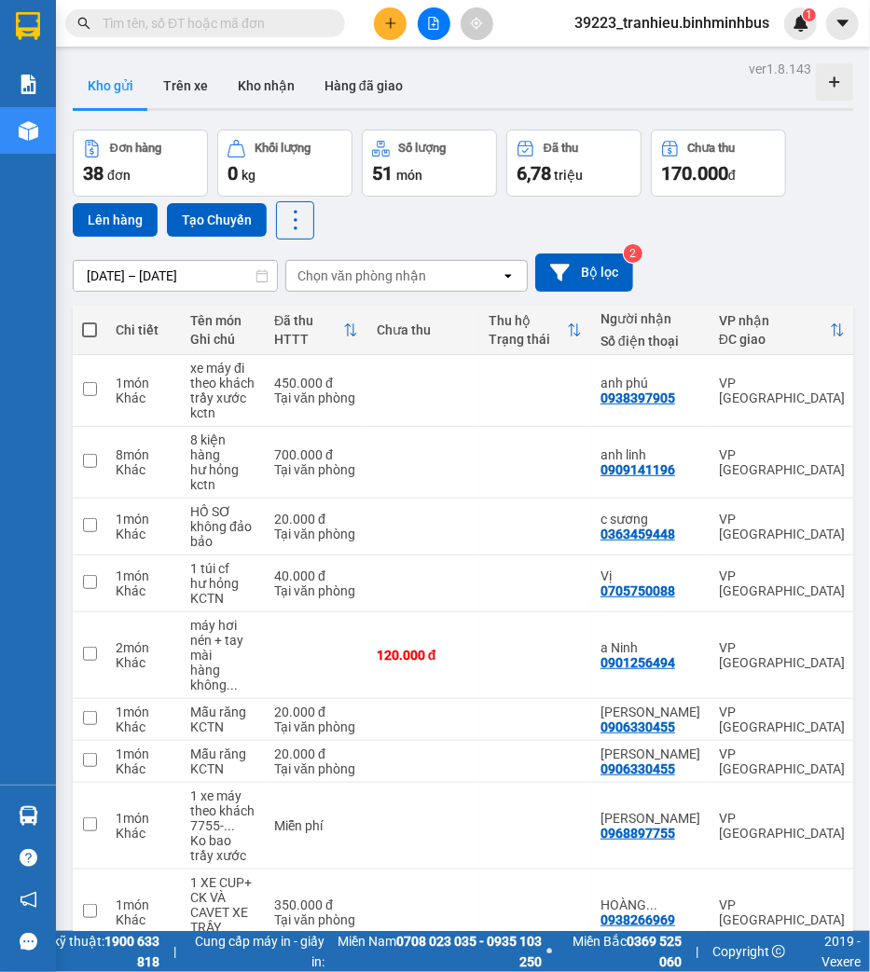
click at [398, 272] on div "Chọn văn phòng nhận" at bounding box center [361, 276] width 129 height 19
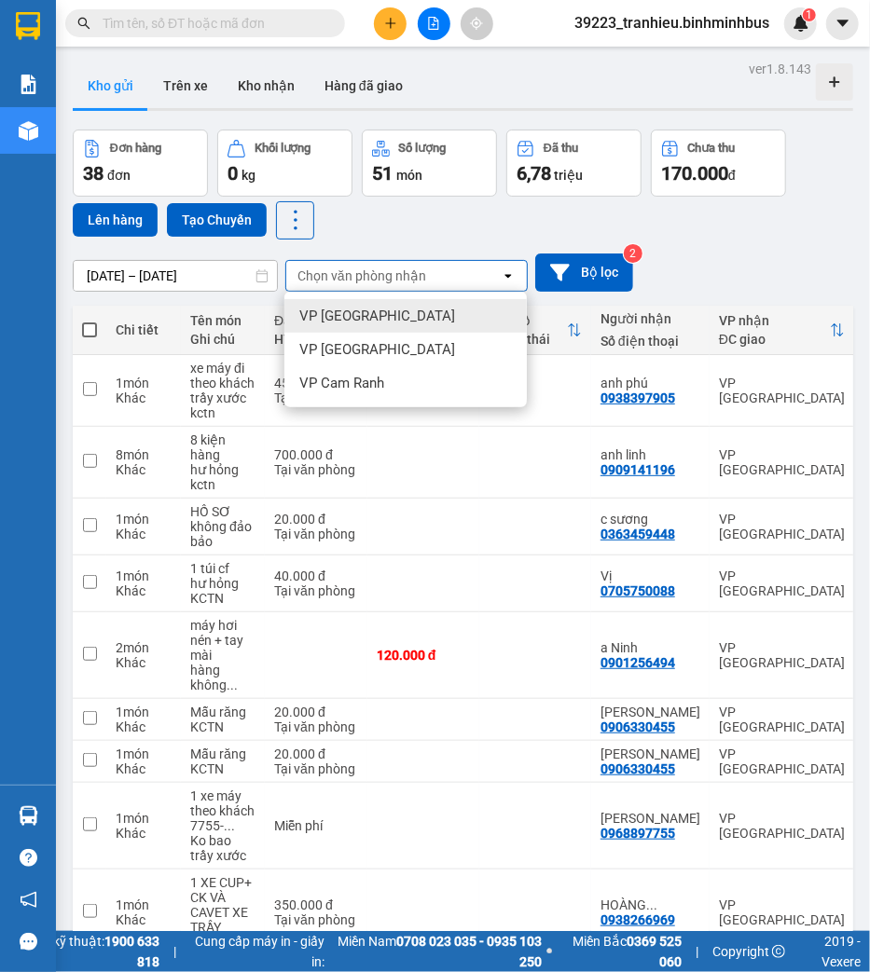
click at [365, 313] on span "VP [GEOGRAPHIC_DATA]" at bounding box center [377, 316] width 156 height 19
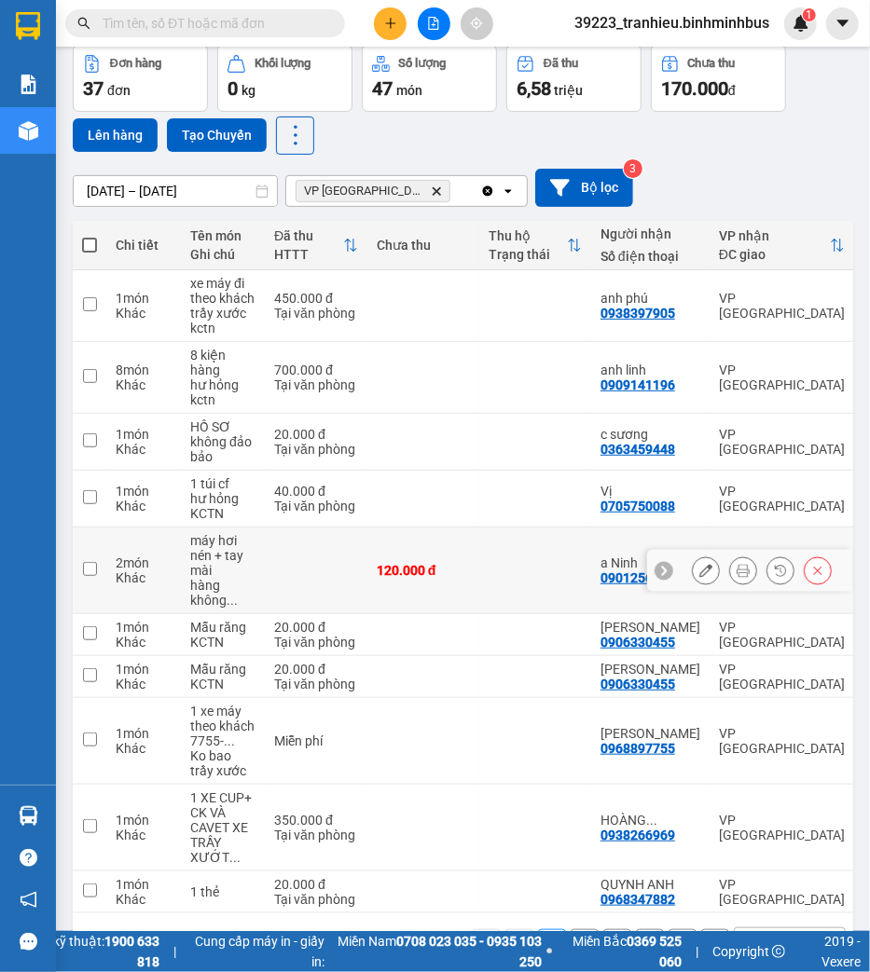
scroll to position [152, 0]
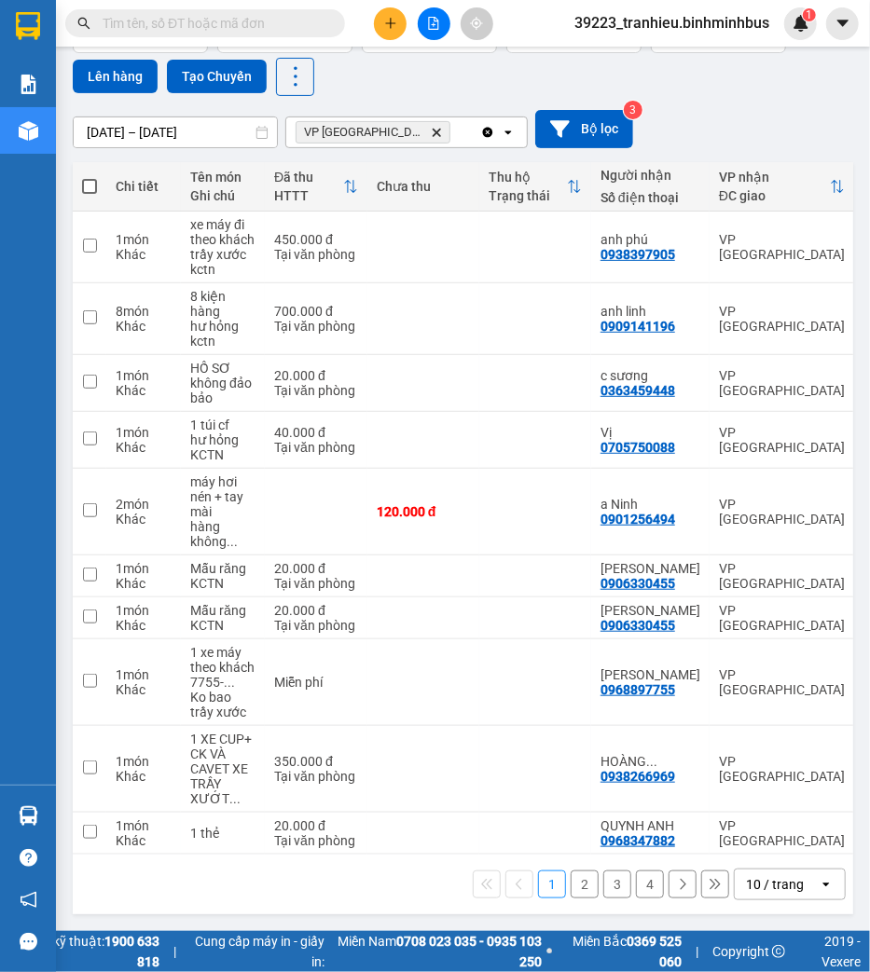
drag, startPoint x: 792, startPoint y: 884, endPoint x: 780, endPoint y: 876, distance: 14.2
click at [791, 884] on div "10 / trang" at bounding box center [777, 885] width 84 height 30
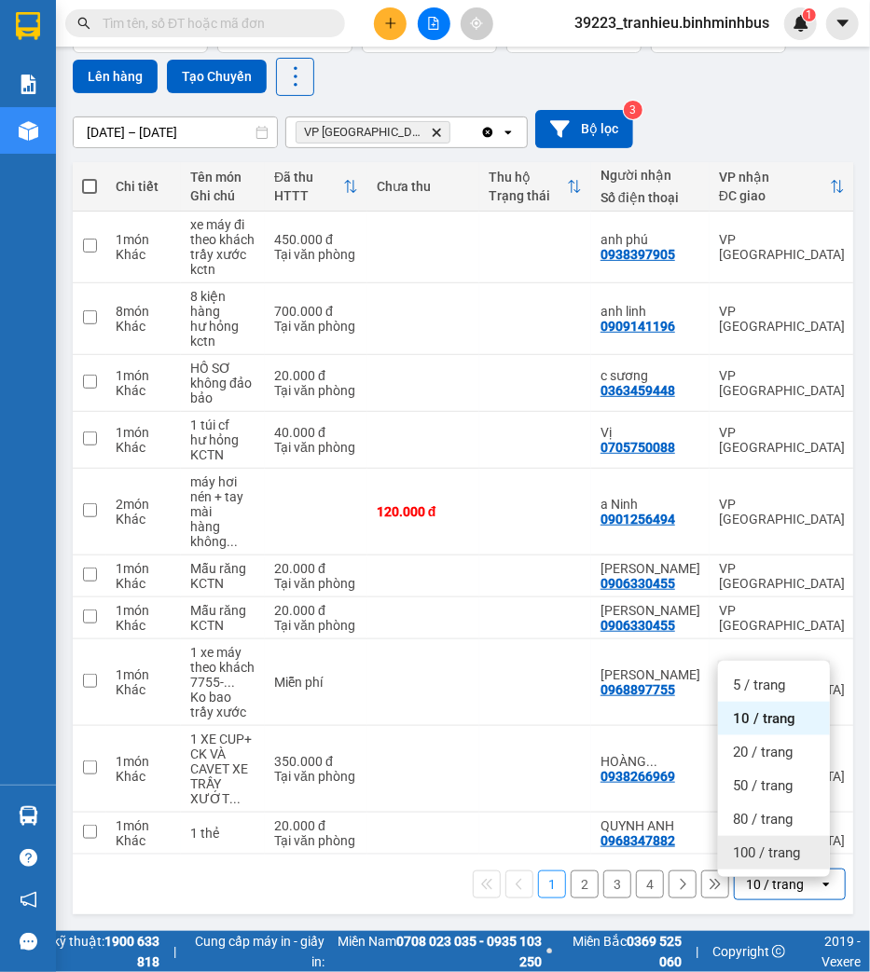
click at [744, 844] on span "100 / trang" at bounding box center [766, 853] width 67 height 19
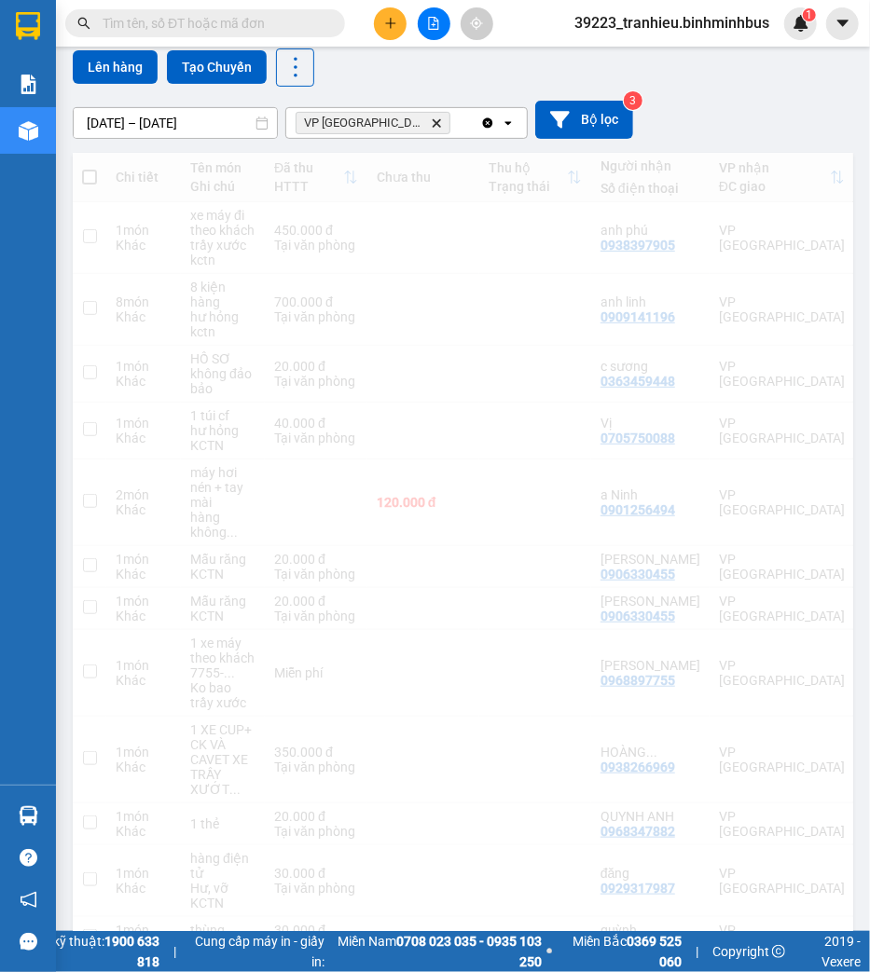
scroll to position [0, 0]
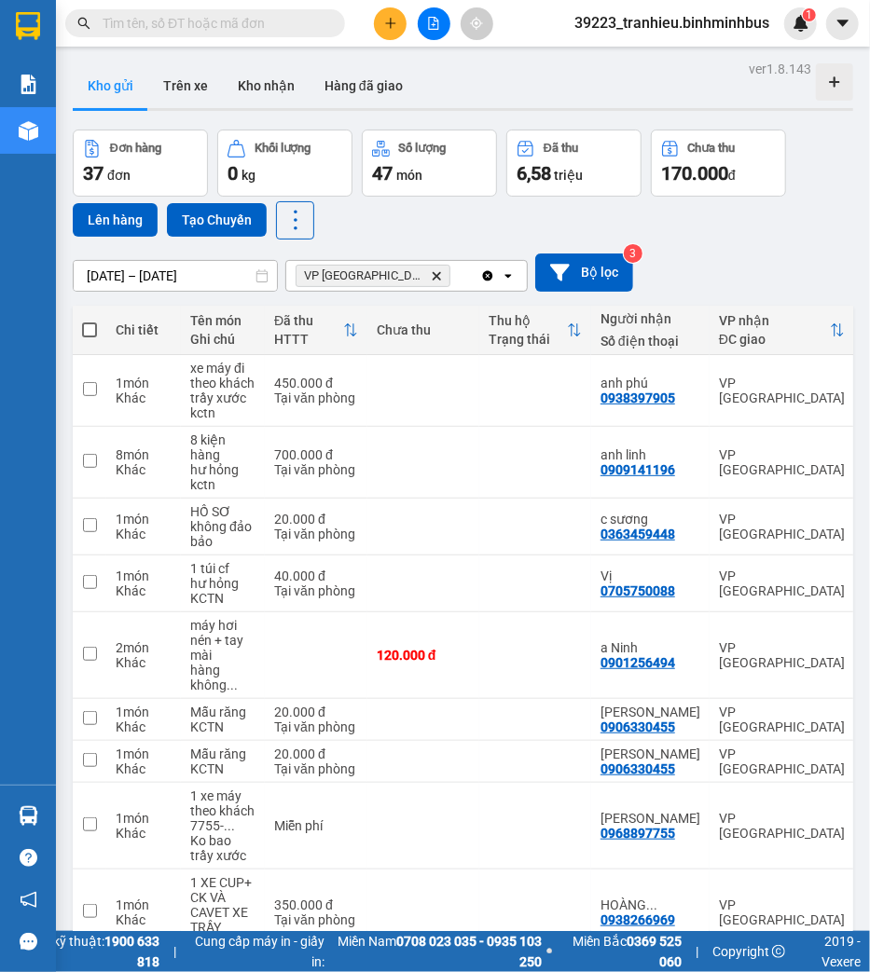
drag, startPoint x: 533, startPoint y: 215, endPoint x: 480, endPoint y: 215, distance: 53.1
click at [530, 215] on div "Đơn hàng 37 đơn Khối lượng 0 kg Số lượng 47 món Đã thu 6,58 triệu Chưa thu 170.…" at bounding box center [463, 185] width 780 height 110
click at [128, 280] on input "[DATE] – [DATE]" at bounding box center [175, 276] width 203 height 30
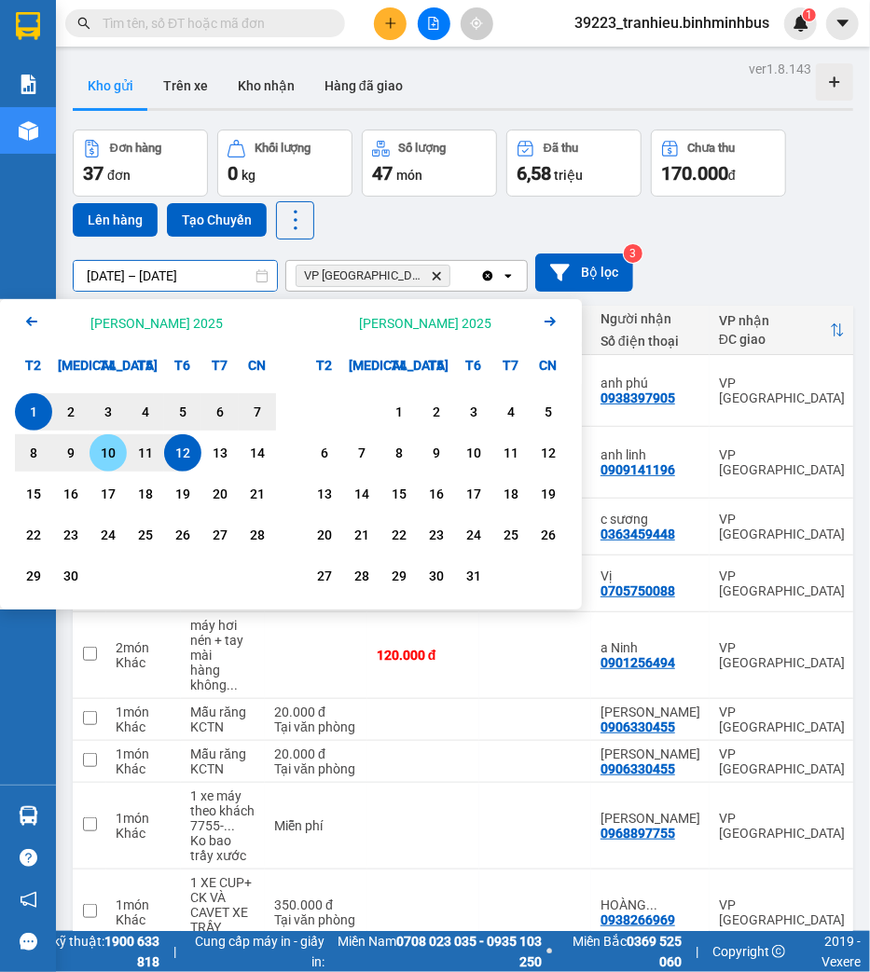
click at [100, 455] on div "10" at bounding box center [108, 453] width 26 height 22
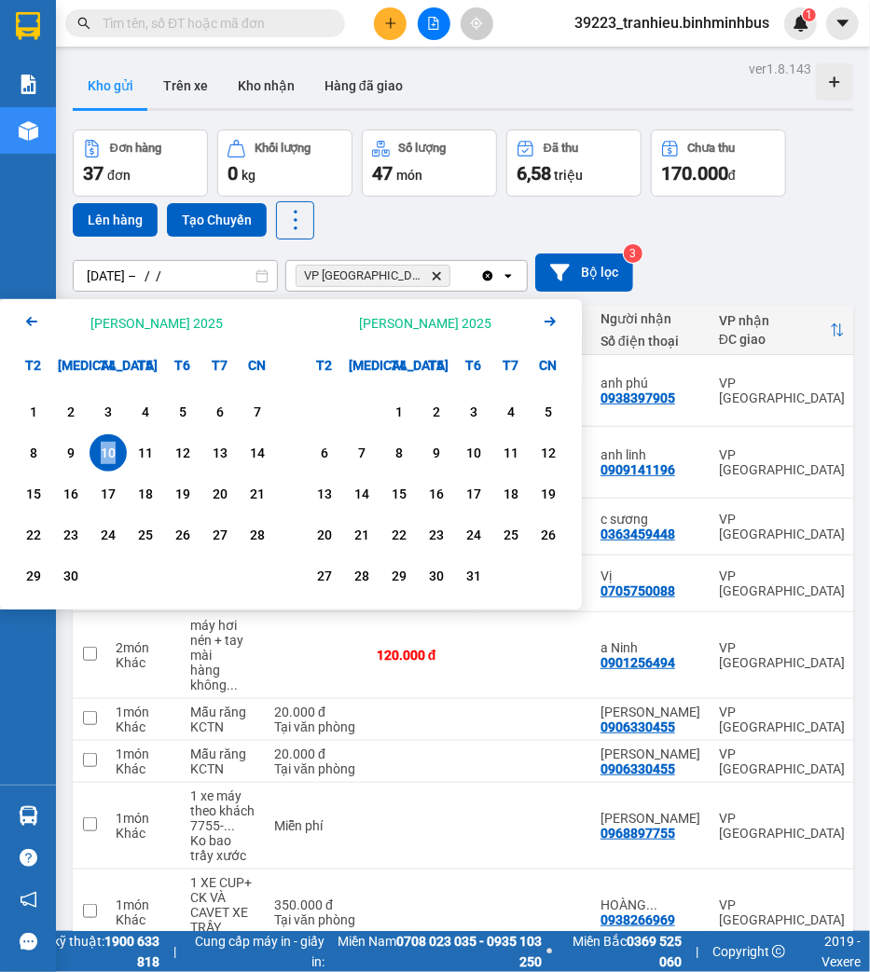
click at [100, 457] on div "10" at bounding box center [108, 453] width 26 height 22
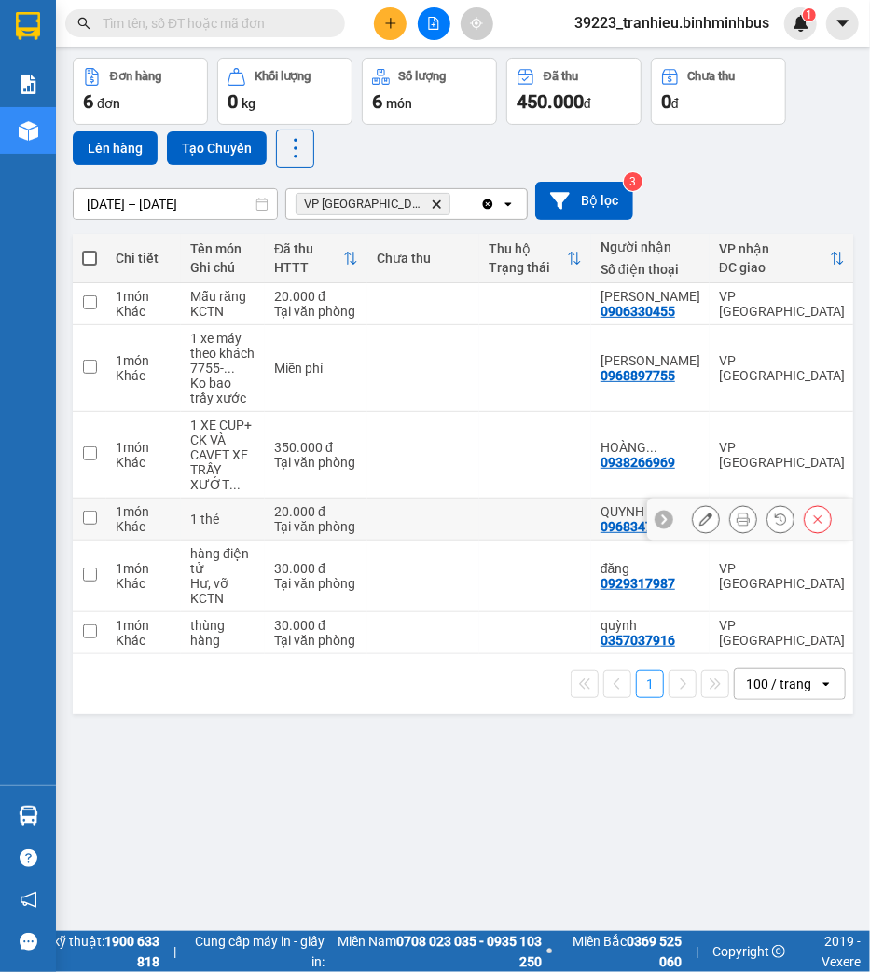
scroll to position [106, 0]
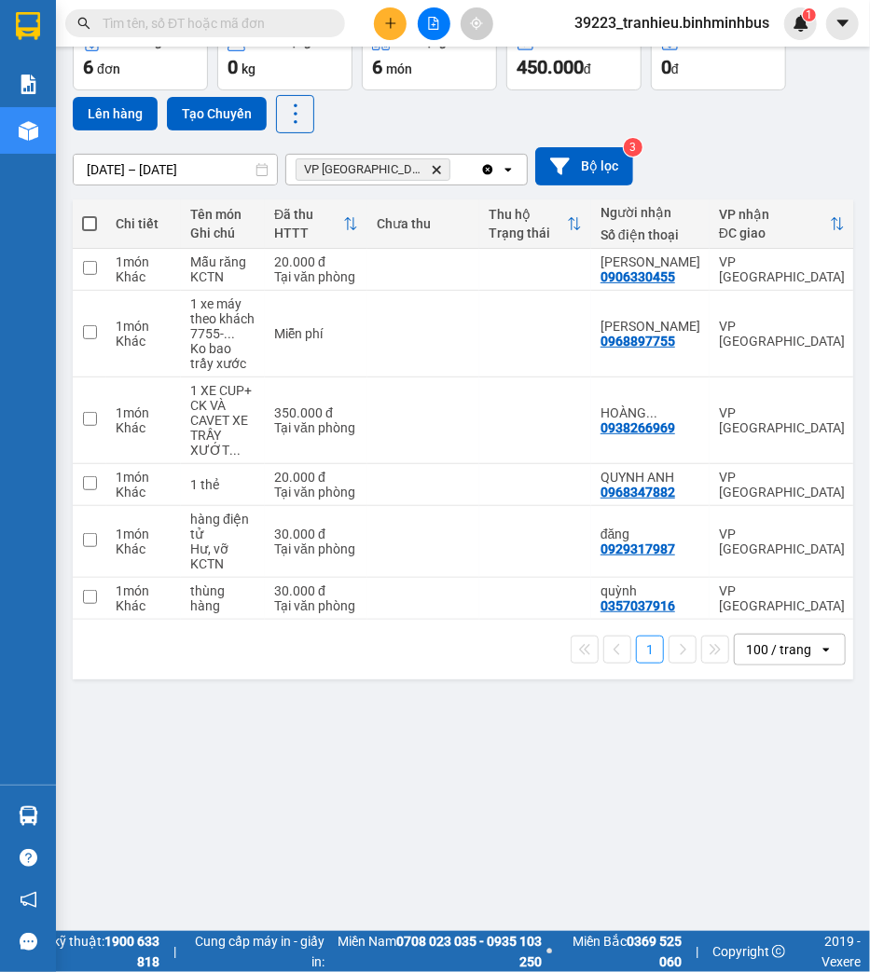
click at [725, 141] on div "[DATE] – [DATE] Press the down arrow key to interact with the calendar and sele…" at bounding box center [463, 166] width 780 height 66
drag, startPoint x: 581, startPoint y: 833, endPoint x: 569, endPoint y: 847, distance: 17.8
click at [581, 839] on div "ver 1.8.143 Kho gửi Trên xe [PERSON_NAME] Hàng đã [PERSON_NAME] hàng 6 đơn [PER…" at bounding box center [462, 436] width 795 height 972
click at [193, 163] on input "[DATE] – [DATE]" at bounding box center [175, 170] width 203 height 30
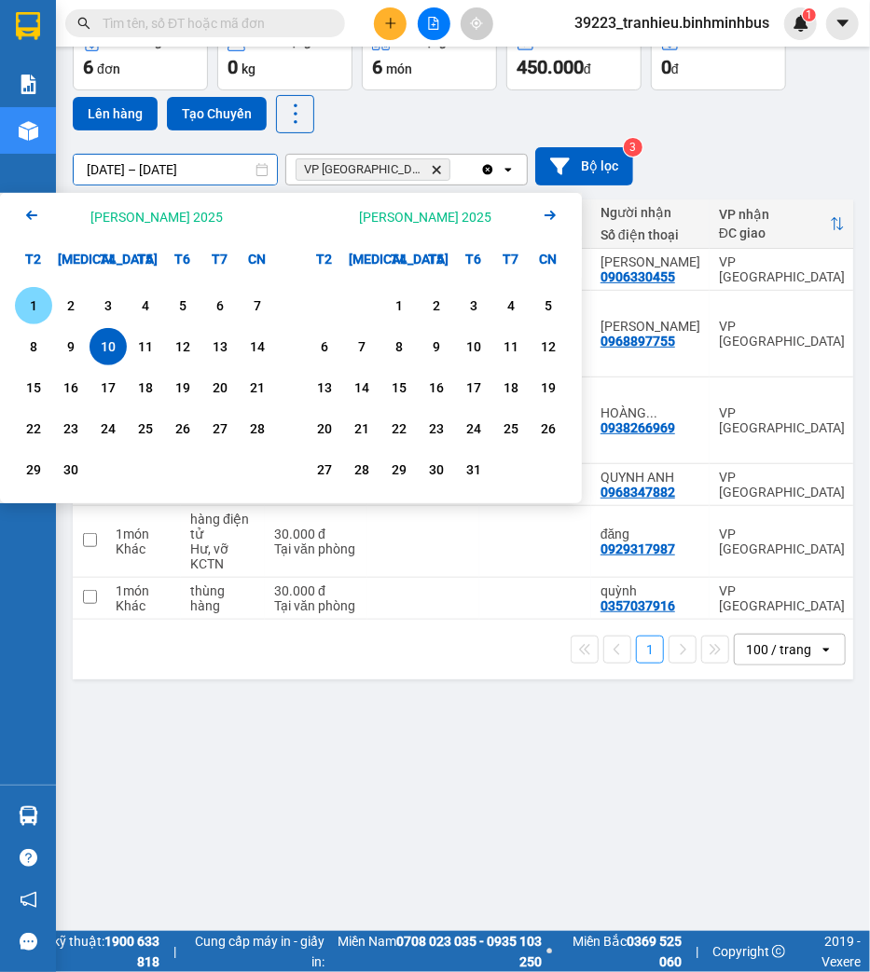
click at [37, 308] on div "1" at bounding box center [34, 306] width 26 height 22
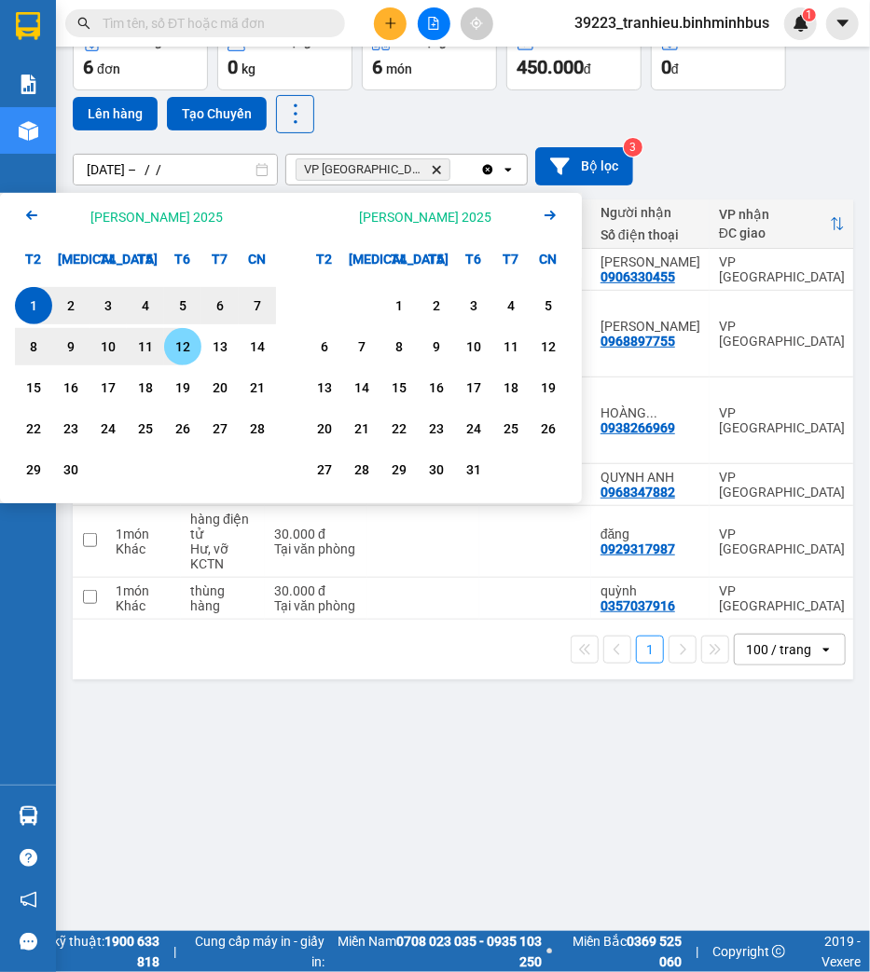
click at [187, 346] on div "12" at bounding box center [183, 347] width 26 height 22
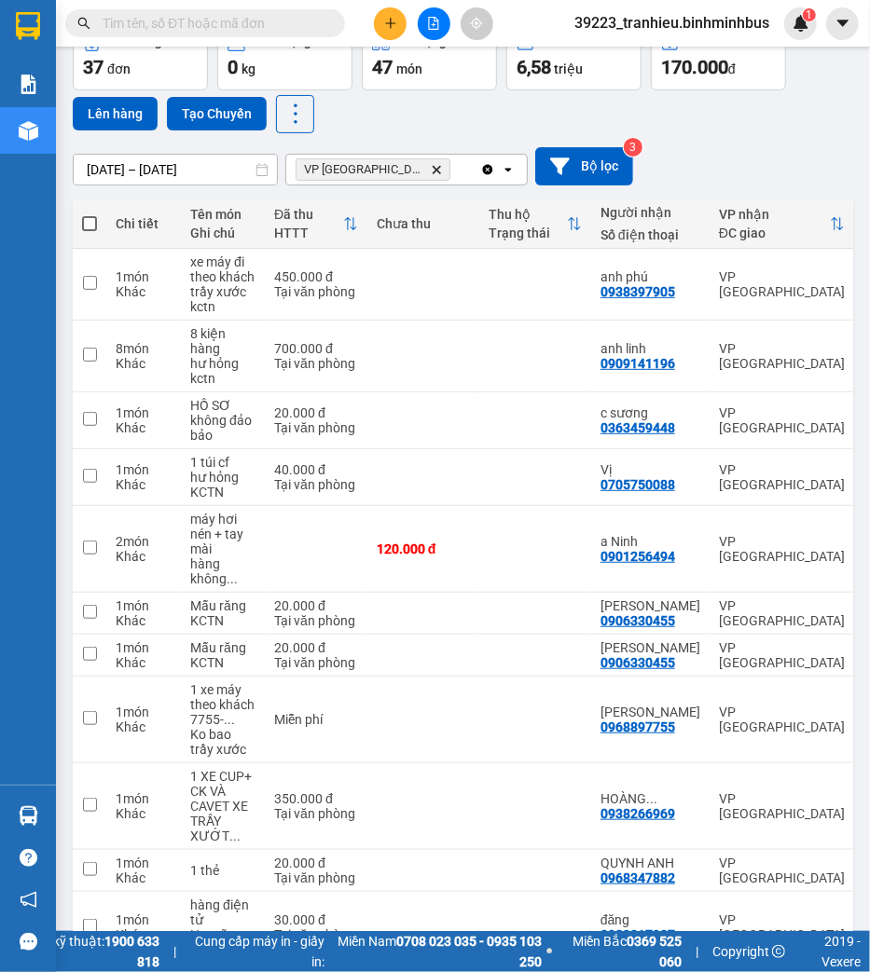
click at [193, 162] on input "[DATE] – [DATE]" at bounding box center [175, 170] width 203 height 30
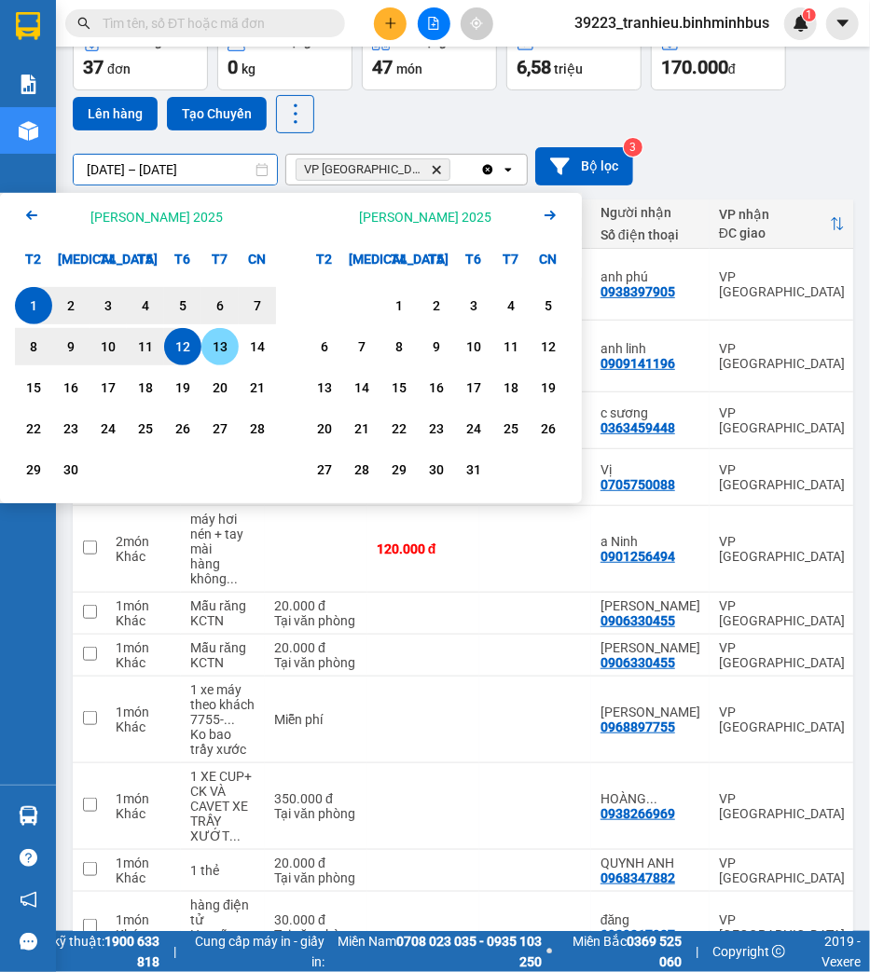
click at [233, 346] on div "13" at bounding box center [219, 346] width 37 height 37
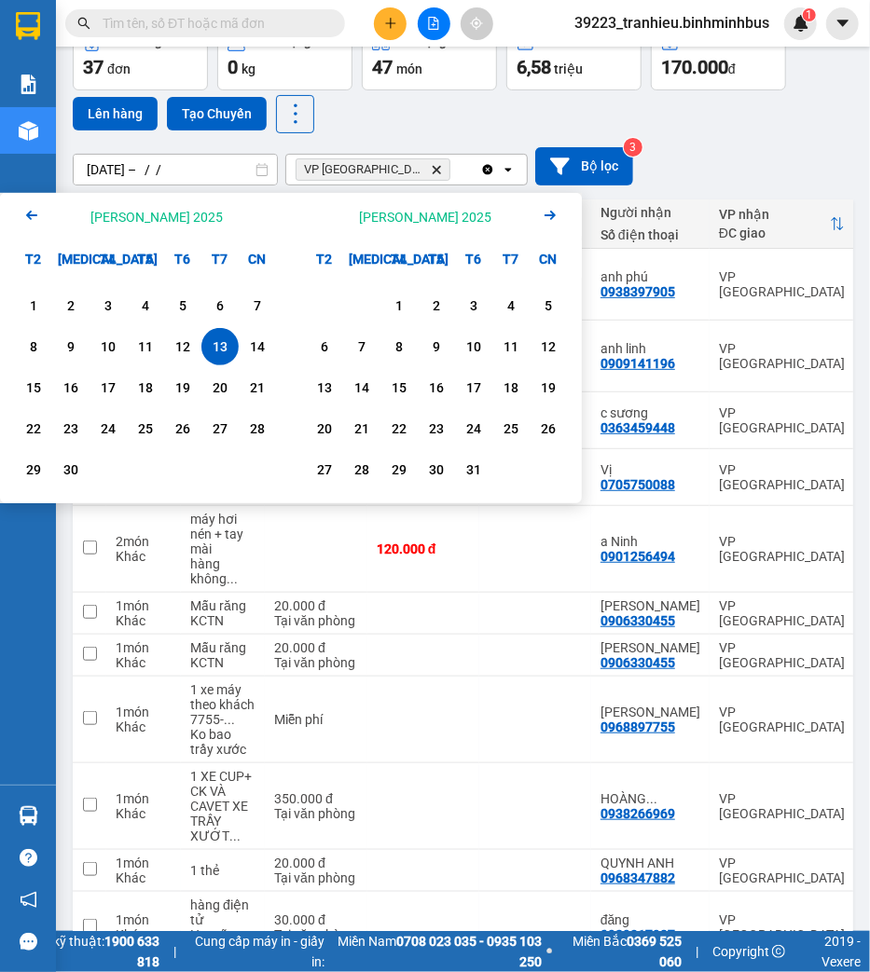
click at [221, 346] on div "13" at bounding box center [220, 347] width 26 height 22
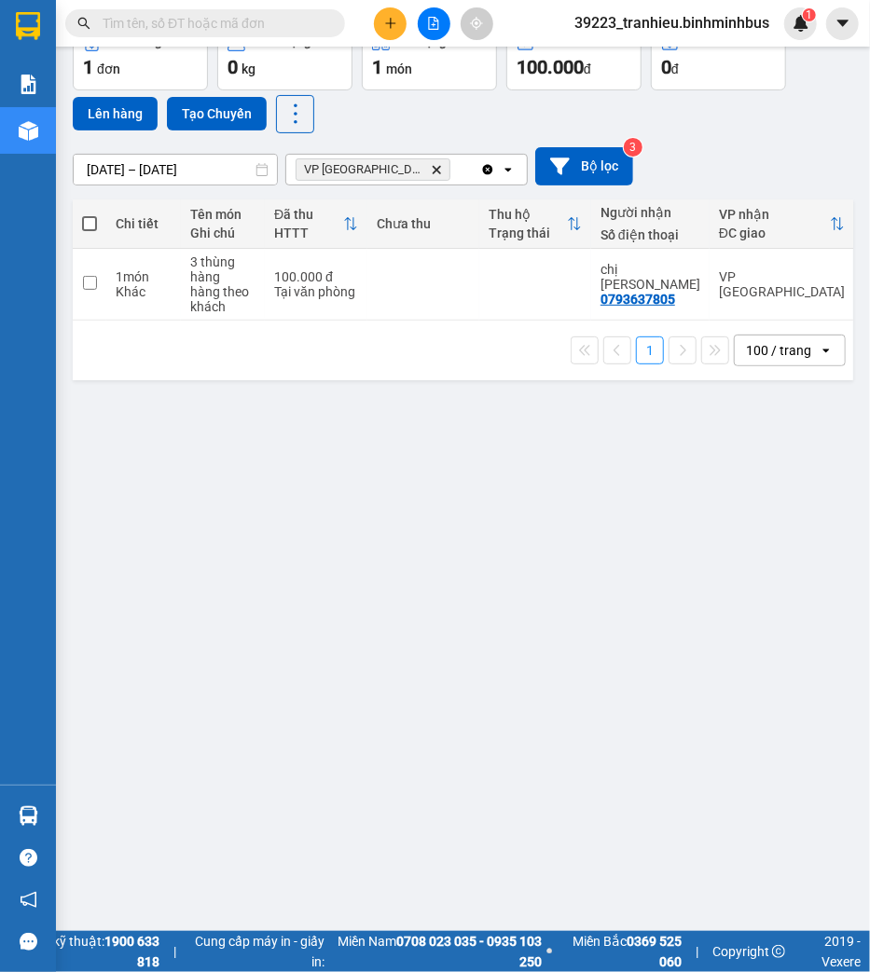
click at [146, 168] on input "[DATE] – [DATE]" at bounding box center [175, 170] width 203 height 30
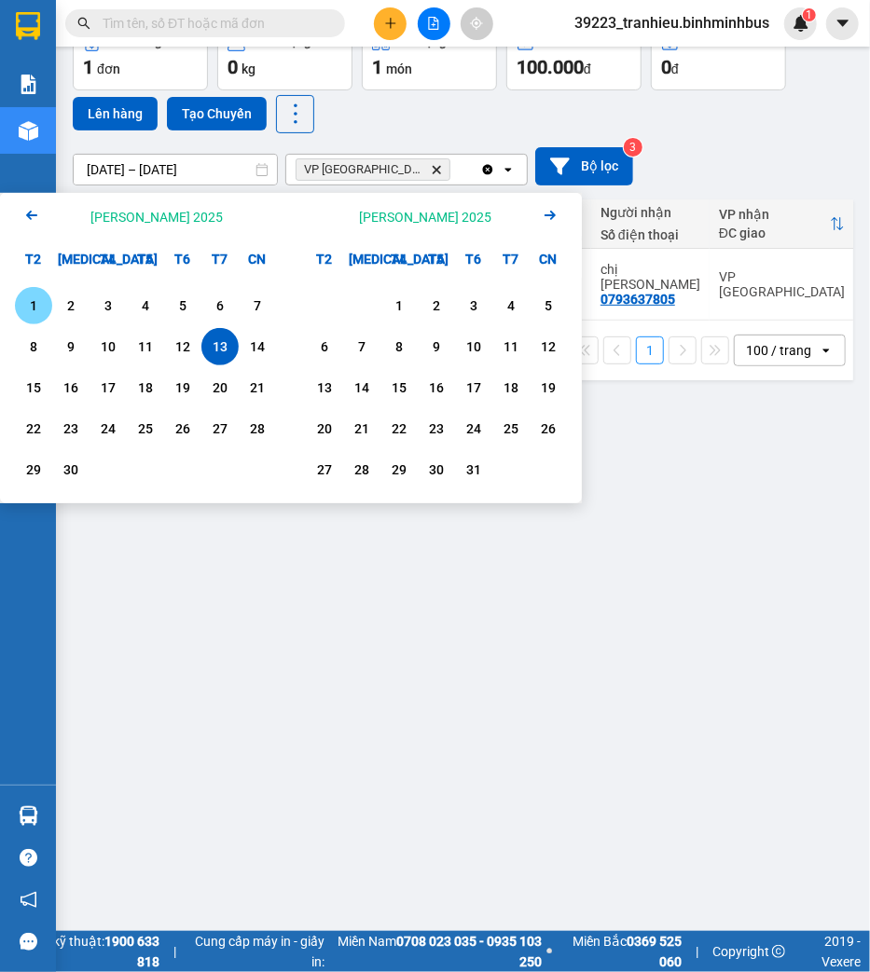
click at [47, 308] on div "1" at bounding box center [33, 305] width 37 height 37
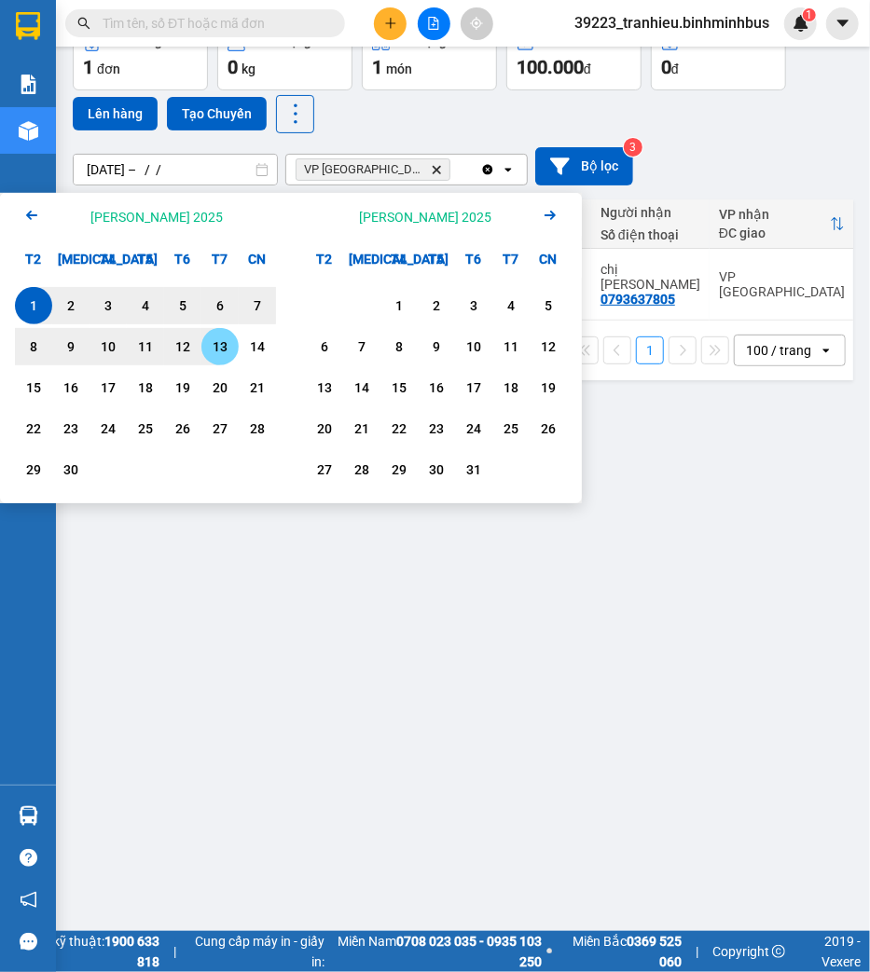
click at [214, 349] on div "13" at bounding box center [220, 347] width 26 height 22
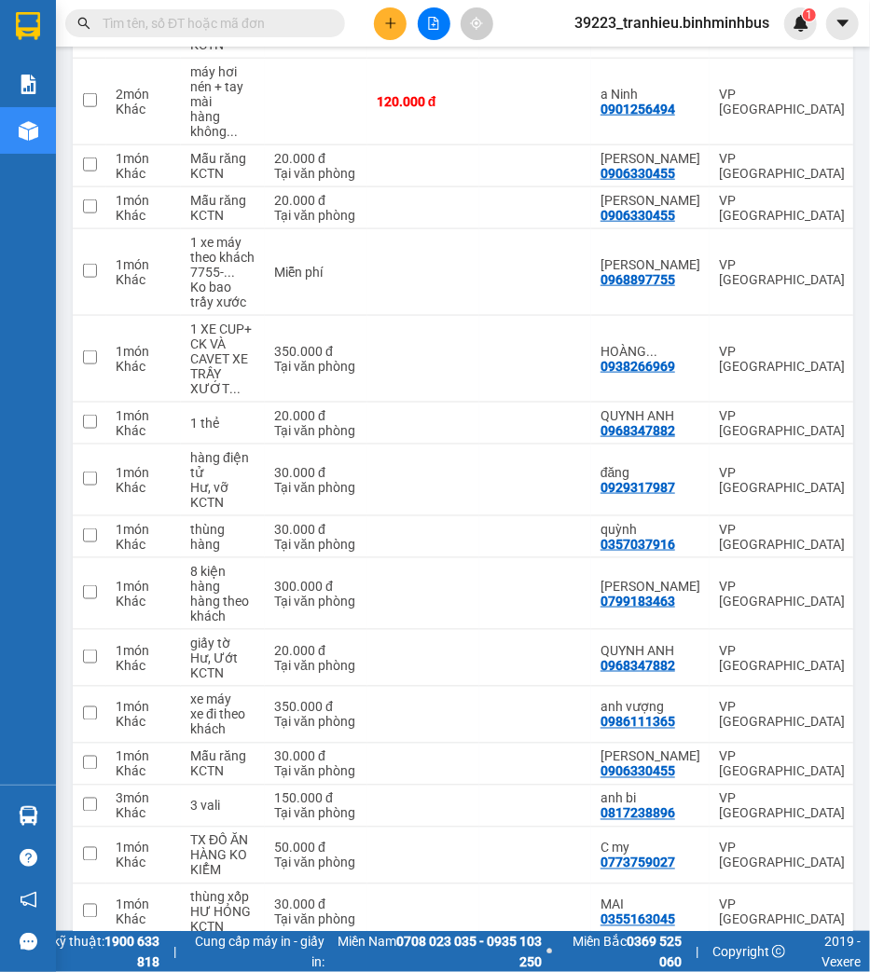
scroll to position [0, 0]
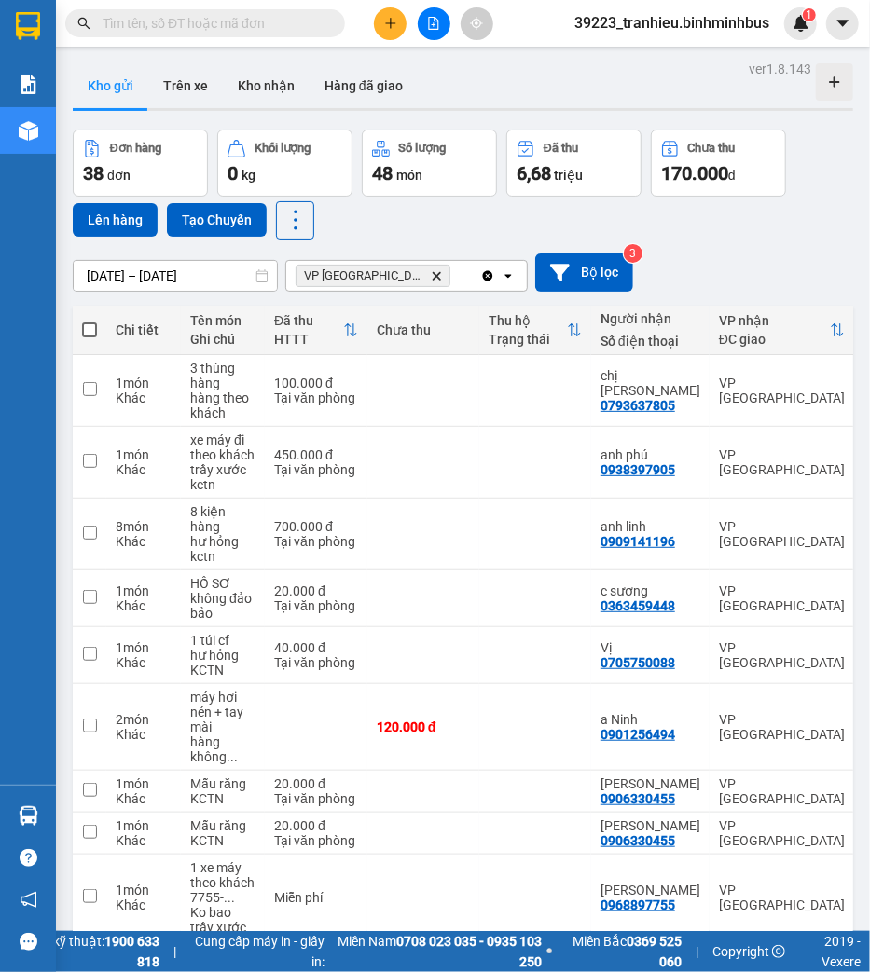
drag, startPoint x: 467, startPoint y: 227, endPoint x: 266, endPoint y: 239, distance: 201.7
click at [468, 226] on div "Đơn hàng 38 đơn [PERSON_NAME] 0 kg Số [PERSON_NAME] 48 món Đã thu 6,68 [PERSON_…" at bounding box center [463, 185] width 780 height 110
click at [91, 276] on input "[DATE] – [DATE]" at bounding box center [175, 276] width 203 height 30
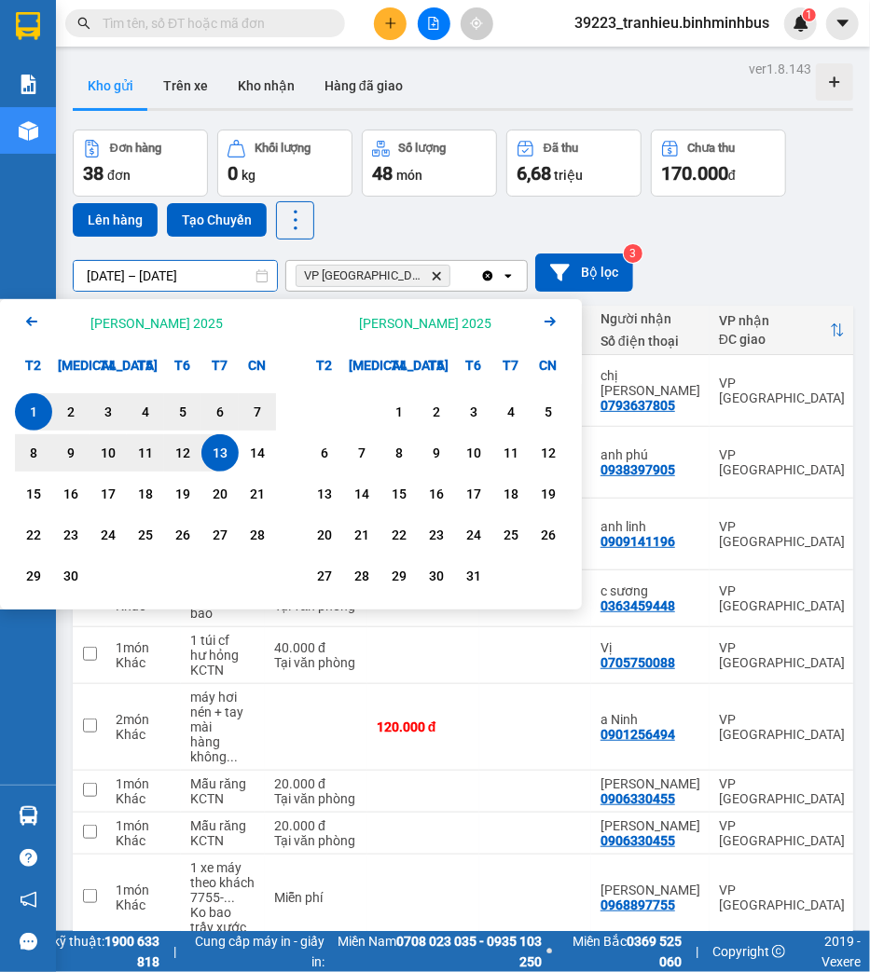
click at [38, 413] on div "1" at bounding box center [34, 412] width 26 height 22
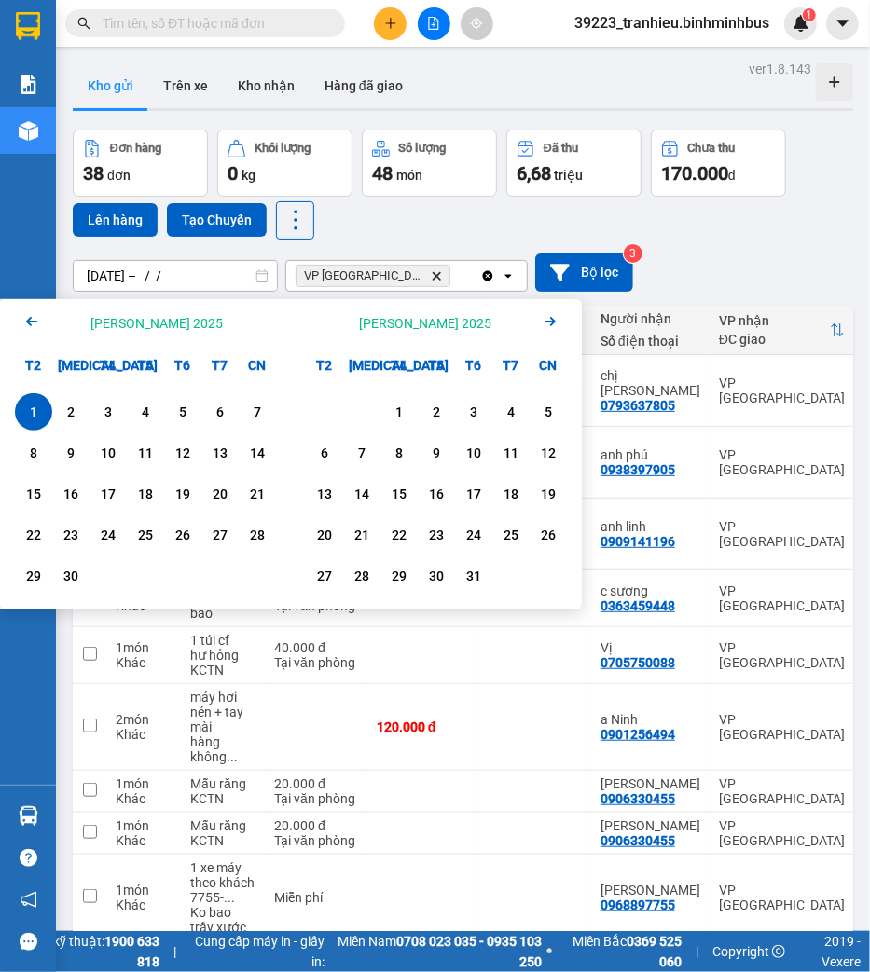
click at [24, 417] on div "1" at bounding box center [34, 412] width 26 height 22
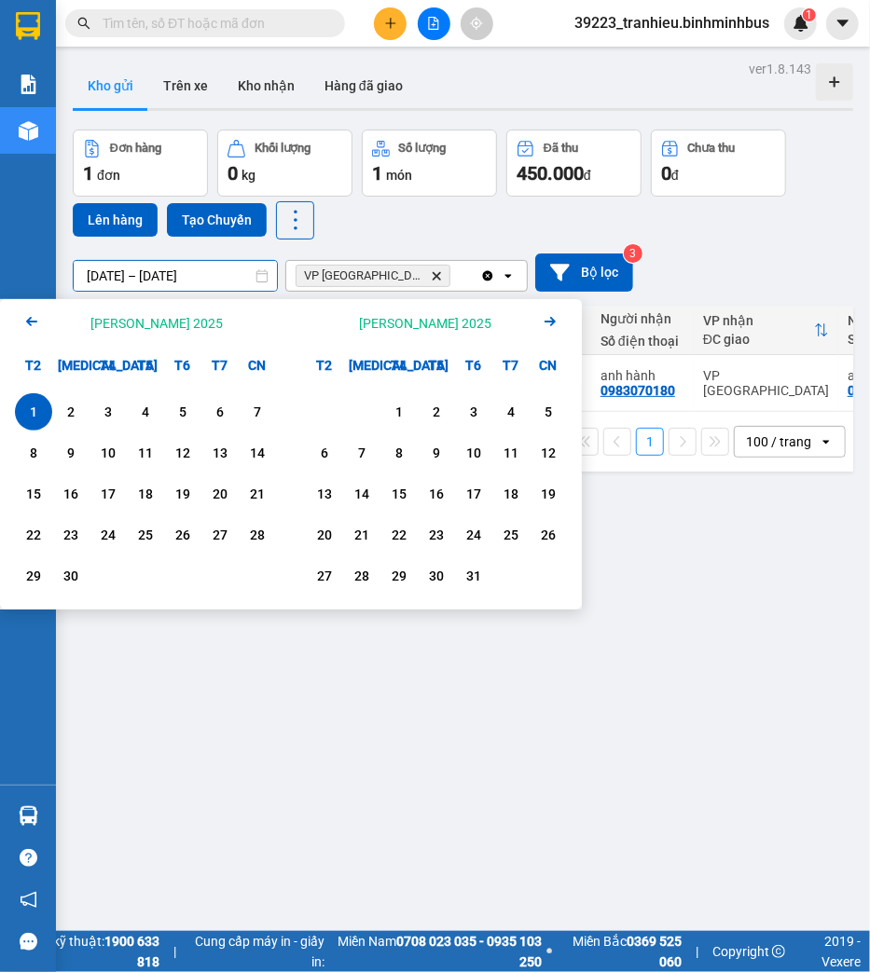
click at [119, 276] on input "[DATE] – [DATE]" at bounding box center [175, 276] width 203 height 30
click at [66, 413] on div "2" at bounding box center [71, 412] width 26 height 22
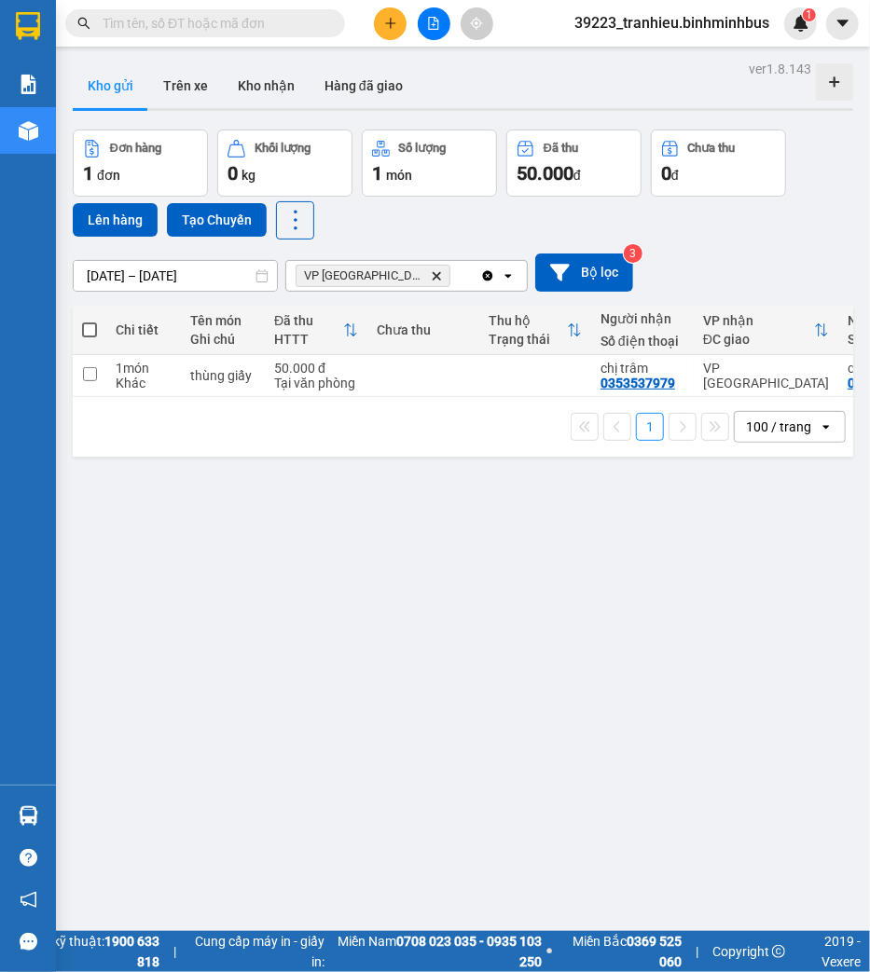
click at [171, 276] on input "[DATE] – [DATE]" at bounding box center [175, 276] width 203 height 30
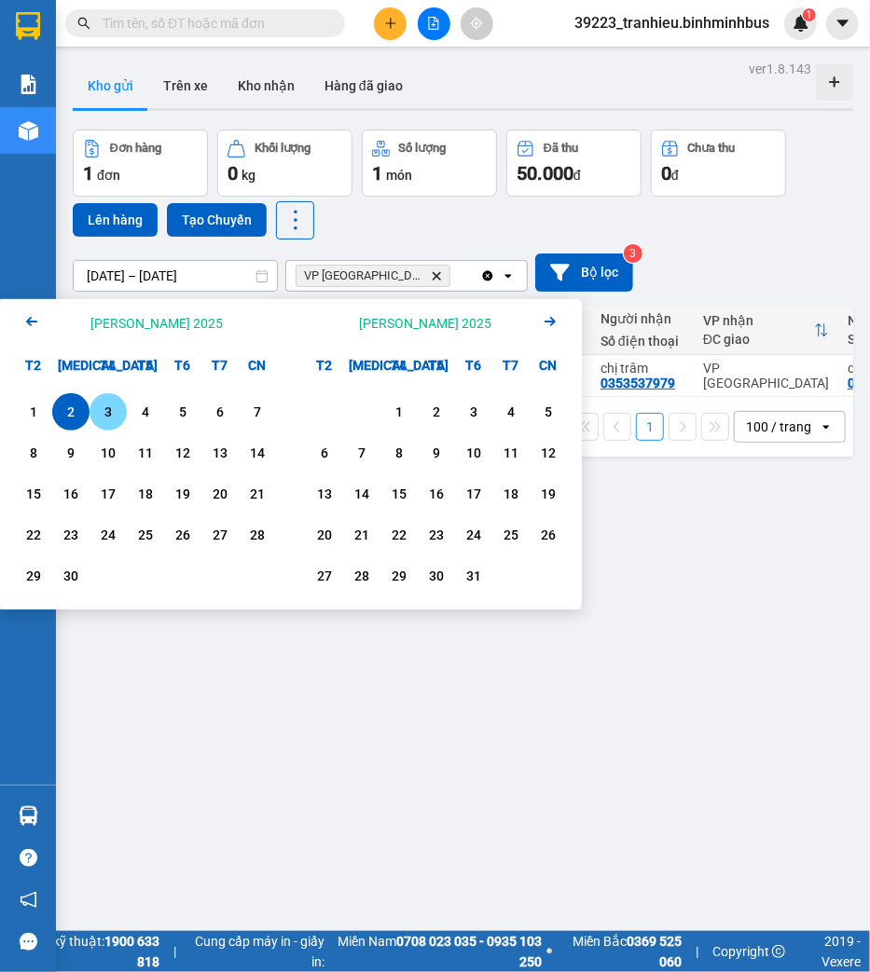
click at [107, 410] on div "3" at bounding box center [108, 412] width 26 height 22
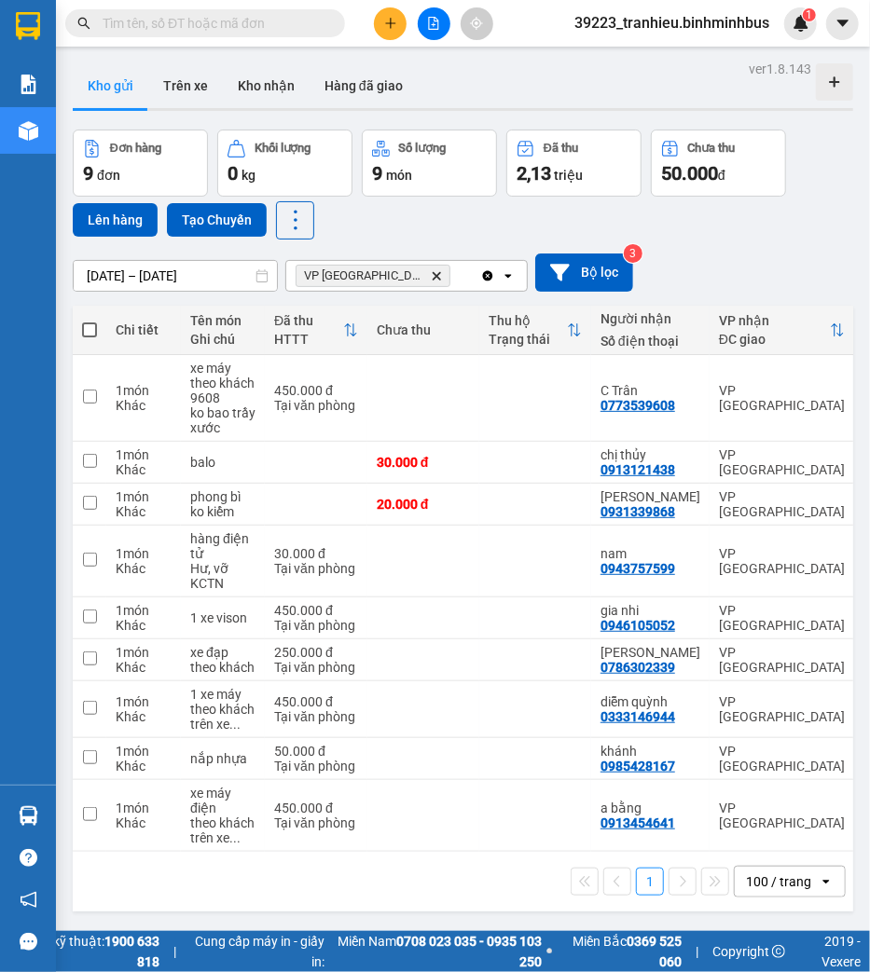
click at [452, 245] on div "[DATE] – [DATE] Press the down arrow key to interact with the calendar and sele…" at bounding box center [463, 273] width 780 height 66
click at [211, 282] on input "[DATE] – [DATE]" at bounding box center [175, 276] width 203 height 30
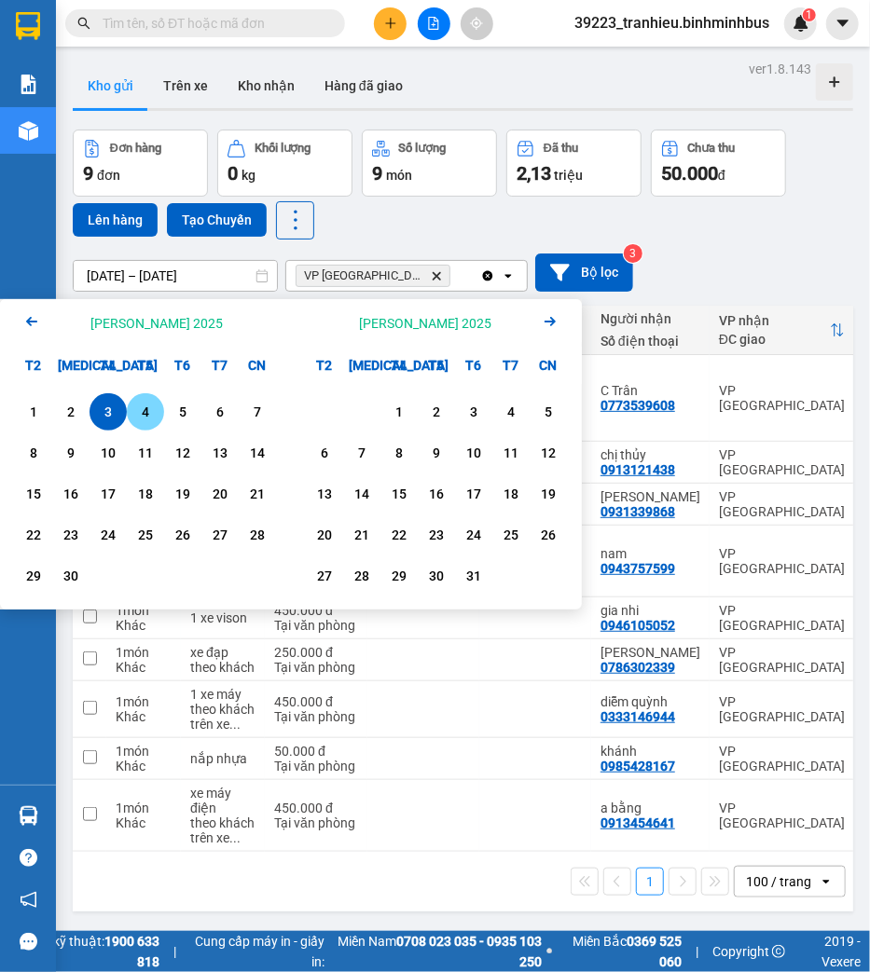
click at [142, 406] on div "4" at bounding box center [145, 412] width 26 height 22
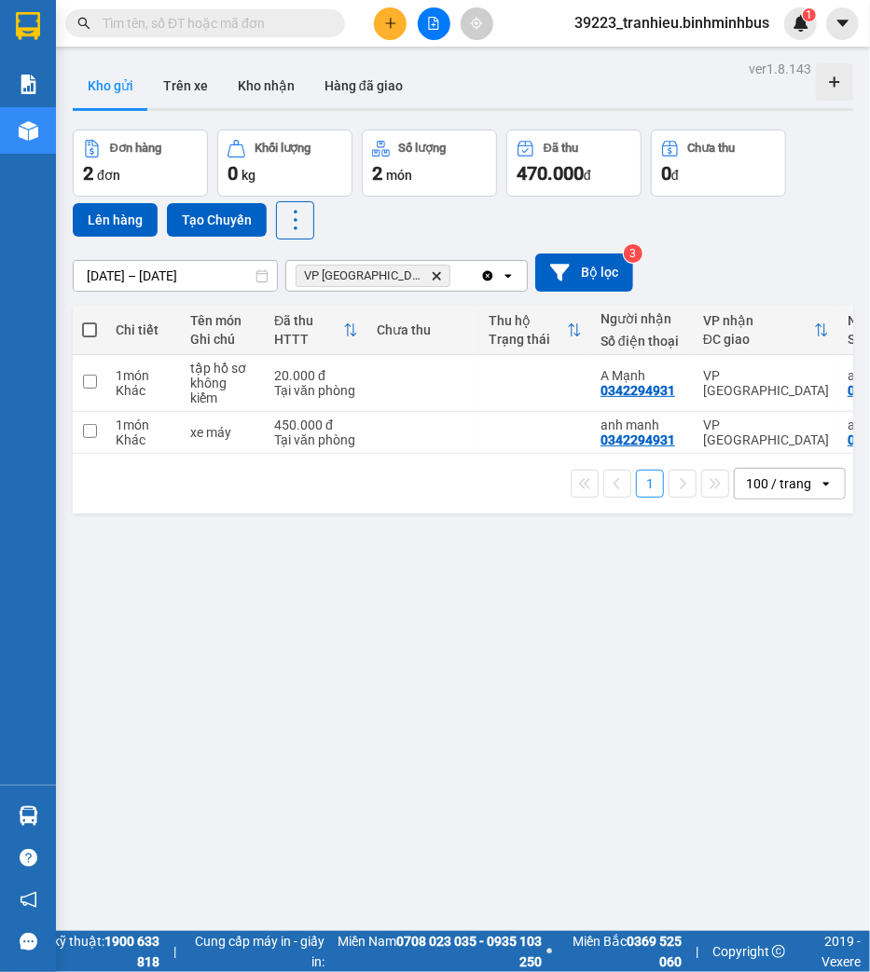
click at [266, 237] on div "Lên hàng Tạo Chuyến" at bounding box center [193, 220] width 241 height 38
click at [140, 280] on input "[DATE] – [DATE]" at bounding box center [175, 276] width 203 height 30
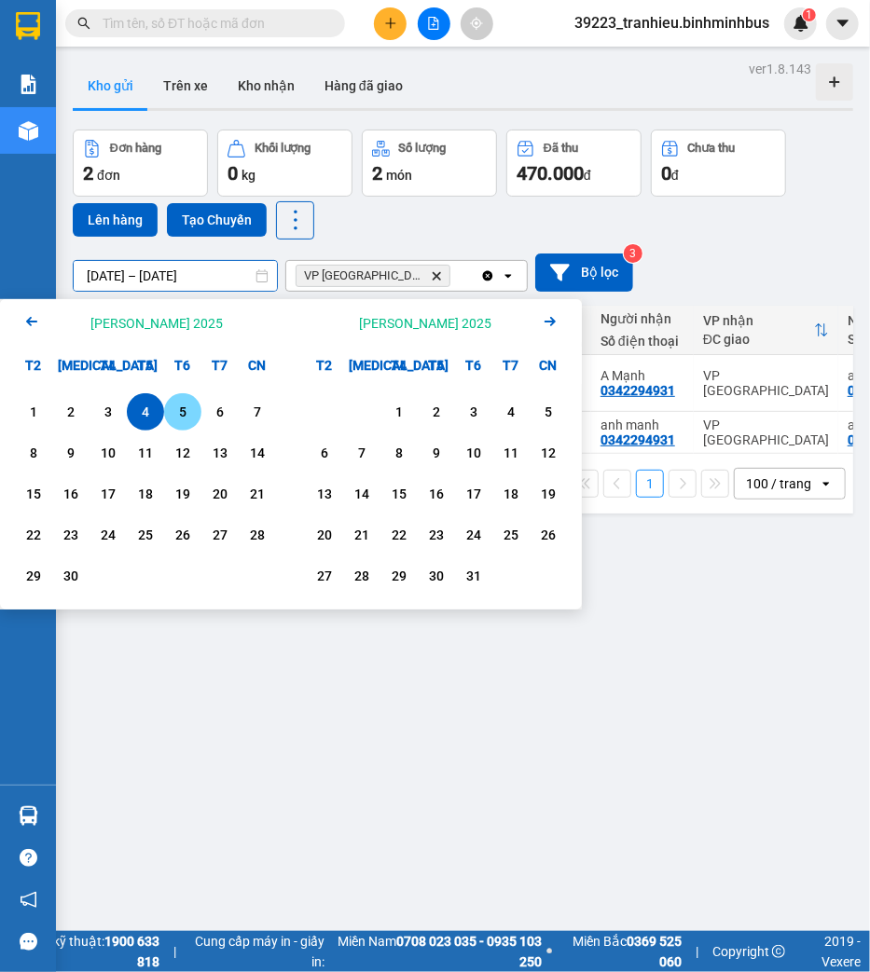
click at [183, 397] on div "5" at bounding box center [182, 411] width 37 height 37
click at [183, 398] on div "5" at bounding box center [182, 411] width 37 height 37
type input "[DATE] – [DATE]"
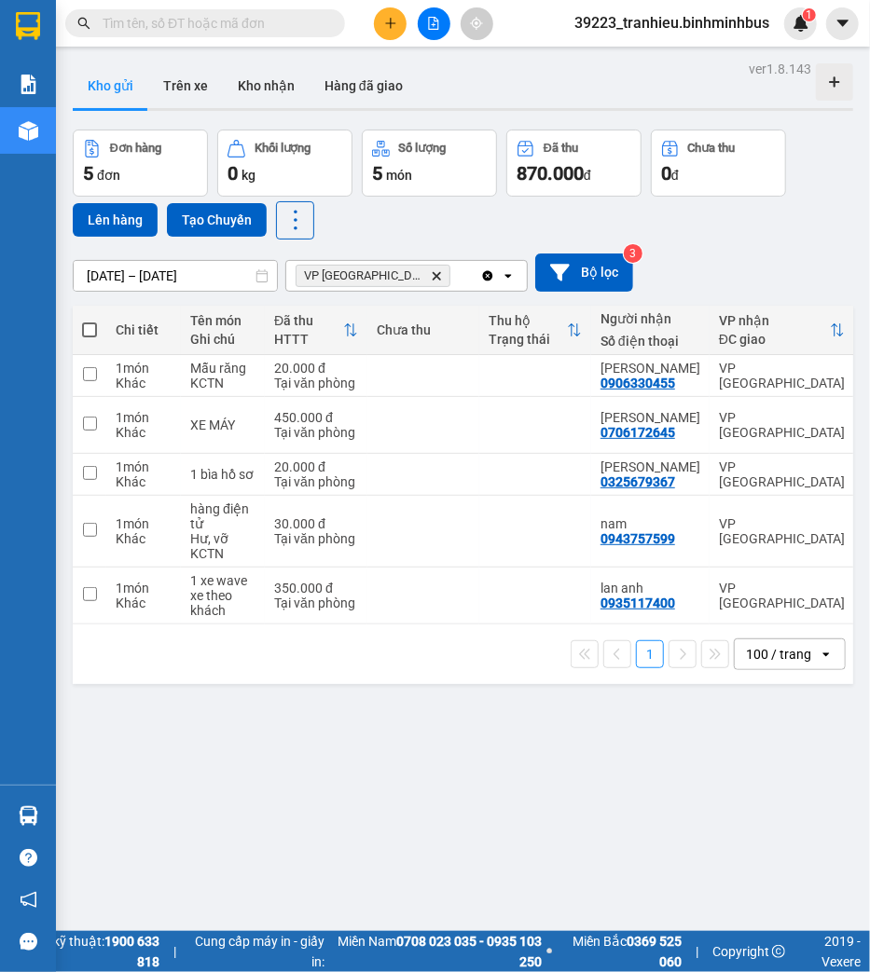
click at [171, 19] on input "text" at bounding box center [213, 23] width 220 height 21
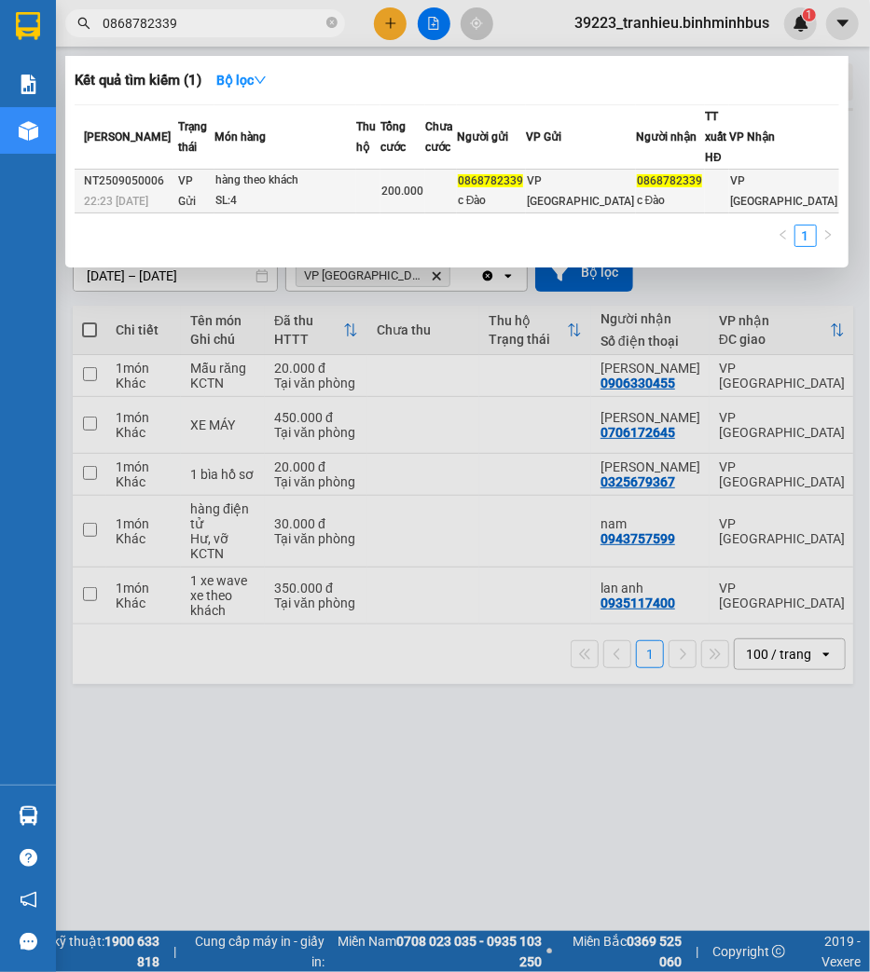
type input "0868782339"
click at [380, 190] on td at bounding box center [368, 192] width 24 height 44
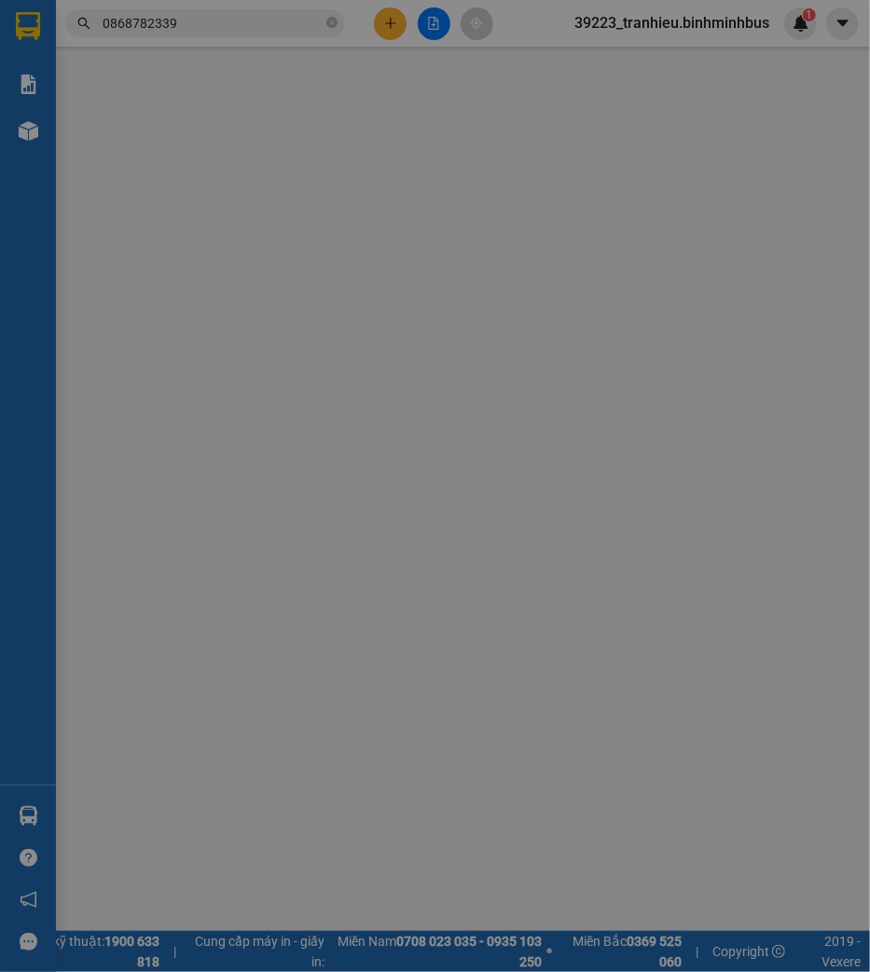
type input "0868782339"
type input "c Đào"
type input "0868782339"
type input "c Đào"
type input "200.000"
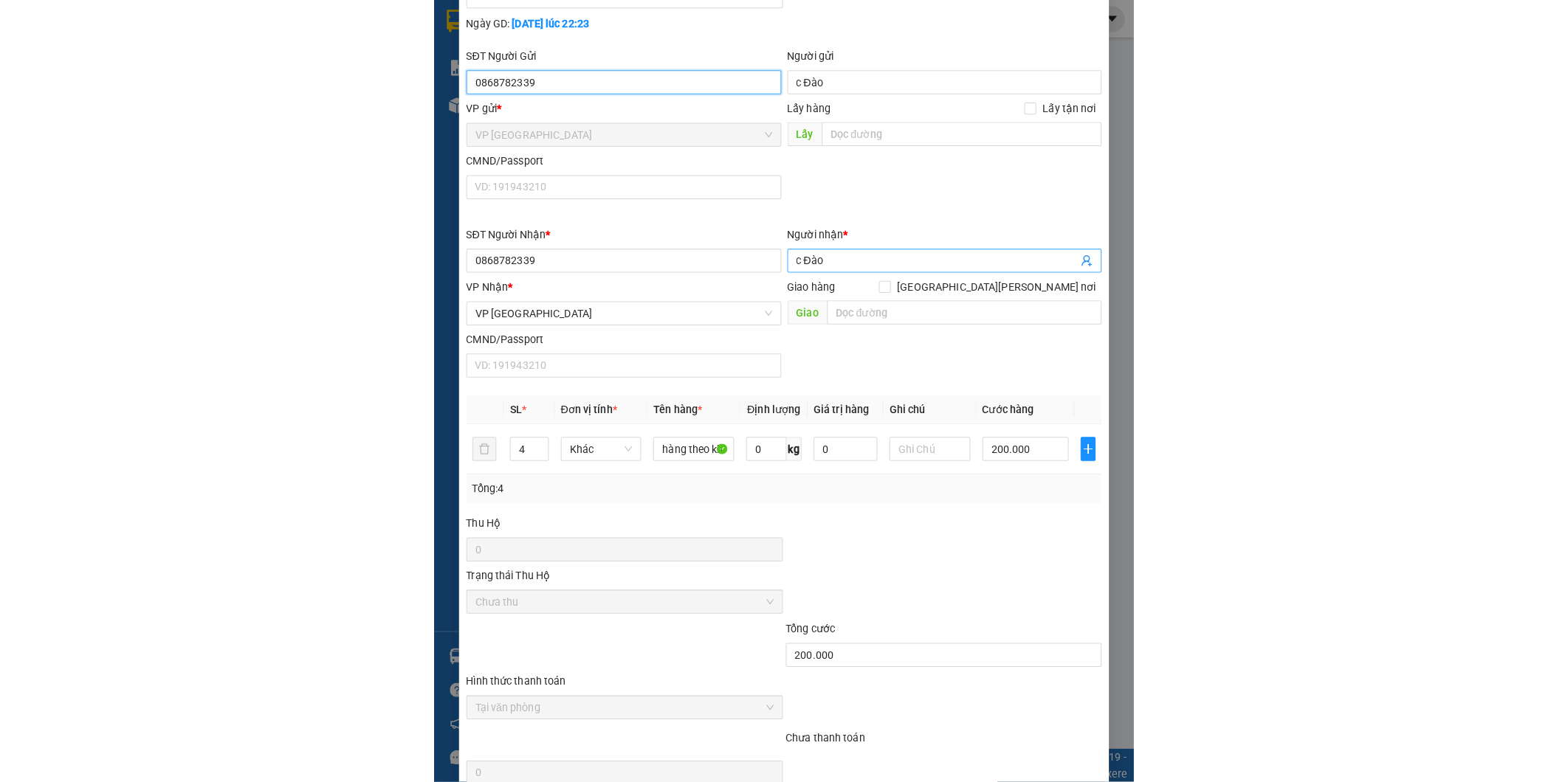
scroll to position [279, 0]
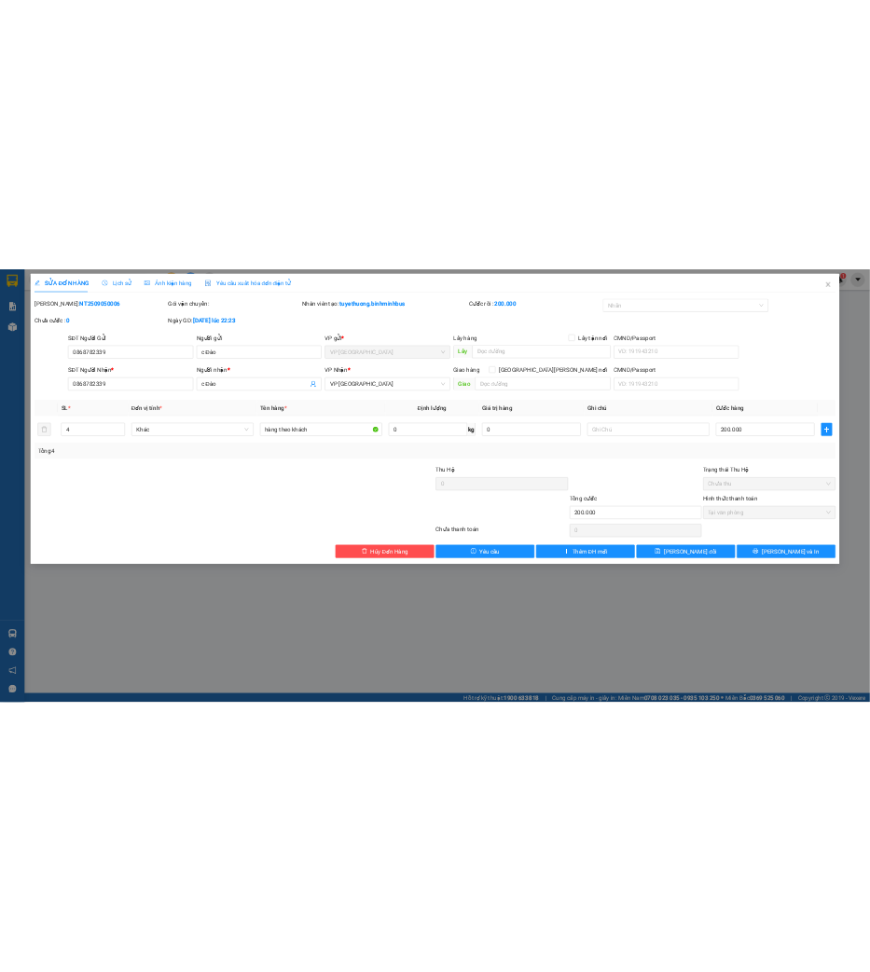
scroll to position [0, 0]
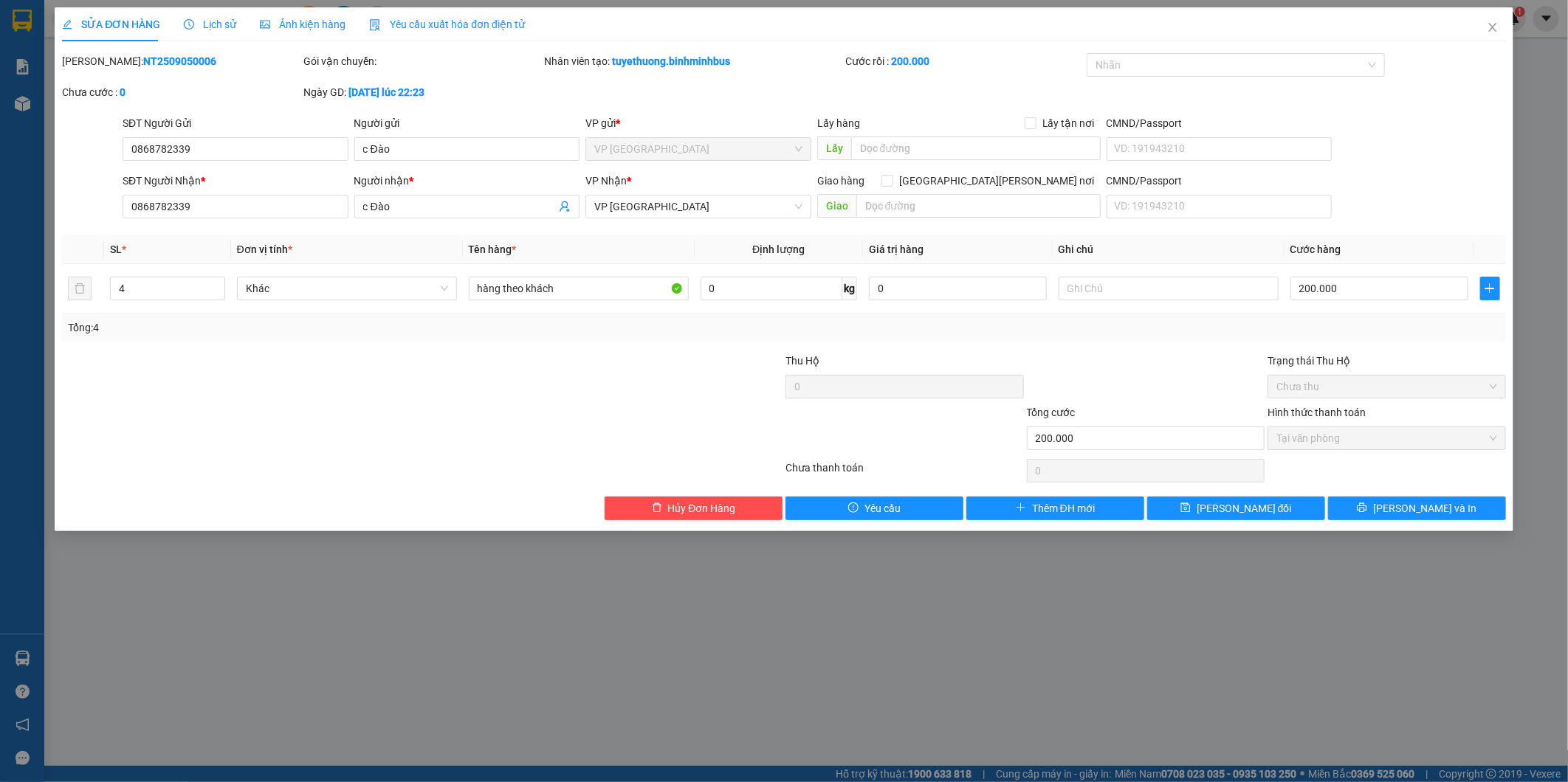
click at [688, 636] on div "SỬA ĐƠN HÀNG Lịch sử [PERSON_NAME] hàng Yêu cầu xuất [PERSON_NAME] điện tử Tota…" at bounding box center [784, 391] width 1568 height 782
click at [688, 624] on div "SỬA ĐƠN HÀNG Lịch sử [PERSON_NAME] hàng Yêu cầu xuất [PERSON_NAME] điện tử Tota…" at bounding box center [784, 391] width 1568 height 782
click at [688, 642] on div "SỬA ĐƠN HÀNG Lịch sử [PERSON_NAME] hàng Yêu cầu xuất [PERSON_NAME] điện tử Tota…" at bounding box center [784, 391] width 1568 height 782
click at [266, 559] on div "SỬA ĐƠN HÀNG Lịch sử [PERSON_NAME] hàng Yêu cầu xuất [PERSON_NAME] điện tử Tota…" at bounding box center [784, 391] width 1568 height 782
click at [173, 598] on div "SỬA ĐƠN HÀNG Lịch sử [PERSON_NAME] hàng Yêu cầu xuất [PERSON_NAME] điện tử Tota…" at bounding box center [784, 391] width 1568 height 782
